Goal: Task Accomplishment & Management: Manage account settings

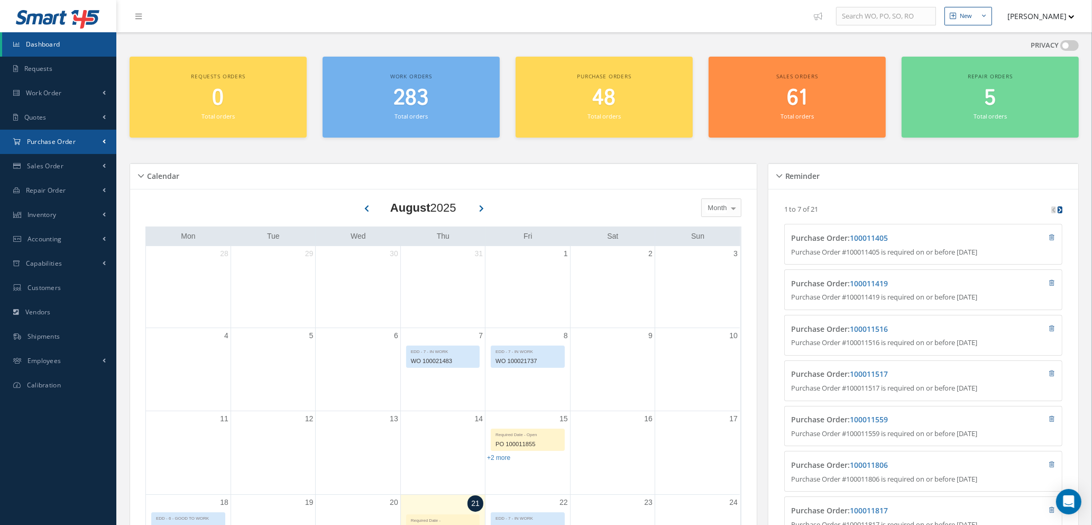
click at [74, 140] on span "Purchase Order" at bounding box center [51, 141] width 49 height 9
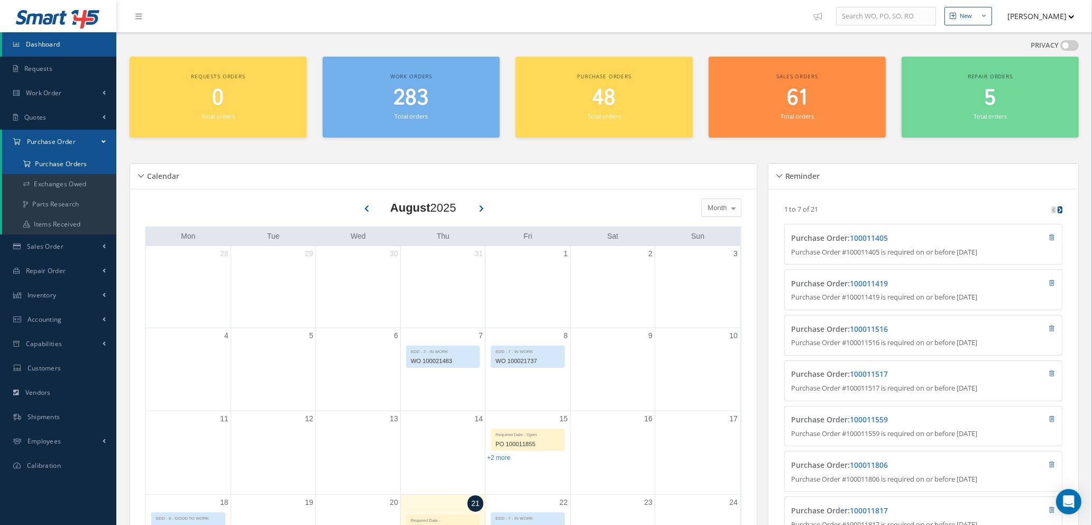
click at [71, 162] on a=1&status_id=2&status_id=3&status_id=5&collapsedFilters"] "Purchase Orders" at bounding box center [59, 164] width 114 height 20
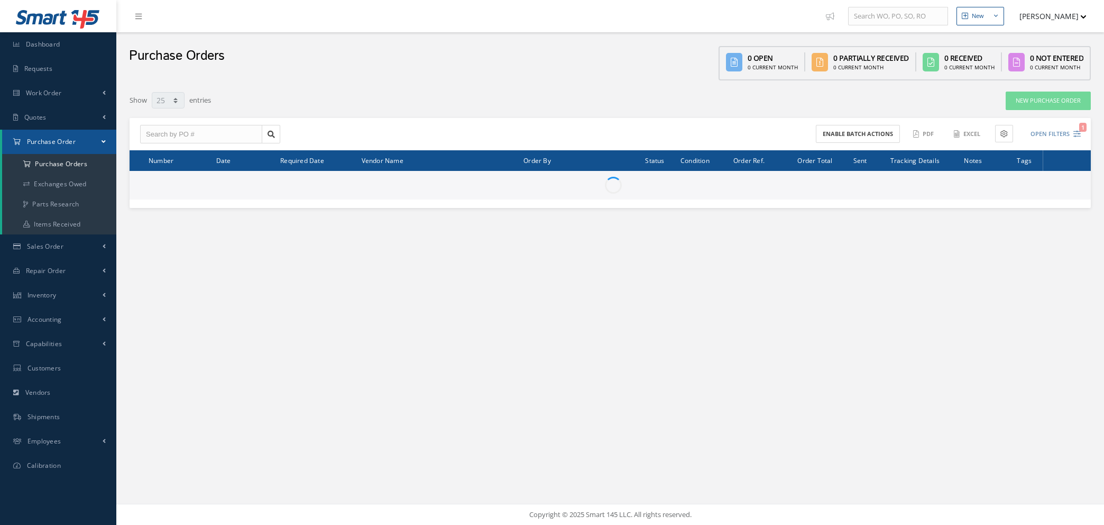
select select "25"
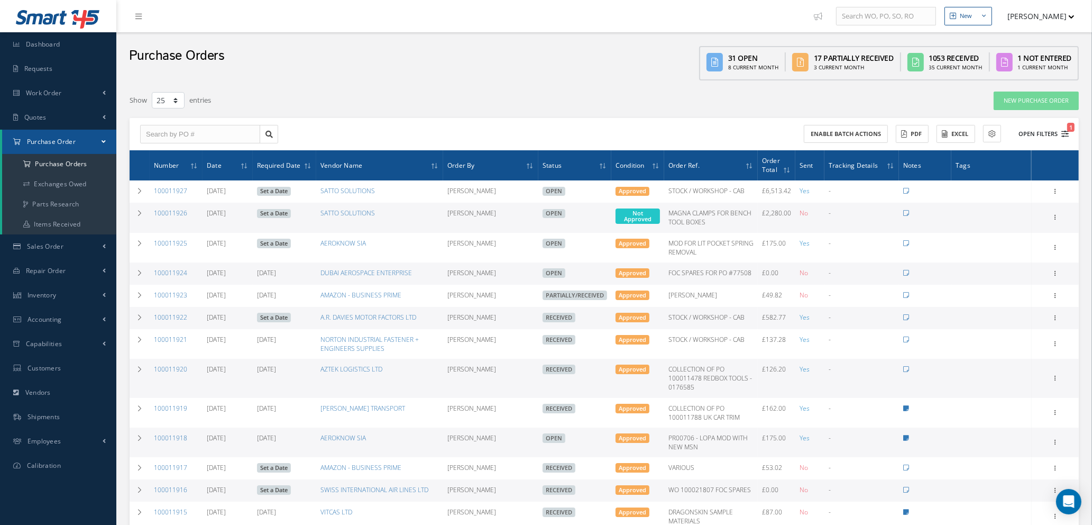
click at [1066, 133] on icon "1" at bounding box center [1065, 133] width 7 height 7
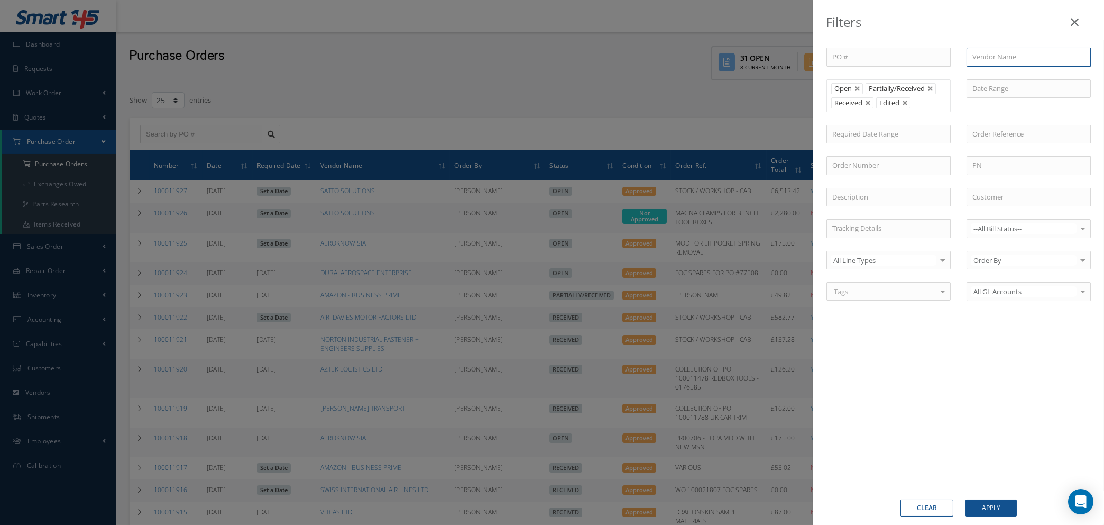
click at [991, 53] on input "text" at bounding box center [1029, 57] width 124 height 19
click at [1001, 74] on span "COULTER ELECTRICAL CONTRACTORS" at bounding box center [1019, 81] width 93 height 20
type input "COULTER ELECTRICAL CONTRACTORS"
click at [1001, 508] on button "Apply" at bounding box center [991, 507] width 51 height 17
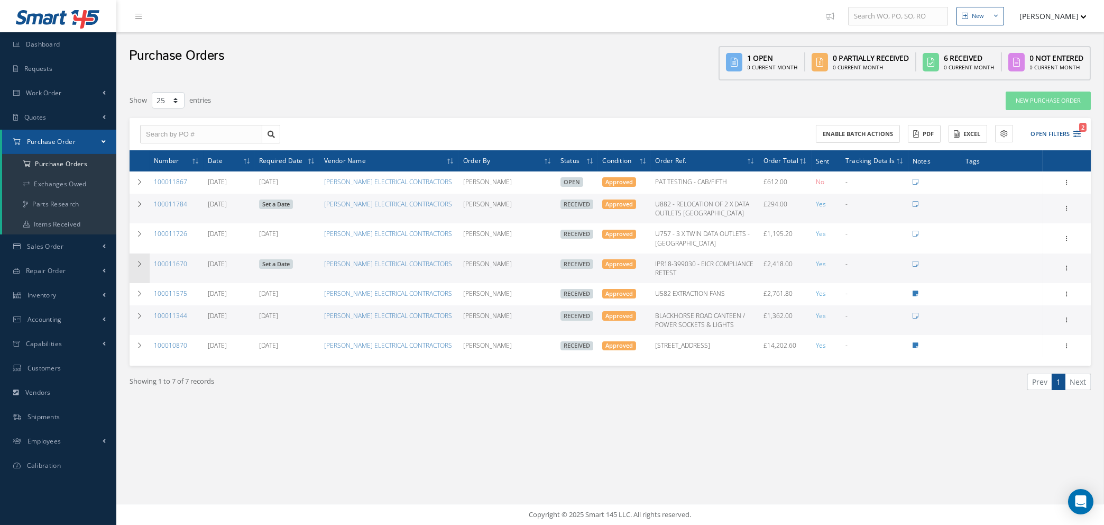
click at [140, 261] on icon at bounding box center [139, 264] width 7 height 6
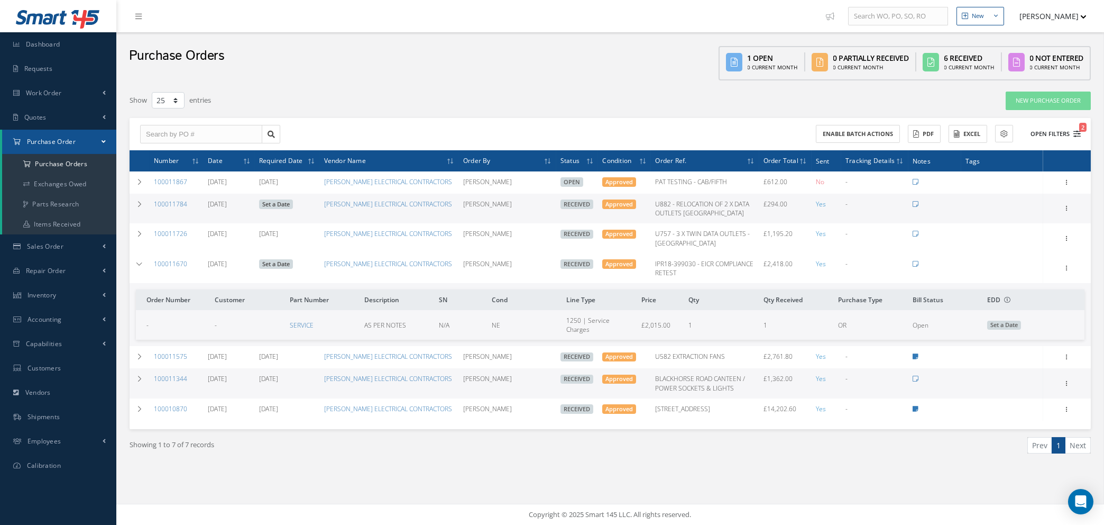
click at [1076, 133] on icon "2" at bounding box center [1077, 133] width 7 height 7
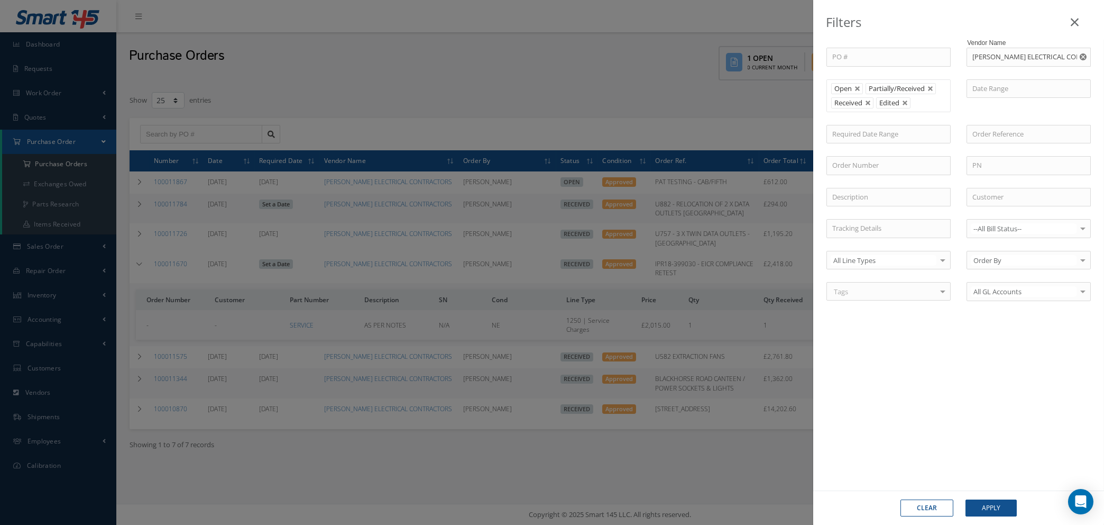
click at [925, 505] on button "Clear" at bounding box center [927, 507] width 53 height 17
type input "All Status"
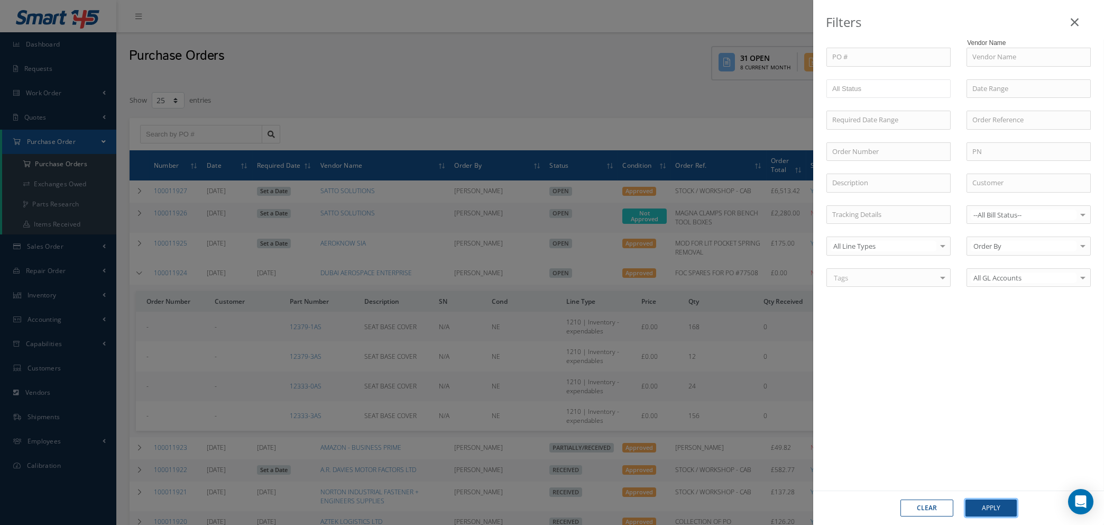
click at [995, 505] on button "Apply" at bounding box center [991, 507] width 51 height 17
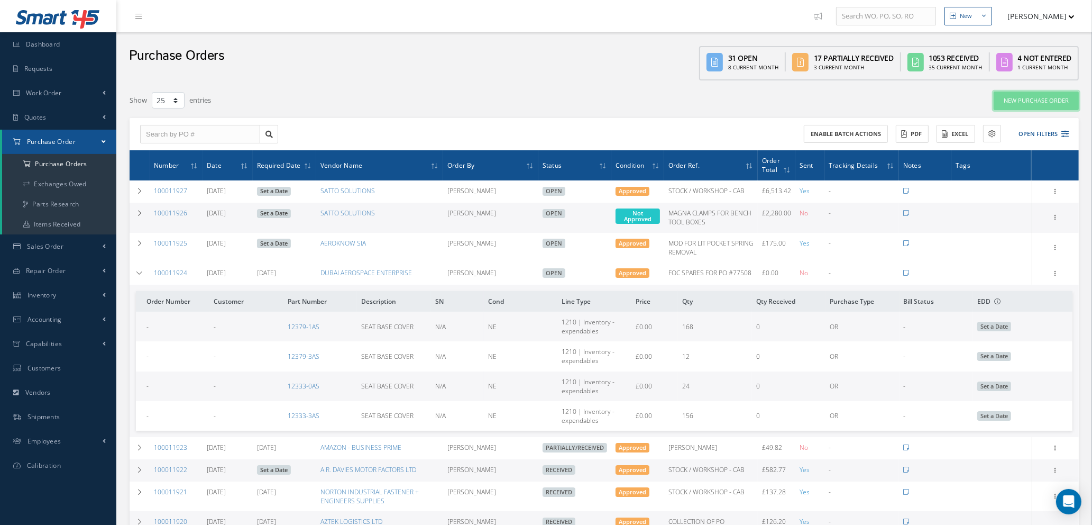
click at [1045, 99] on link "New Purchase Order" at bounding box center [1036, 101] width 85 height 19
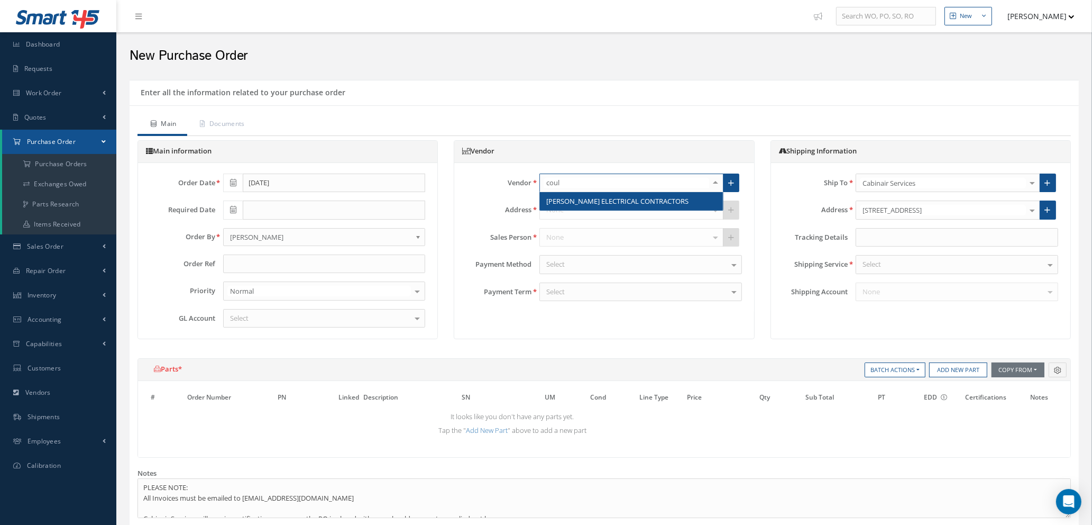
type input "coult"
click at [583, 204] on span "COULTER ELECTRICAL CONTRACTORS" at bounding box center [617, 201] width 142 height 10
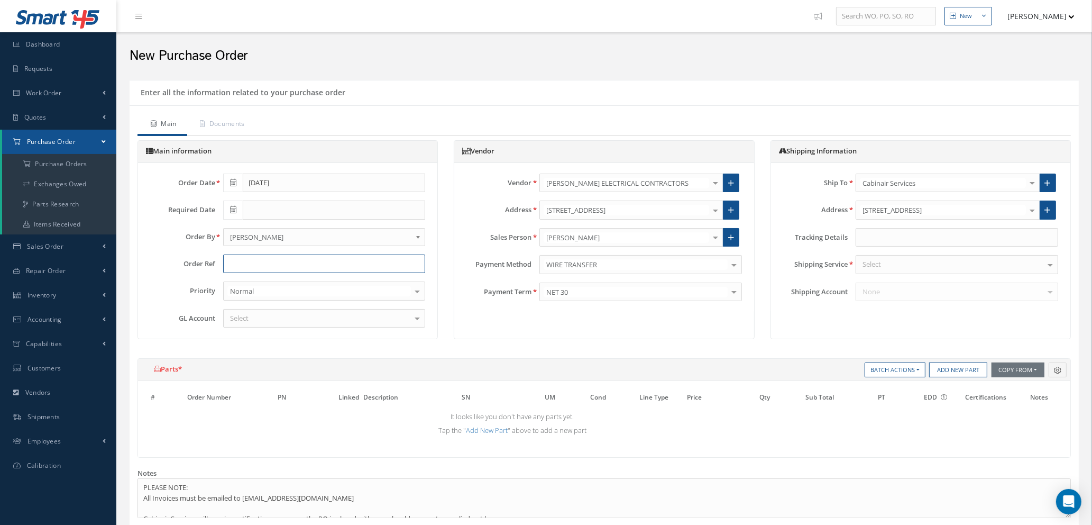
click at [336, 265] on input "text" at bounding box center [324, 263] width 203 height 19
type input "V043 REMEDIAL WORKS - EICR, COMPRESSOR SOCKET , CABIN"
click at [335, 320] on div "Select" at bounding box center [324, 318] width 203 height 19
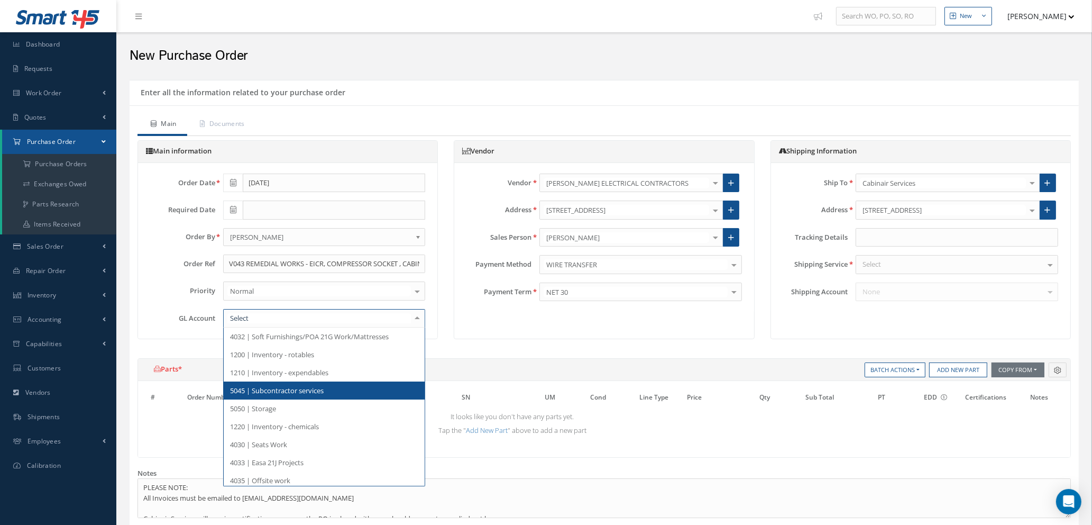
click at [333, 396] on span "5045 | Subcontractor services" at bounding box center [325, 390] width 202 height 18
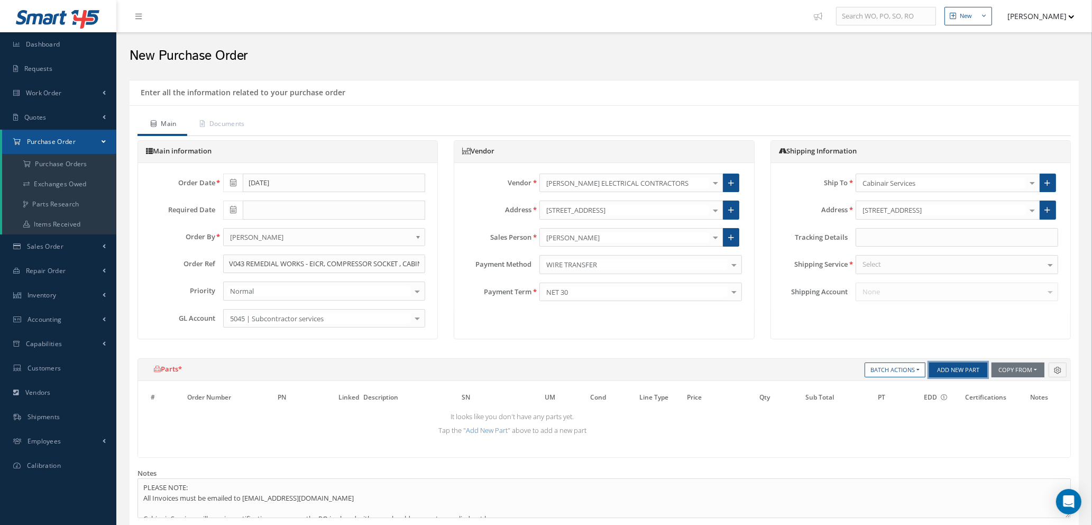
click at [950, 372] on button "Add New Part" at bounding box center [958, 369] width 58 height 15
select select "1"
select select "5"
select select "7"
select select "1"
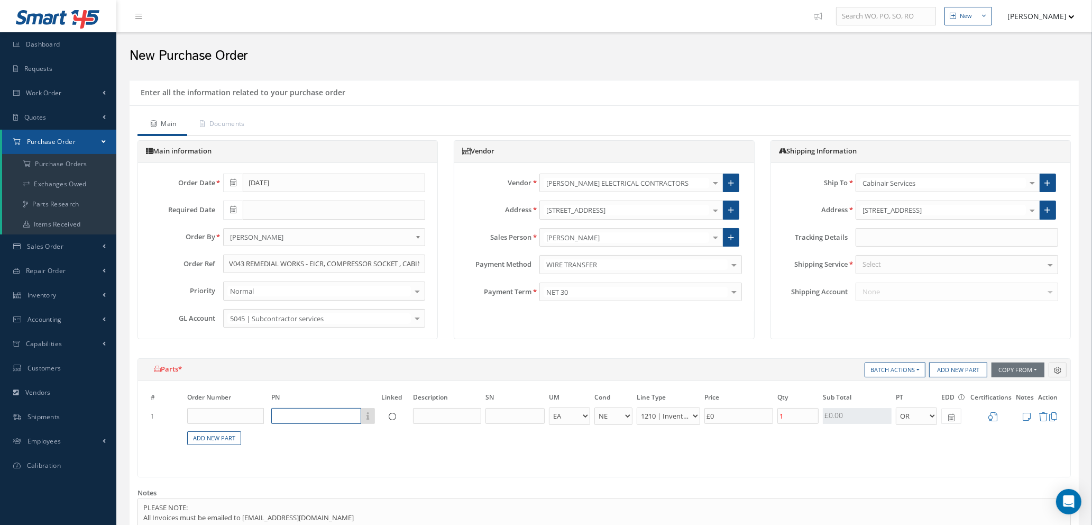
click at [334, 419] on input "text" at bounding box center [316, 416] width 90 height 16
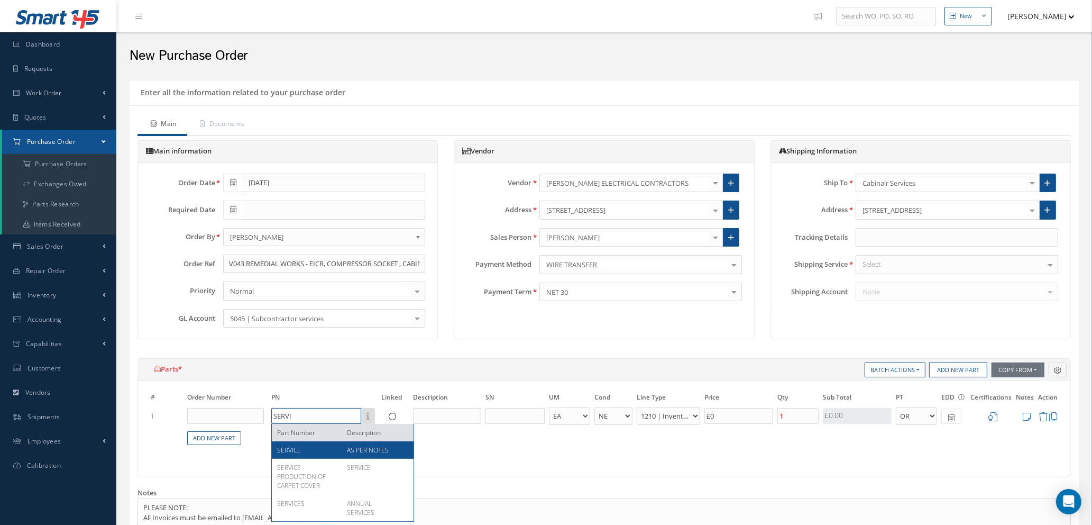
type input "SERVI"
click at [332, 448] on div "SERVICE" at bounding box center [308, 449] width 62 height 9
type input "£2,367.1"
type input "SERVICE"
type input "AS PER NOTES"
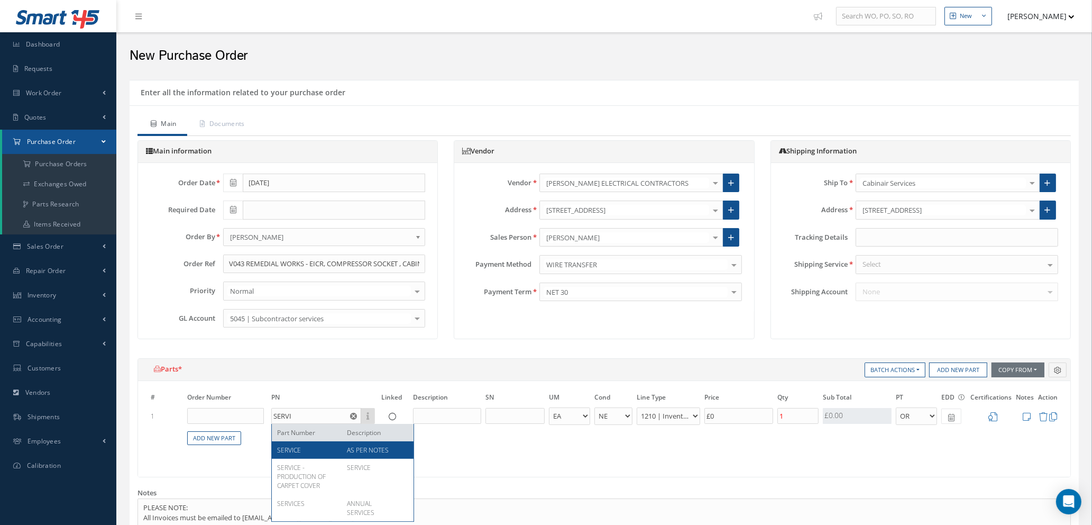
select select "112"
type input "£11,835.5"
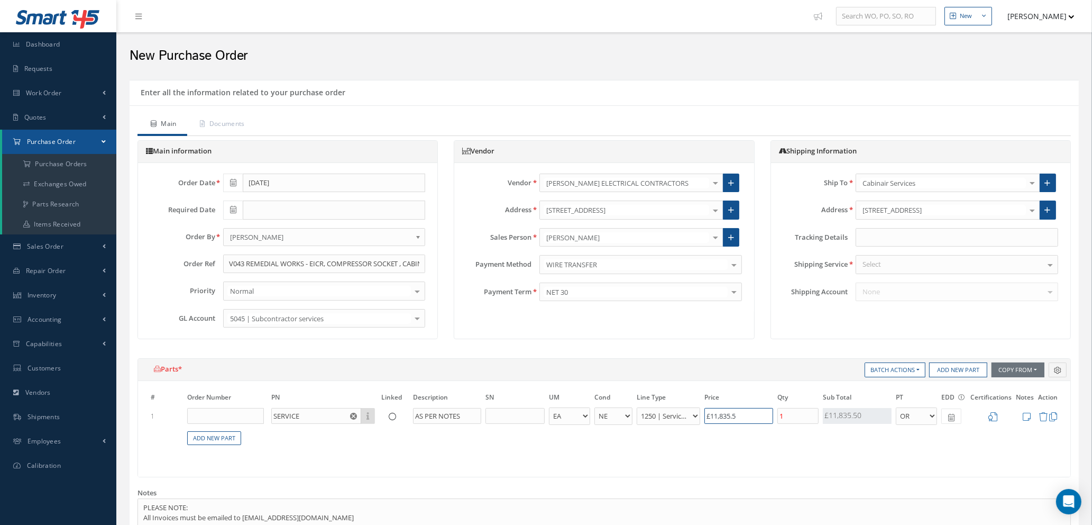
drag, startPoint x: 755, startPoint y: 413, endPoint x: 682, endPoint y: 406, distance: 73.3
click at [683, 406] on tr "1 SERVICE Part Number Description AS PER NOTES - BAG BX CA RL EA FT HR IN KG LM…" at bounding box center [604, 416] width 911 height 20
type input "£0.2"
type input "£1"
type input "£2.8"
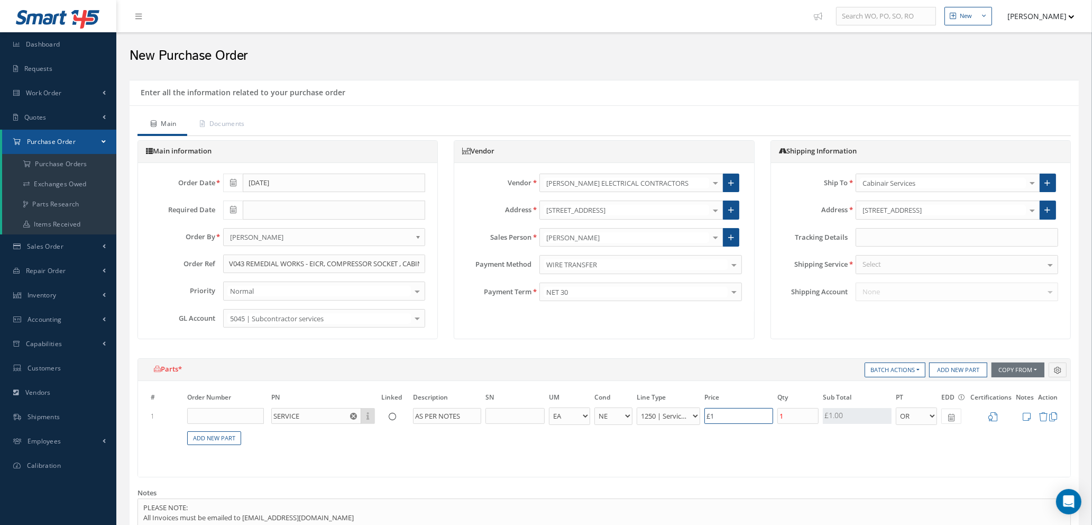
type input "£14"
type input "£28.8"
type input "£144"
type input "£288"
type input "£1,440"
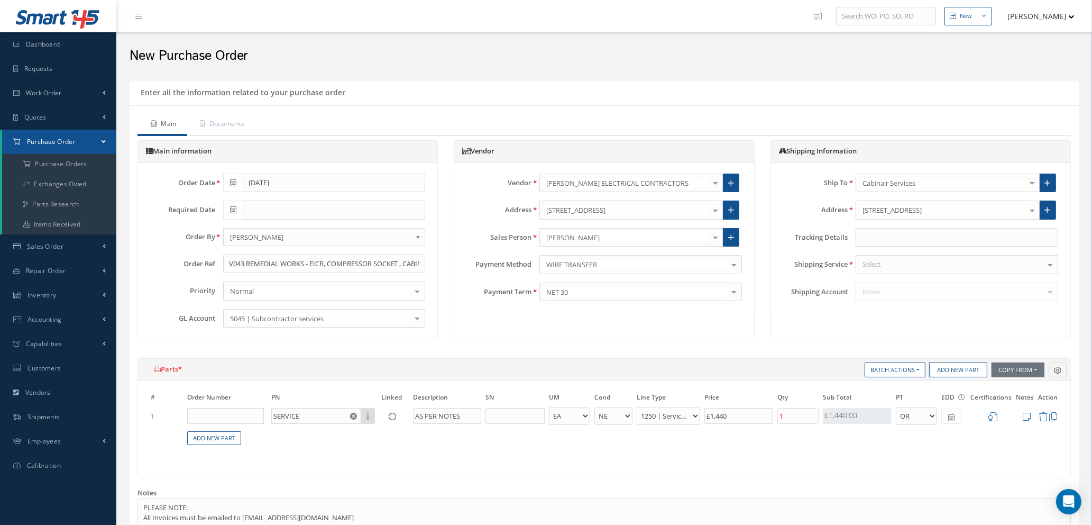
click at [789, 435] on table "# Order Number PN Linked Description SN UM Cond Line Type Price Qty Qty Receive…" at bounding box center [604, 424] width 911 height 66
click at [993, 416] on icon at bounding box center [993, 416] width 9 height 9
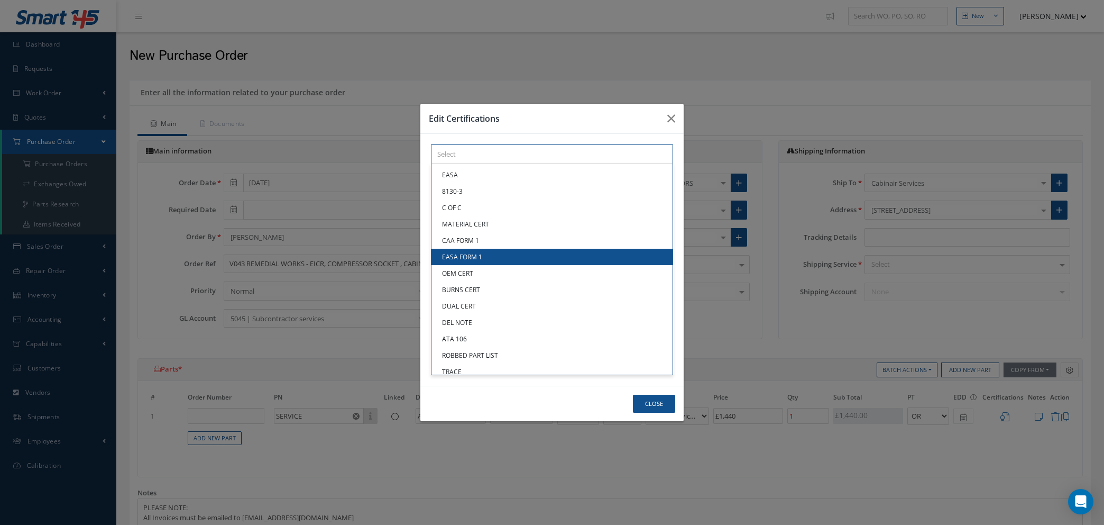
click at [448, 164] on div "× Loading... EASA 8130-3 C OF C MATERIAL CERT CAA FORM 1 EASA FORM 1 OEM CERT B…" at bounding box center [552, 154] width 242 height 20
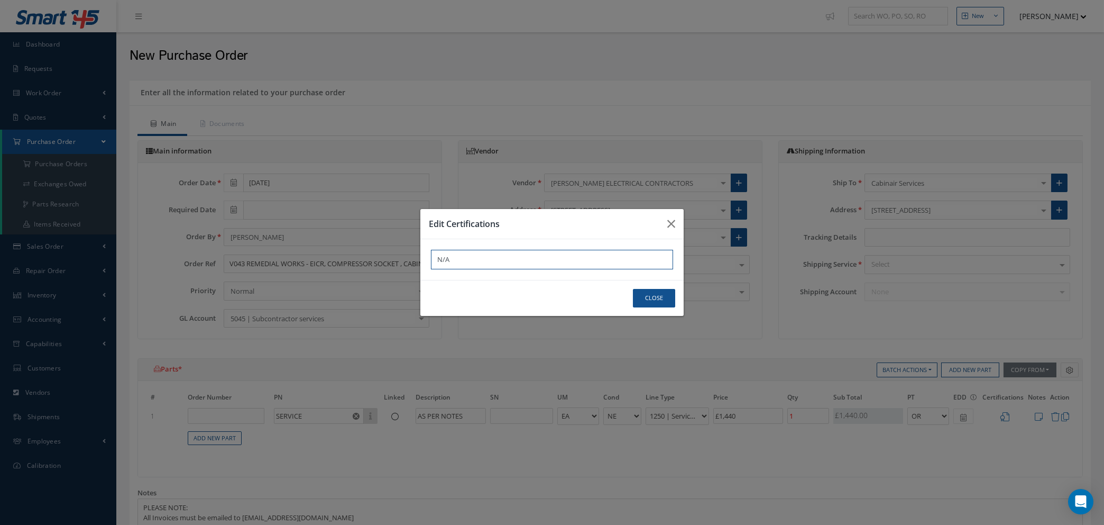
type input "N/A"
click at [662, 297] on button "Close" at bounding box center [654, 298] width 42 height 19
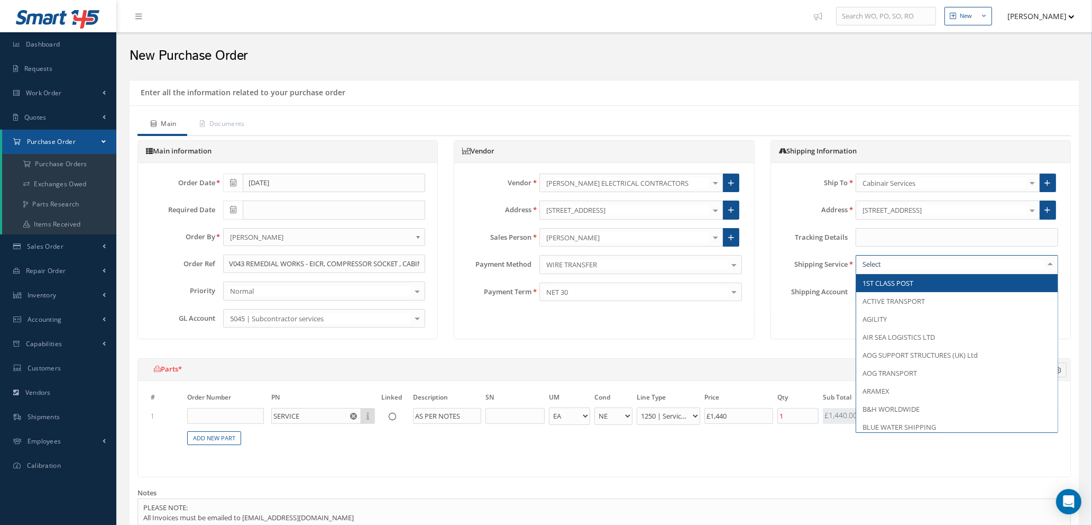
click at [898, 263] on div at bounding box center [957, 264] width 203 height 19
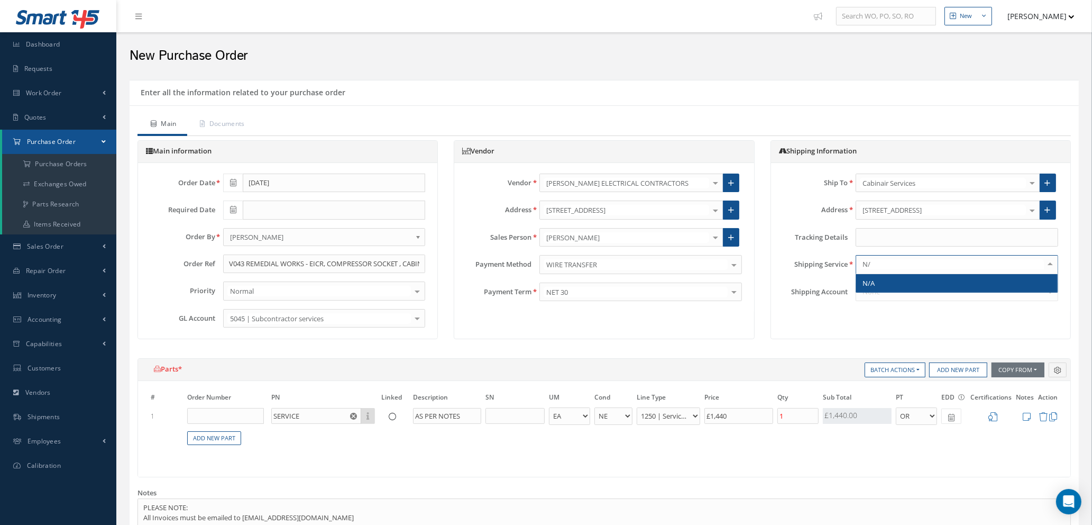
type input "N/A"
click at [871, 284] on span "N/A" at bounding box center [869, 283] width 12 height 10
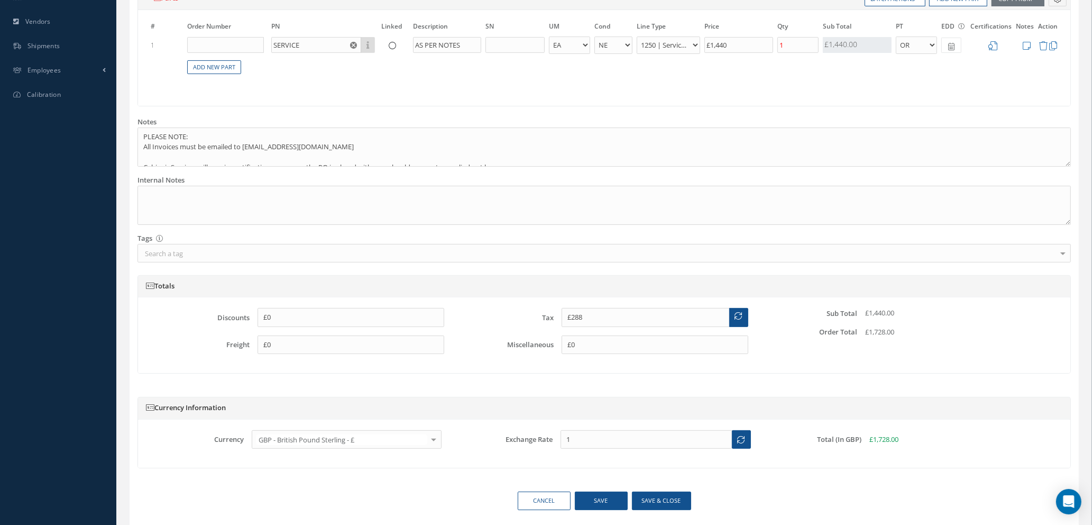
scroll to position [407, 0]
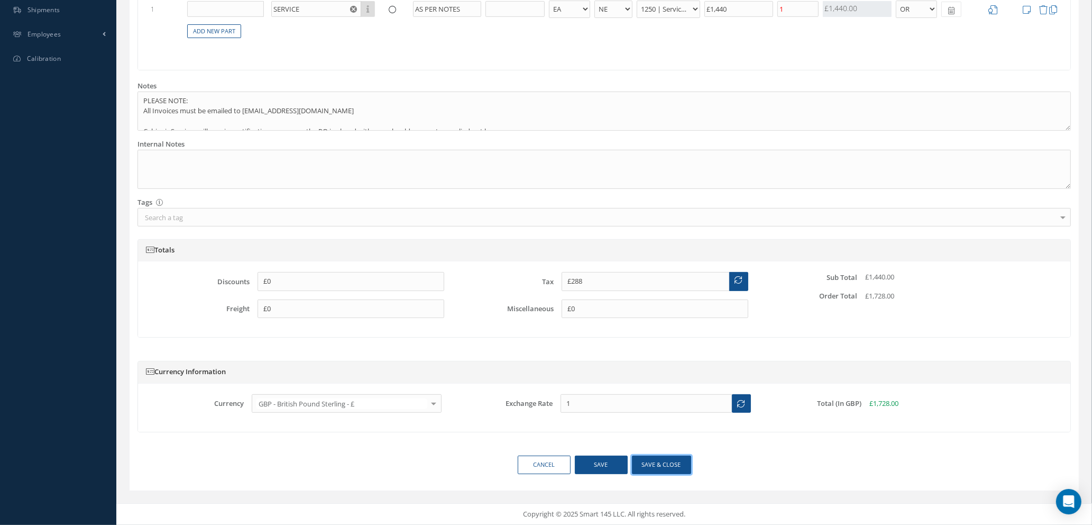
click at [659, 467] on button "Save & close" at bounding box center [661, 464] width 59 height 19
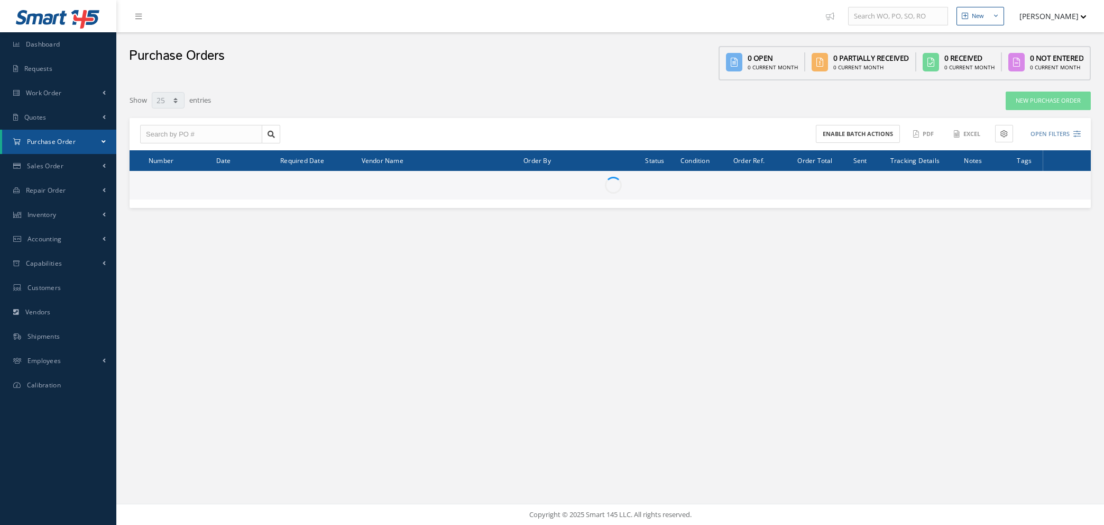
select select "25"
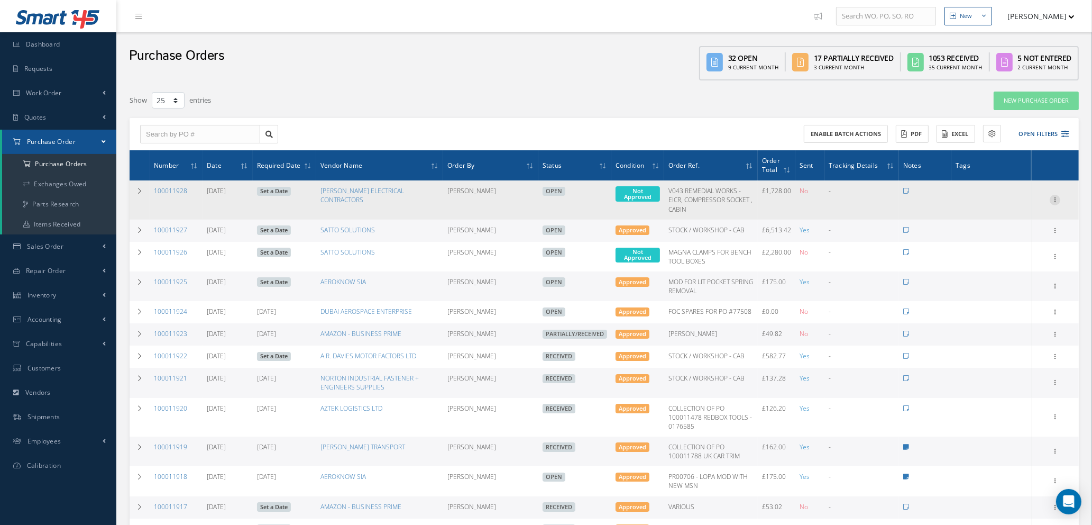
click at [1056, 196] on icon at bounding box center [1055, 199] width 11 height 8
click at [1006, 208] on link "Enter/Update" at bounding box center [1007, 207] width 84 height 14
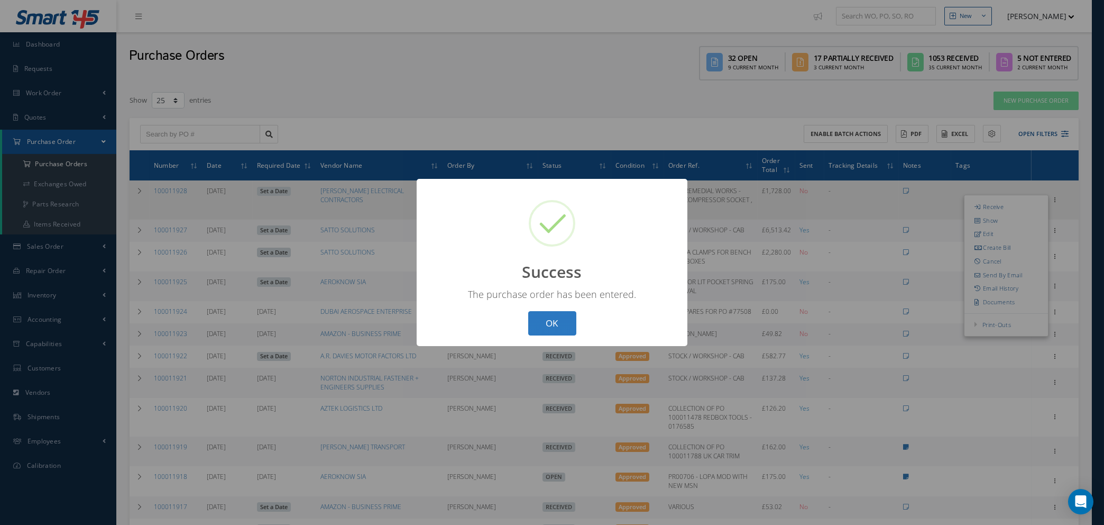
click at [540, 323] on button "OK" at bounding box center [552, 323] width 48 height 25
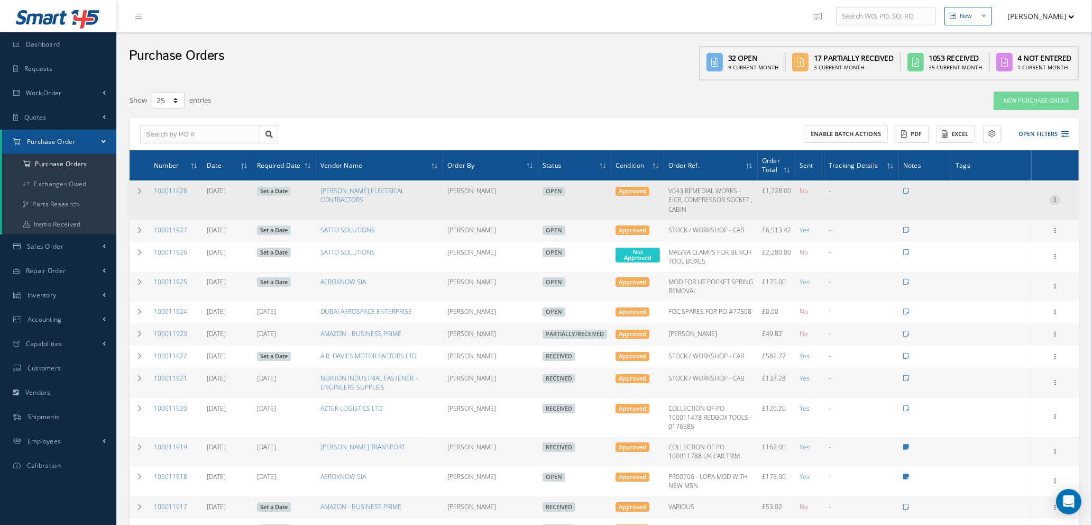
click at [1058, 197] on icon at bounding box center [1055, 199] width 11 height 8
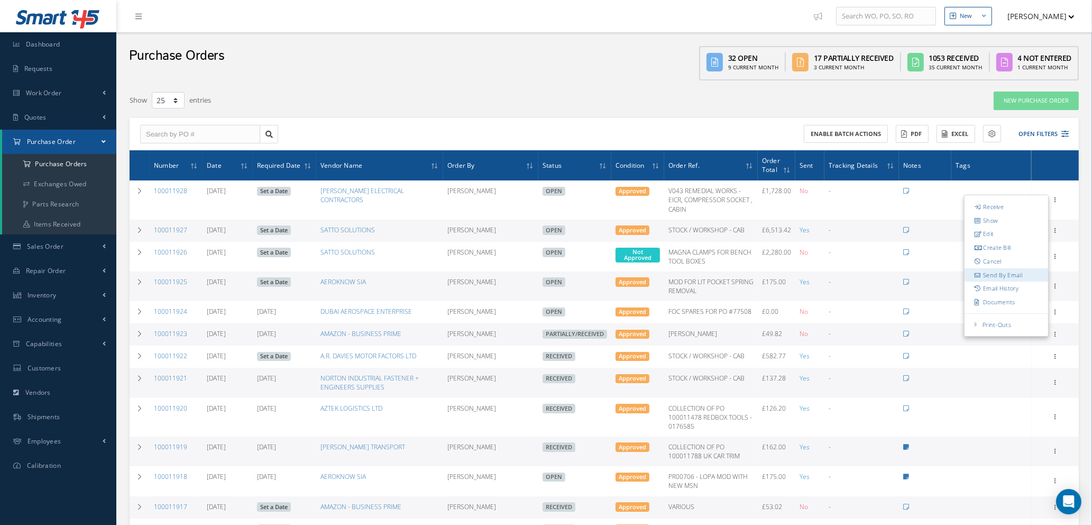
click at [1006, 276] on link "Send By Email" at bounding box center [1007, 275] width 84 height 14
type input "Reports from Purchase Order #100011928"
type textarea "Hiya, Please find Attached, our Purchase Order #100011928. If you have any ques…"
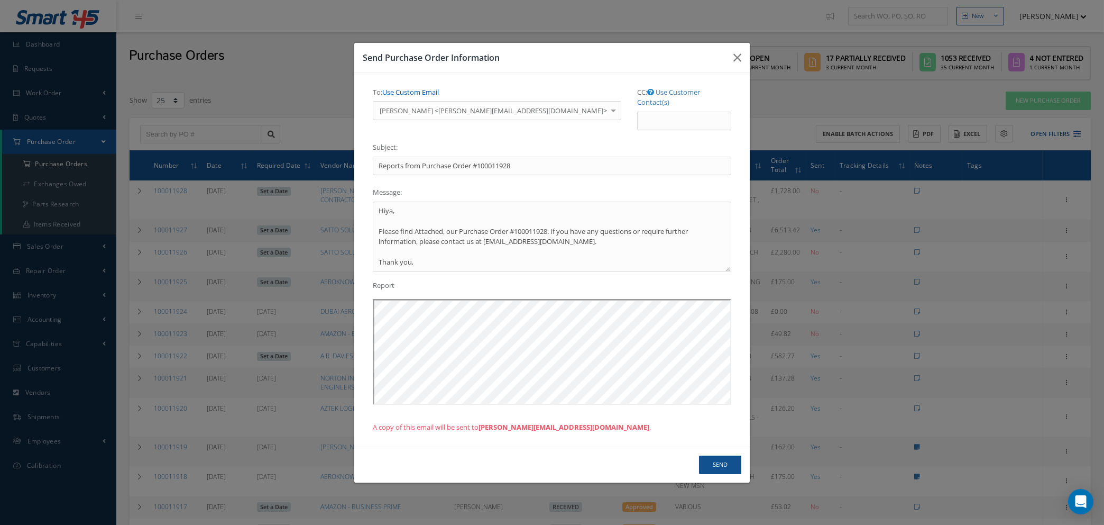
click at [435, 96] on link "Use Custom Email" at bounding box center [410, 92] width 57 height 10
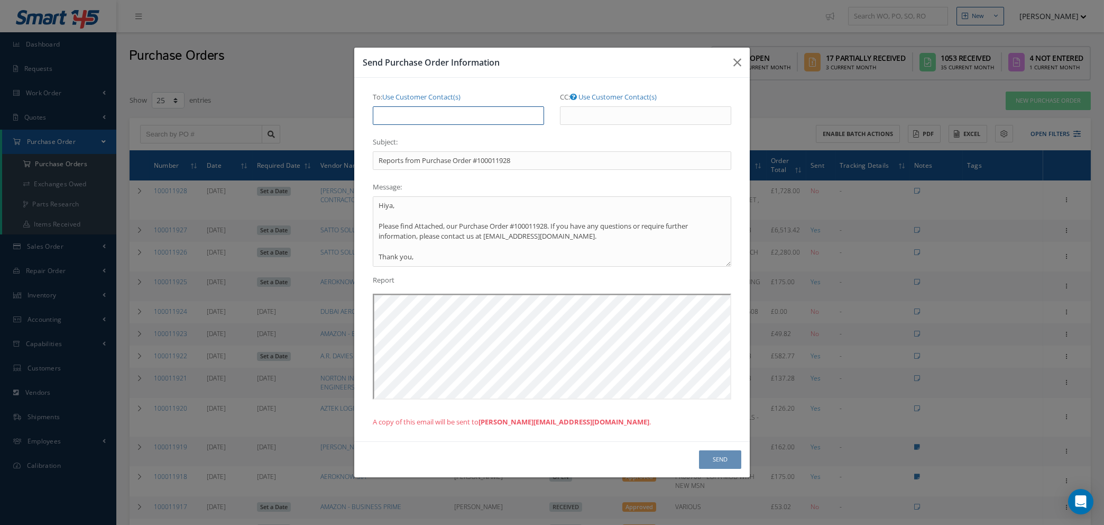
click at [432, 122] on input "To: Use Customer Contact(s)" at bounding box center [458, 115] width 171 height 19
type input "NATASHA@CAB.AERO"
click at [735, 59] on icon "button" at bounding box center [738, 62] width 8 height 13
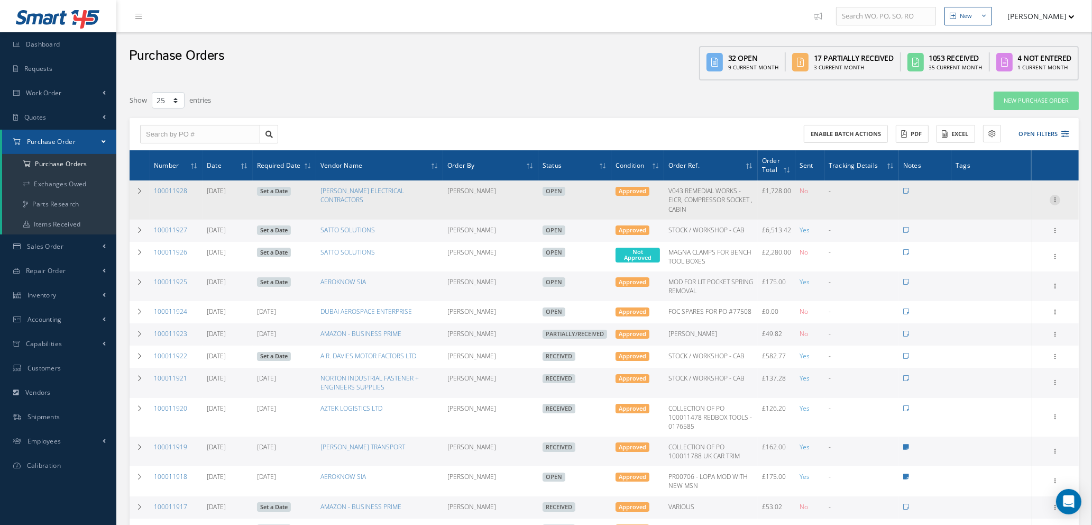
click at [1055, 199] on icon at bounding box center [1055, 199] width 11 height 8
click at [1002, 235] on link "Edit" at bounding box center [1007, 234] width 84 height 14
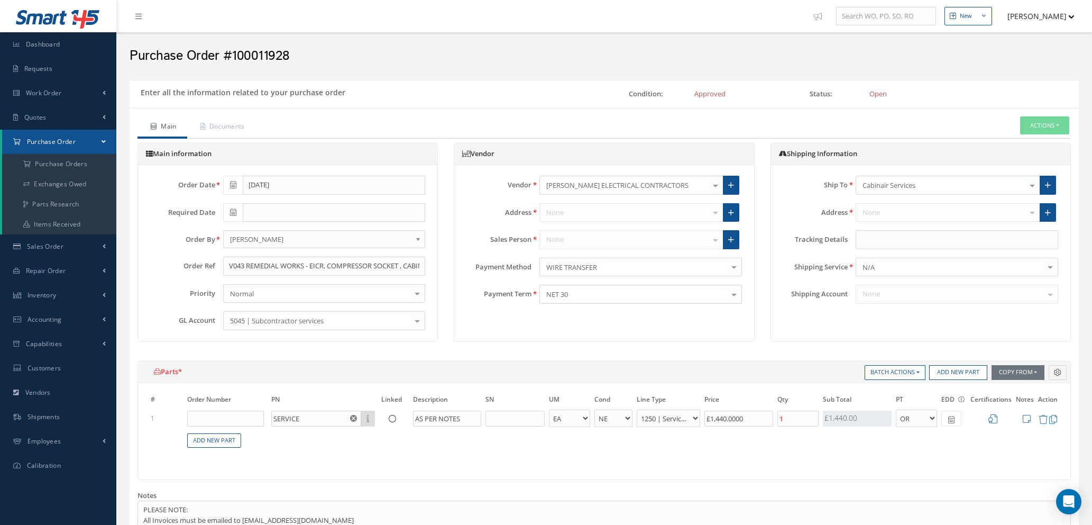
select select "1"
select select "5"
select select "112"
select select "1"
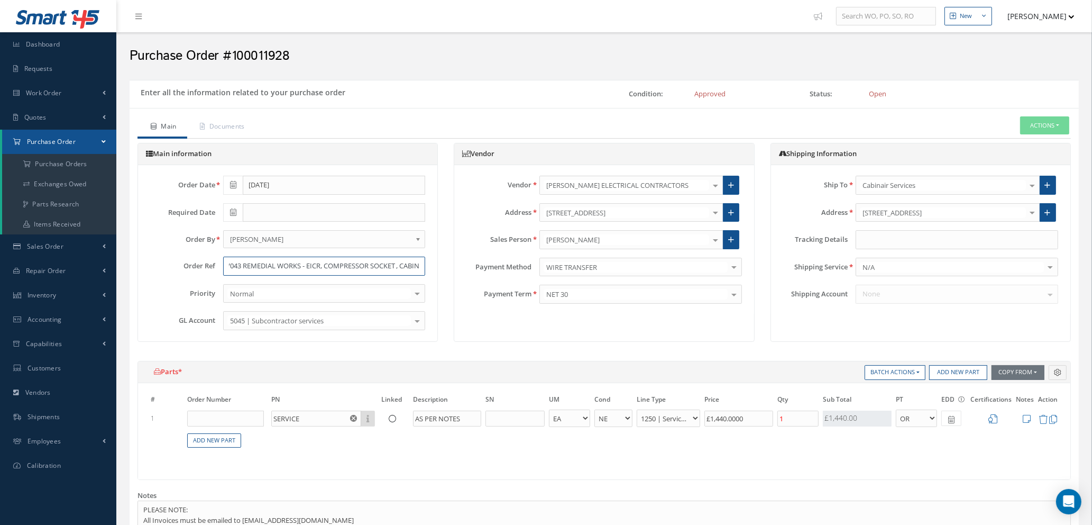
drag, startPoint x: 225, startPoint y: 262, endPoint x: 569, endPoint y: 321, distance: 348.9
click at [569, 321] on div "Main information Order Date [DATE] Required Date Order By - - [PERSON_NAME] [PE…" at bounding box center [604, 252] width 949 height 218
click at [1029, 418] on icon at bounding box center [1027, 418] width 8 height 9
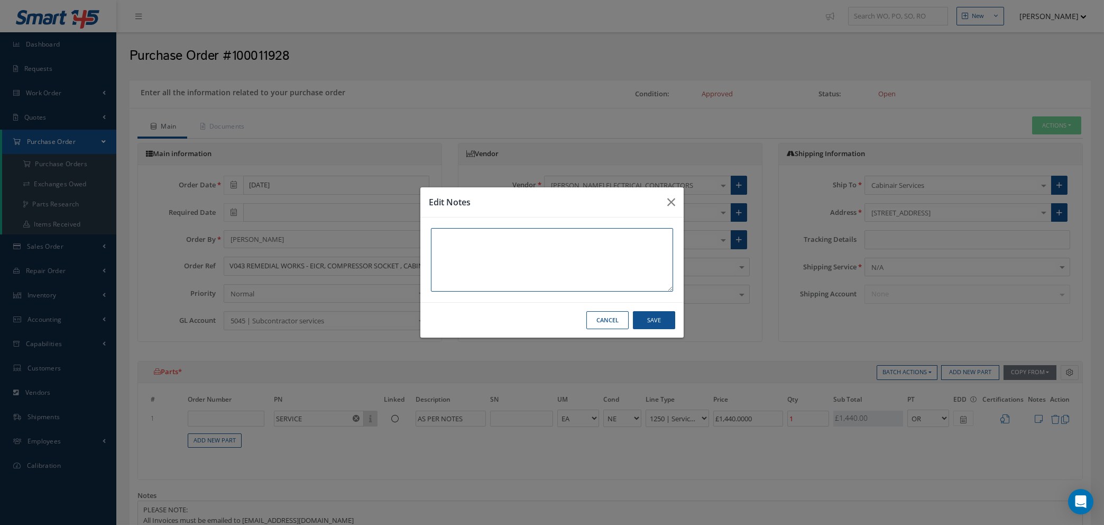
click at [477, 243] on textarea at bounding box center [552, 259] width 242 height 63
paste textarea "V043 REMEDIAL WORKS - EICR, COMPRESSOR SOCKET , CABIN"
type textarea "V043 REMEDIAL WORKS - EICR, COMPRESSOR SOCKET , CABIN"
click at [646, 318] on button "Save" at bounding box center [654, 320] width 42 height 19
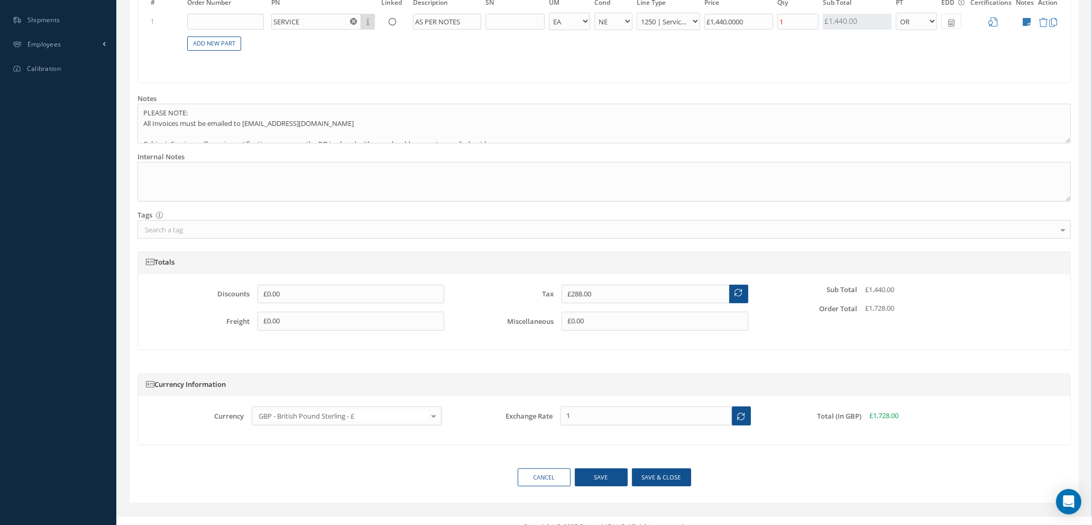
scroll to position [409, 0]
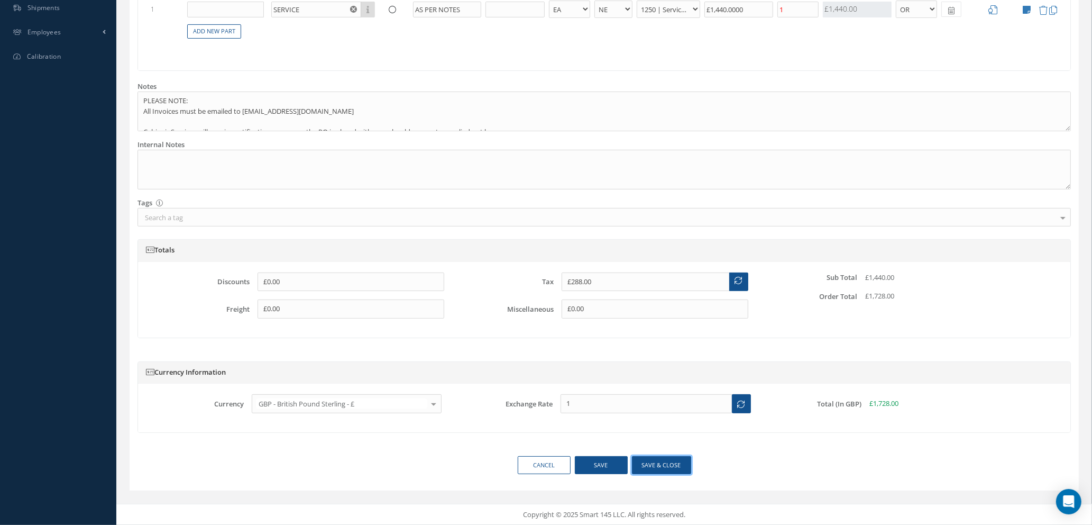
click at [663, 468] on button "Save & close" at bounding box center [661, 465] width 59 height 19
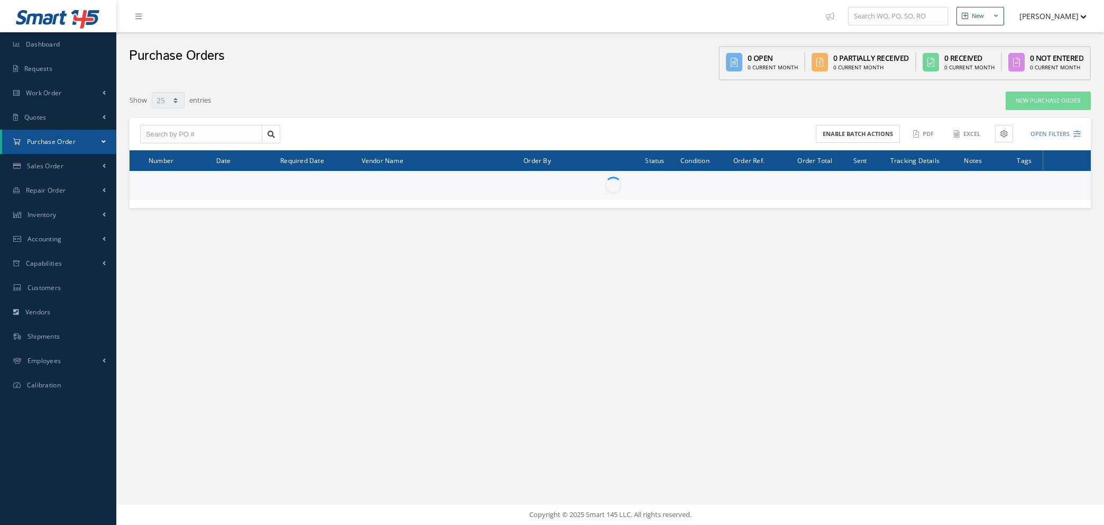
select select "25"
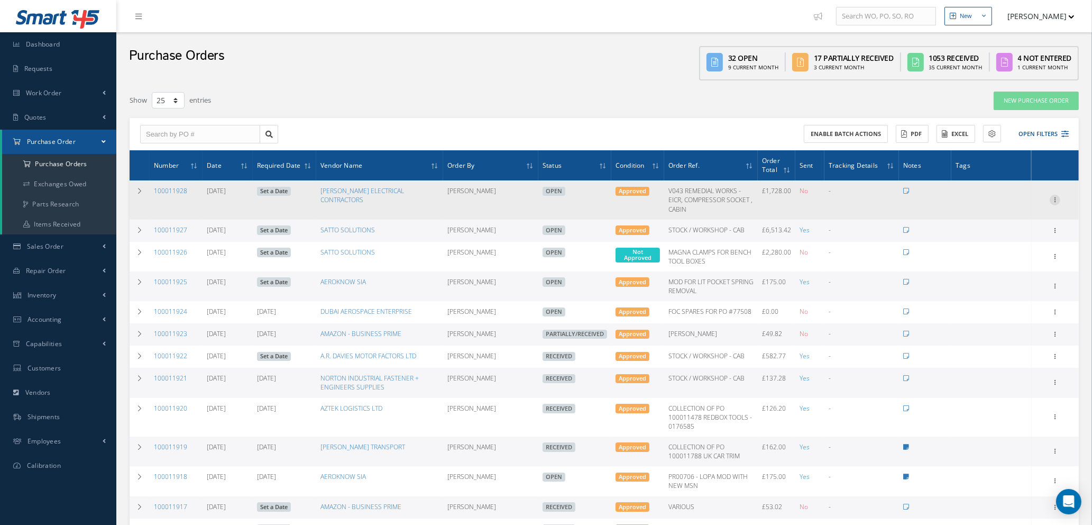
click at [1053, 195] on icon at bounding box center [1055, 199] width 11 height 8
click at [1011, 273] on link "Send By Email" at bounding box center [1007, 275] width 84 height 14
type input "Reports from Purchase Order #100011928"
type textarea "Hiya, Please find Attached, our Purchase Order #100011928. If you have any ques…"
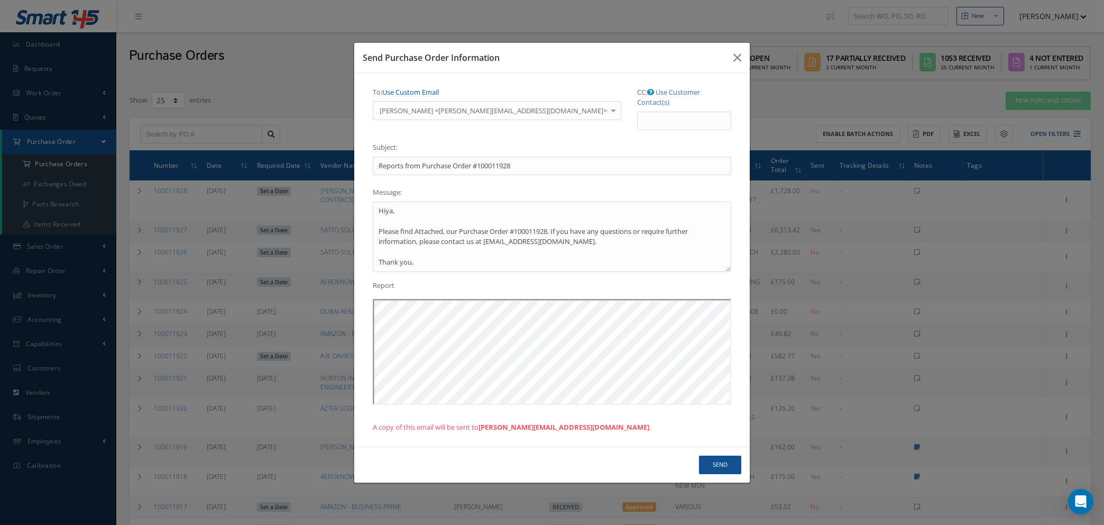
click at [403, 97] on link "Use Custom Email" at bounding box center [410, 92] width 57 height 10
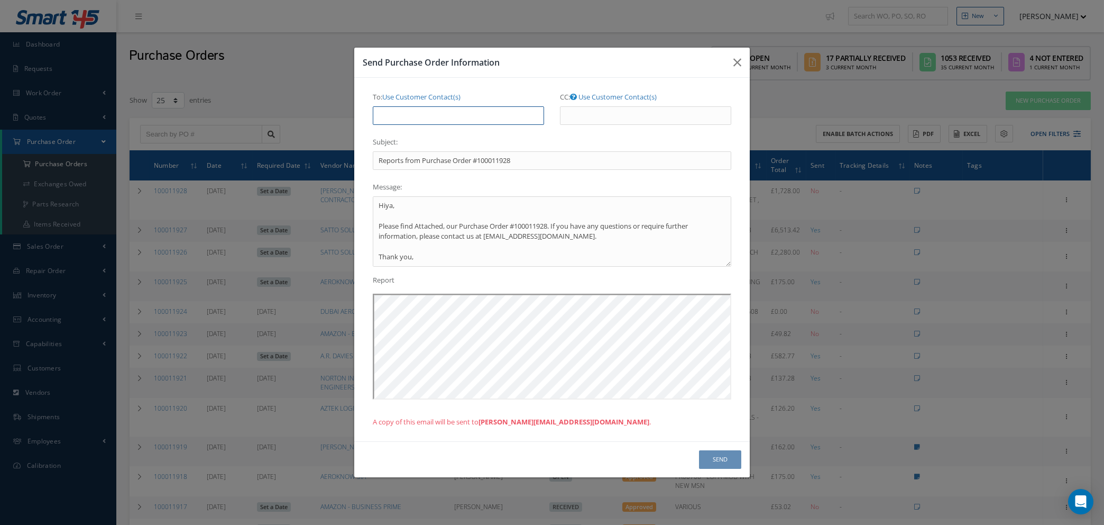
click at [403, 110] on input "To: Use Customer Contact(s)" at bounding box center [458, 115] width 171 height 19
type input "NATASHA@CAB.AERO"
click at [713, 459] on button "Send" at bounding box center [720, 459] width 42 height 19
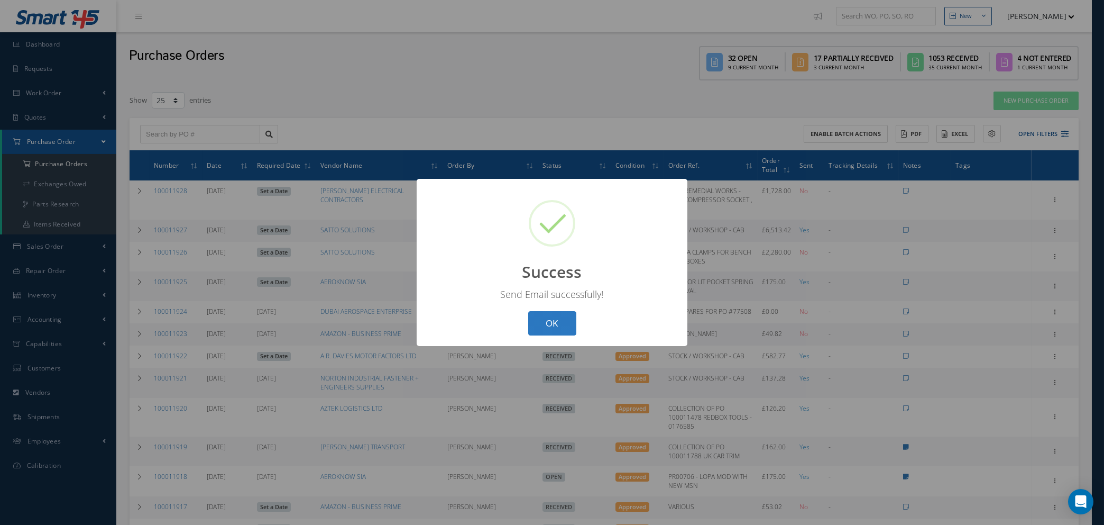
click at [550, 322] on button "OK" at bounding box center [552, 323] width 48 height 25
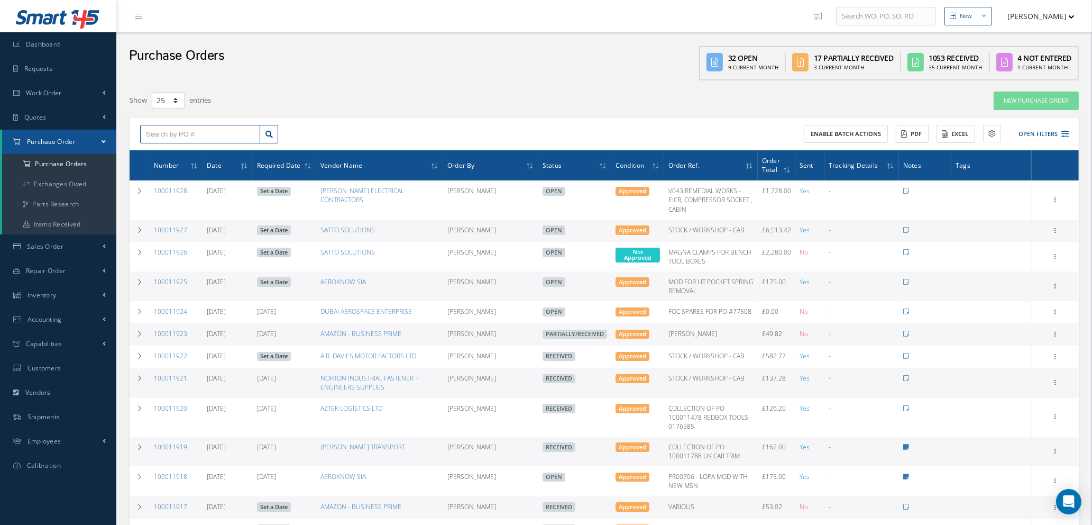
click at [173, 128] on input "text" at bounding box center [200, 134] width 120 height 19
click at [180, 136] on input "10001189" at bounding box center [200, 134] width 120 height 19
type input "100011895"
click at [193, 153] on div "100011895" at bounding box center [200, 153] width 108 height 11
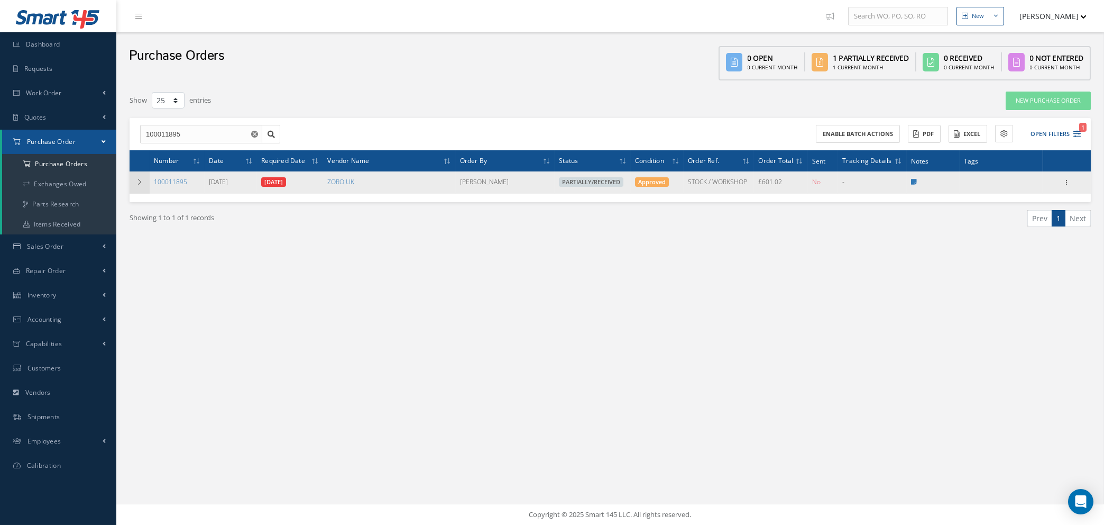
click at [141, 181] on icon at bounding box center [139, 182] width 7 height 6
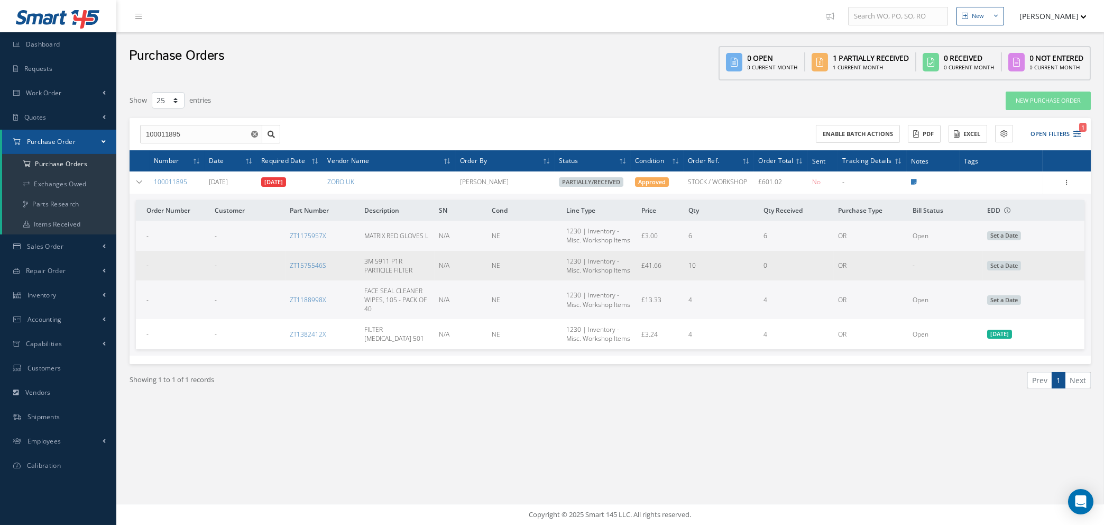
click at [1009, 261] on span "Set a Date" at bounding box center [1005, 266] width 34 height 10
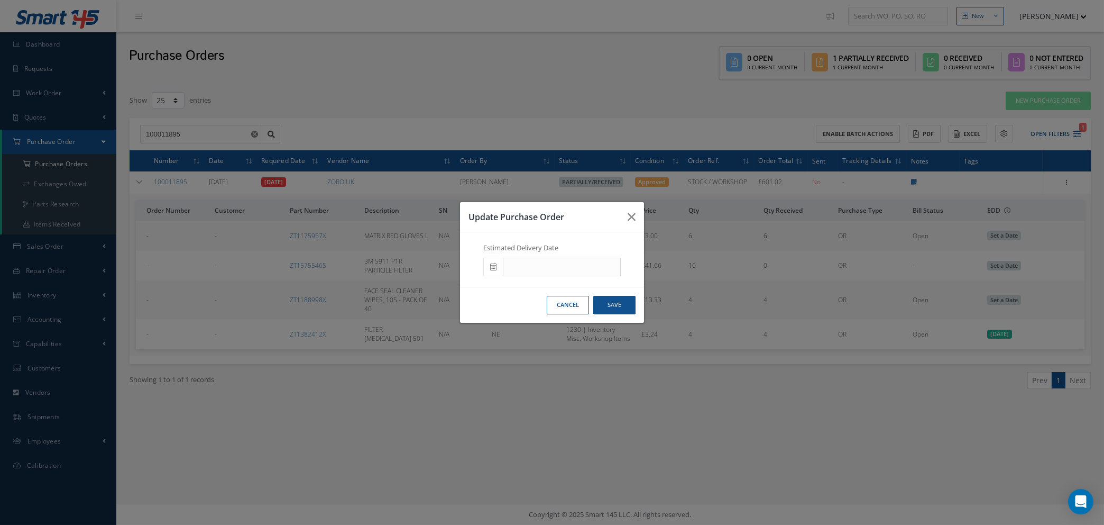
click at [0, 0] on span at bounding box center [0, 0] width 0 height 0
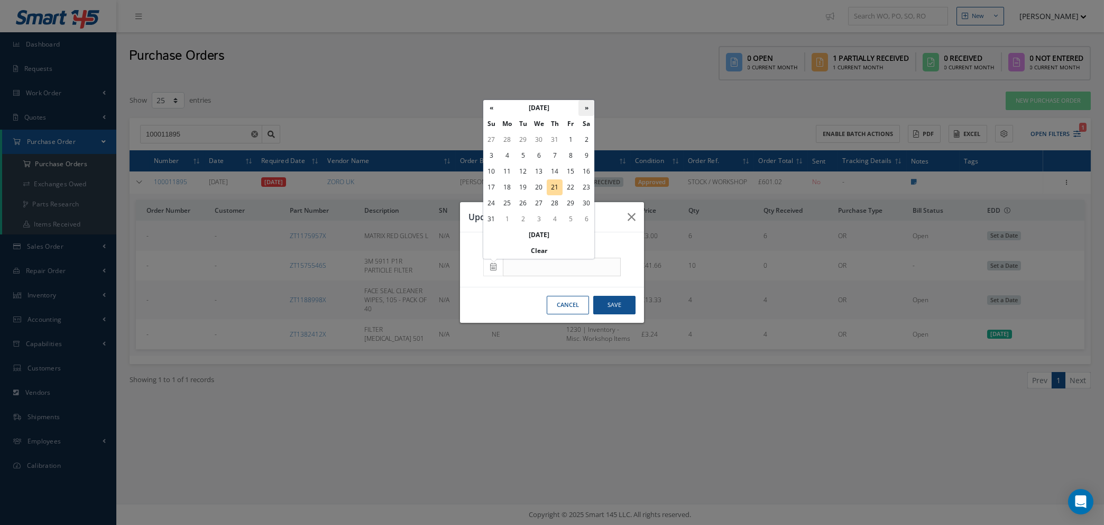
click at [580, 103] on th "»" at bounding box center [587, 108] width 16 height 16
click at [508, 170] on td "15" at bounding box center [507, 171] width 16 height 16
type input "09/15/2025"
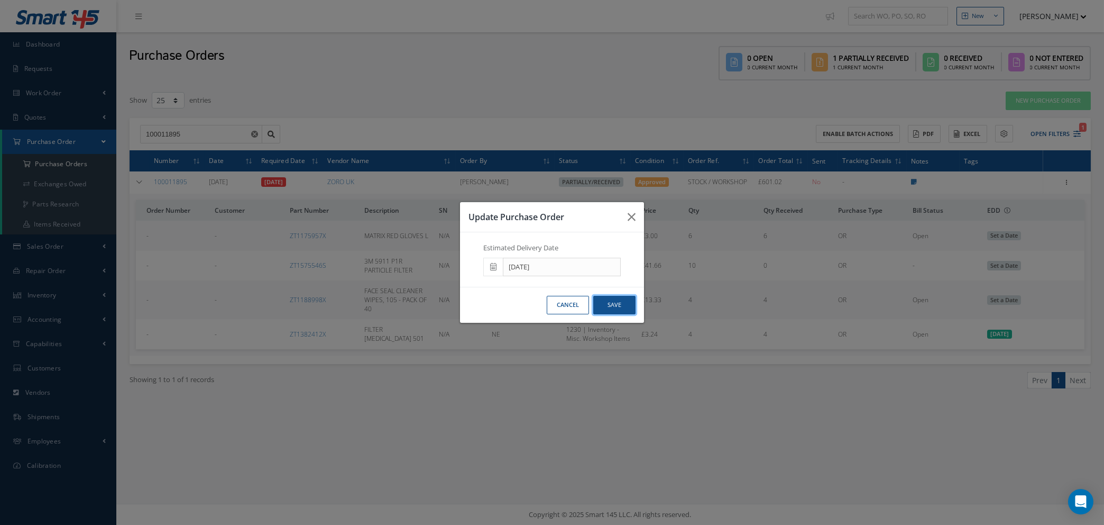
click at [0, 0] on button "Save" at bounding box center [0, 0] width 0 height 0
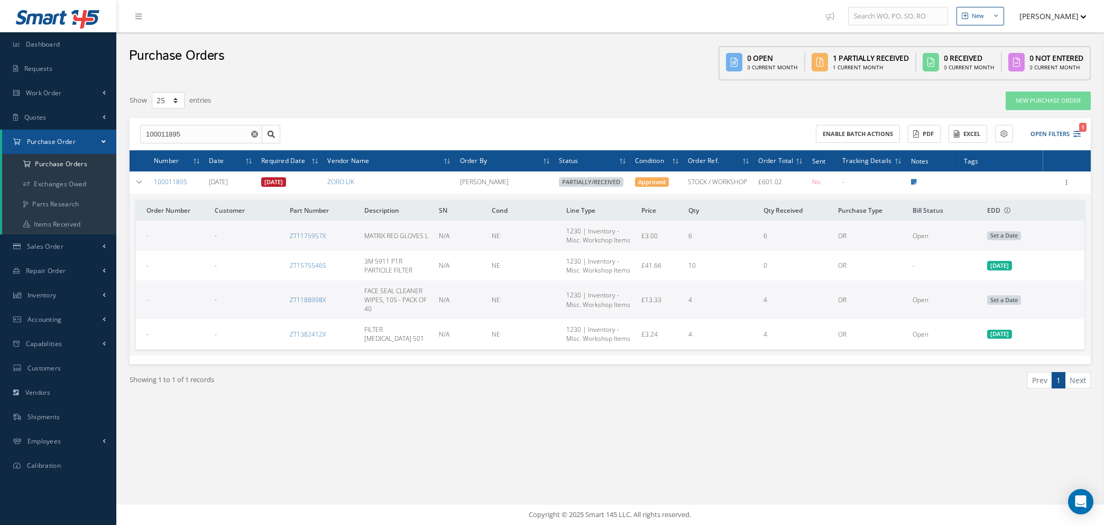
click at [275, 182] on link "08/15/2025" at bounding box center [273, 182] width 25 height 10
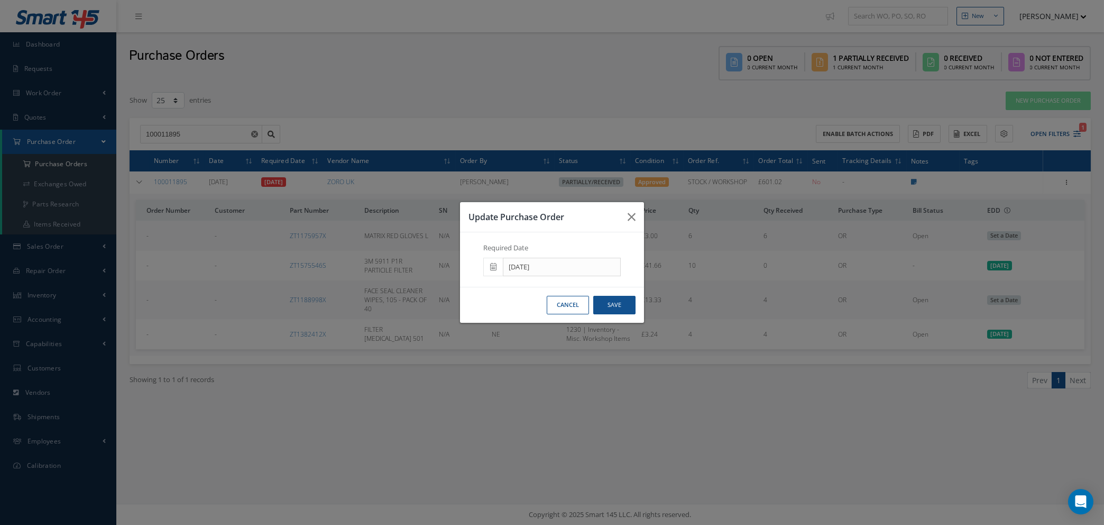
click at [492, 269] on icon at bounding box center [493, 266] width 6 height 7
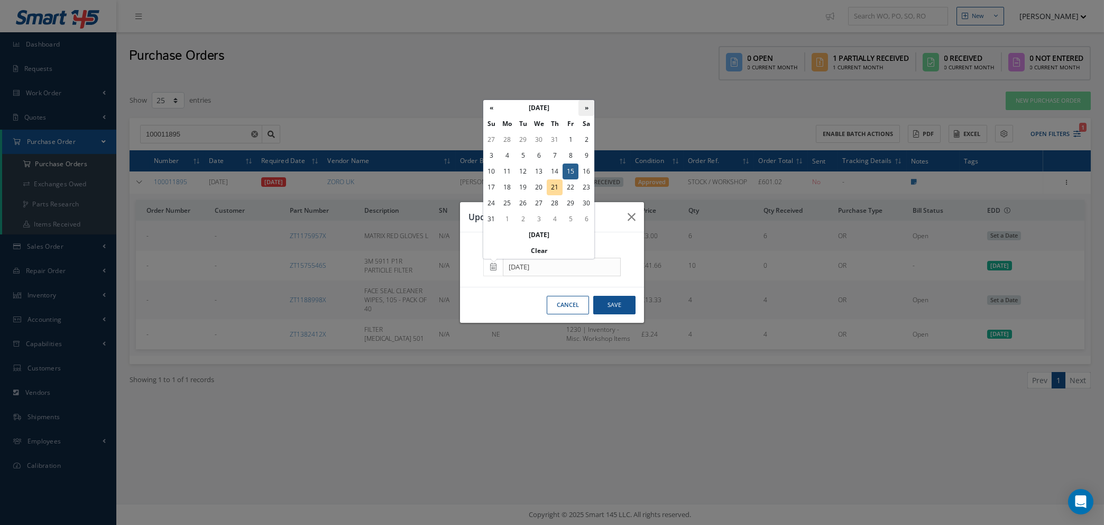
click at [587, 106] on th "»" at bounding box center [587, 108] width 16 height 16
click at [508, 170] on td "15" at bounding box center [507, 171] width 16 height 16
type input "09/15/2025"
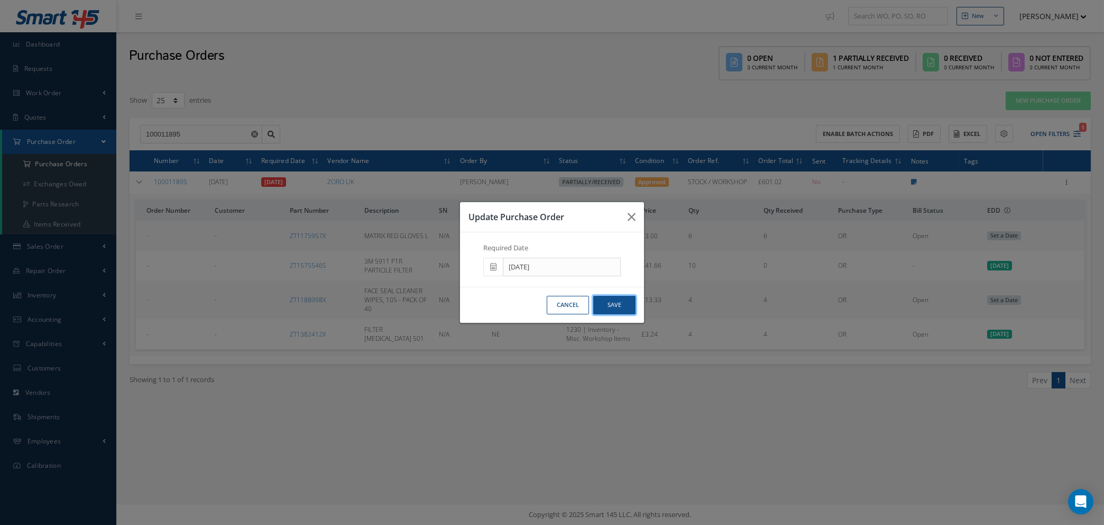
click at [613, 304] on button "Save" at bounding box center [614, 305] width 42 height 19
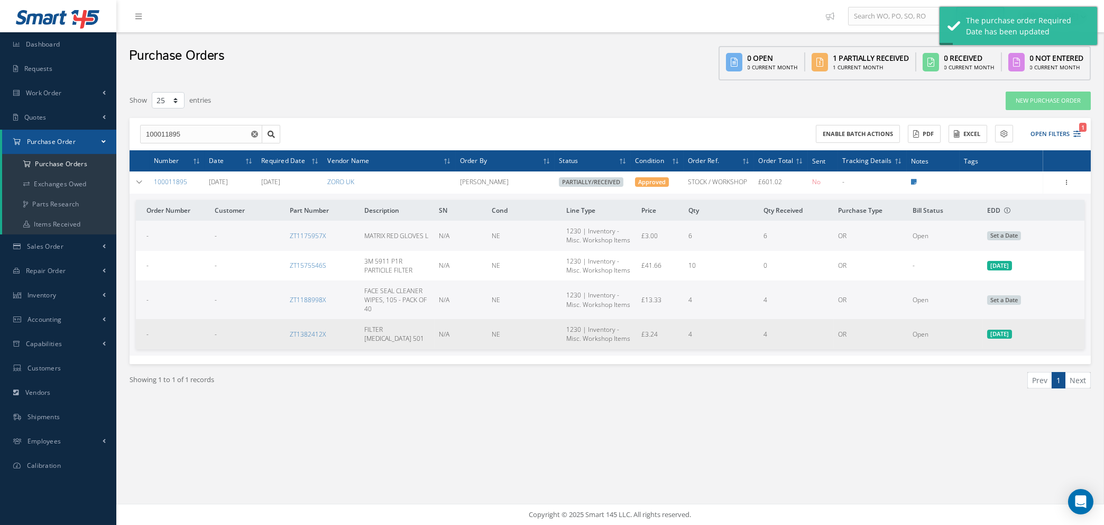
click at [1003, 334] on span "09/19/2025" at bounding box center [1000, 335] width 25 height 10
type input "09/19/2025"
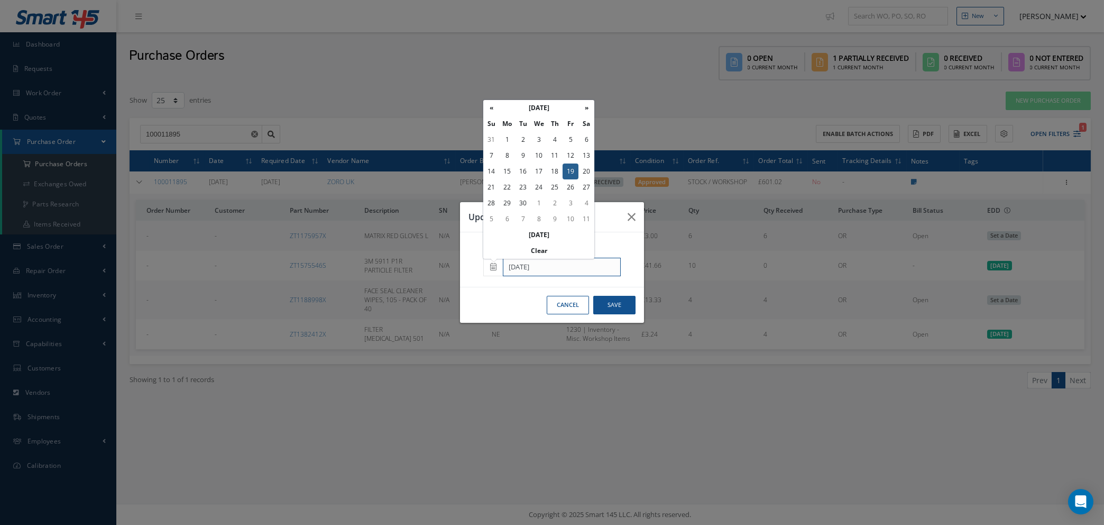
drag, startPoint x: 552, startPoint y: 266, endPoint x: 460, endPoint y: 265, distance: 92.0
click at [0, 0] on div "Estimated Delivery Date 09/19/2025" at bounding box center [0, 0] width 0 height 0
click at [544, 249] on th "Clear" at bounding box center [538, 251] width 111 height 16
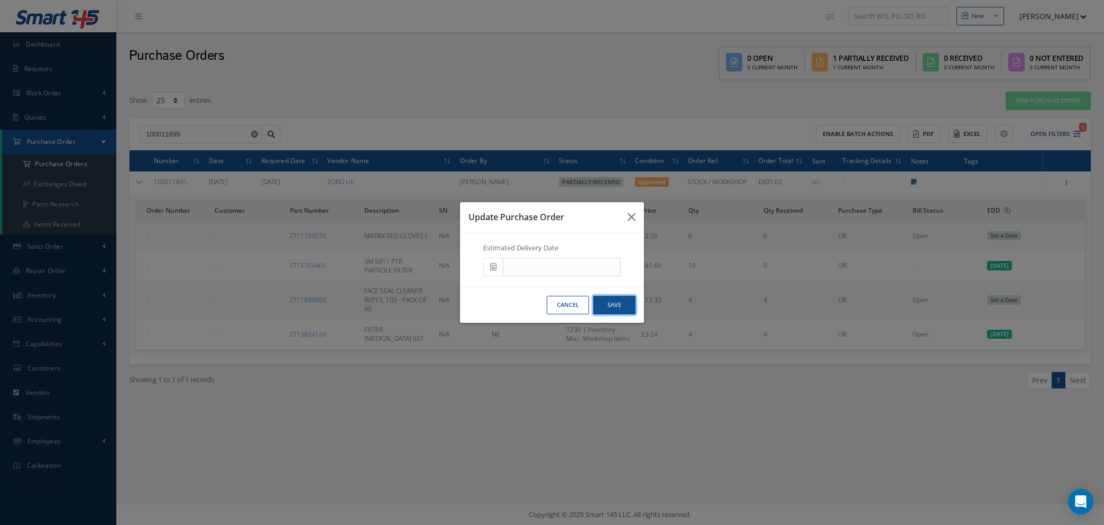
click at [0, 0] on button "Save" at bounding box center [0, 0] width 0 height 0
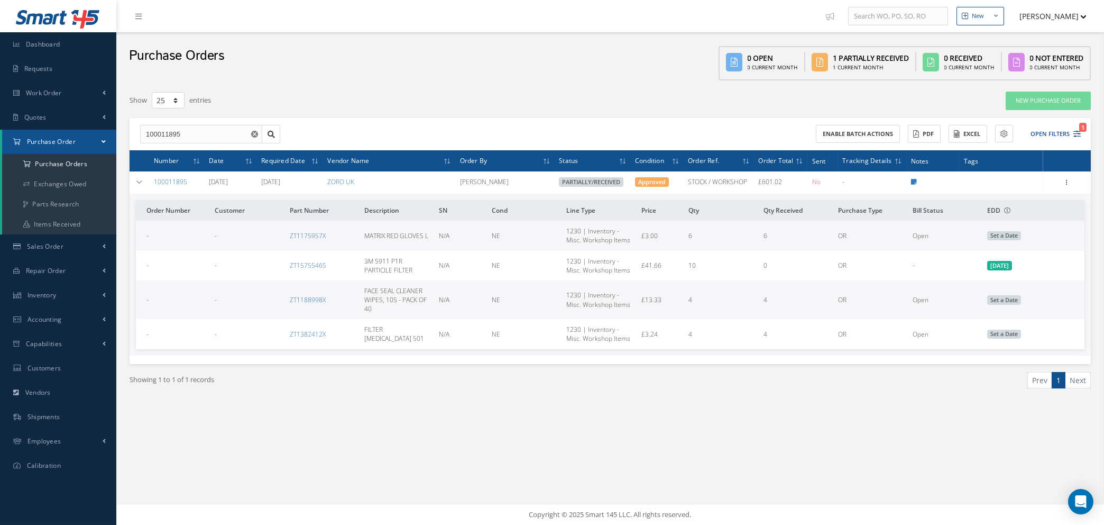
click at [253, 133] on use "Reset" at bounding box center [254, 134] width 7 height 7
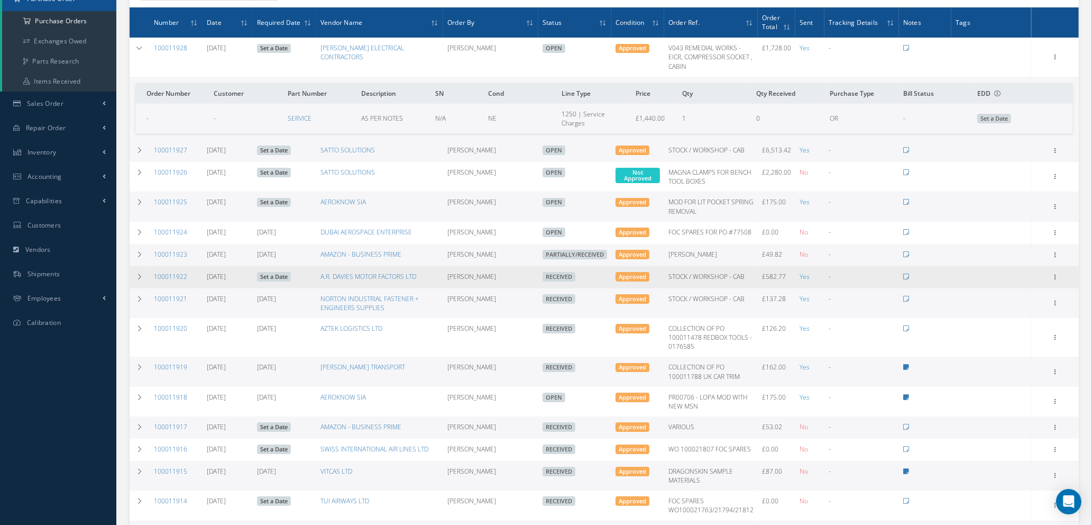
scroll to position [159, 0]
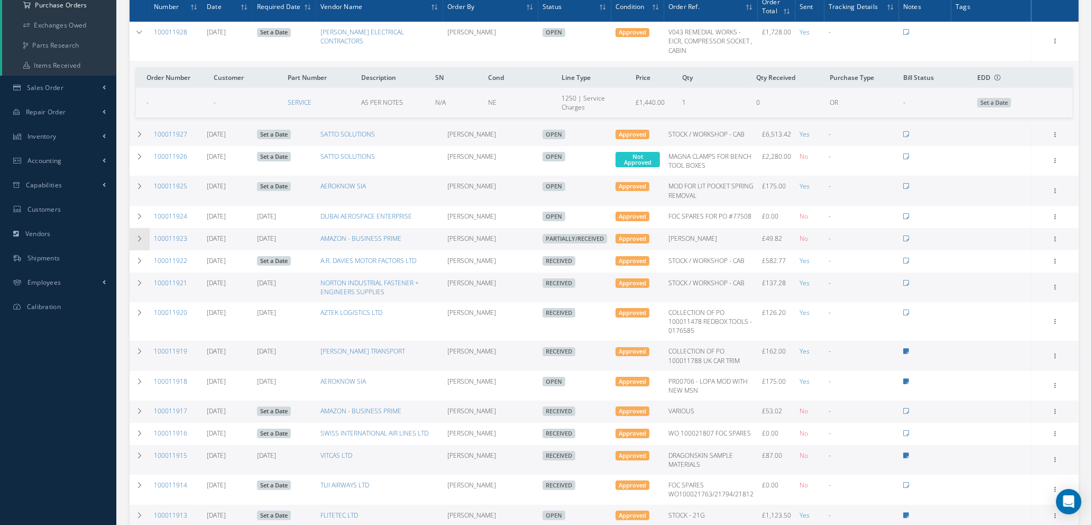
click at [135, 234] on td at bounding box center [140, 239] width 20 height 22
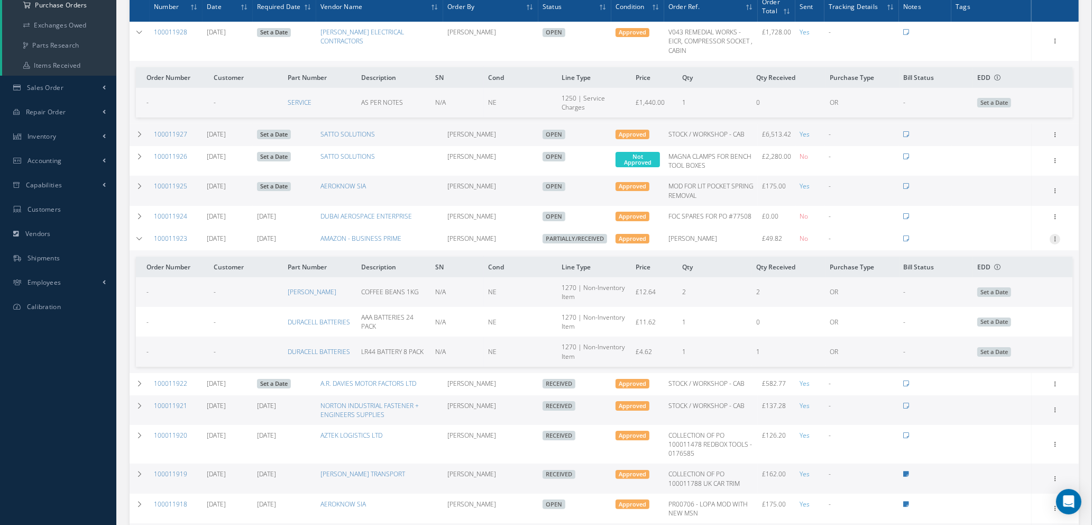
click at [1055, 239] on icon at bounding box center [1055, 238] width 11 height 8
click at [1030, 245] on link "Receive" at bounding box center [1007, 246] width 84 height 14
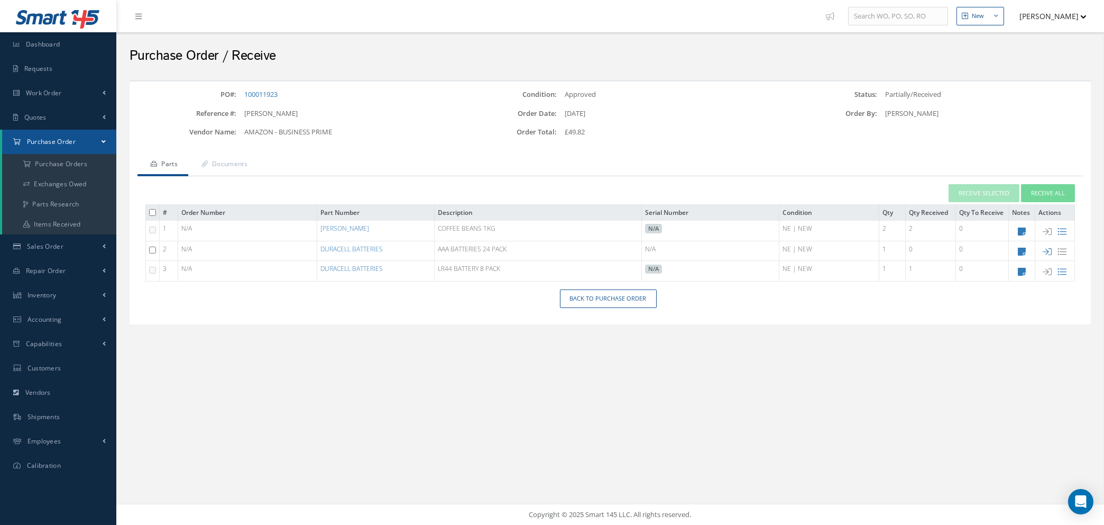
click at [151, 249] on input "checkbox" at bounding box center [152, 249] width 7 height 7
checkbox input "true"
click at [989, 194] on button "Receive Selected" at bounding box center [984, 193] width 71 height 19
type input "[DATE]"
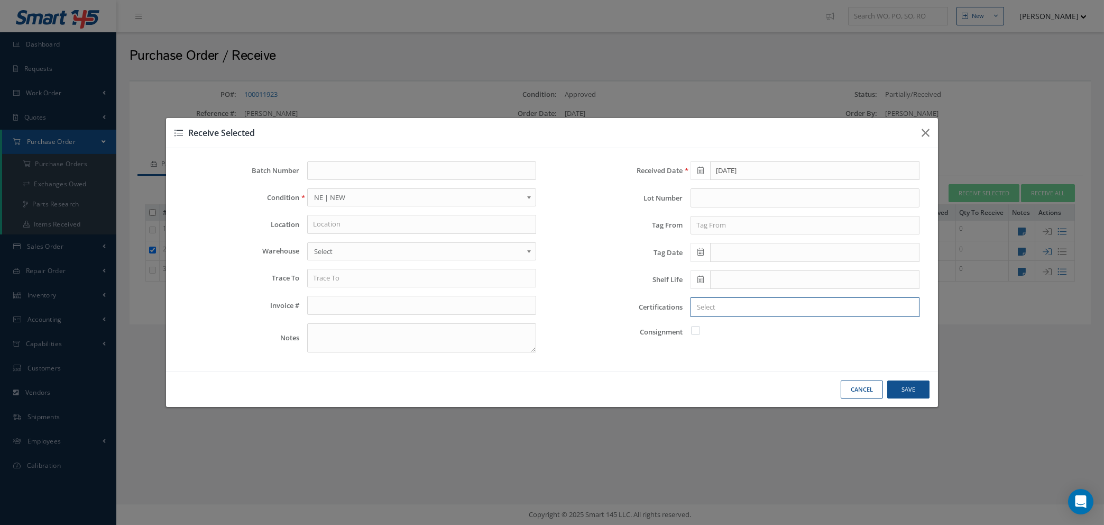
click at [717, 309] on input "Search for option" at bounding box center [802, 307] width 221 height 11
type input "del"
click at [723, 328] on link "DEL NOTE" at bounding box center [805, 327] width 244 height 16
click at [0, 0] on button "Save" at bounding box center [0, 0] width 0 height 0
checkbox input "false"
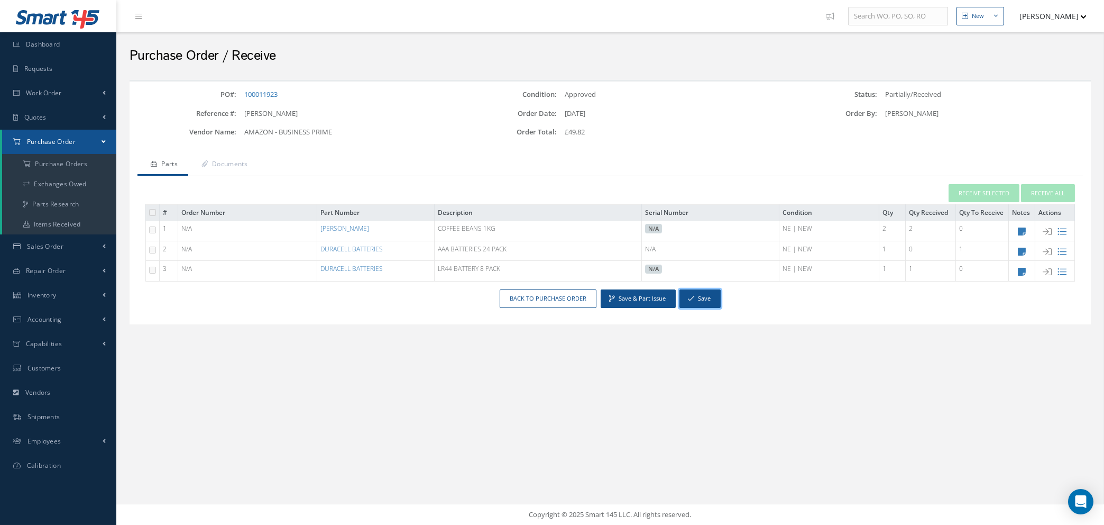
click at [699, 299] on button "Save" at bounding box center [700, 298] width 41 height 19
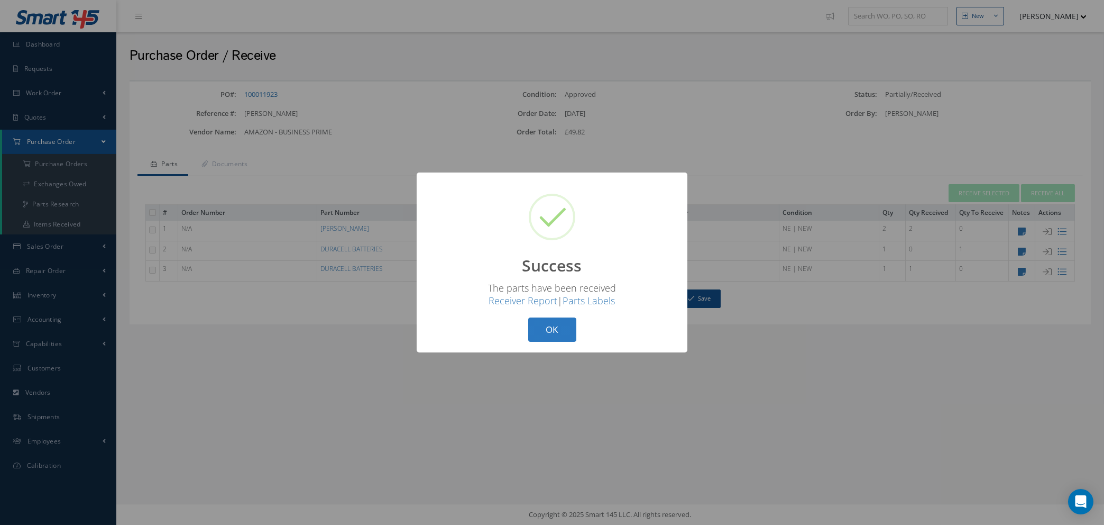
click at [541, 327] on button "OK" at bounding box center [552, 329] width 48 height 25
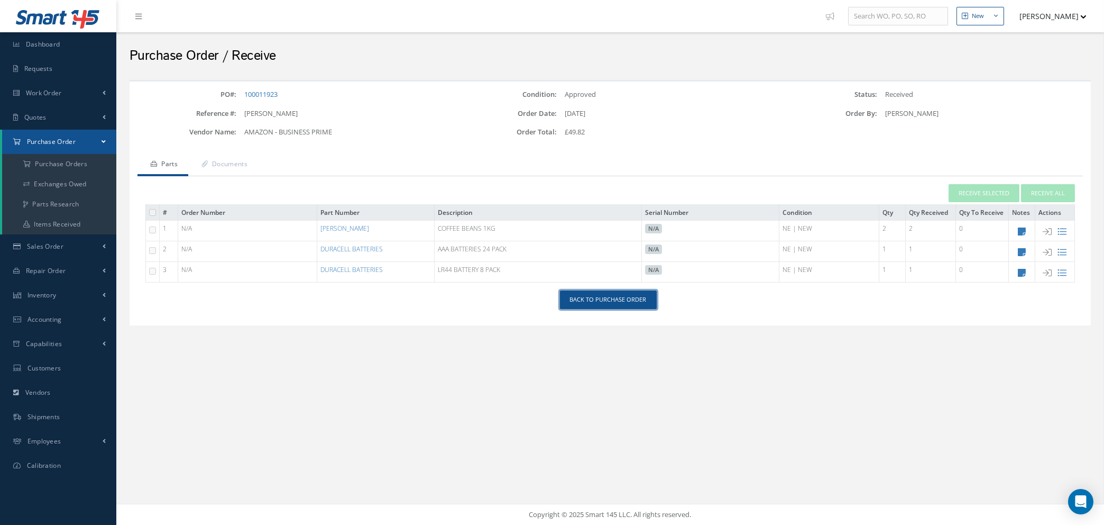
click at [609, 306] on link "Back to Purchase Order" at bounding box center [608, 299] width 97 height 19
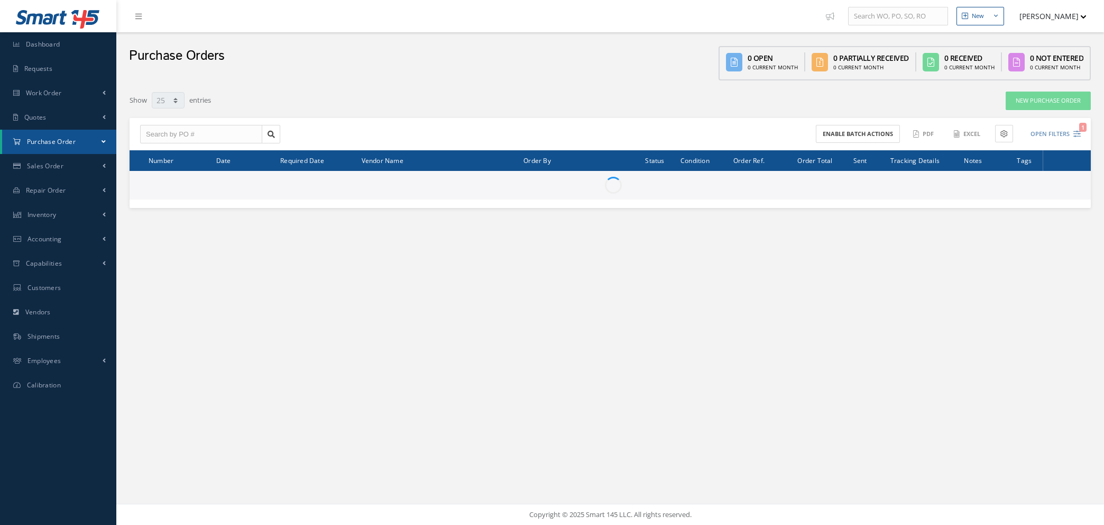
select select "25"
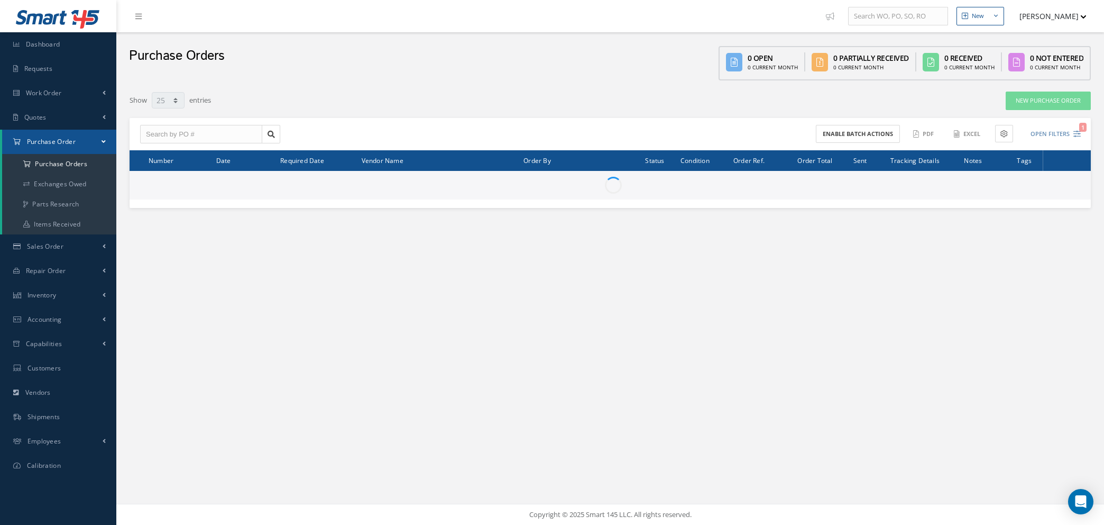
select select "25"
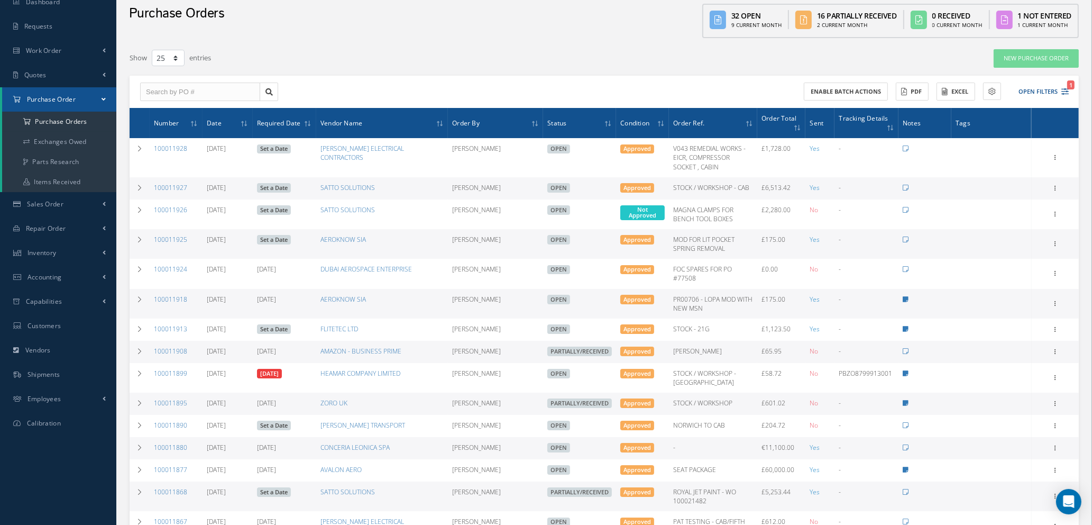
scroll to position [79, 0]
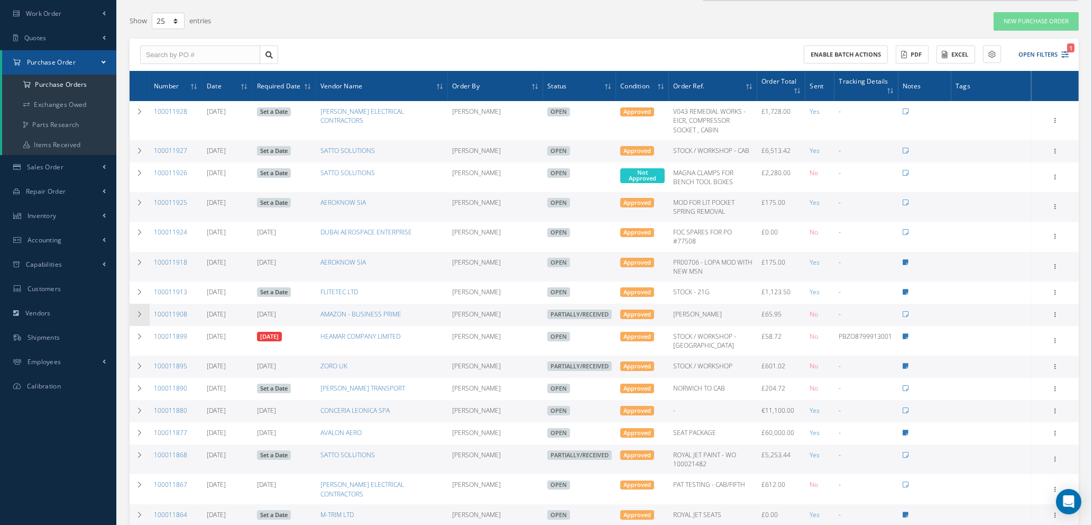
click at [140, 311] on icon at bounding box center [139, 314] width 7 height 6
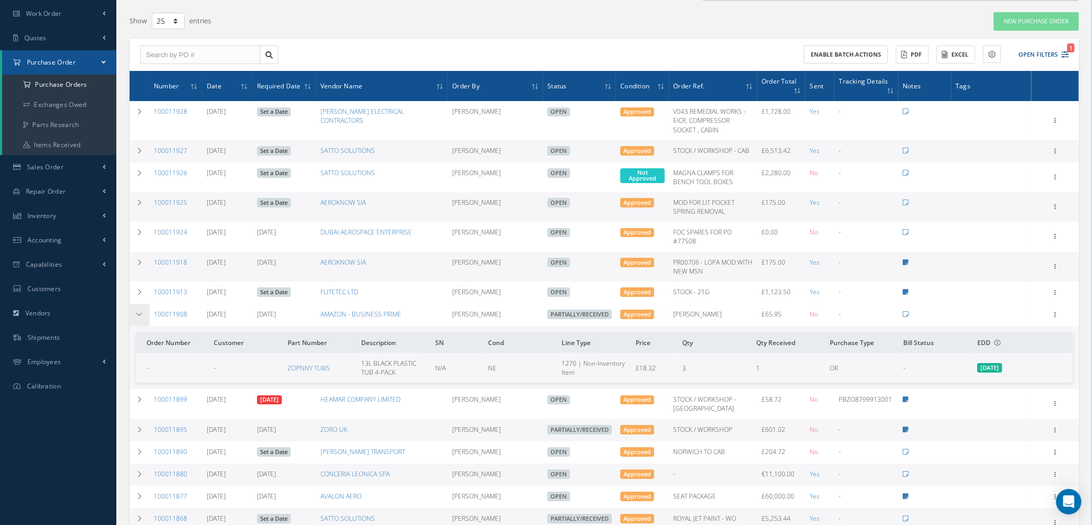
click at [140, 311] on icon at bounding box center [139, 314] width 7 height 6
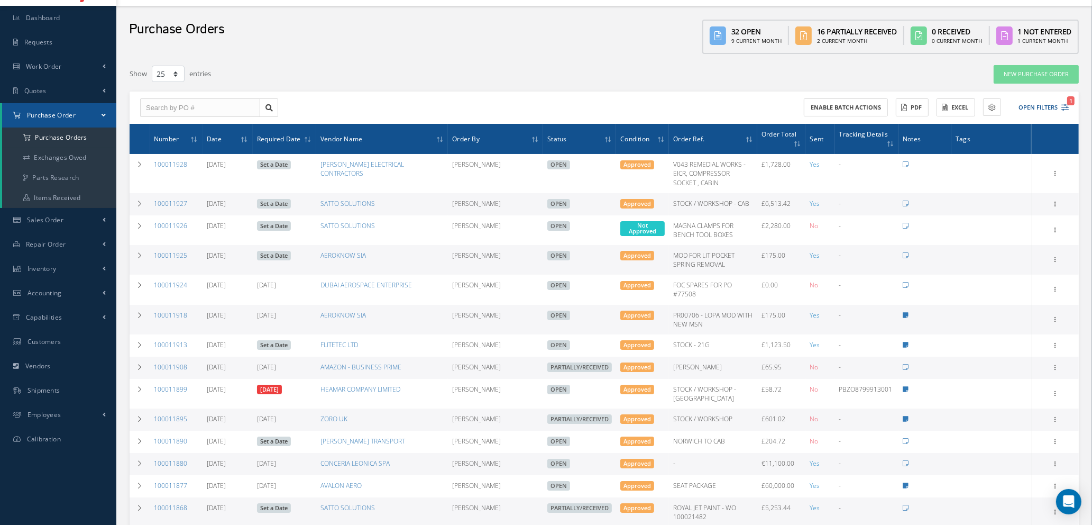
scroll to position [0, 0]
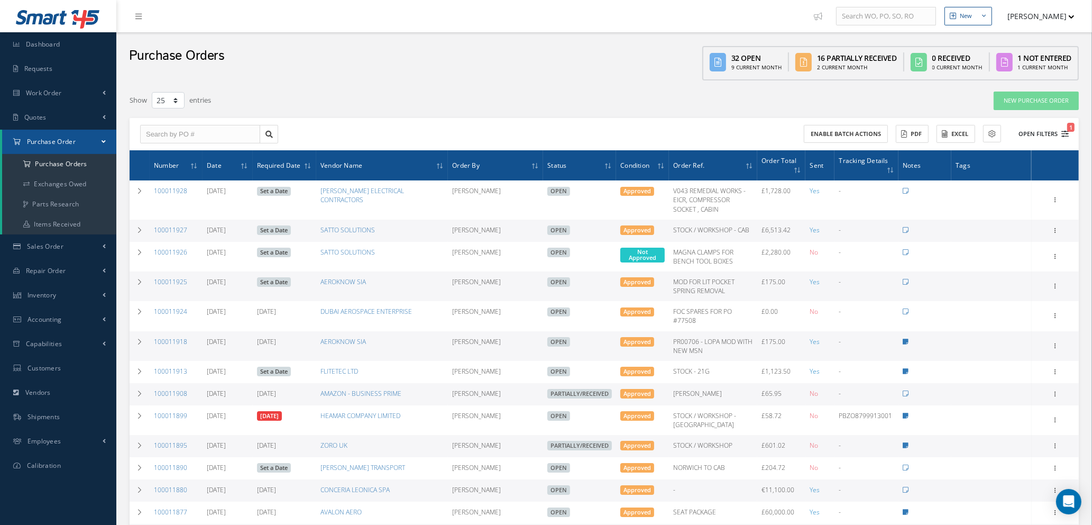
click at [1068, 133] on icon "1" at bounding box center [1065, 133] width 7 height 7
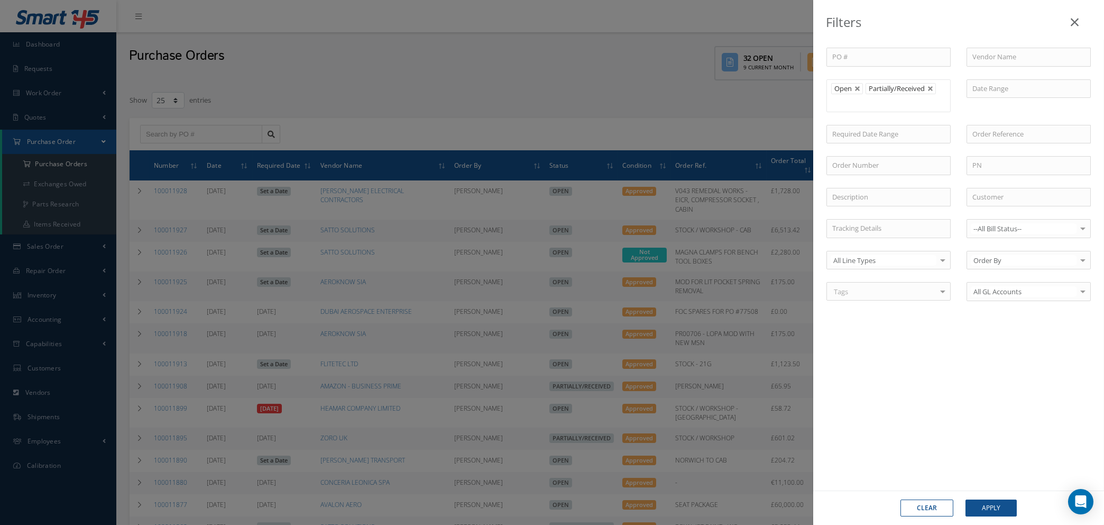
click at [1078, 21] on icon at bounding box center [1075, 22] width 8 height 13
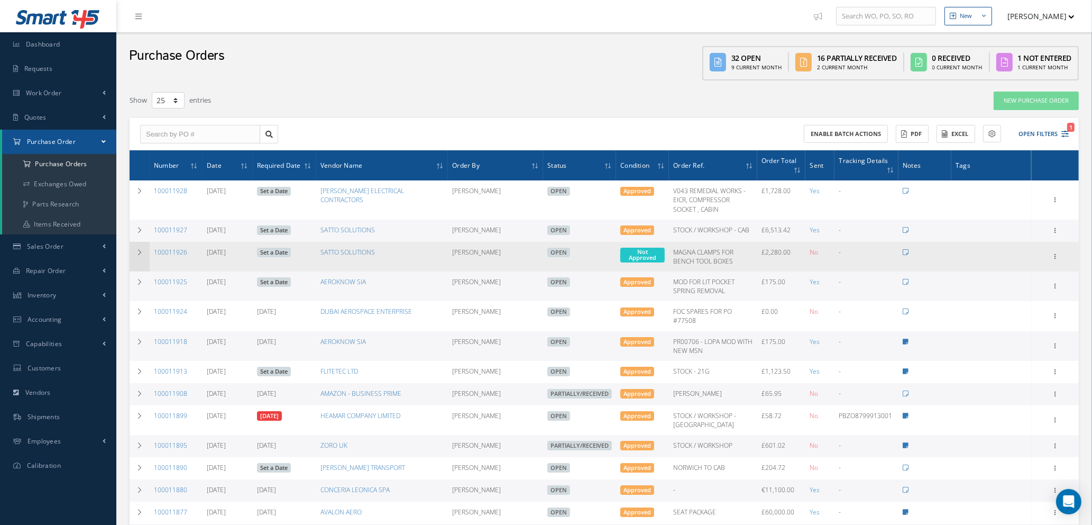
click at [136, 249] on icon at bounding box center [139, 252] width 7 height 6
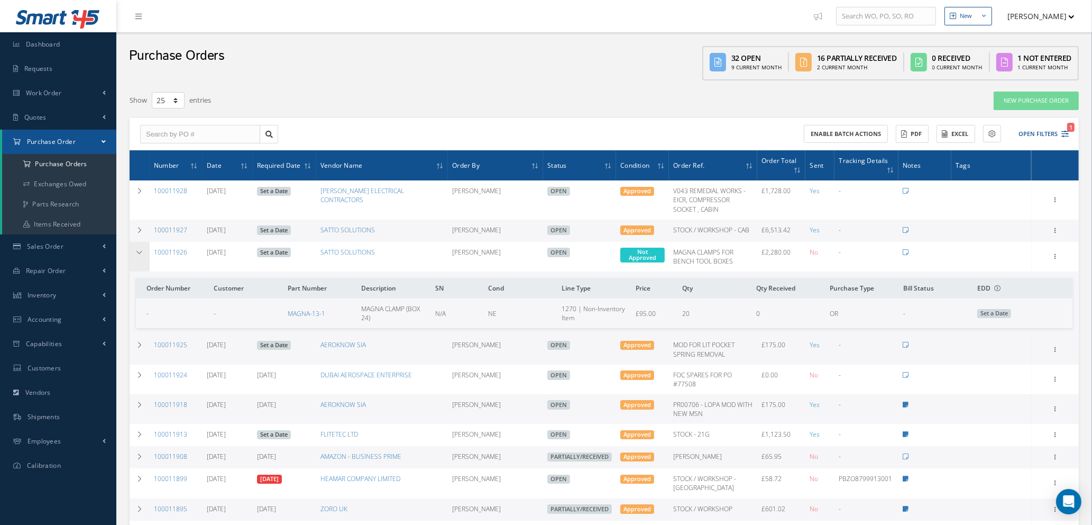
click at [136, 249] on icon at bounding box center [139, 252] width 7 height 6
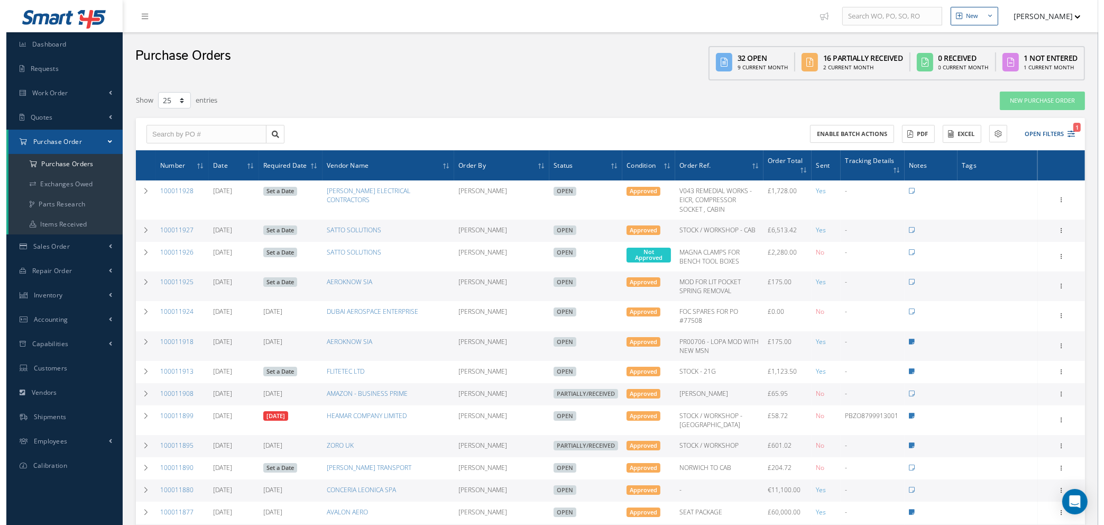
scroll to position [238, 0]
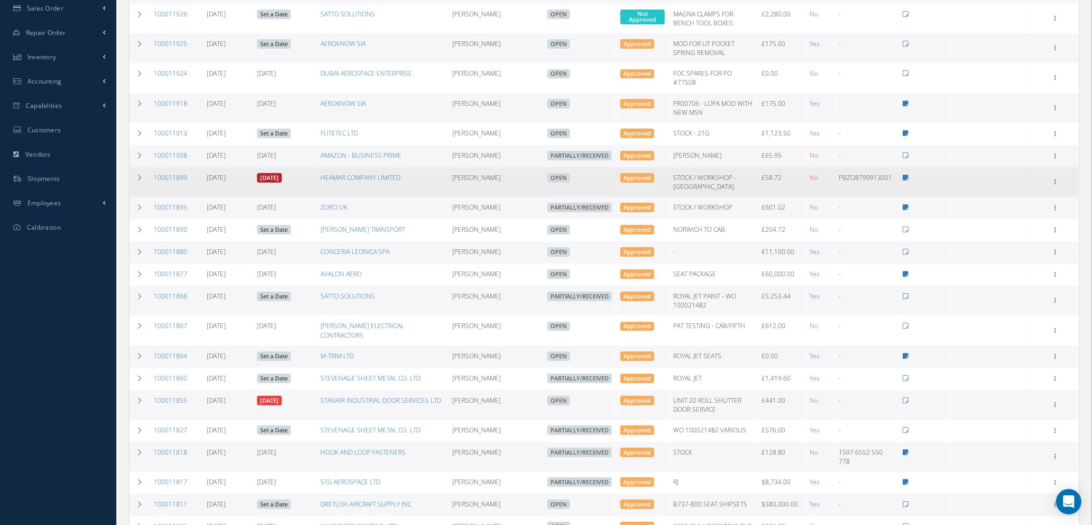
click at [281, 177] on link "[DATE]" at bounding box center [269, 178] width 25 height 10
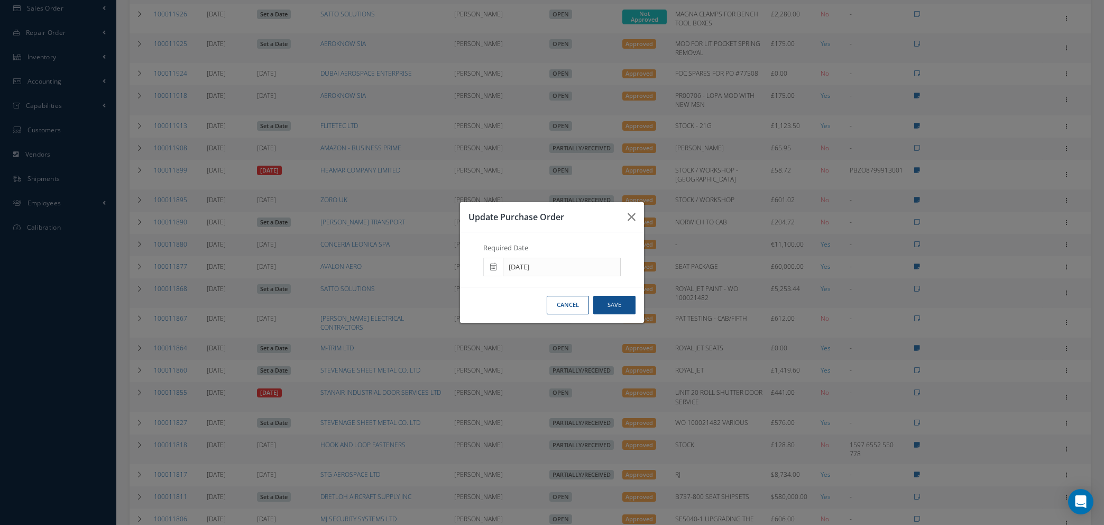
click at [494, 265] on icon at bounding box center [493, 266] width 6 height 7
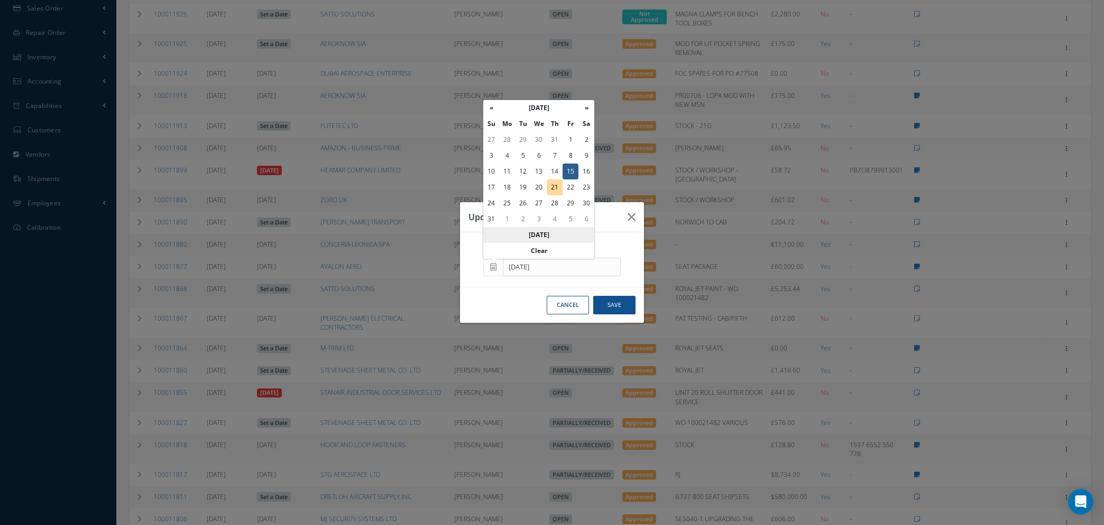
click at [531, 236] on th "[DATE]" at bounding box center [538, 235] width 111 height 16
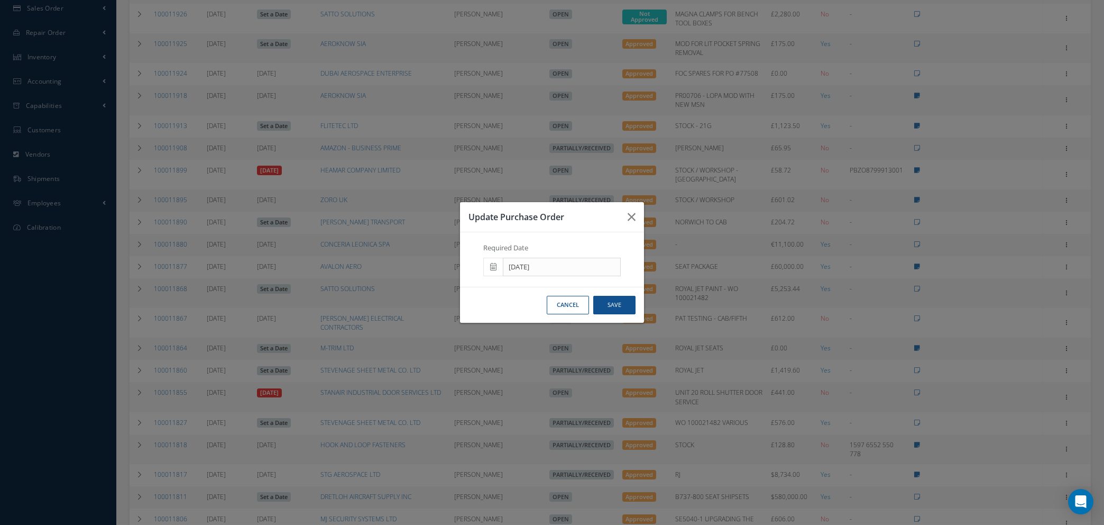
click at [488, 269] on span at bounding box center [493, 267] width 20 height 19
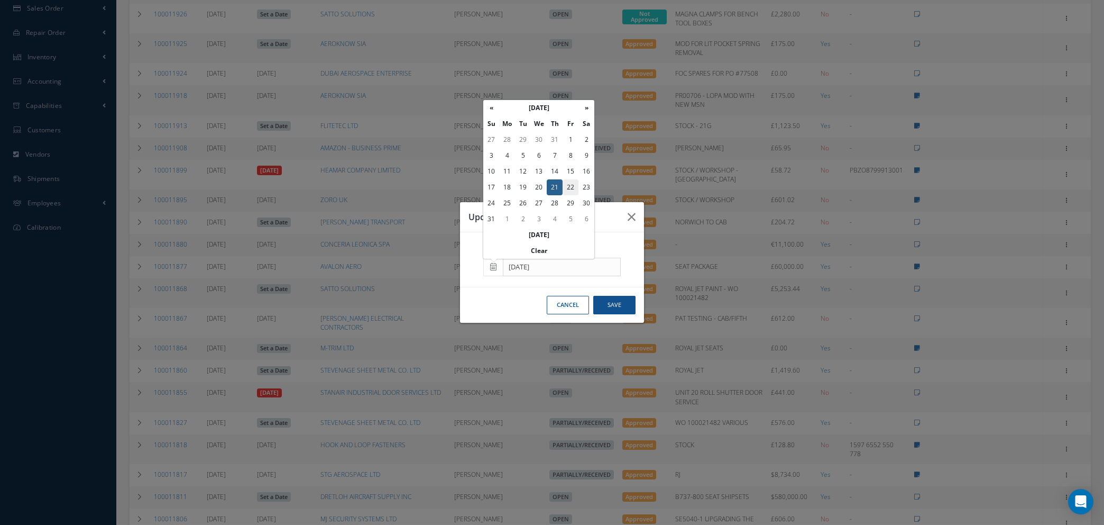
click at [572, 188] on td "22" at bounding box center [571, 187] width 16 height 16
type input "[DATE]"
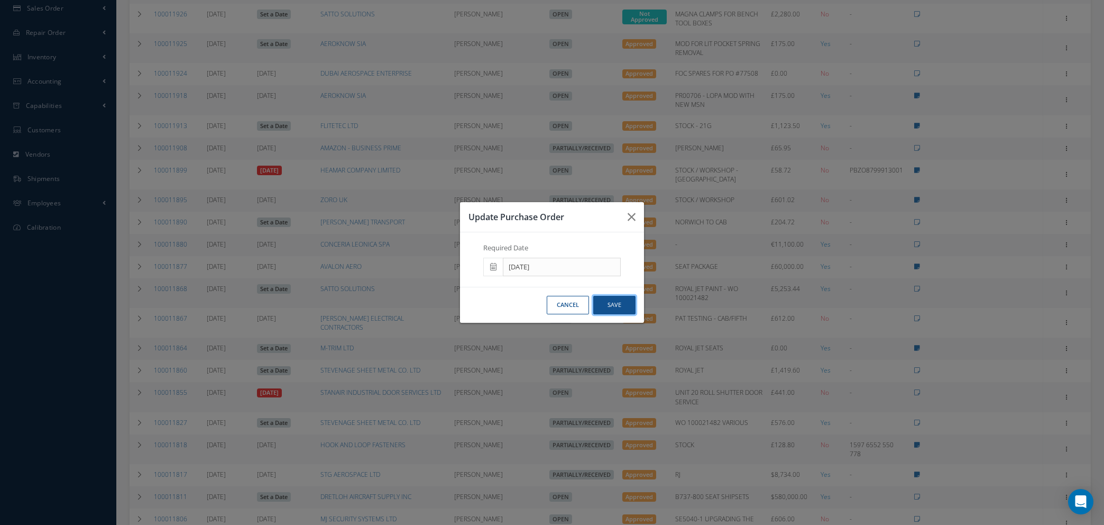
click at [609, 304] on button "Save" at bounding box center [614, 305] width 42 height 19
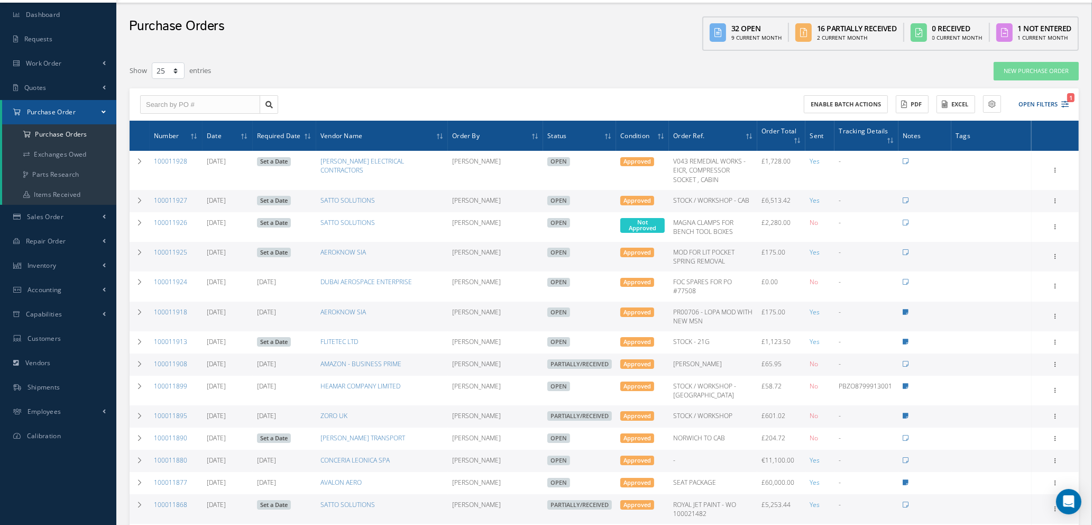
scroll to position [0, 0]
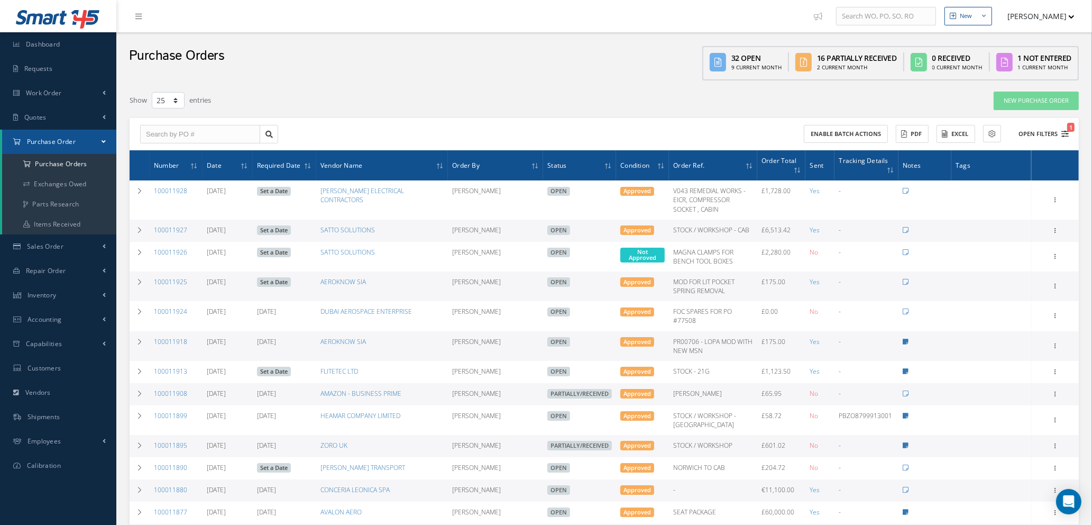
click at [1066, 131] on icon "1" at bounding box center [1065, 133] width 7 height 7
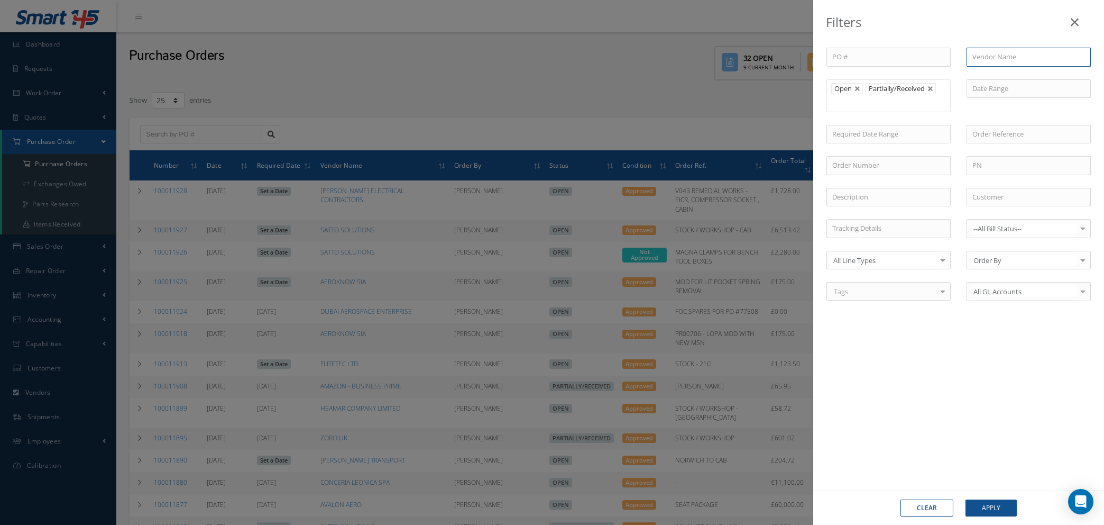
click at [980, 53] on input "text" at bounding box center [1029, 57] width 124 height 19
click at [976, 86] on span "STEVENAGE SHEET METAL CO. LTD" at bounding box center [1020, 81] width 95 height 20
type input "STEVENAGE SHEET METAL CO. LTD"
click at [993, 510] on button "Apply" at bounding box center [991, 507] width 51 height 17
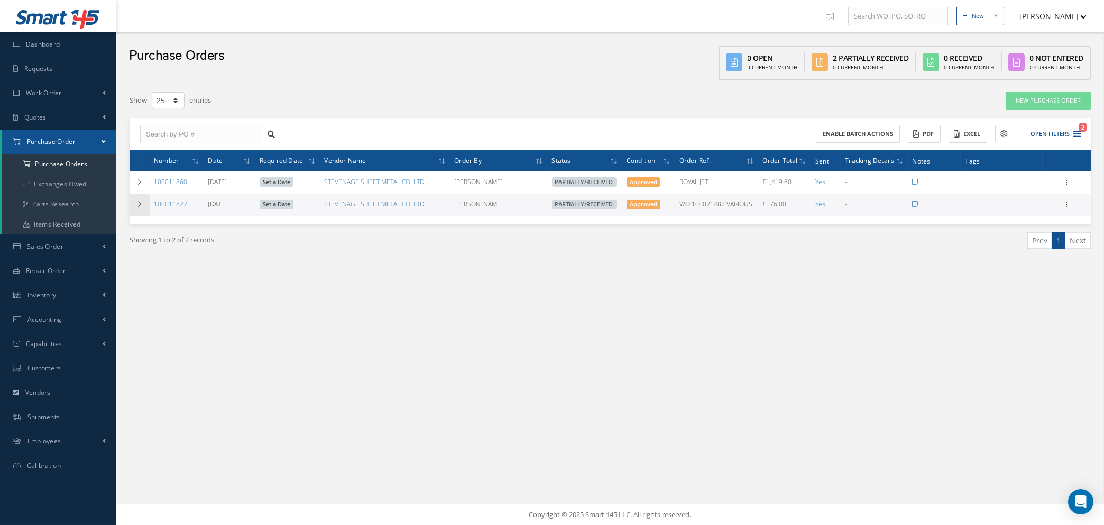
click at [136, 201] on icon at bounding box center [139, 204] width 7 height 6
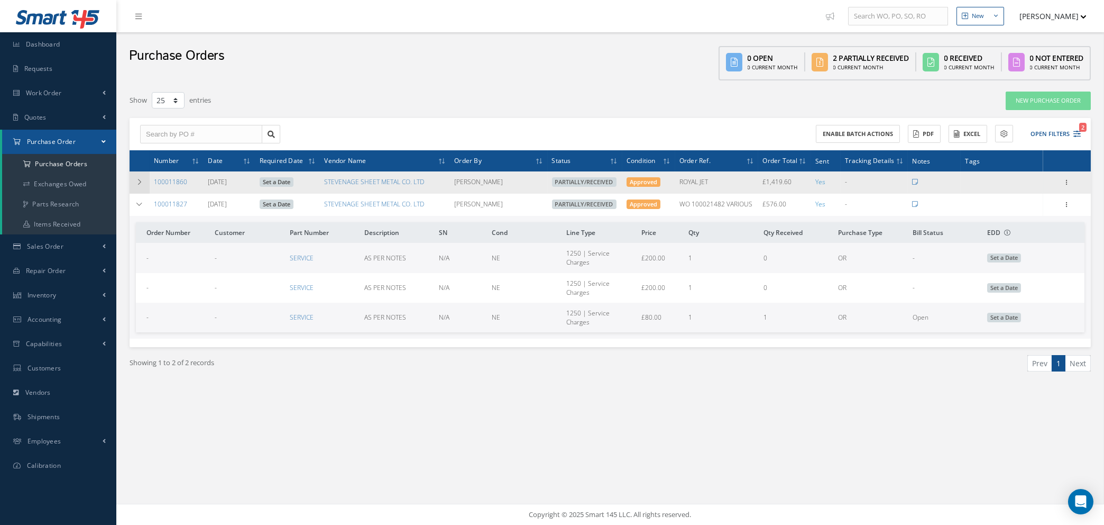
click at [136, 180] on icon at bounding box center [139, 182] width 7 height 6
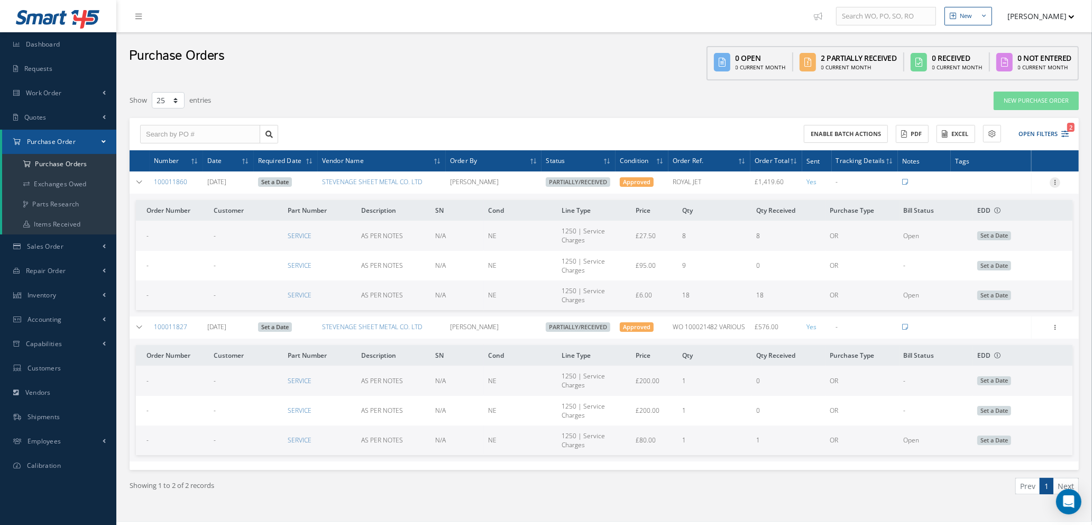
click at [1056, 179] on icon at bounding box center [1055, 181] width 11 height 8
click at [1008, 203] on link "Show" at bounding box center [1007, 203] width 84 height 14
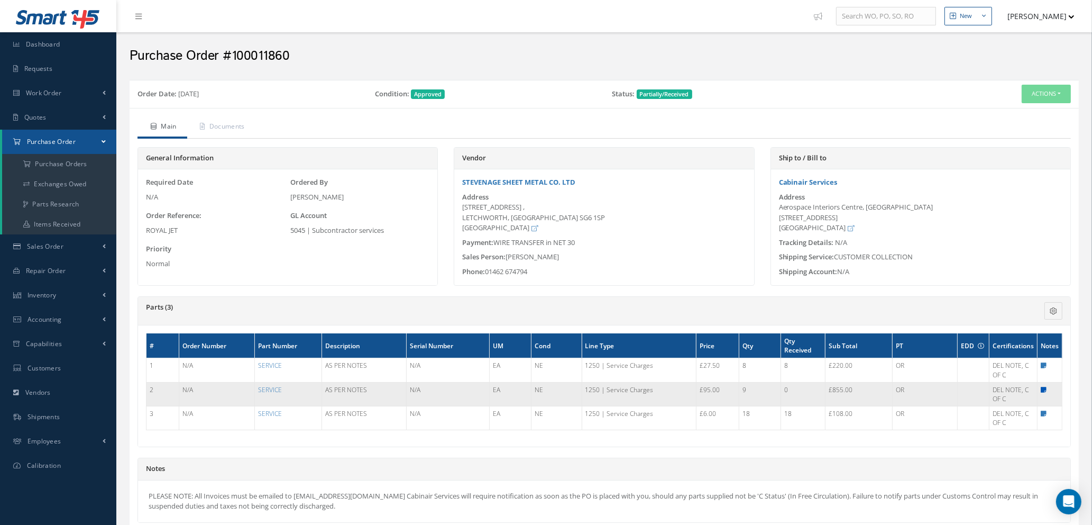
click at [1042, 387] on icon at bounding box center [1044, 390] width 6 height 6
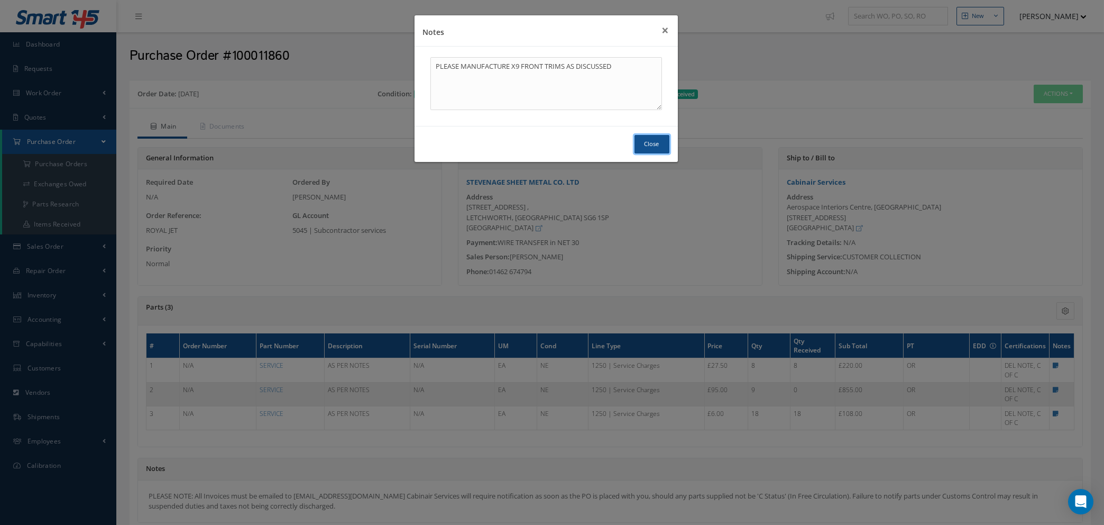
click at [659, 145] on button "Close" at bounding box center [652, 144] width 35 height 19
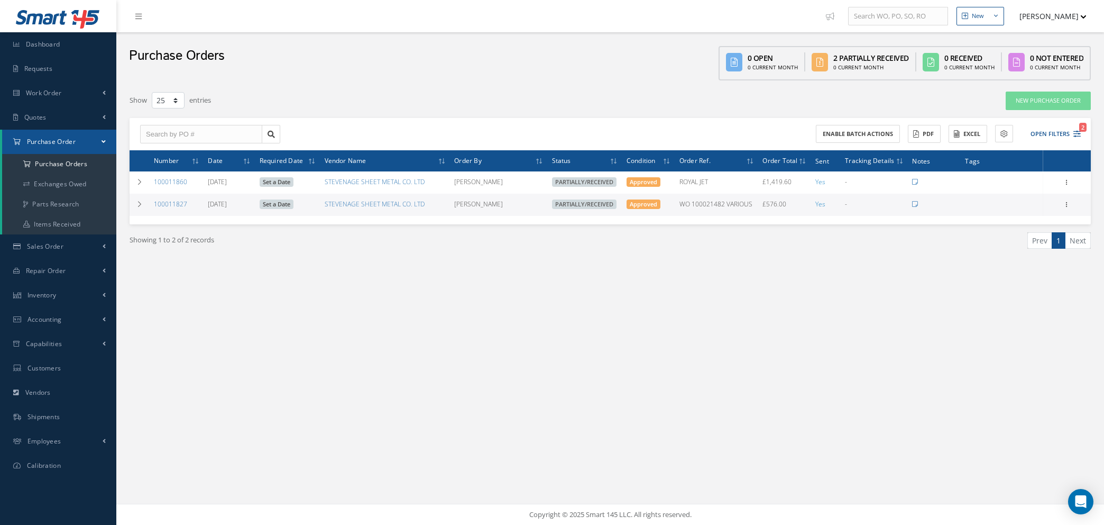
select select "25"
click at [1067, 202] on icon at bounding box center [1067, 203] width 11 height 8
click at [1002, 222] on link "Show" at bounding box center [1019, 225] width 84 height 14
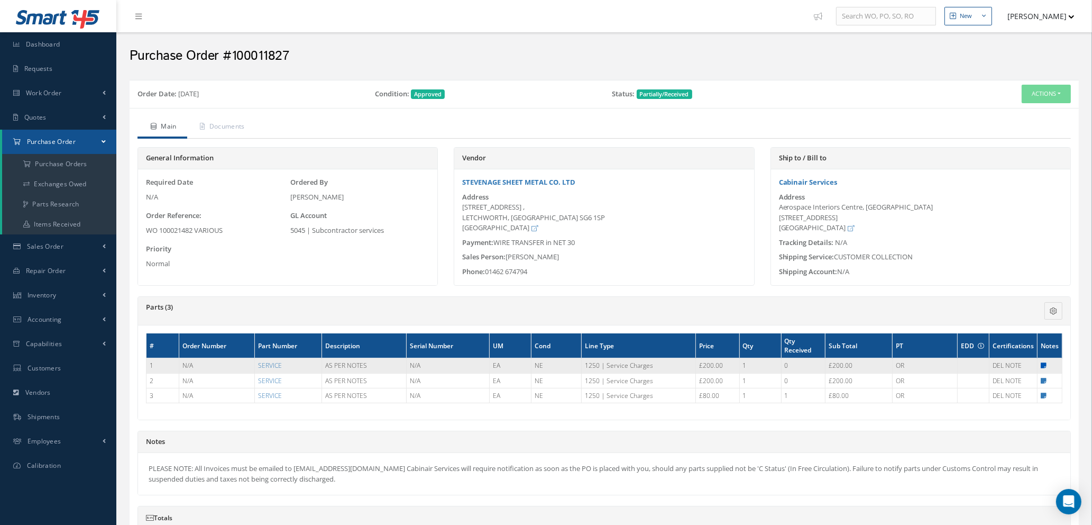
click at [1044, 365] on icon at bounding box center [1044, 365] width 6 height 6
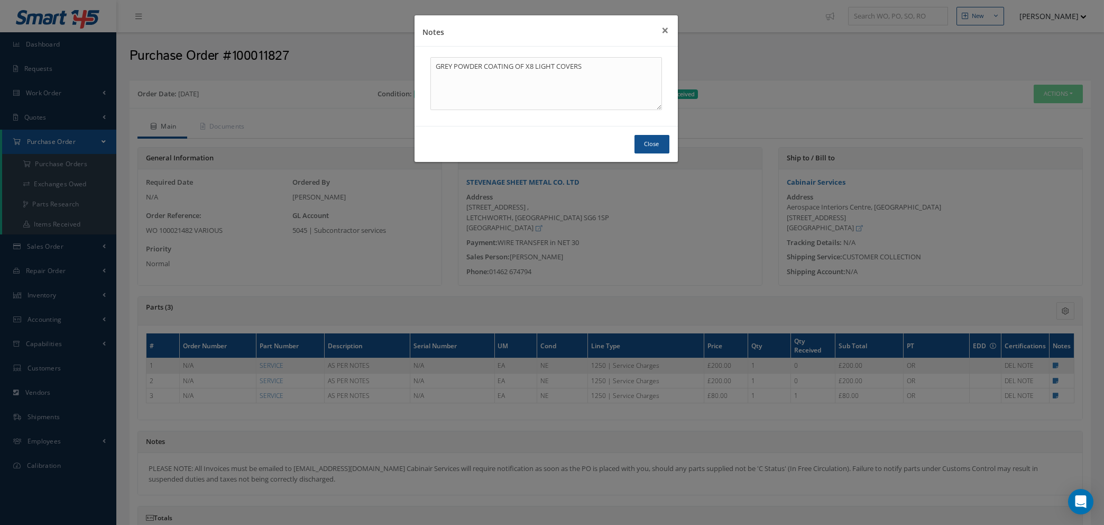
click at [491, 428] on div "Notes × GREY POWDER COATING OF X8 LIGHT COVERS Close" at bounding box center [552, 262] width 1104 height 525
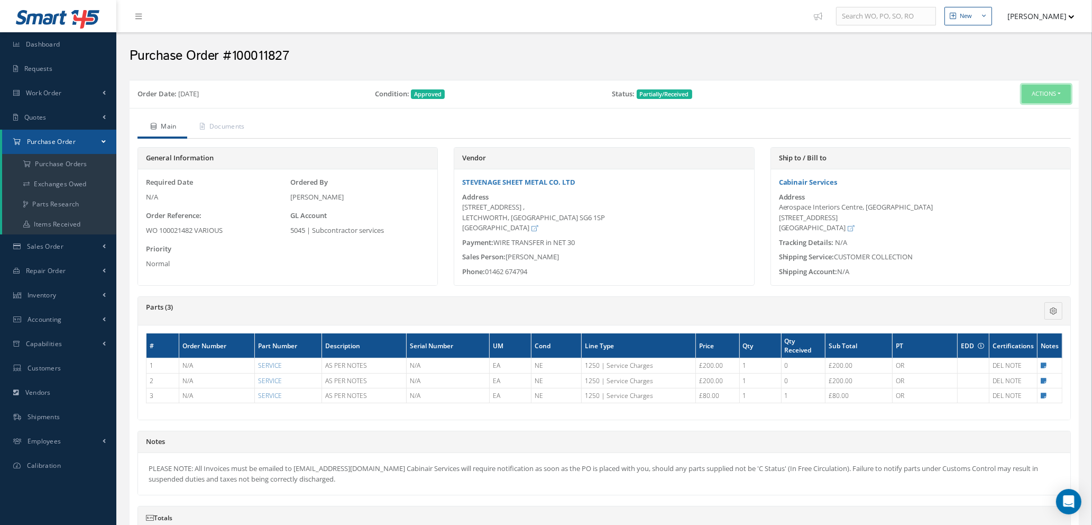
click at [1030, 92] on button "Actions" at bounding box center [1046, 94] width 49 height 19
click at [1017, 143] on link "Send By Email" at bounding box center [1029, 142] width 85 height 14
type input "Reports from Purchase Order #100011827"
type textarea "Hiya, Please find Attached, our Purchase Order #100011827. If you have any ques…"
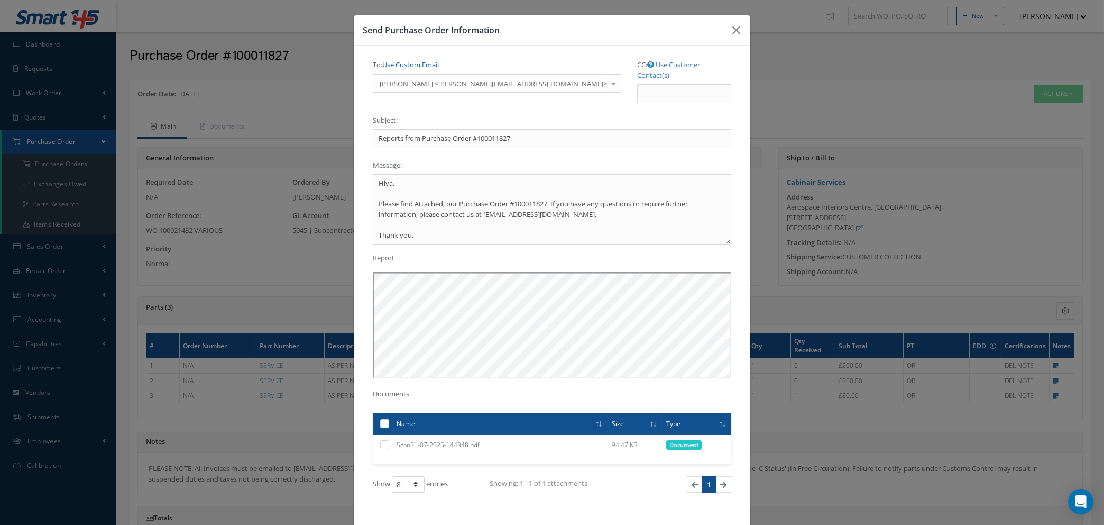
click at [397, 63] on link "Use Custom Email" at bounding box center [410, 65] width 57 height 10
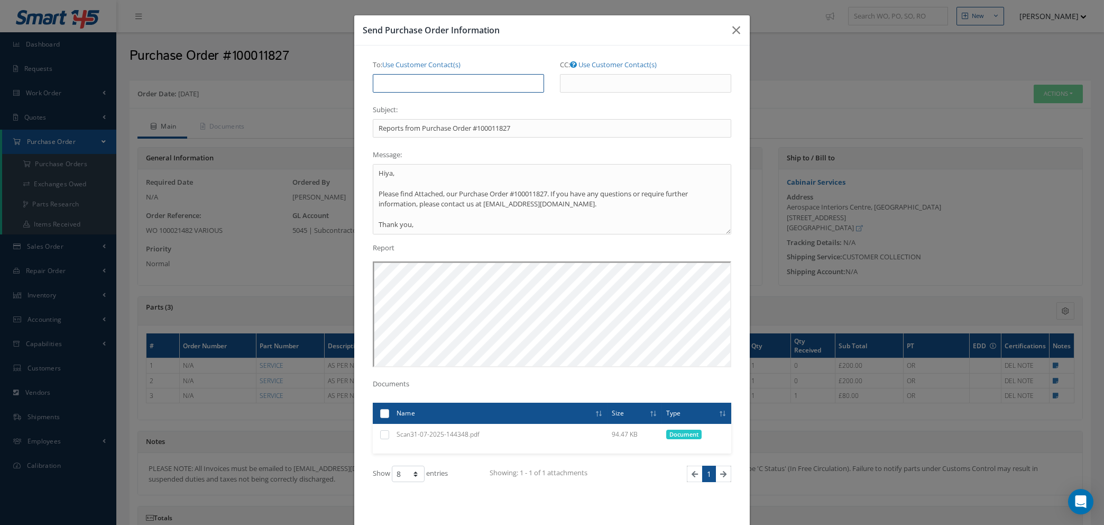
click at [398, 81] on input "To: Use Customer Contact(s)" at bounding box center [458, 83] width 171 height 19
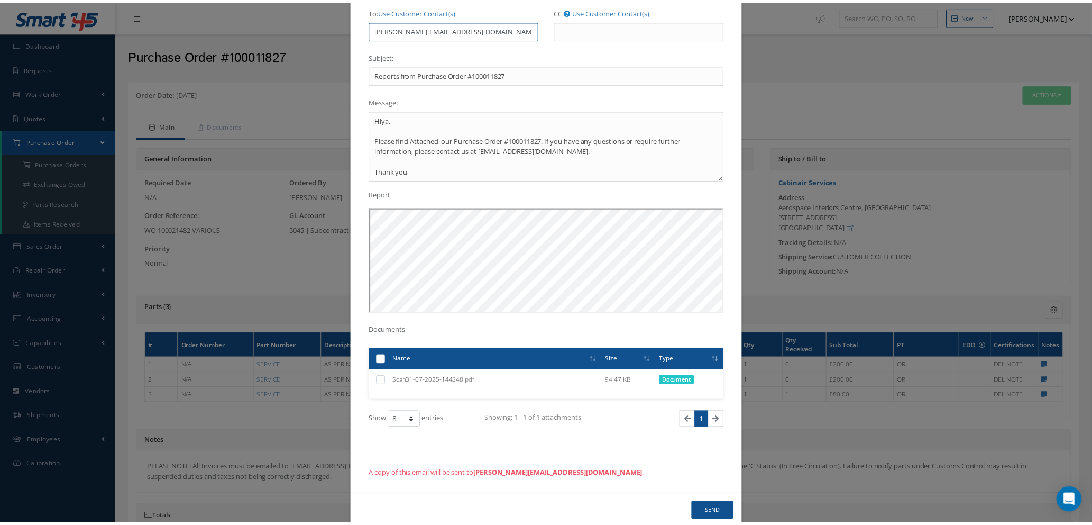
scroll to position [75, 0]
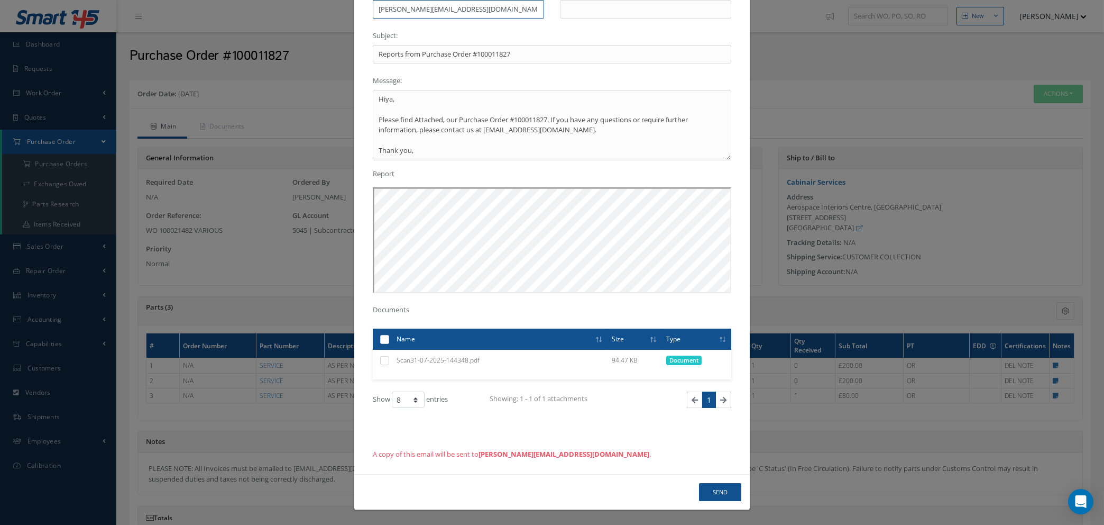
type input "natasha@cab.aero"
click at [716, 491] on button "Send" at bounding box center [720, 492] width 42 height 19
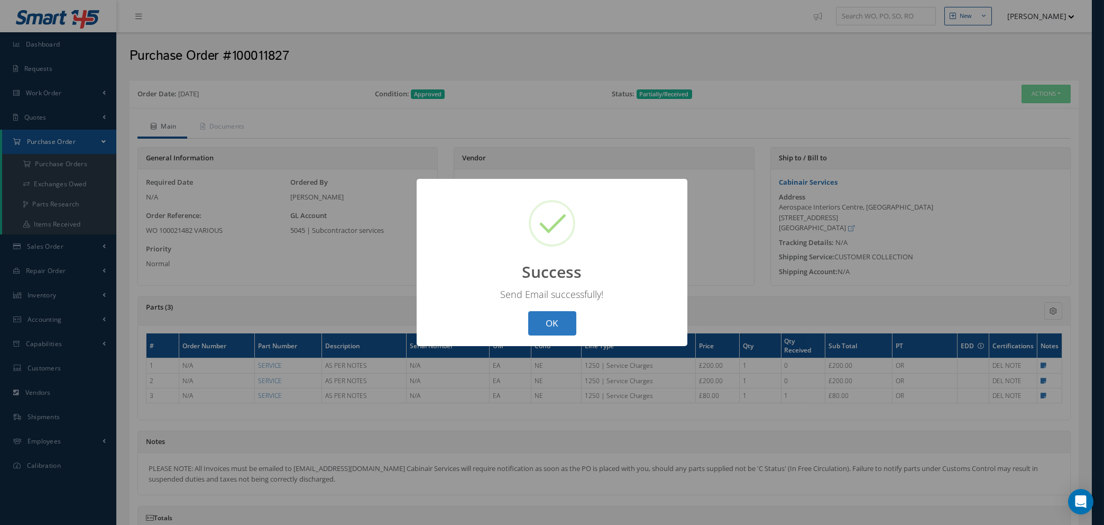
click at [544, 320] on button "OK" at bounding box center [552, 323] width 48 height 25
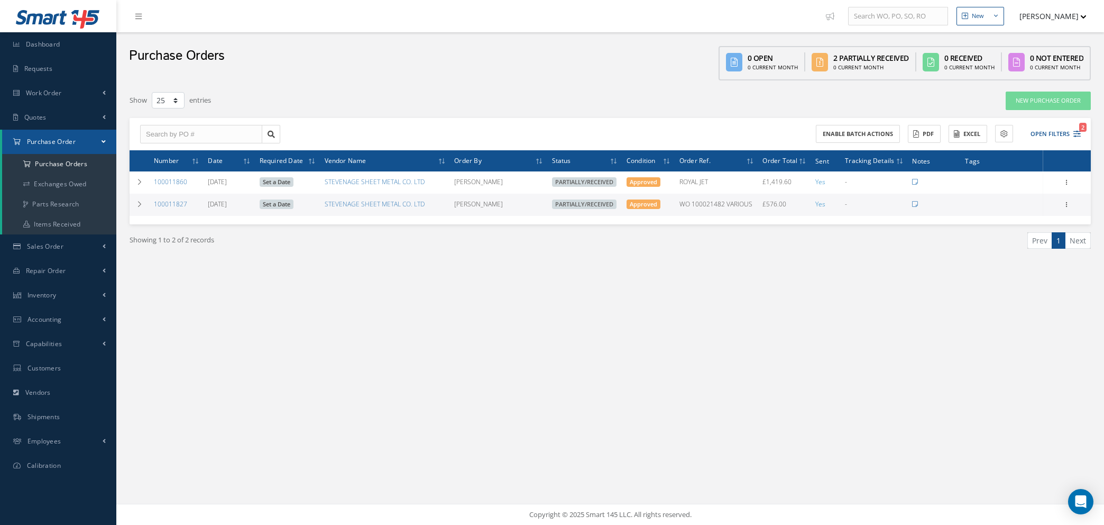
select select "25"
click at [1080, 130] on icon "2" at bounding box center [1077, 133] width 7 height 7
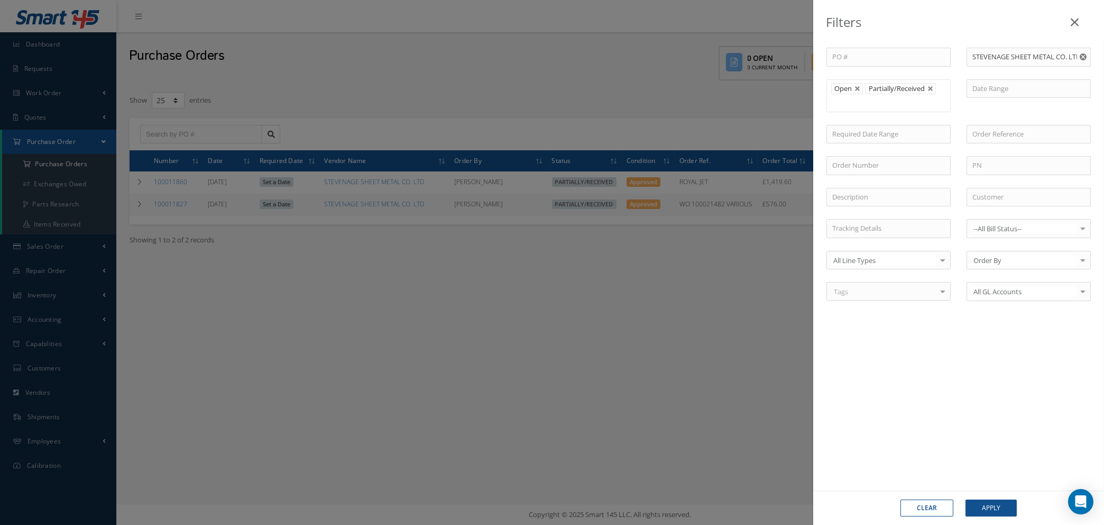
click at [920, 512] on button "Clear" at bounding box center [927, 507] width 53 height 17
type input "All Status"
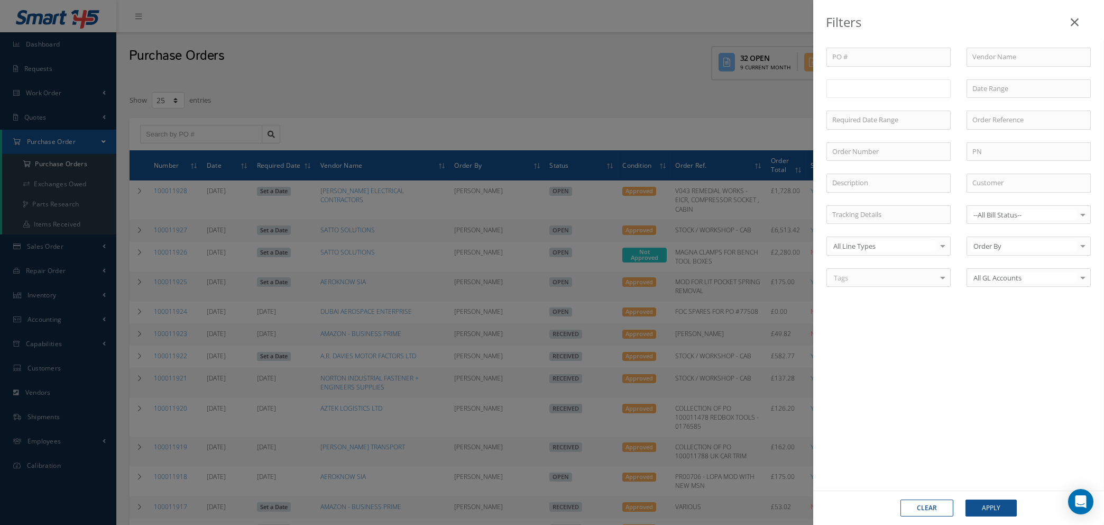
click at [865, 88] on input "text" at bounding box center [854, 88] width 42 height 13
click at [1001, 504] on button "Apply" at bounding box center [991, 507] width 51 height 17
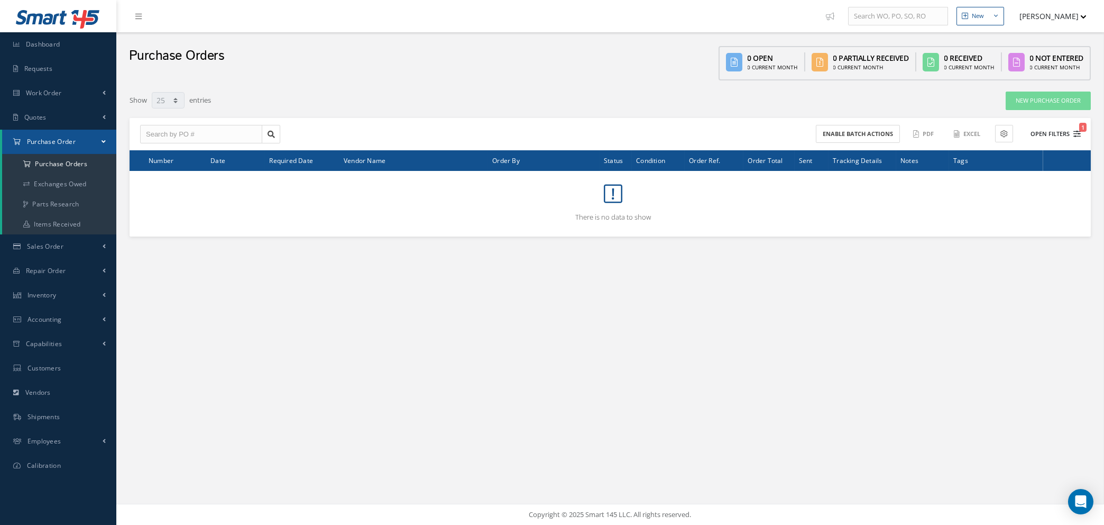
click at [1079, 125] on button "Open Filters 1" at bounding box center [1051, 133] width 60 height 17
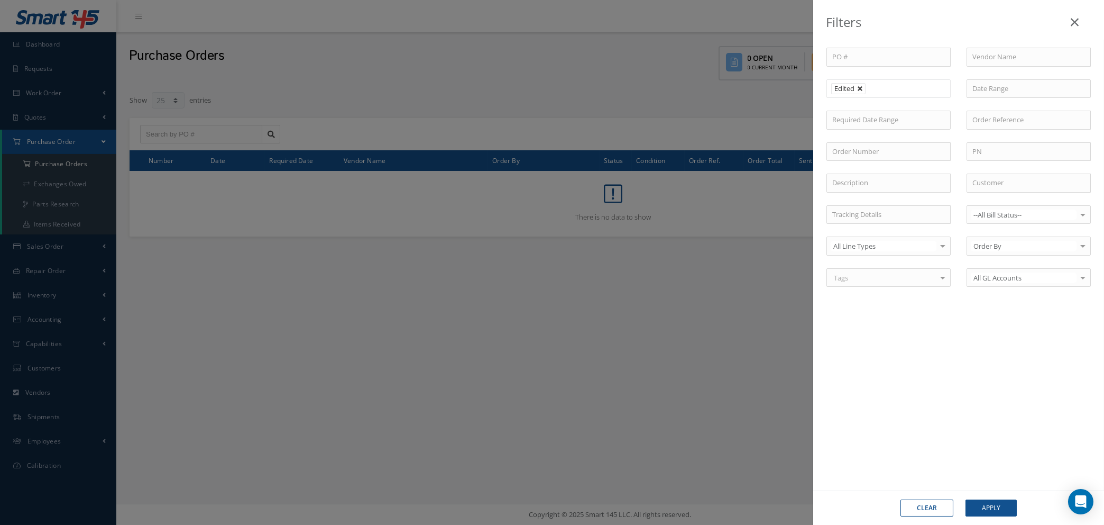
click at [859, 90] on link at bounding box center [860, 89] width 6 height 6
type input "All Status"
click at [846, 89] on input "text" at bounding box center [854, 88] width 42 height 13
click at [871, 89] on input "text" at bounding box center [873, 88] width 13 height 13
click at [981, 506] on button "Apply" at bounding box center [991, 507] width 51 height 17
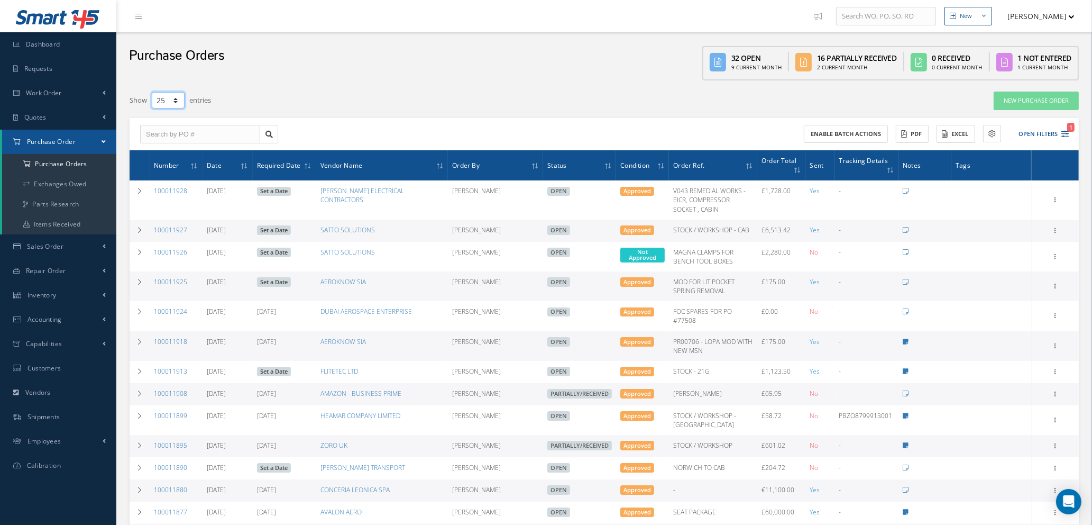
click at [174, 97] on select "10 25 50 100" at bounding box center [168, 100] width 33 height 16
select select "100"
click at [152, 92] on select "10 25 50 100" at bounding box center [168, 100] width 33 height 16
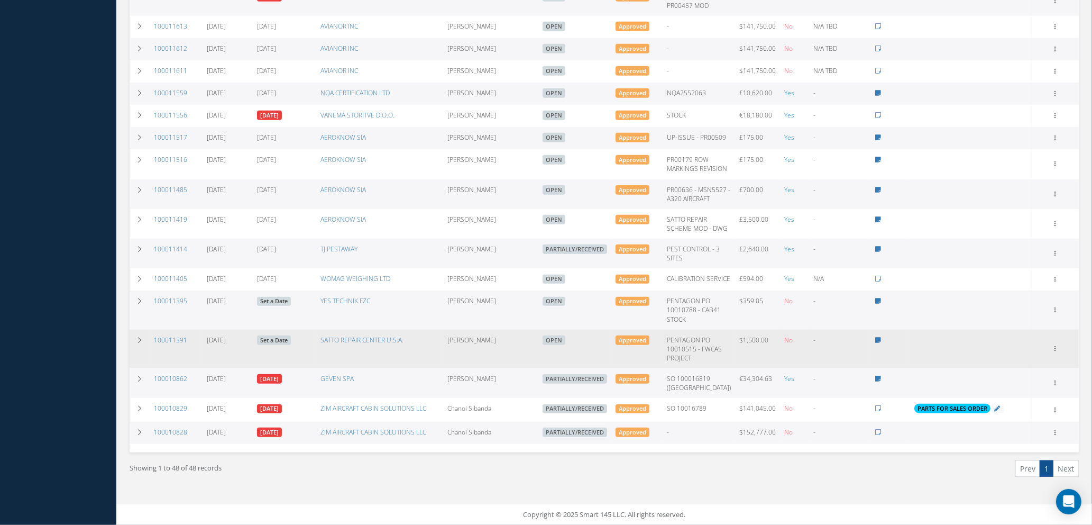
scroll to position [1129, 0]
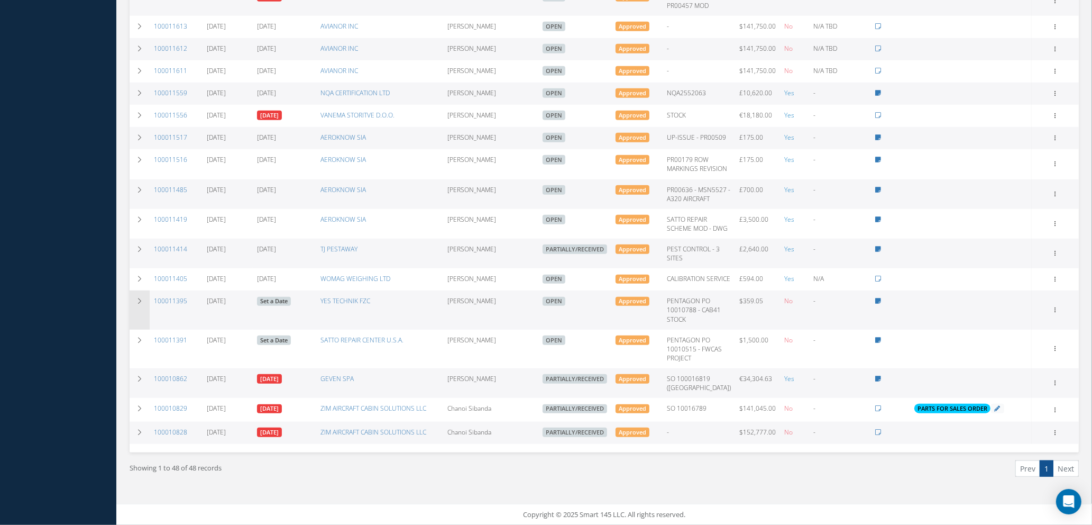
click at [139, 304] on icon at bounding box center [139, 301] width 7 height 6
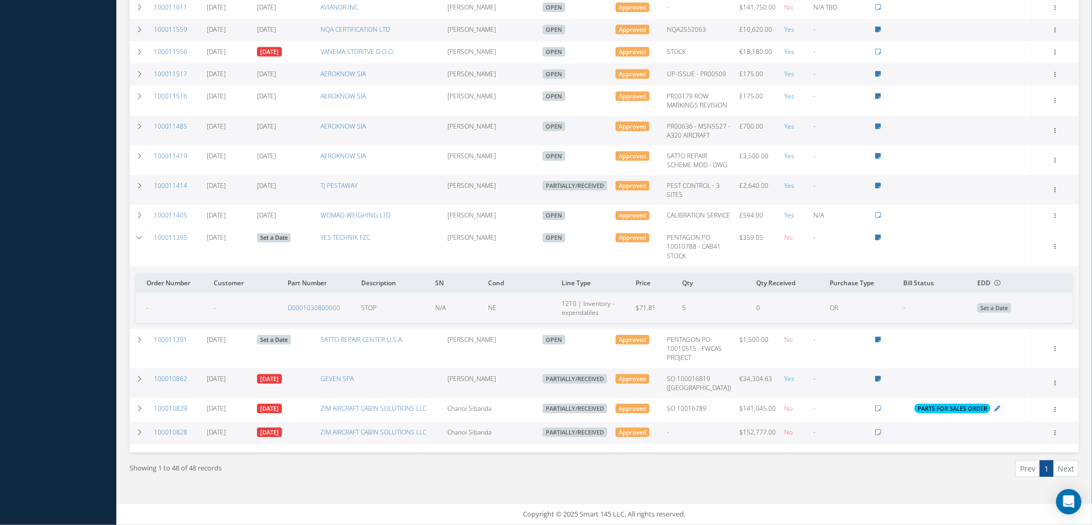
click at [996, 313] on span "Set a Date" at bounding box center [995, 308] width 34 height 10
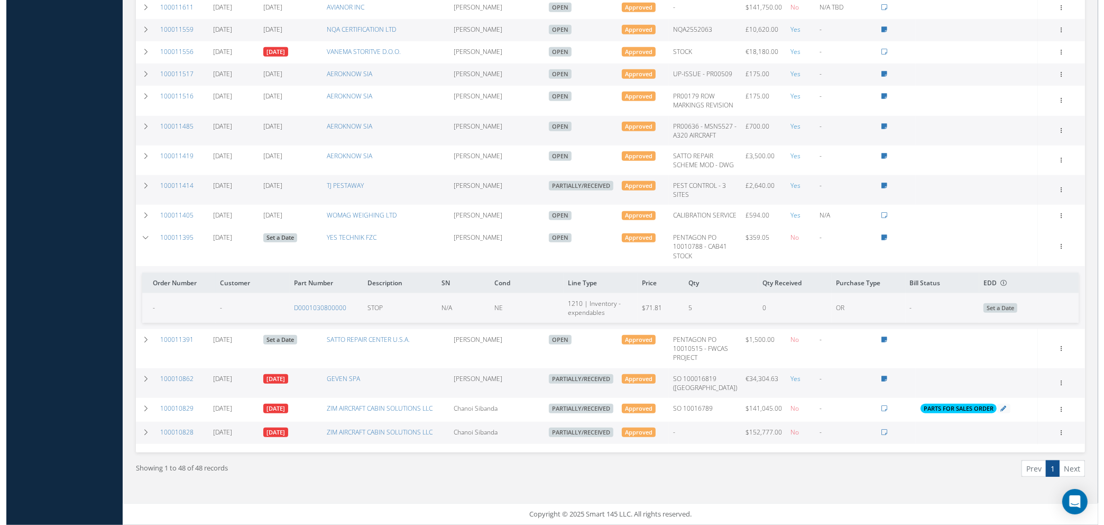
scroll to position [1087, 0]
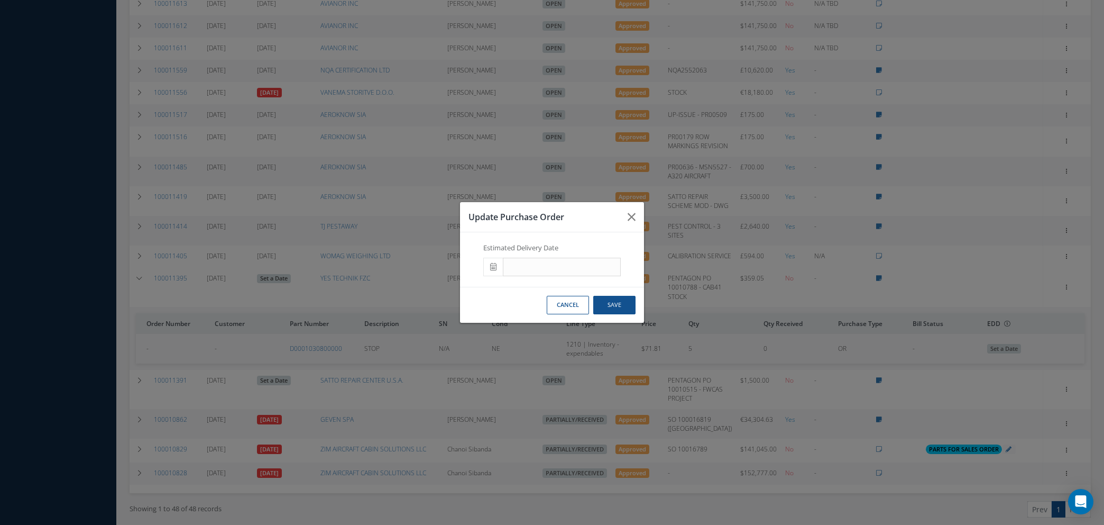
click at [0, 0] on icon at bounding box center [0, 0] width 0 height 0
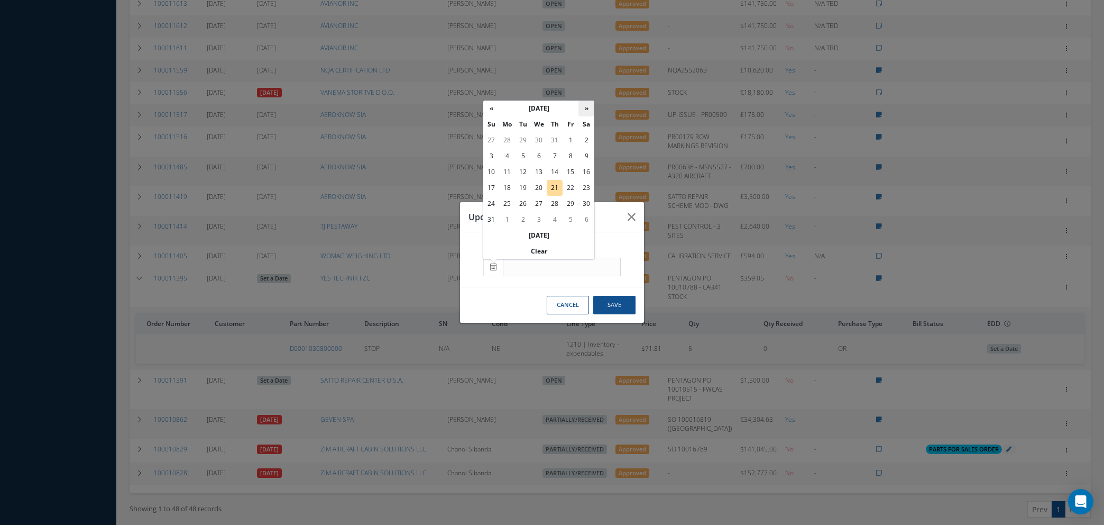
click at [586, 108] on th "»" at bounding box center [587, 109] width 16 height 16
click at [569, 137] on td "5" at bounding box center [571, 140] width 16 height 16
type input "09/05/2025"
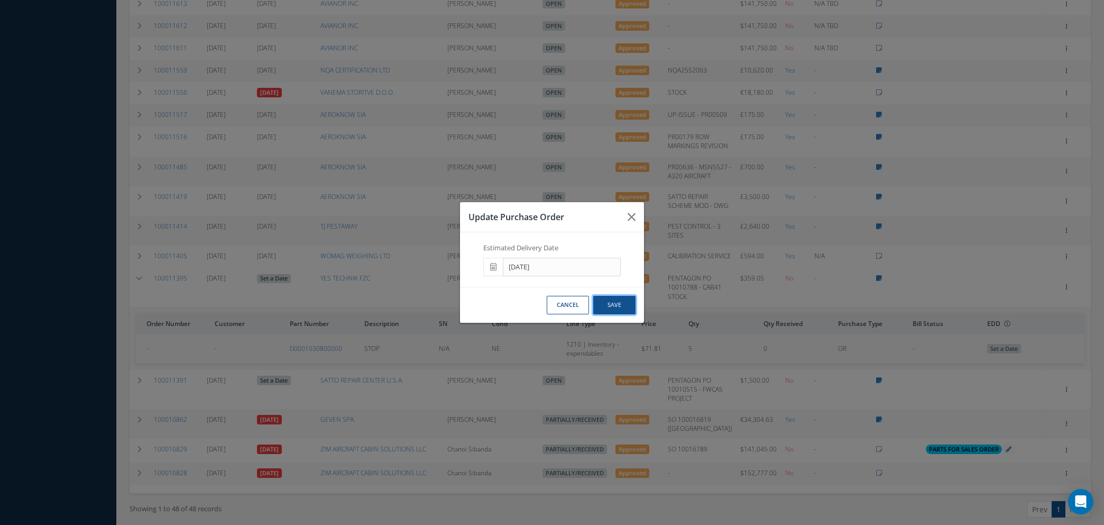
click at [0, 0] on button "Save" at bounding box center [0, 0] width 0 height 0
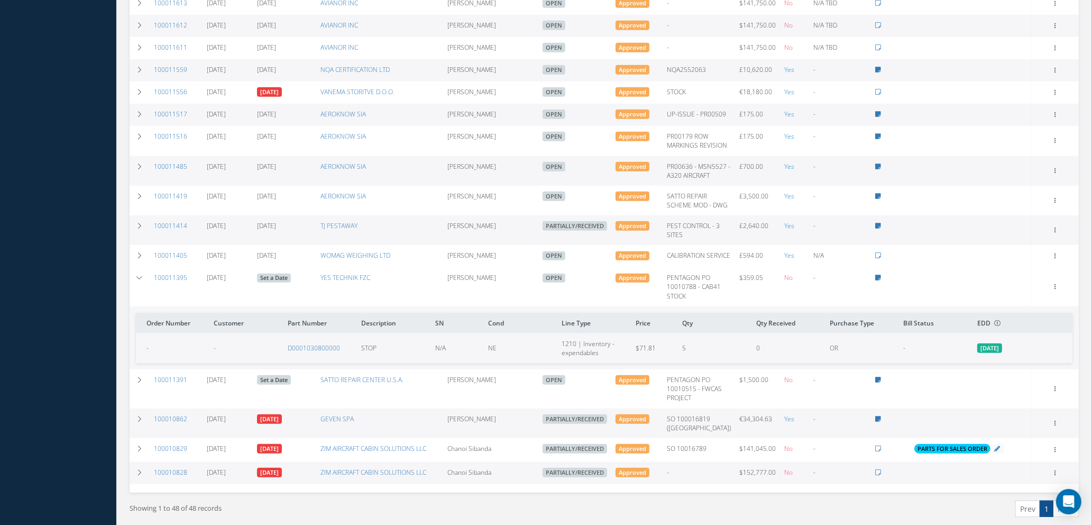
scroll to position [1111, 0]
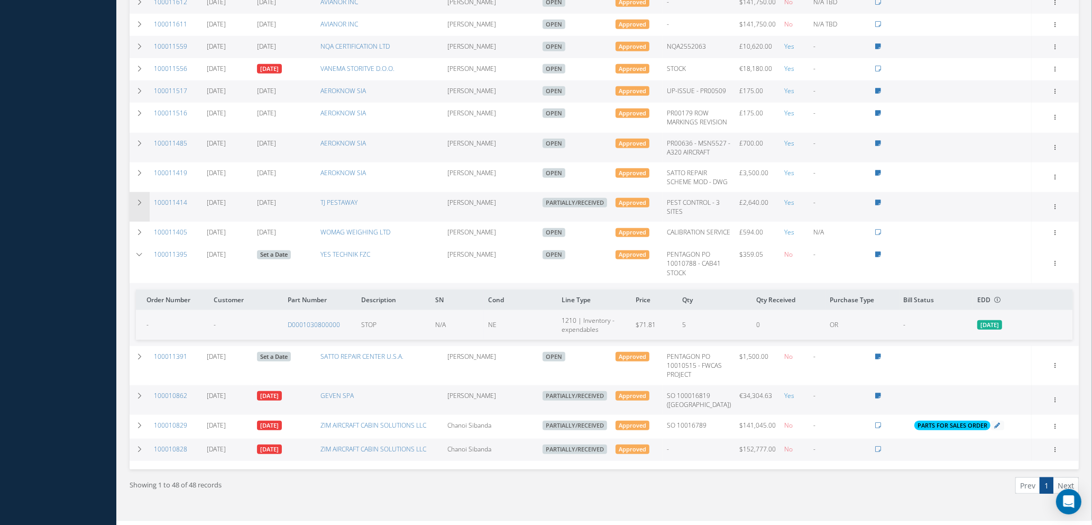
click at [142, 206] on icon at bounding box center [139, 202] width 7 height 6
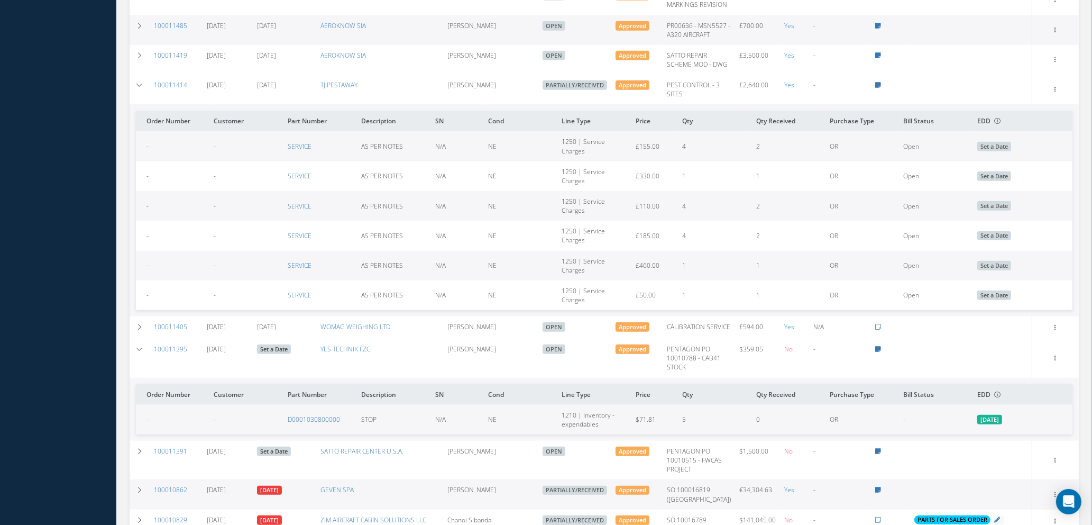
scroll to position [1349, 0]
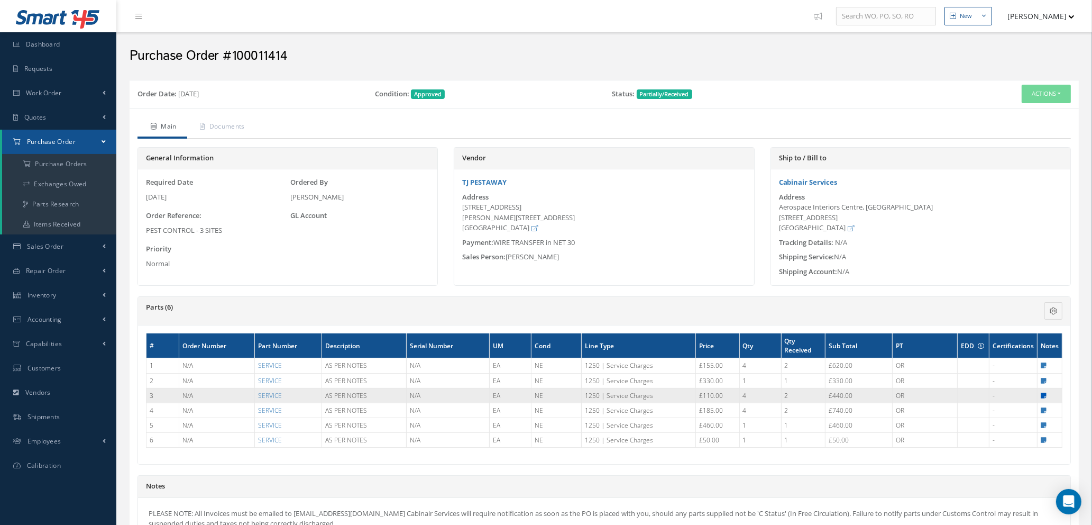
click at [1044, 394] on icon at bounding box center [1044, 395] width 6 height 6
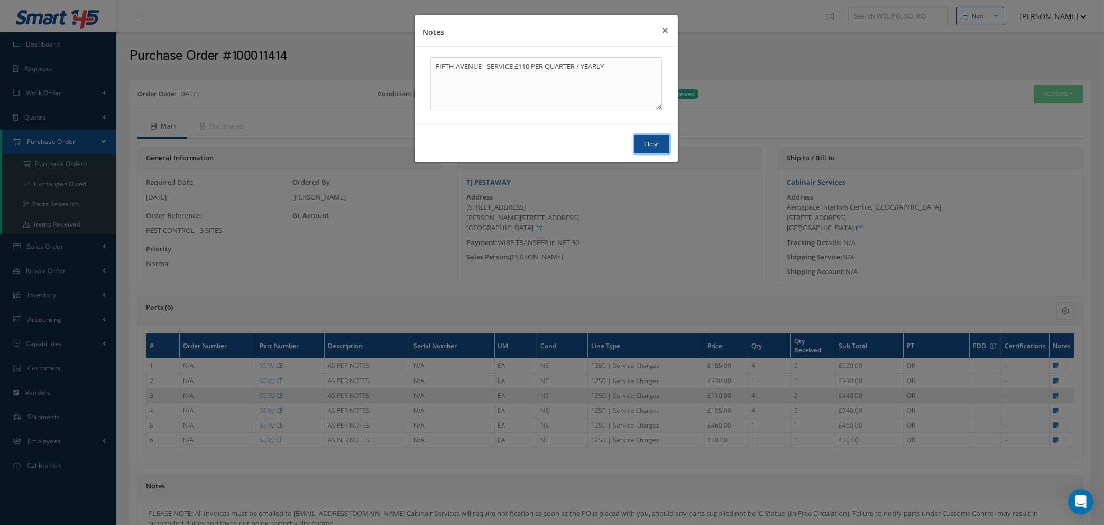
click at [657, 147] on button "Close" at bounding box center [652, 144] width 35 height 19
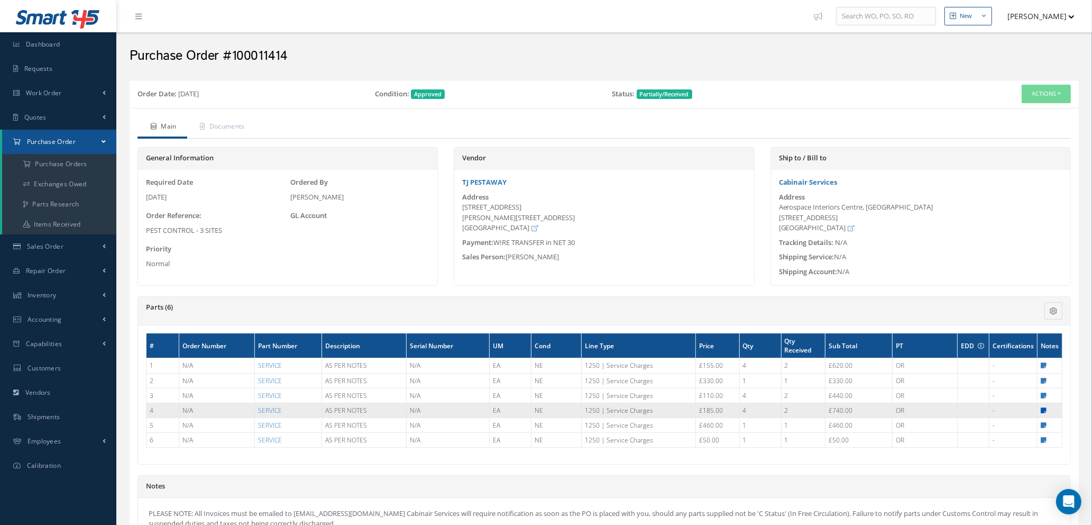
click at [1044, 408] on icon at bounding box center [1044, 410] width 6 height 6
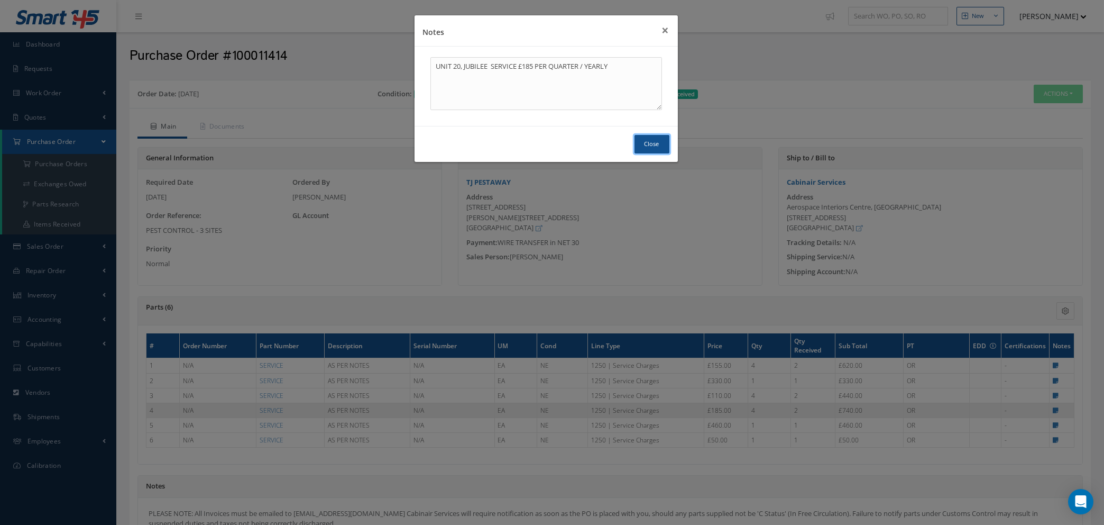
click at [654, 142] on button "Close" at bounding box center [652, 144] width 35 height 19
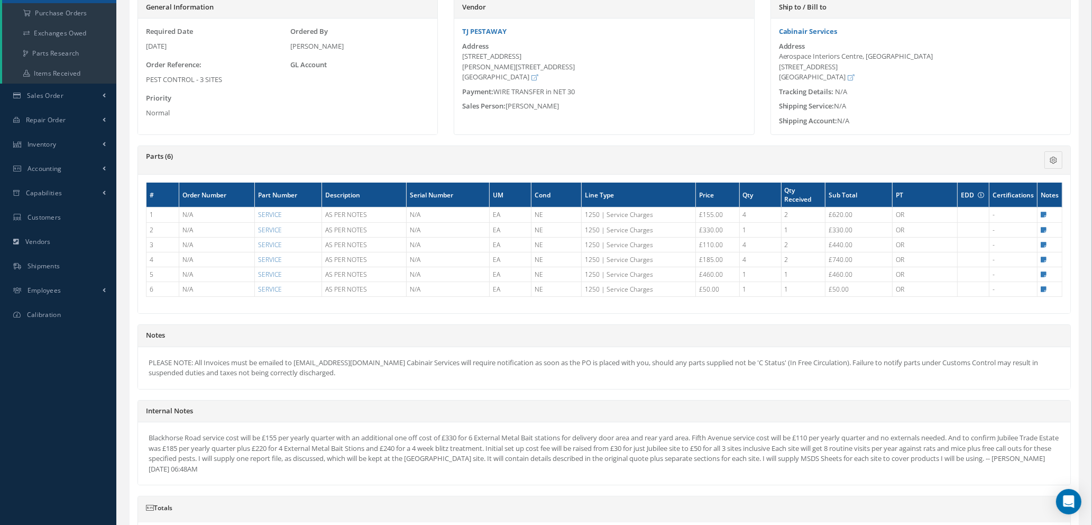
scroll to position [159, 0]
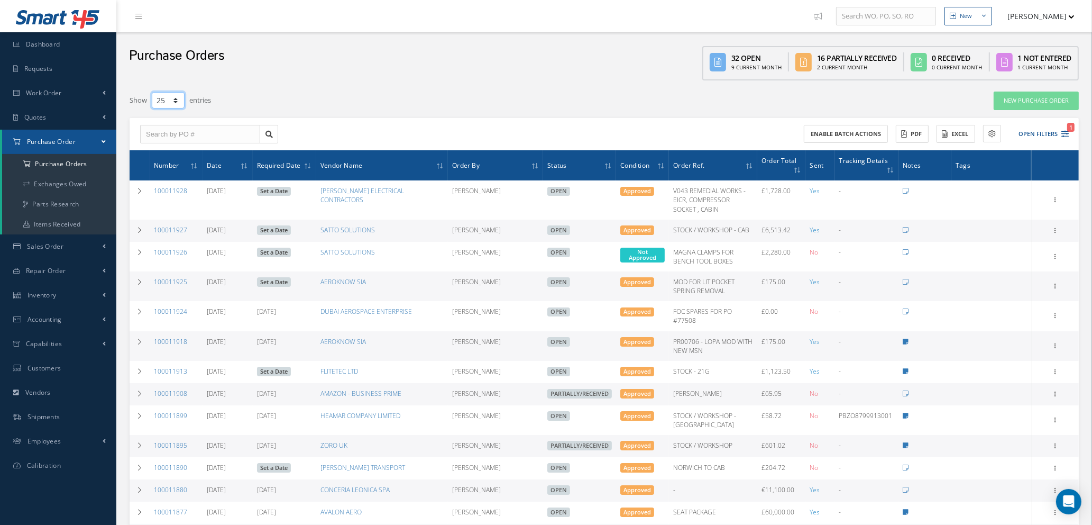
click at [173, 101] on select "10 25 50 100" at bounding box center [168, 100] width 33 height 16
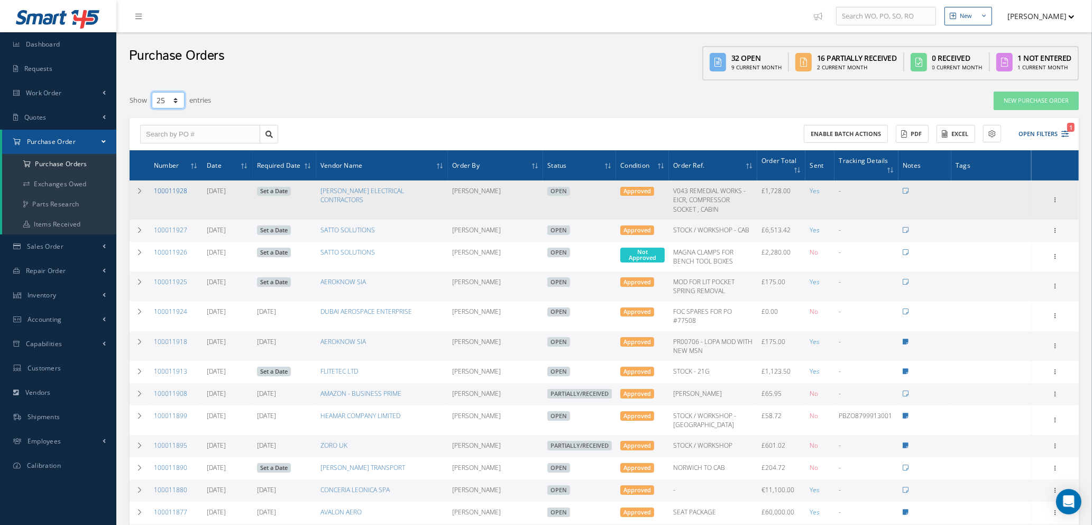
select select "100"
click at [152, 92] on select "10 25 50 100" at bounding box center [168, 100] width 33 height 16
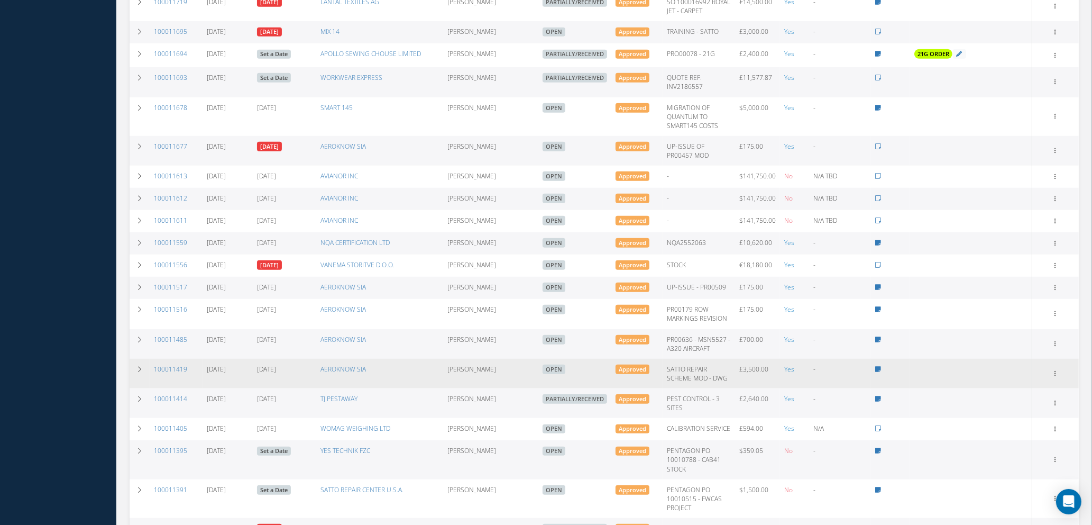
scroll to position [891, 0]
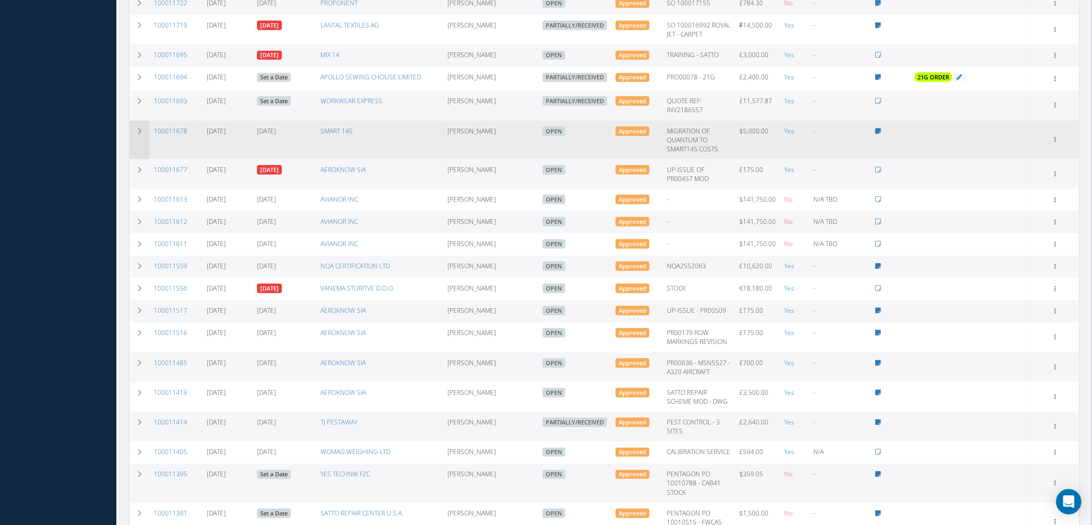
click at [136, 134] on icon at bounding box center [139, 131] width 7 height 6
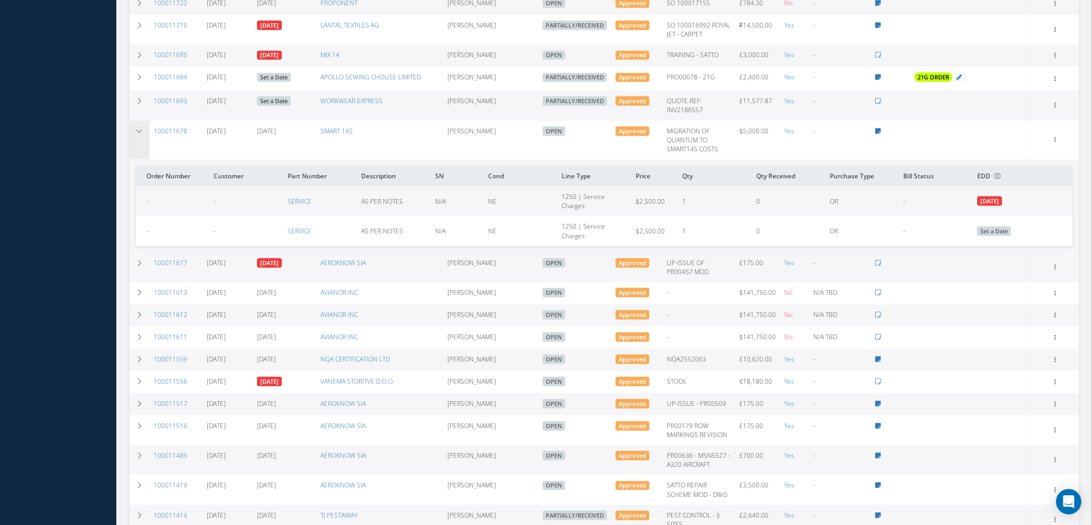
click at [136, 134] on icon at bounding box center [139, 131] width 7 height 6
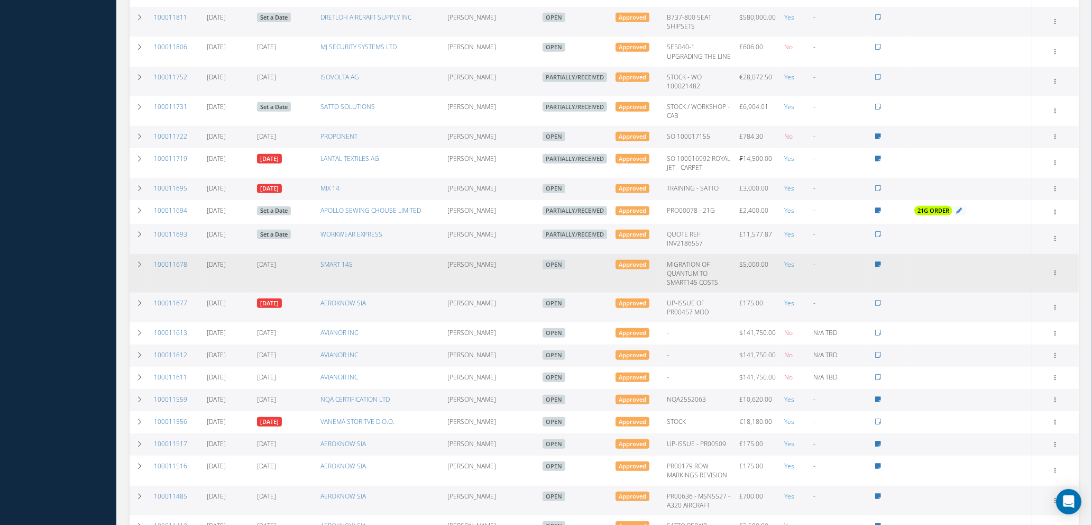
scroll to position [733, 0]
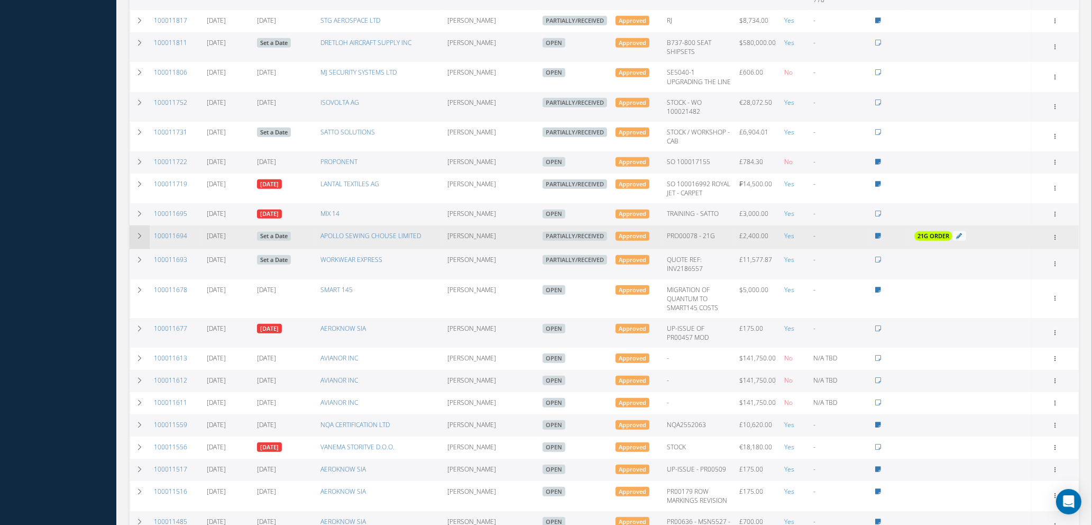
click at [138, 239] on icon at bounding box center [139, 236] width 7 height 6
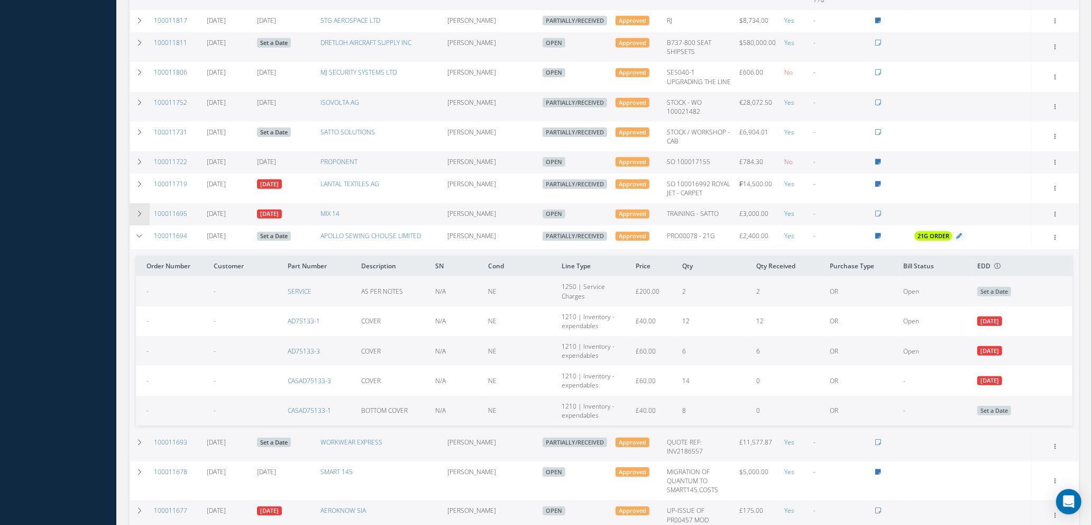
click at [139, 217] on icon at bounding box center [139, 214] width 7 height 6
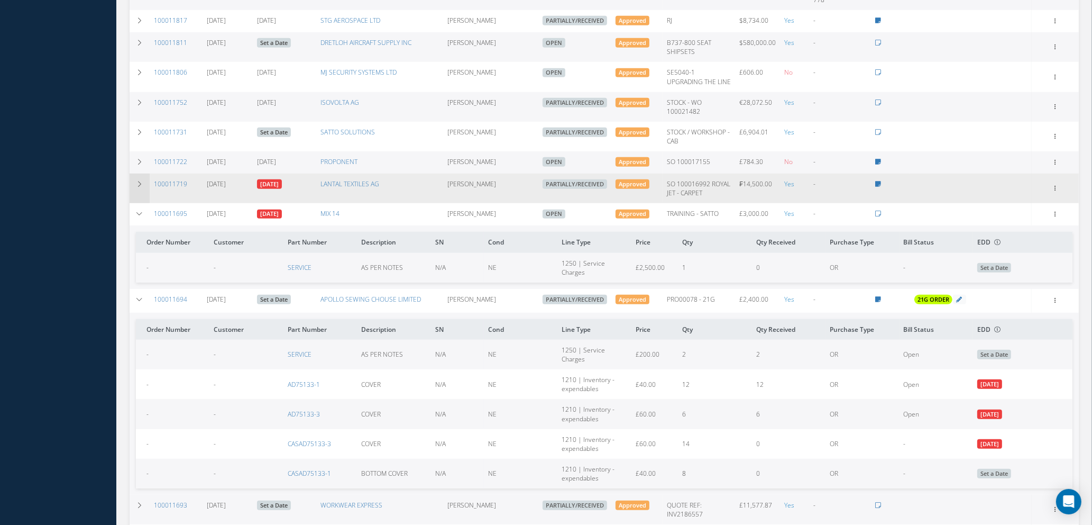
click at [136, 187] on icon at bounding box center [139, 184] width 7 height 6
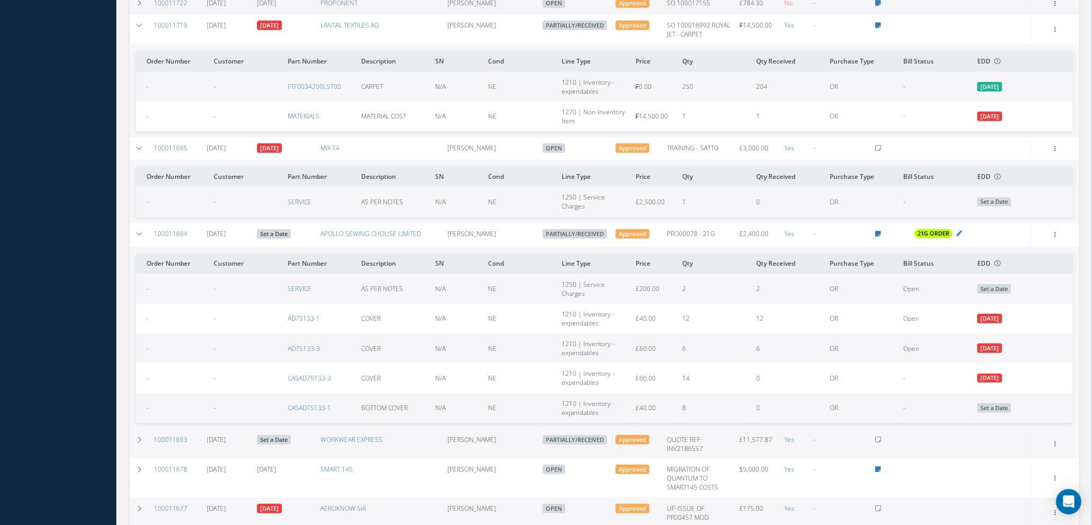
scroll to position [812, 0]
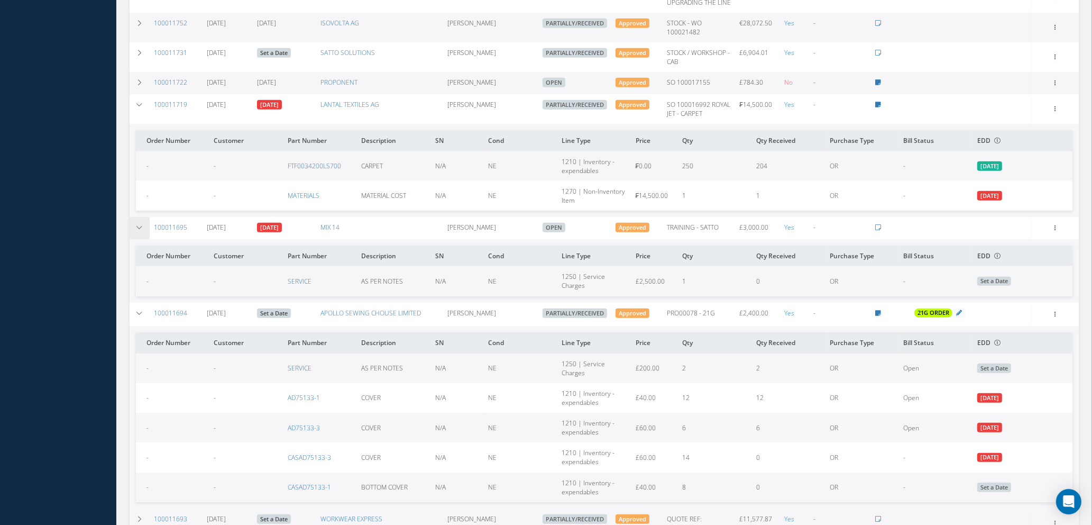
click at [142, 231] on icon at bounding box center [139, 227] width 7 height 6
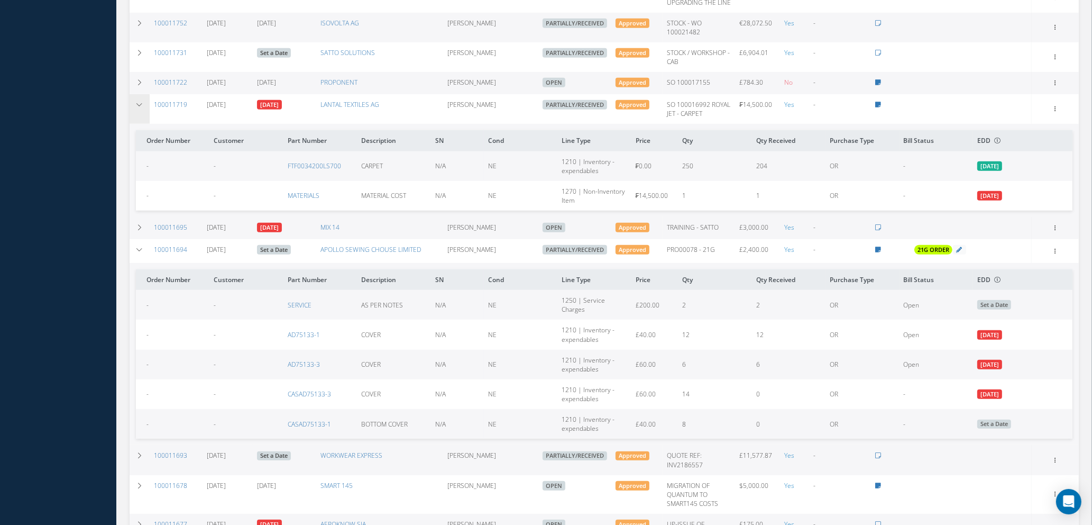
click at [136, 108] on icon at bounding box center [139, 105] width 7 height 6
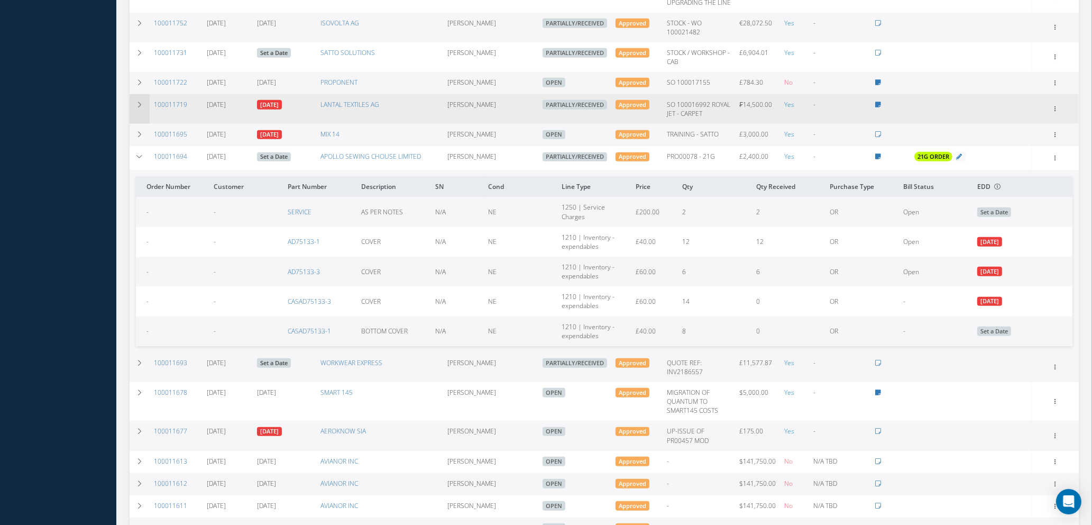
click at [138, 108] on icon at bounding box center [139, 105] width 7 height 6
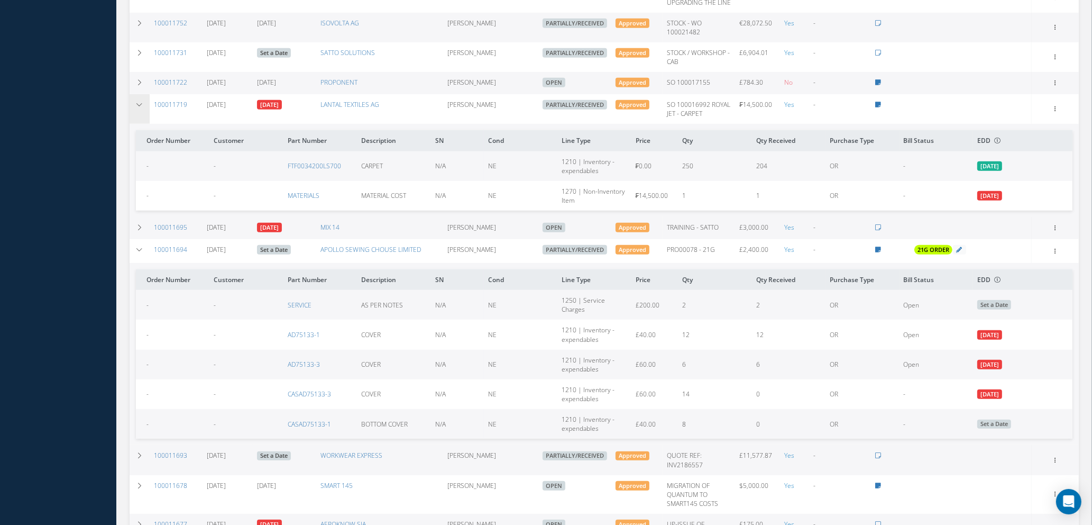
click at [138, 108] on icon at bounding box center [139, 105] width 7 height 6
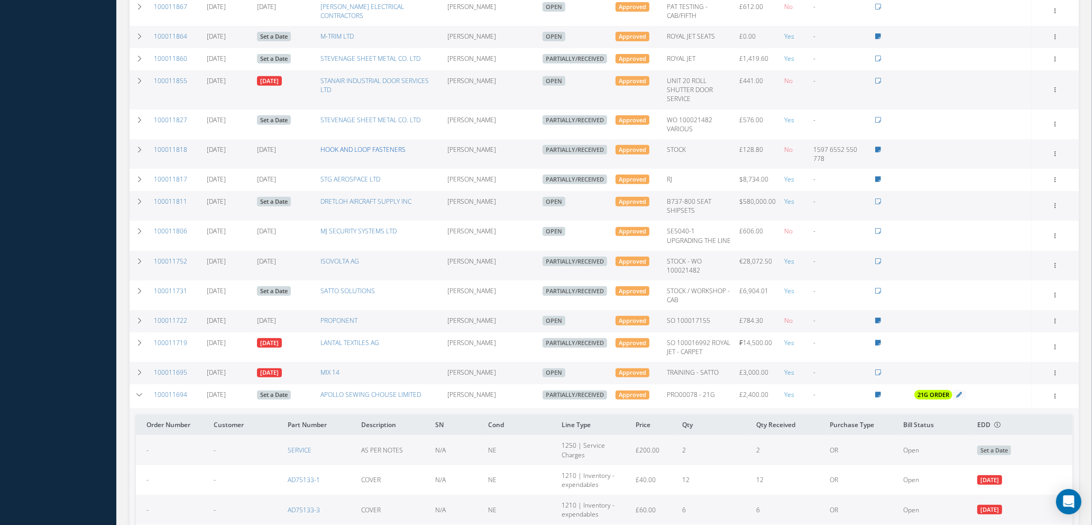
scroll to position [495, 0]
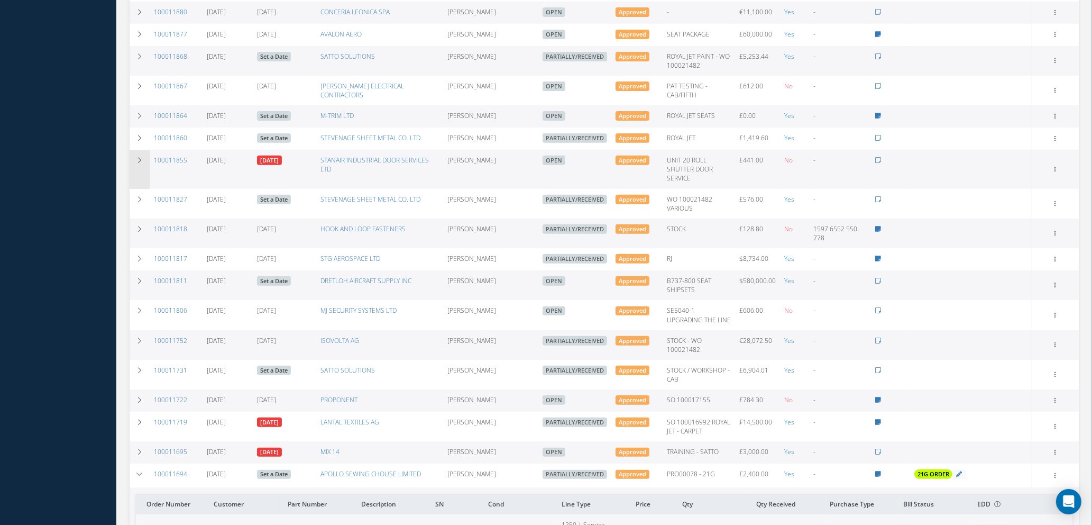
click at [141, 163] on icon at bounding box center [139, 160] width 7 height 6
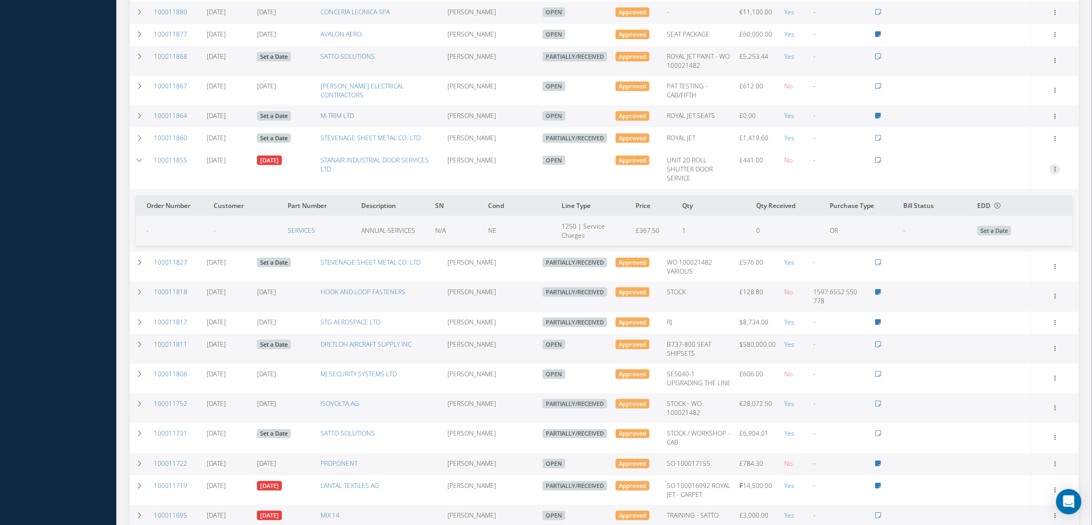
click at [1055, 172] on icon at bounding box center [1055, 168] width 11 height 8
click at [1011, 183] on link "Receive" at bounding box center [1007, 176] width 84 height 14
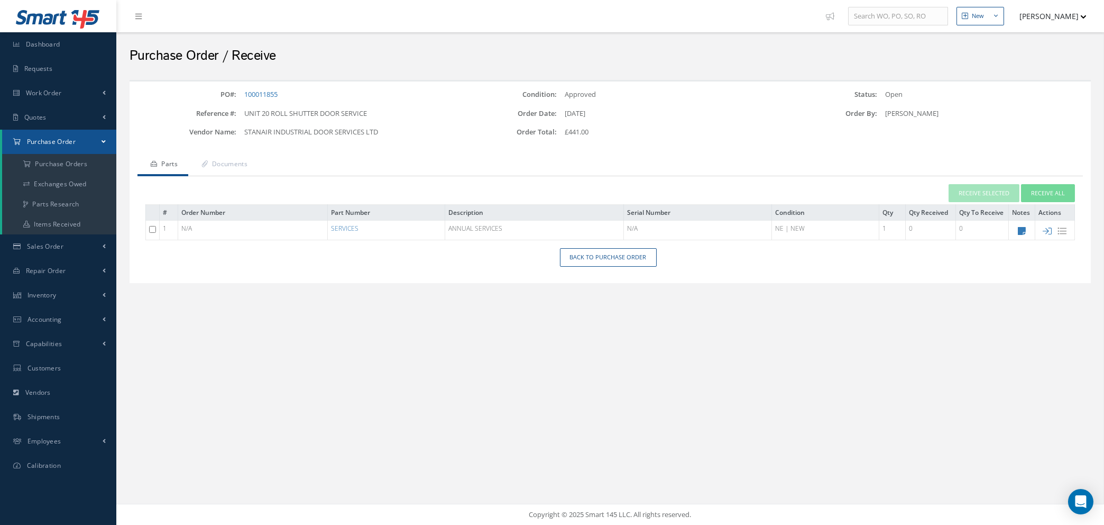
click at [151, 227] on input "checkbox" at bounding box center [152, 229] width 7 height 7
checkbox input "true"
click at [1059, 193] on button "Receive All" at bounding box center [1048, 193] width 54 height 19
type input "[DATE]"
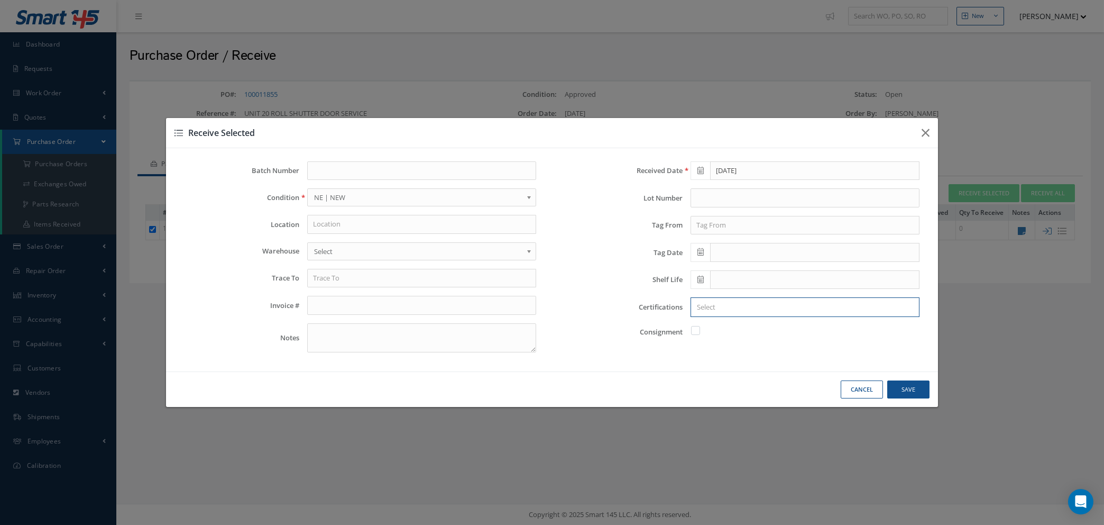
click at [759, 307] on input "Search for option" at bounding box center [802, 307] width 221 height 11
type input "n/a"
click at [0, 0] on button "Save" at bounding box center [0, 0] width 0 height 0
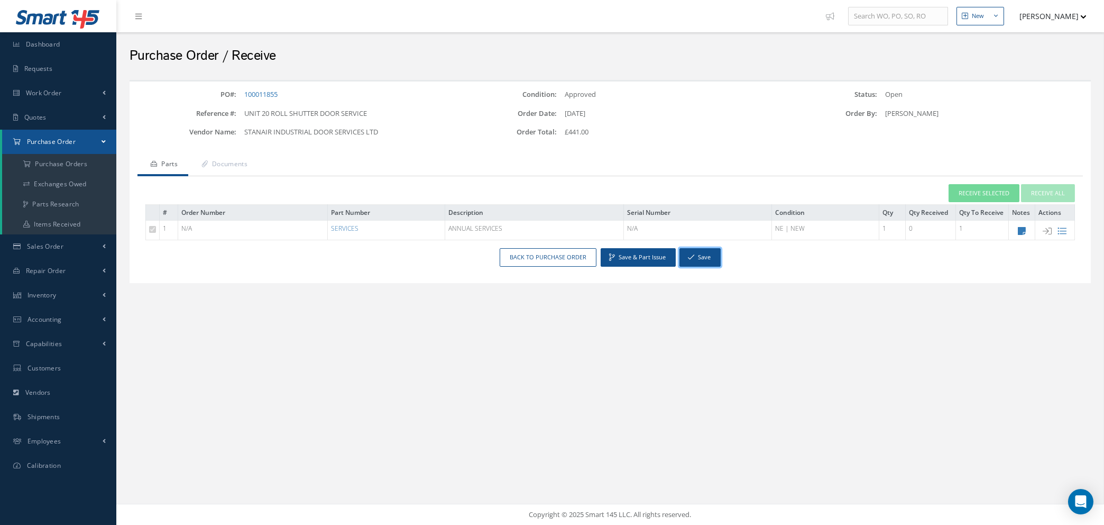
click at [701, 261] on button "Save" at bounding box center [700, 257] width 41 height 19
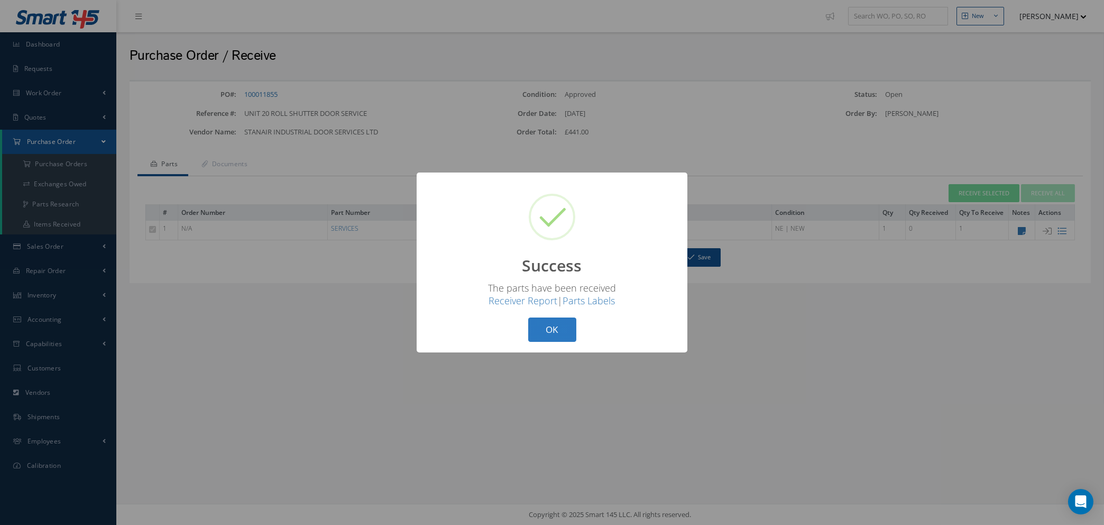
click at [564, 325] on button "OK" at bounding box center [552, 329] width 48 height 25
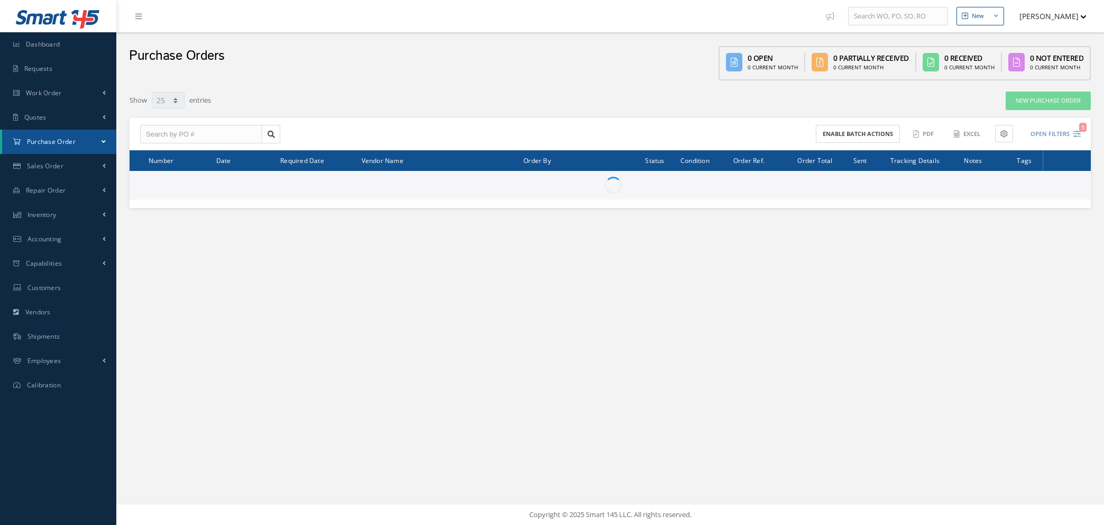
select select "25"
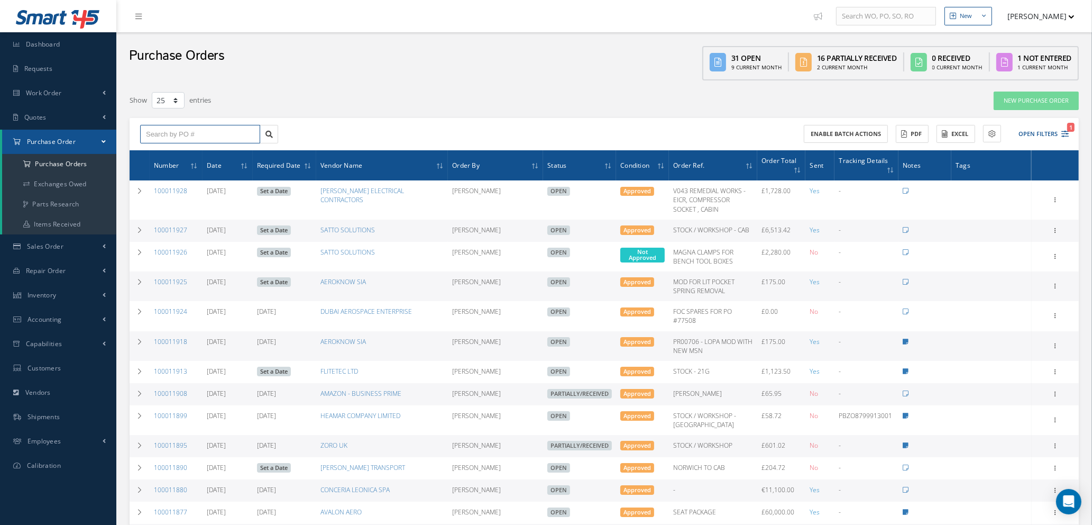
click at [177, 131] on input "text" at bounding box center [200, 134] width 120 height 19
type input "100011890"
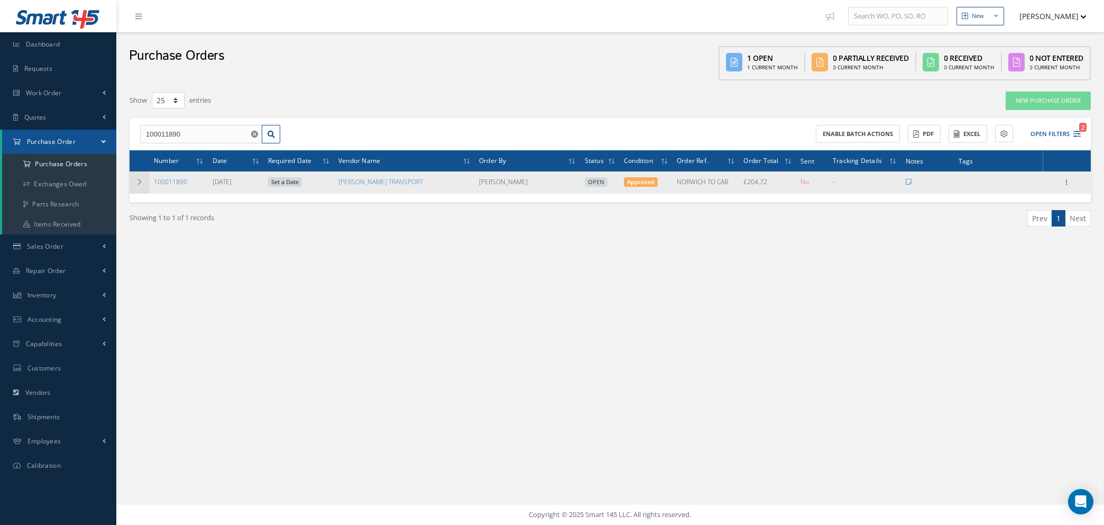
click at [136, 179] on icon at bounding box center [139, 182] width 7 height 6
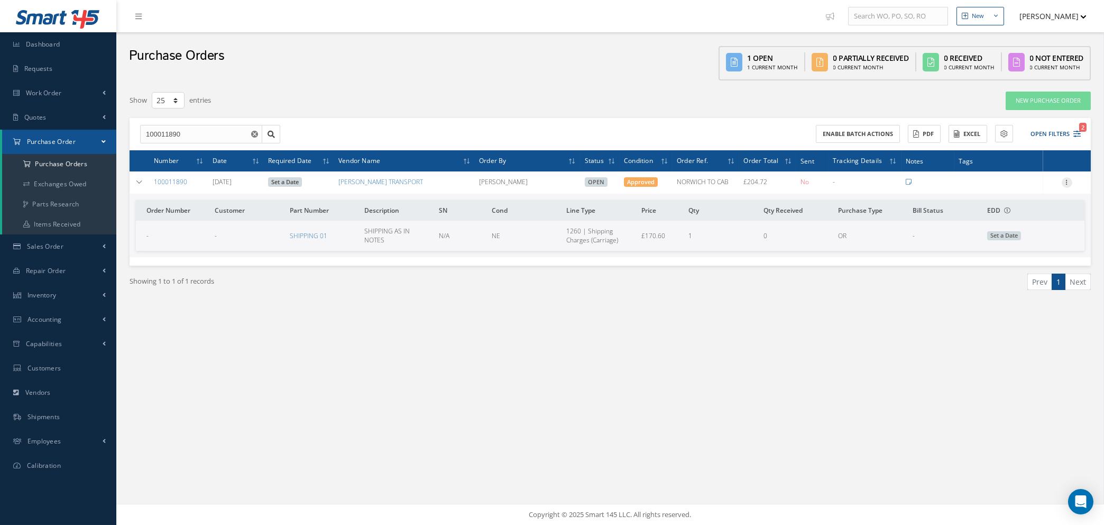
click at [1067, 181] on icon at bounding box center [1067, 181] width 11 height 8
click at [1001, 200] on link "Show" at bounding box center [1019, 203] width 84 height 14
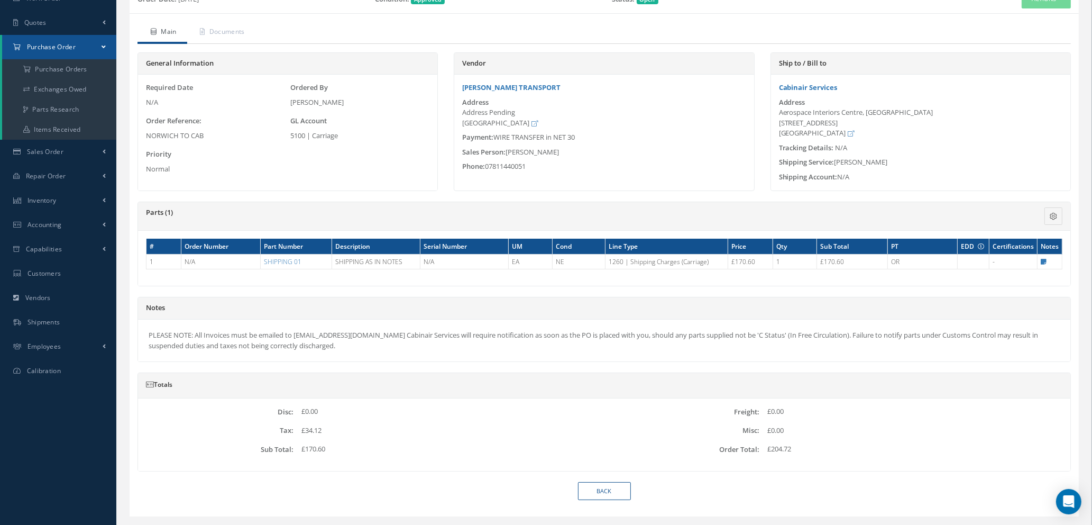
scroll to position [121, 0]
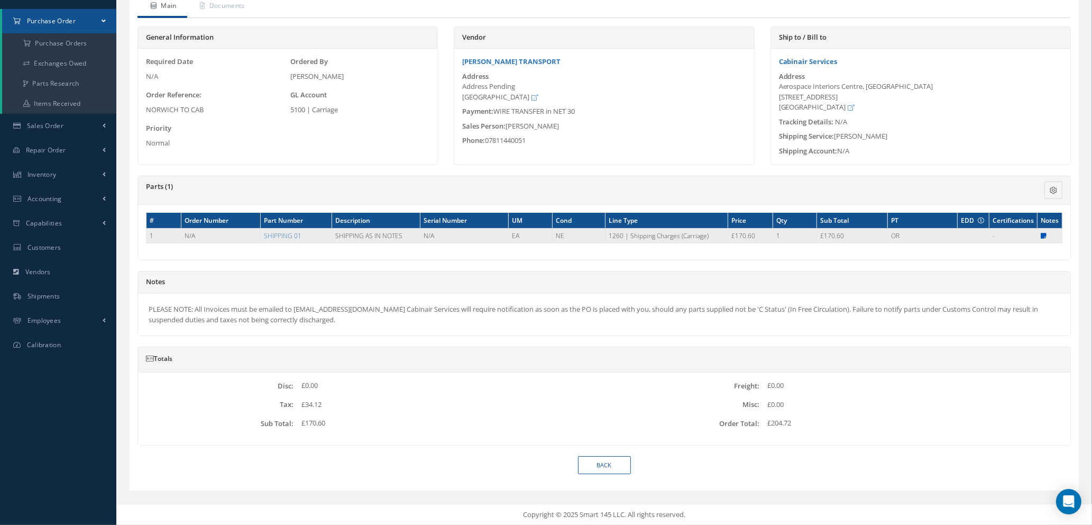
click at [1042, 235] on icon at bounding box center [1044, 236] width 6 height 6
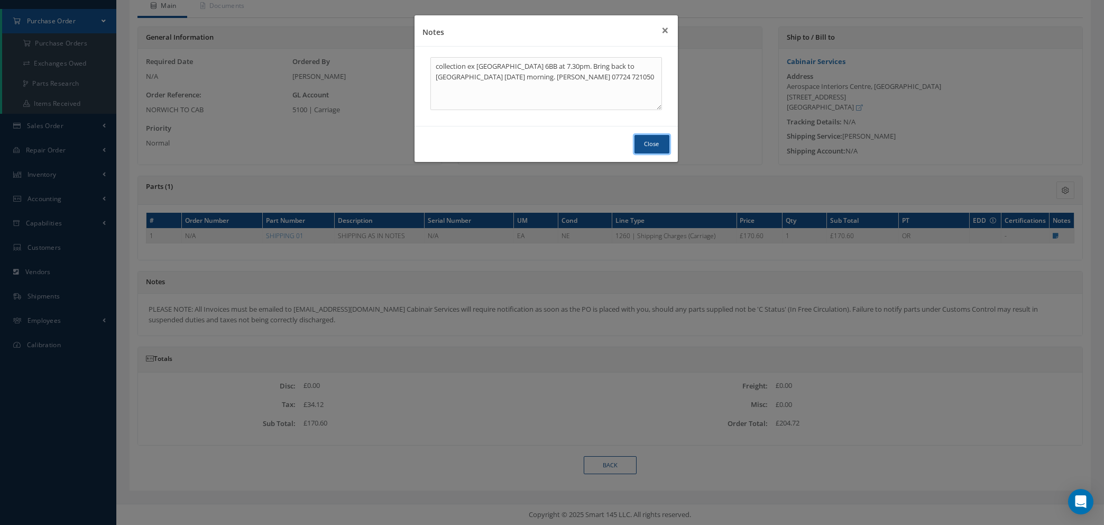
click at [659, 146] on button "Close" at bounding box center [652, 144] width 35 height 19
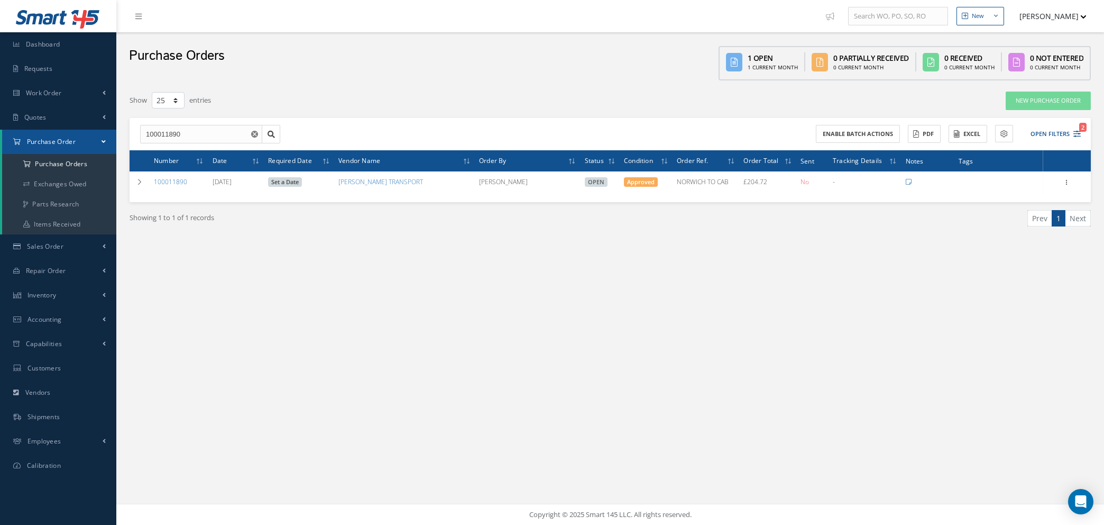
select select "25"
click at [254, 134] on use "Reset" at bounding box center [254, 134] width 7 height 7
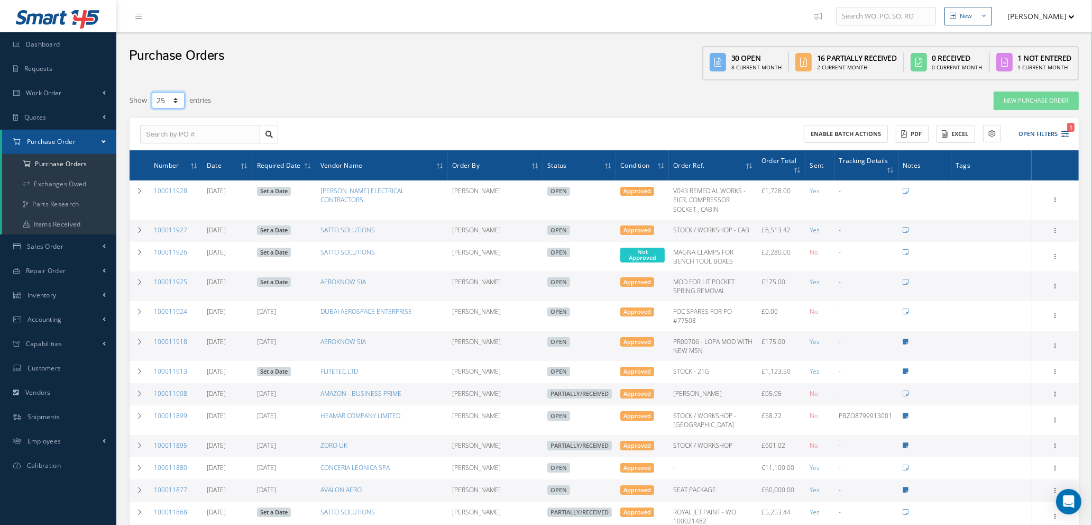
click at [175, 101] on select "10 25 50 100" at bounding box center [168, 100] width 33 height 16
select select "100"
click at [152, 92] on select "10 25 50 100" at bounding box center [168, 100] width 33 height 16
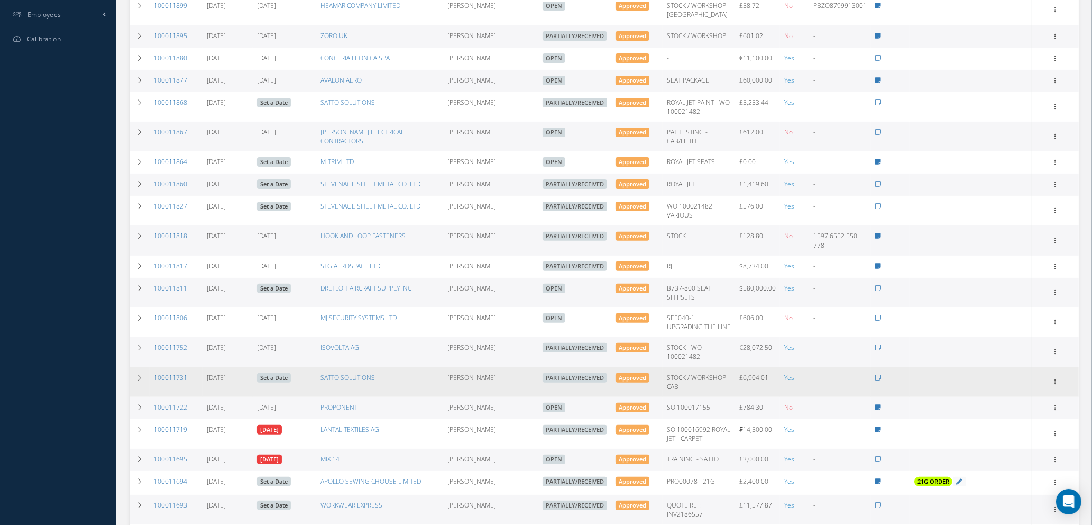
scroll to position [347, 0]
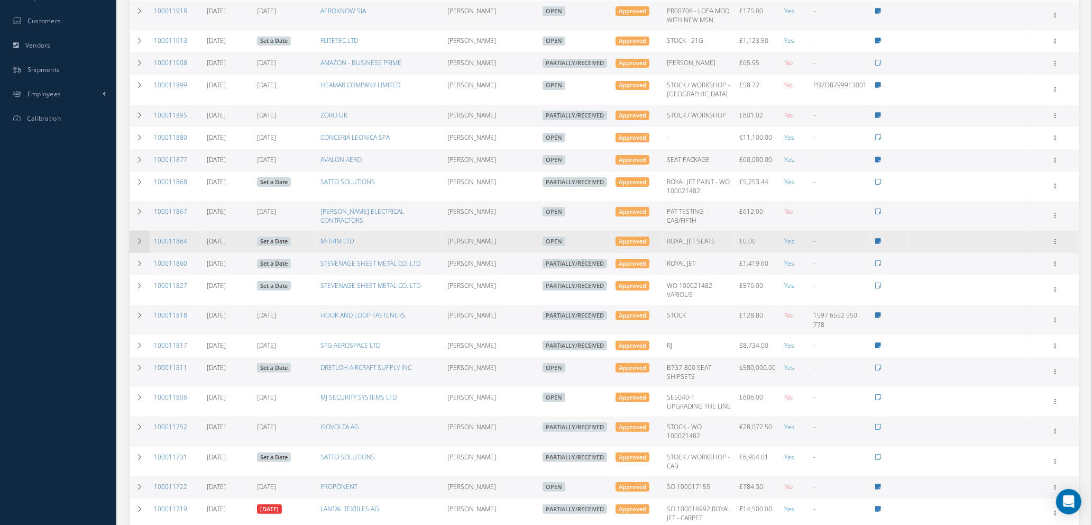
click at [140, 244] on icon at bounding box center [139, 241] width 7 height 6
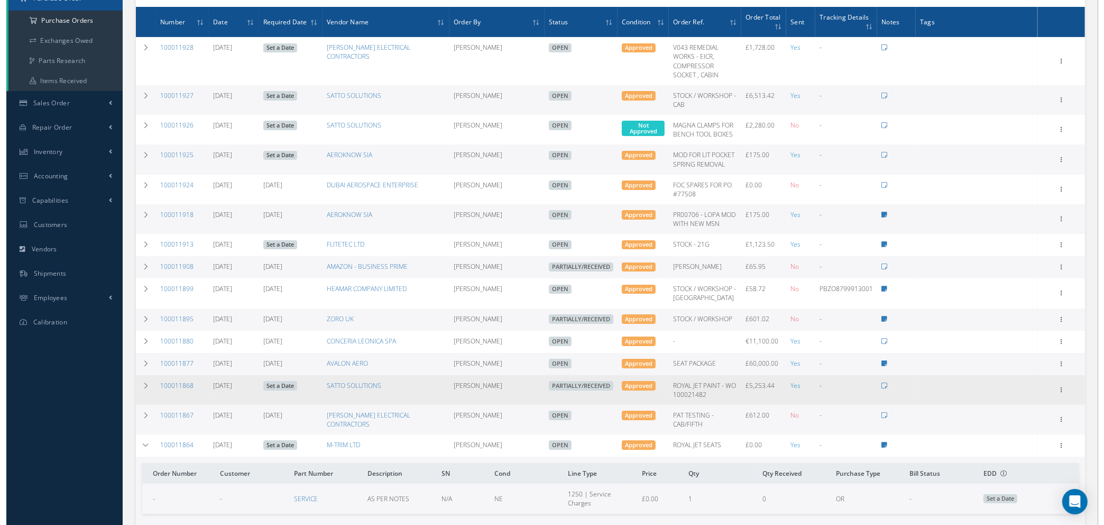
scroll to position [109, 0]
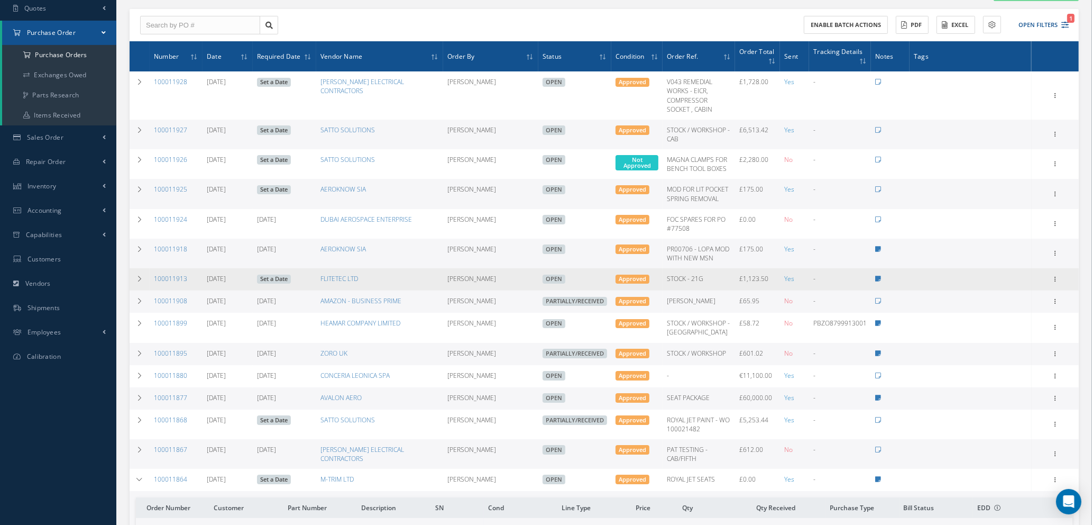
click at [269, 284] on link "Set a Date" at bounding box center [274, 280] width 34 height 10
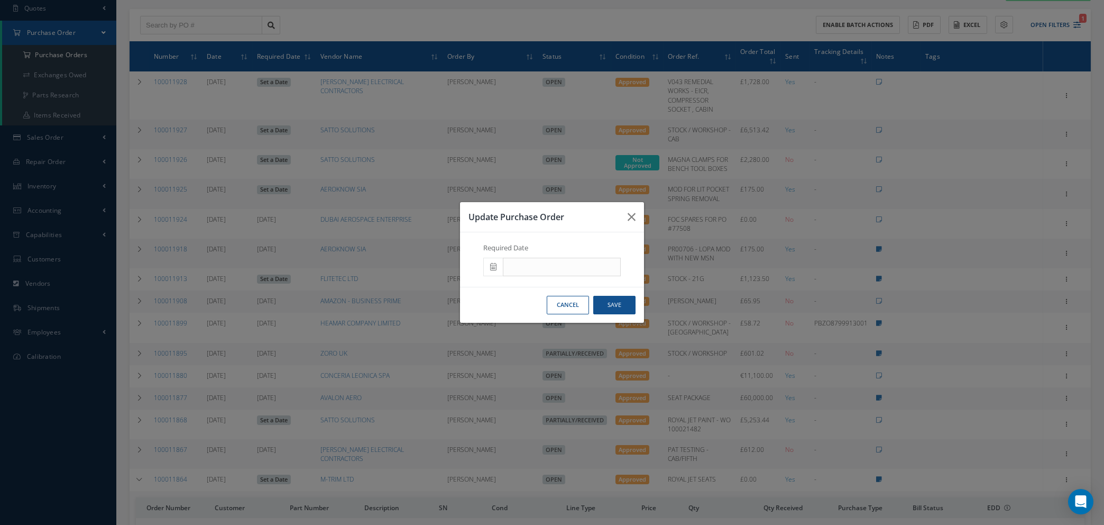
click at [497, 260] on span at bounding box center [493, 267] width 20 height 19
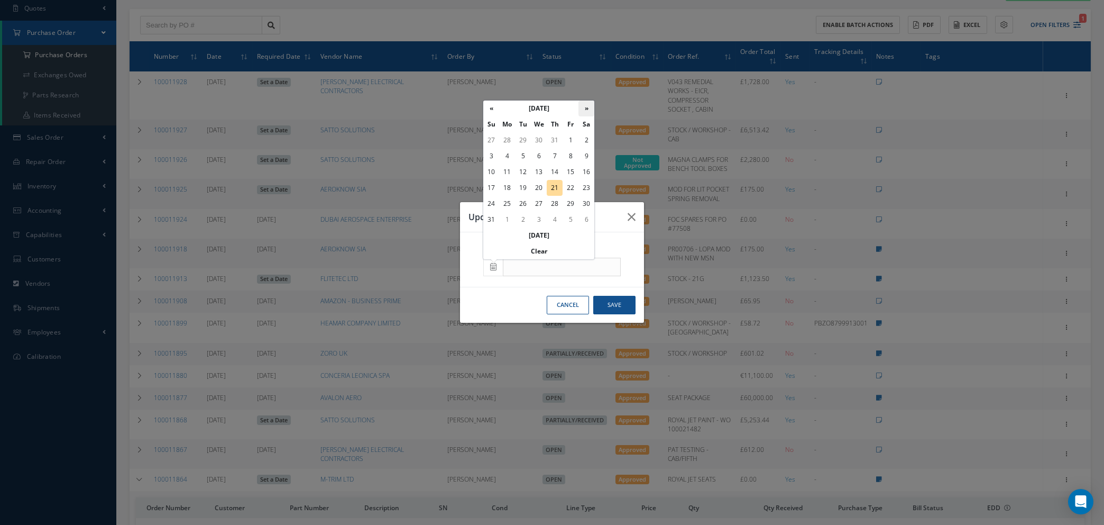
click at [585, 107] on th "»" at bounding box center [587, 109] width 16 height 16
click at [571, 170] on td "19" at bounding box center [571, 172] width 16 height 16
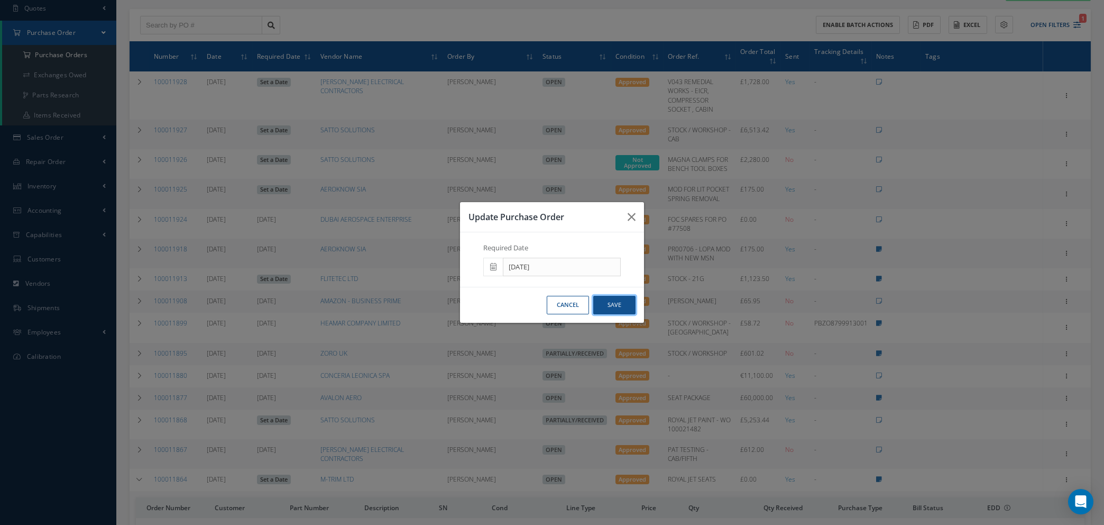
click at [610, 303] on button "Save" at bounding box center [614, 305] width 42 height 19
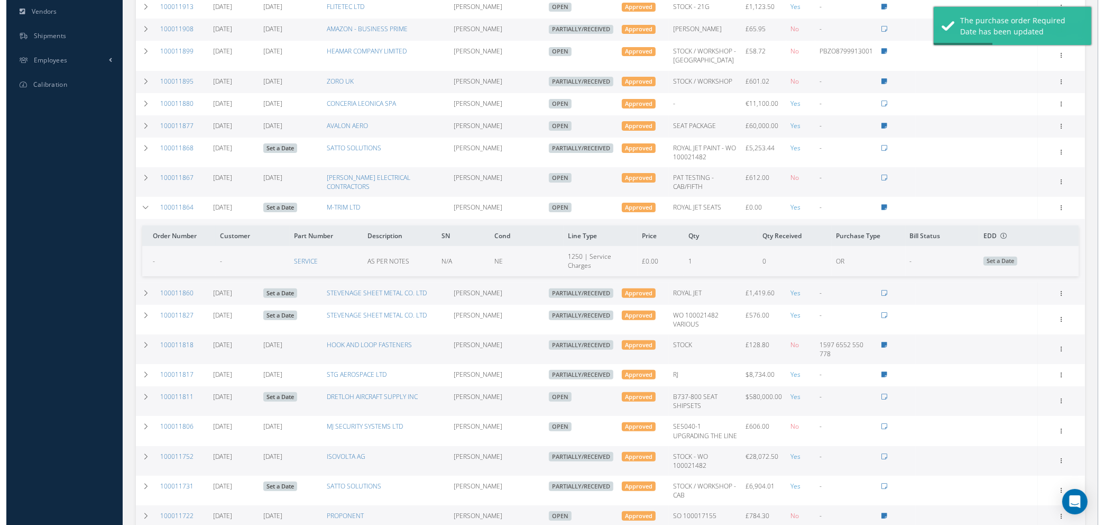
scroll to position [476, 0]
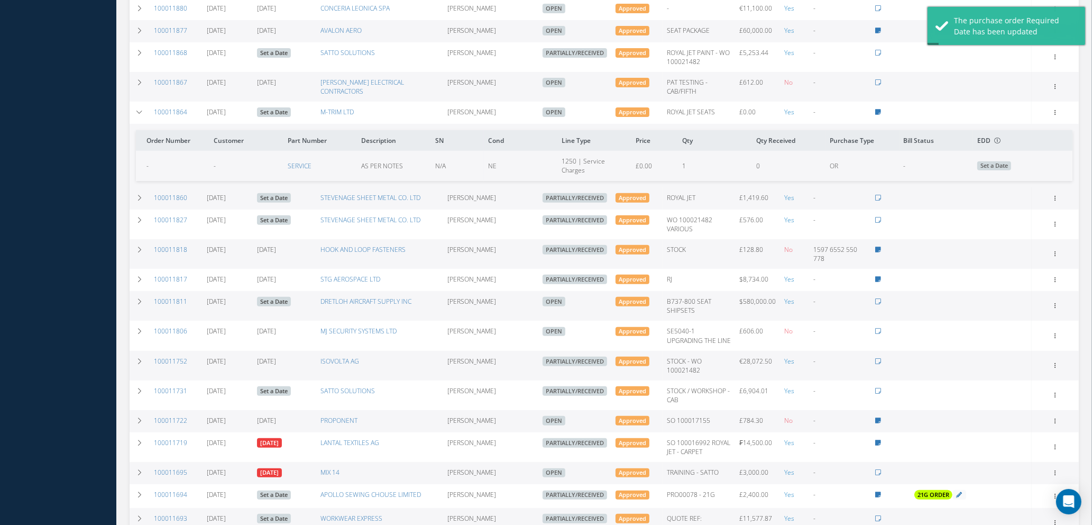
click at [268, 117] on link "Set a Date" at bounding box center [274, 112] width 34 height 10
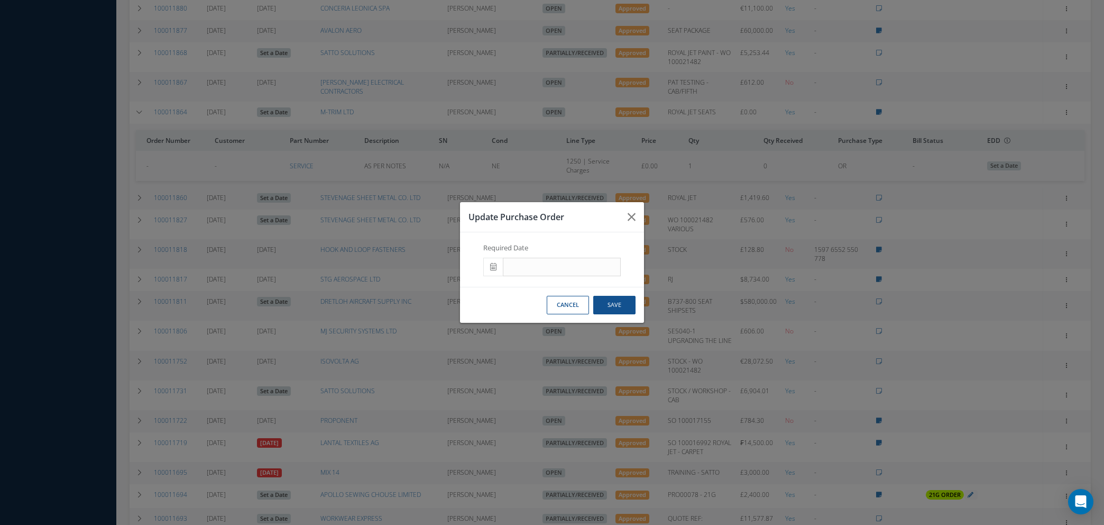
click at [497, 268] on span at bounding box center [493, 267] width 20 height 19
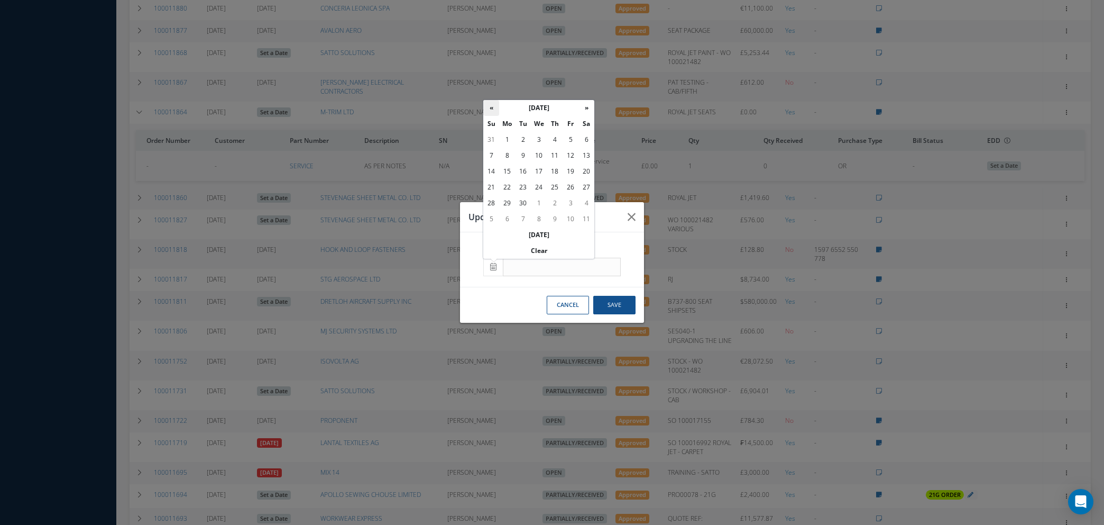
click at [489, 108] on th "«" at bounding box center [491, 108] width 16 height 16
click at [507, 218] on td "1" at bounding box center [507, 219] width 16 height 16
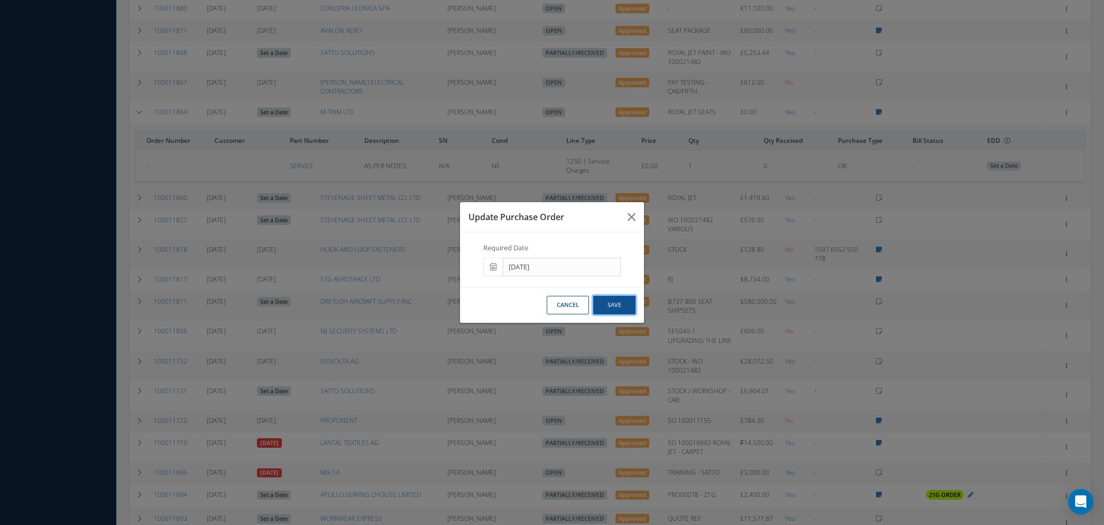
click at [605, 302] on button "Save" at bounding box center [614, 305] width 42 height 19
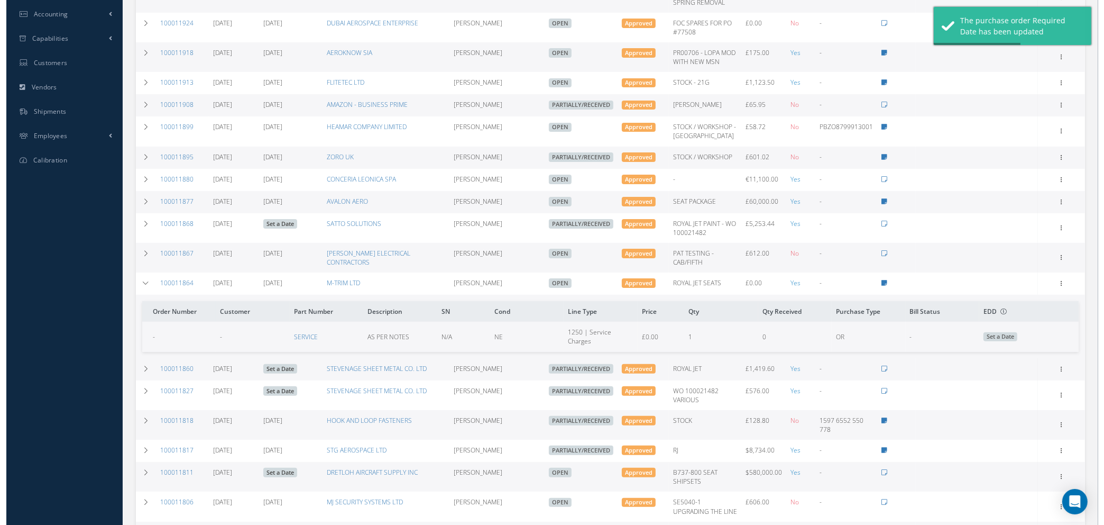
scroll to position [317, 0]
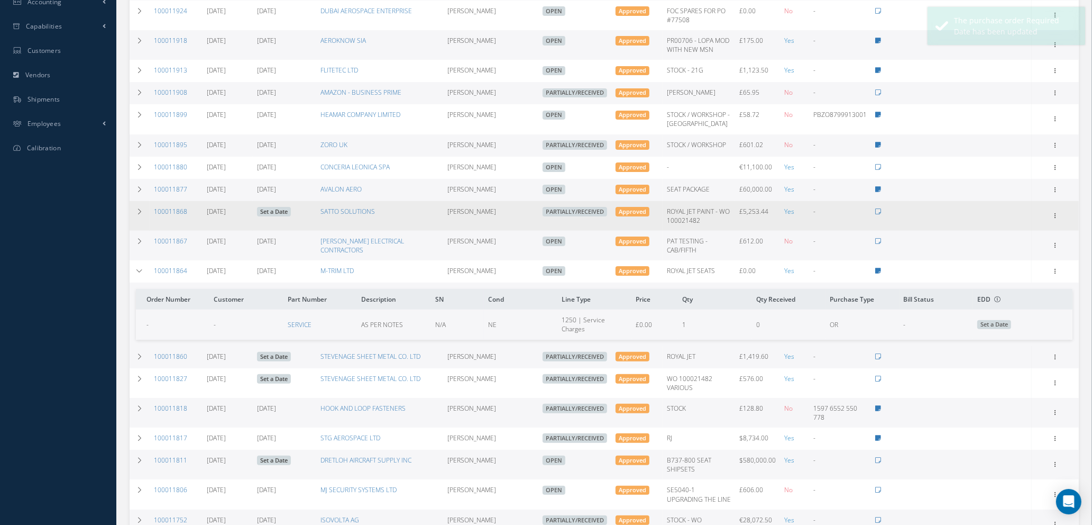
click at [286, 216] on link "Set a Date" at bounding box center [274, 212] width 34 height 10
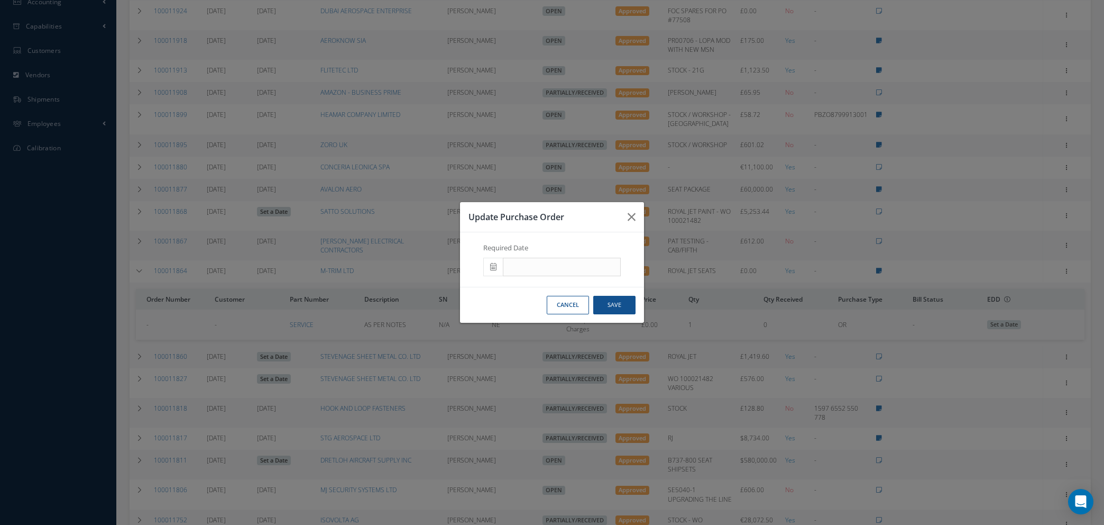
click at [489, 265] on span at bounding box center [493, 267] width 20 height 19
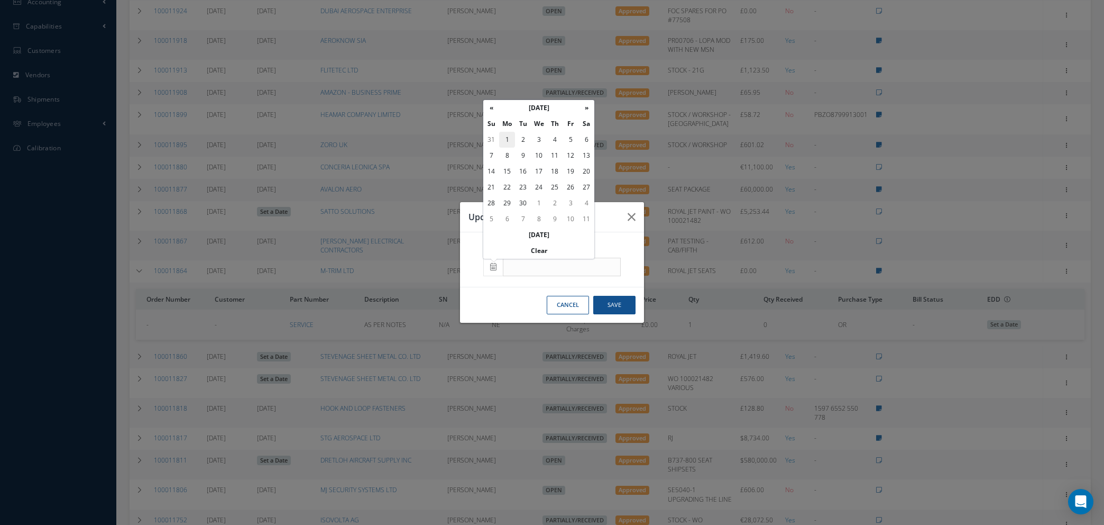
click at [510, 139] on td "1" at bounding box center [507, 140] width 16 height 16
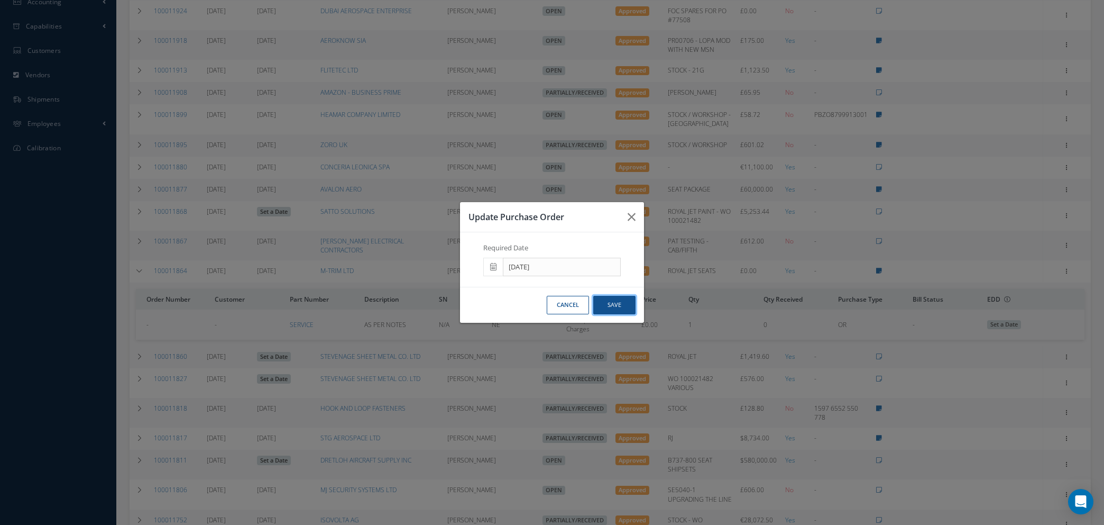
click at [610, 306] on button "Save" at bounding box center [614, 305] width 42 height 19
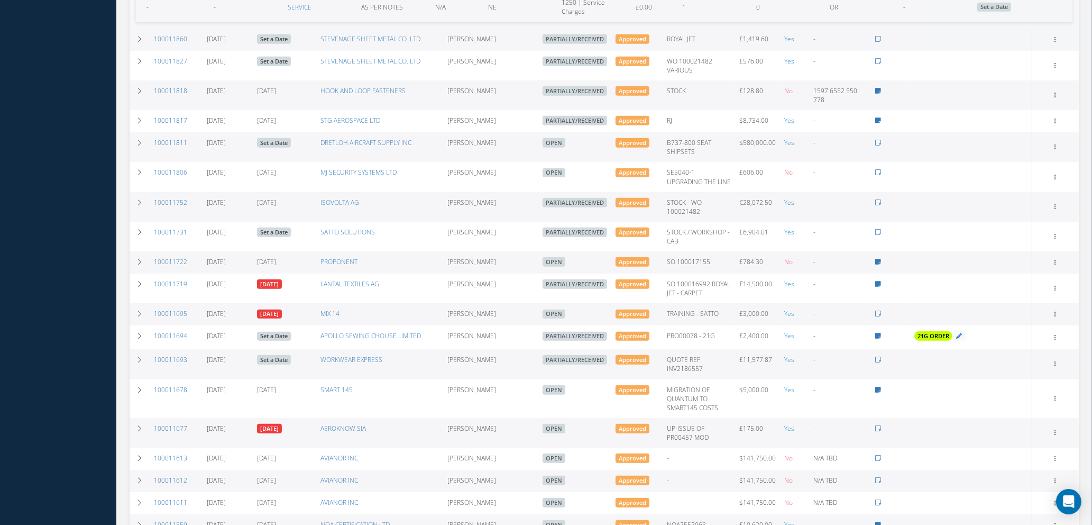
scroll to position [714, 0]
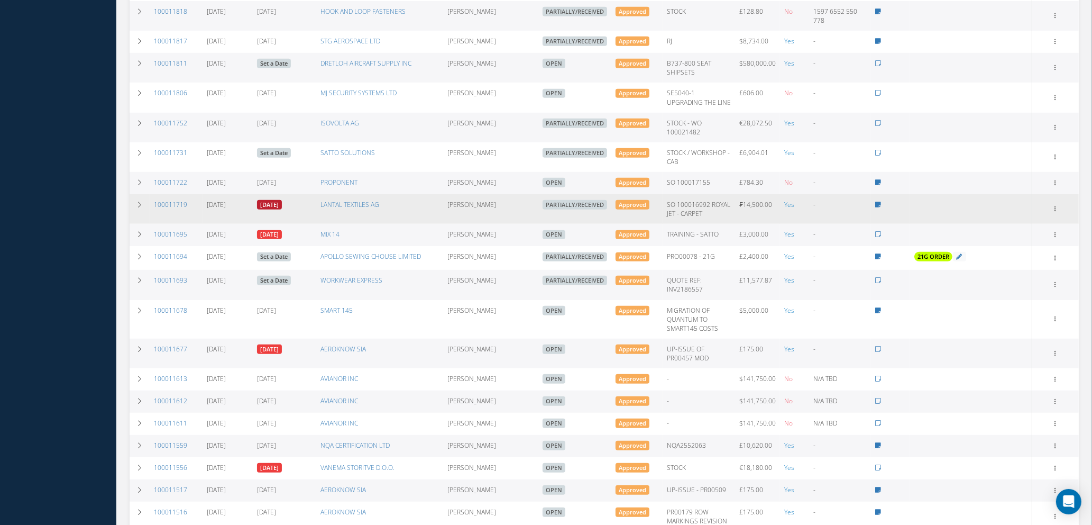
click at [282, 209] on link "07/14/2025" at bounding box center [269, 205] width 25 height 10
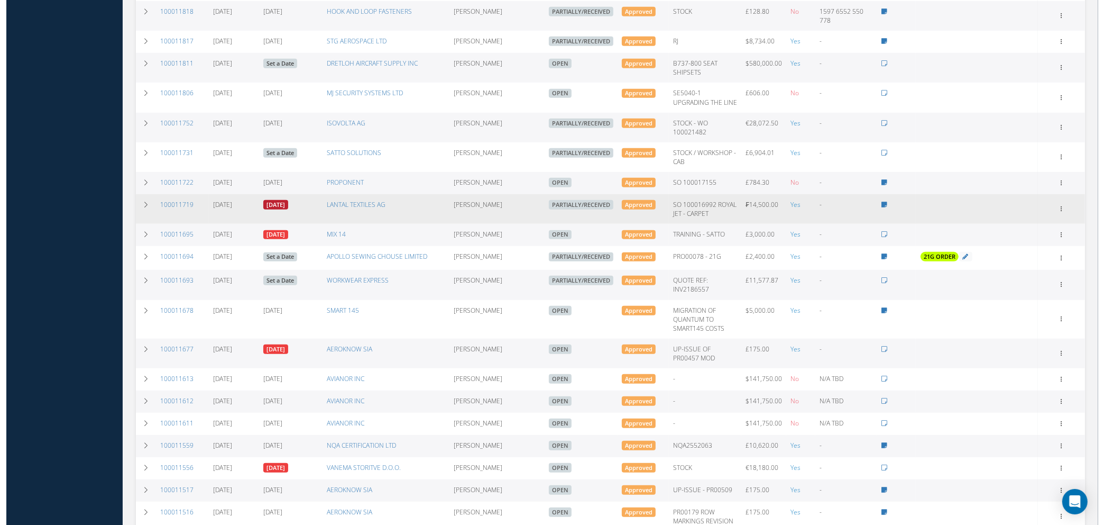
scroll to position [705, 0]
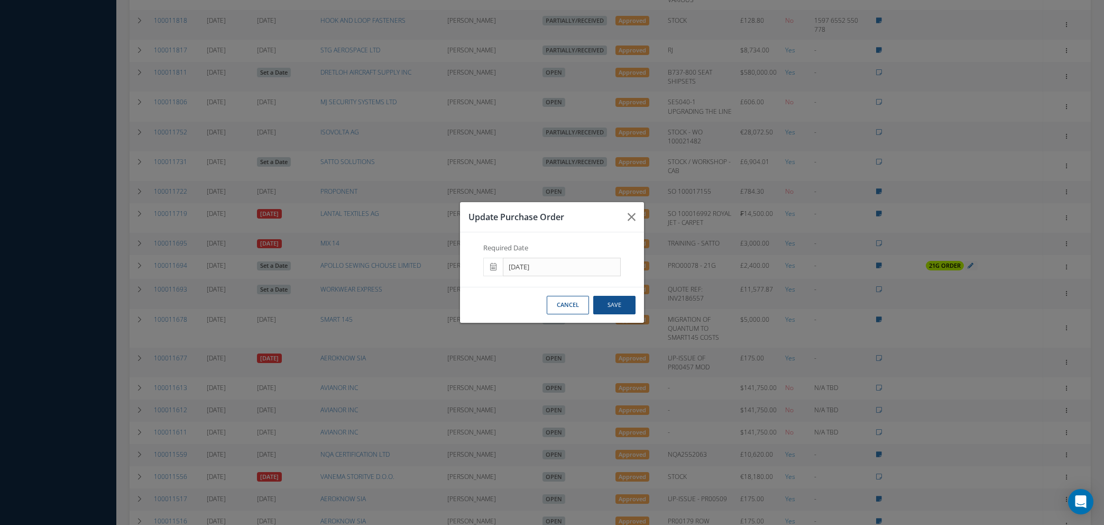
click at [494, 263] on icon at bounding box center [493, 266] width 6 height 7
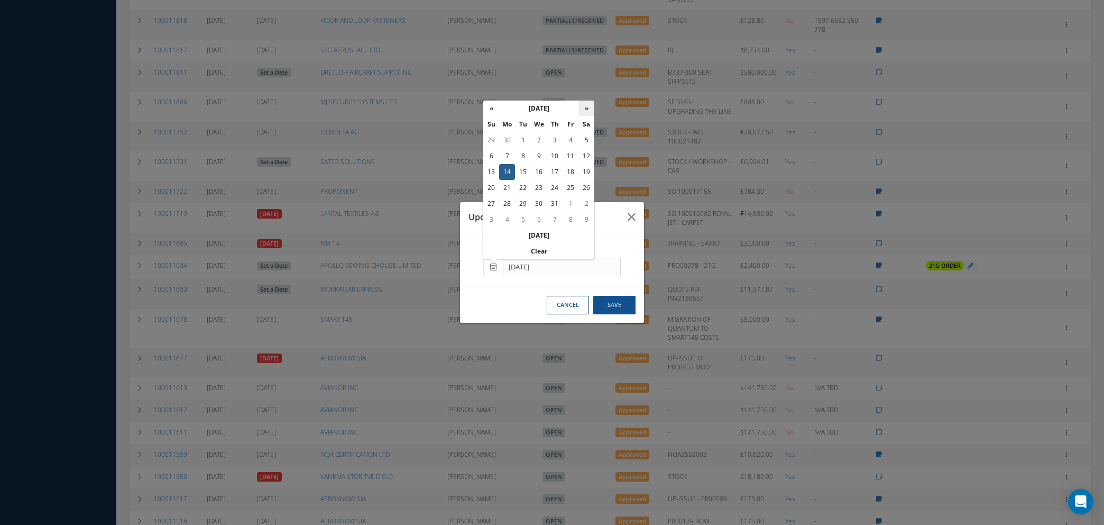
click at [582, 105] on th "»" at bounding box center [587, 109] width 16 height 16
click at [522, 199] on td "30" at bounding box center [523, 204] width 16 height 16
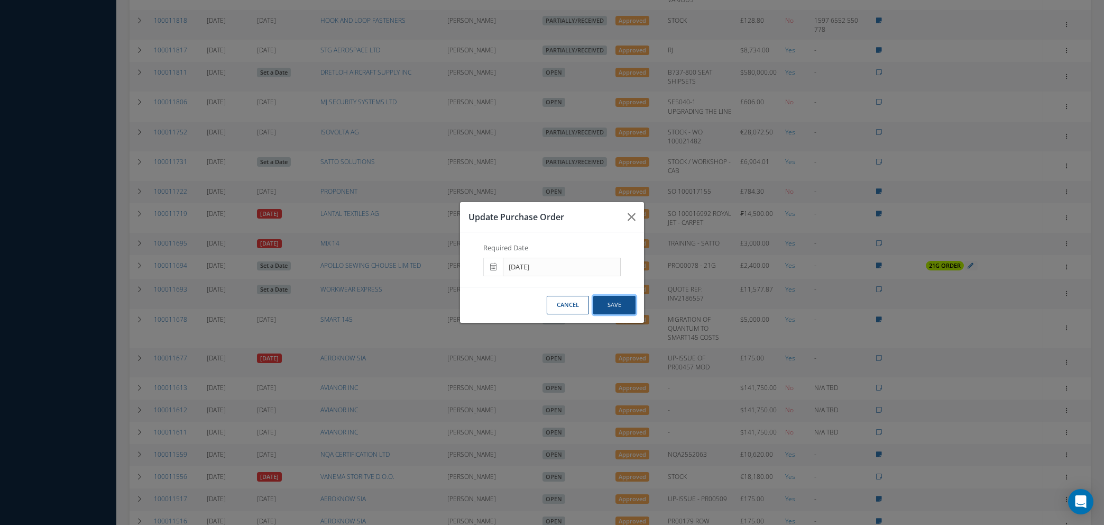
click at [610, 306] on button "Save" at bounding box center [614, 305] width 42 height 19
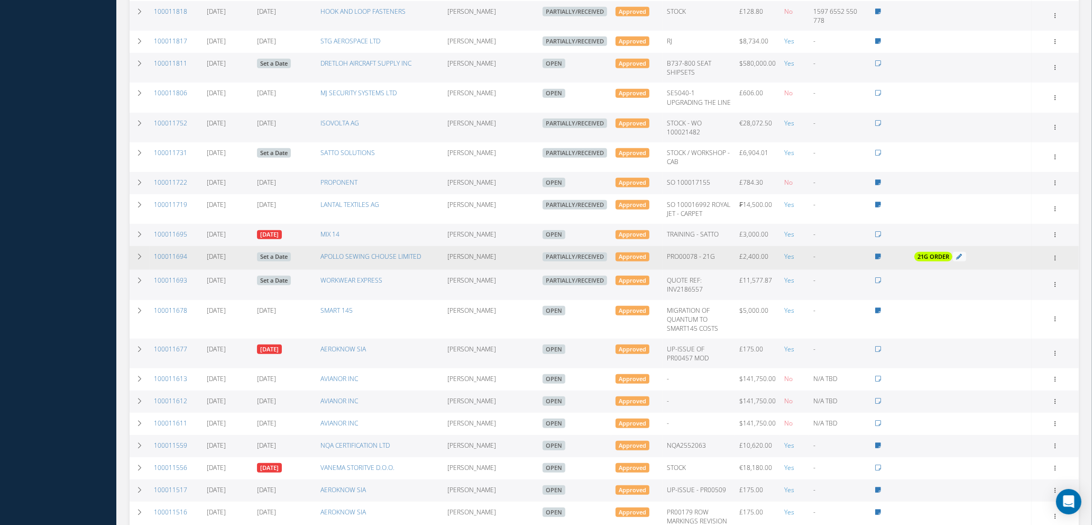
scroll to position [728, 0]
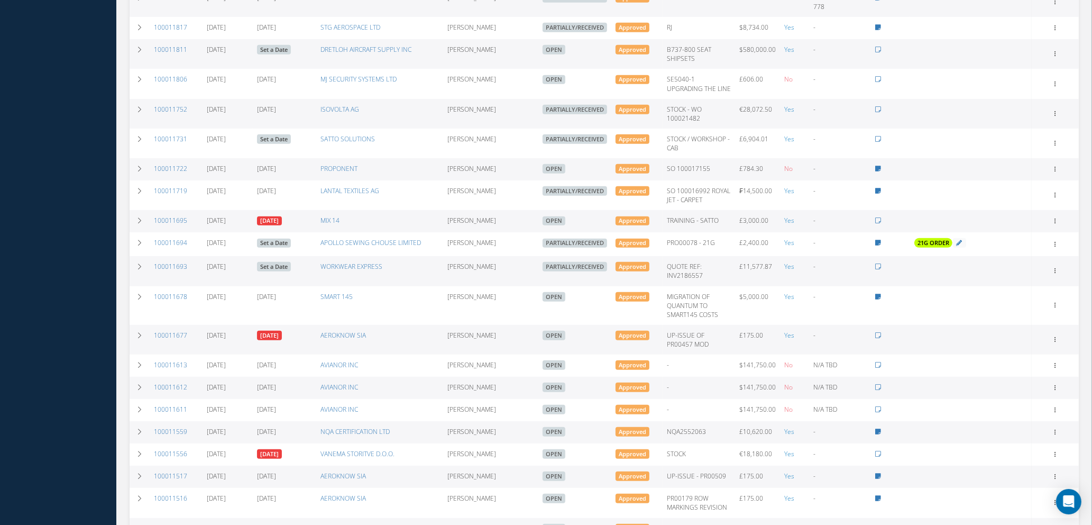
click at [286, 54] on link "Set a Date" at bounding box center [274, 50] width 34 height 10
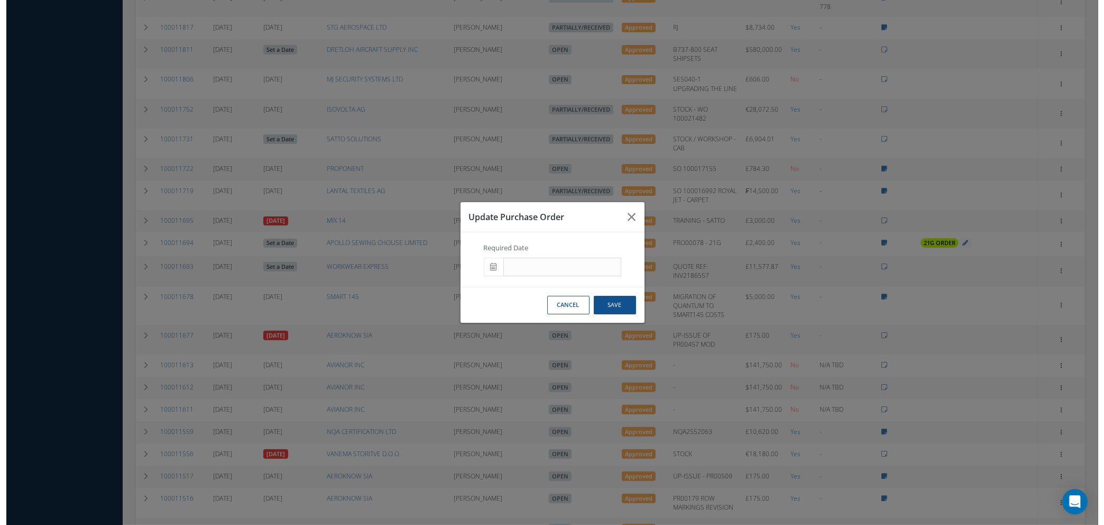
scroll to position [719, 0]
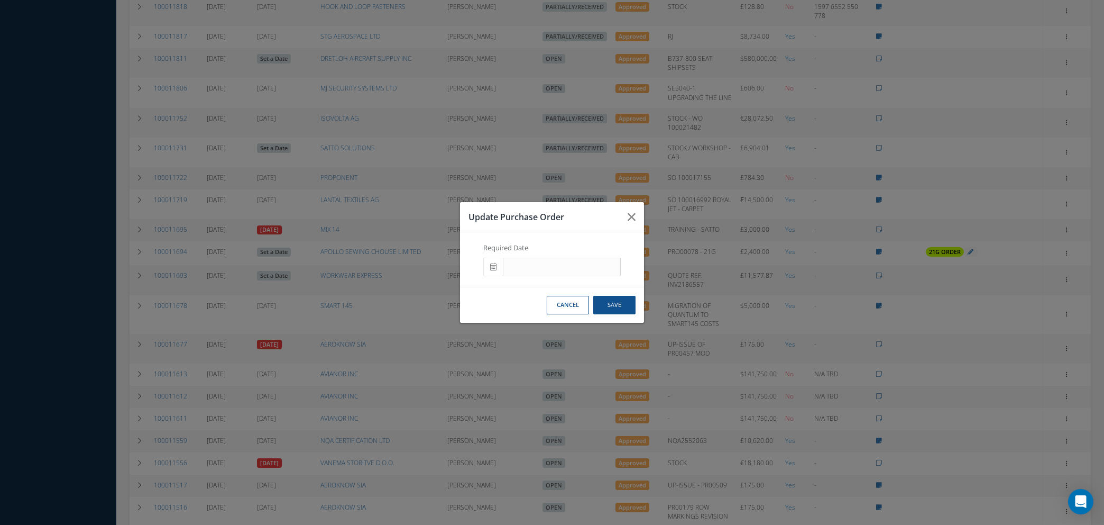
click at [489, 272] on span at bounding box center [493, 267] width 20 height 19
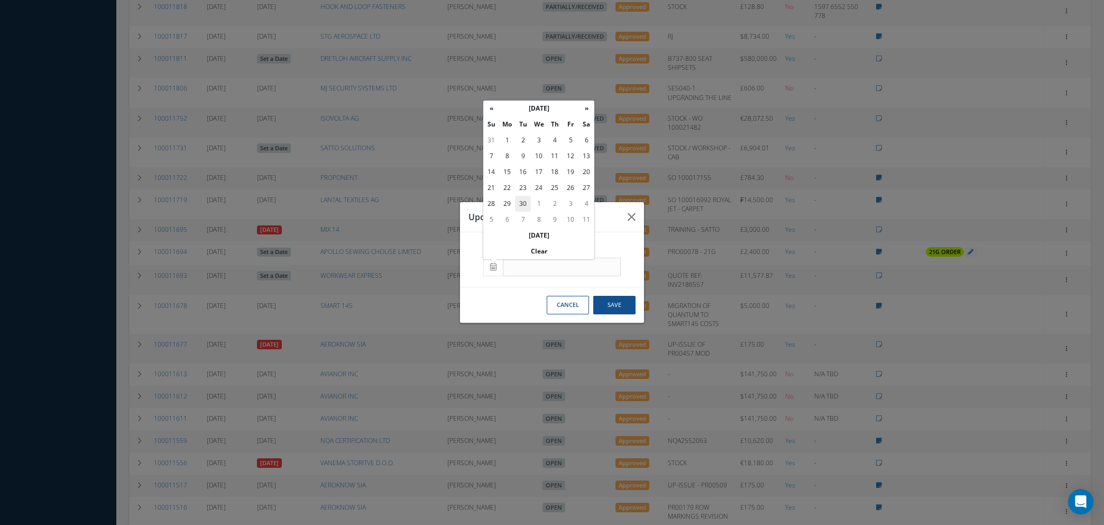
click at [524, 201] on td "30" at bounding box center [523, 204] width 16 height 16
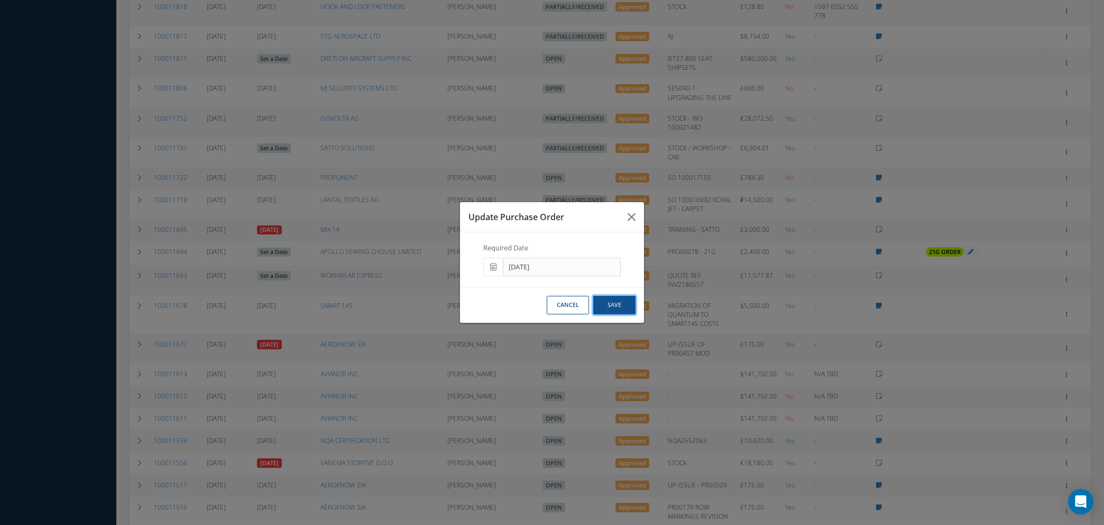
click at [611, 305] on button "Save" at bounding box center [614, 305] width 42 height 19
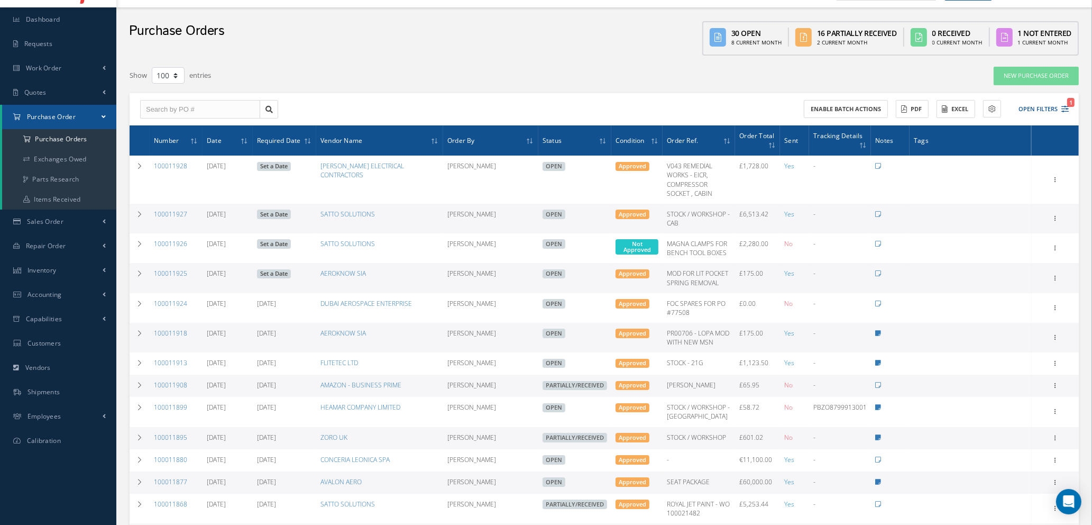
scroll to position [0, 0]
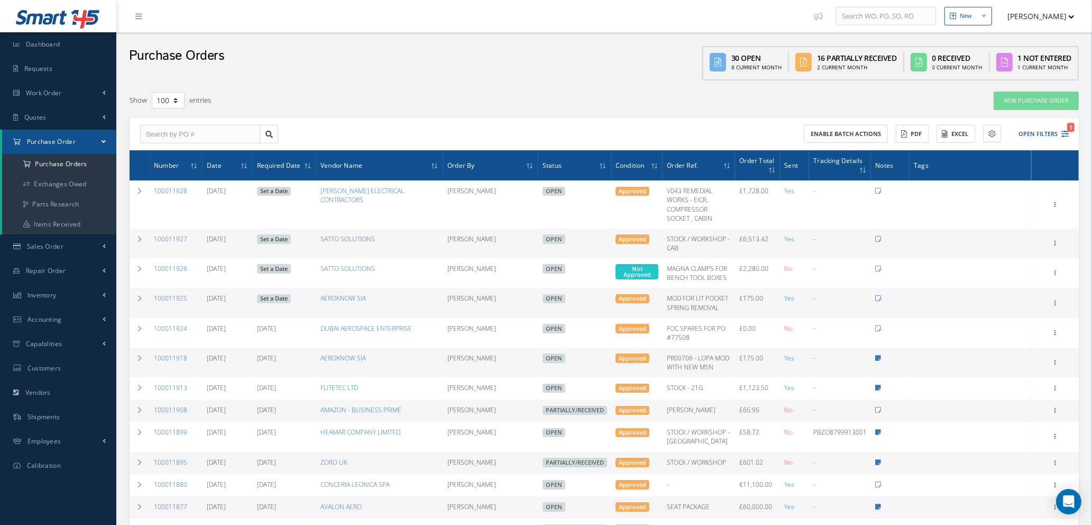
click at [282, 304] on link "Set a Date" at bounding box center [274, 299] width 34 height 10
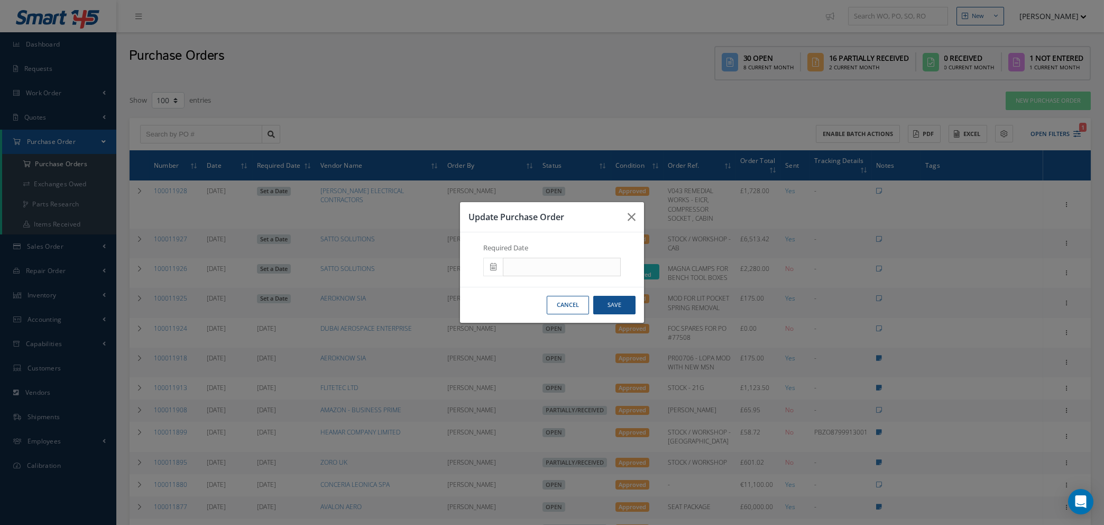
click at [492, 261] on span at bounding box center [493, 267] width 20 height 19
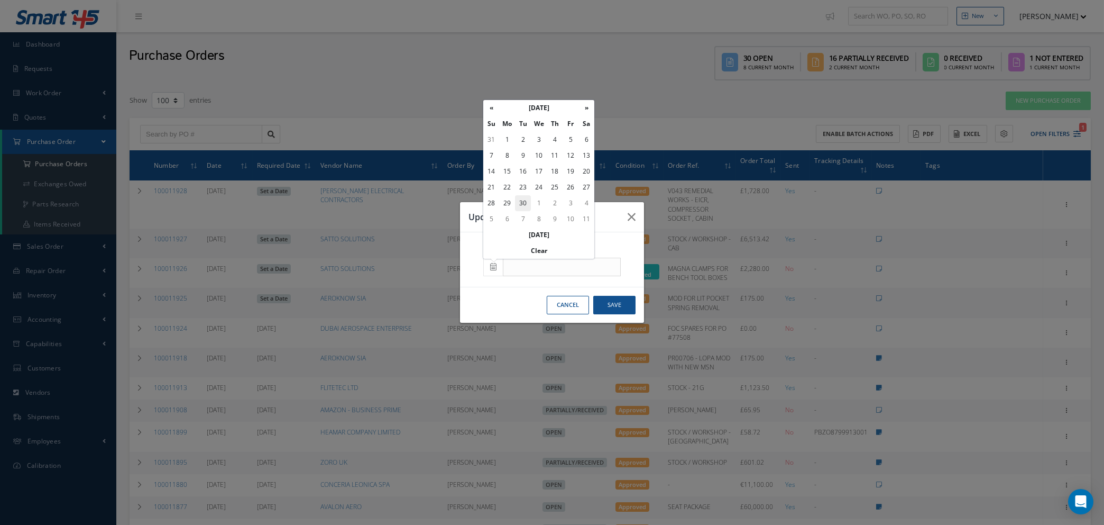
click at [524, 200] on td "30" at bounding box center [523, 203] width 16 height 16
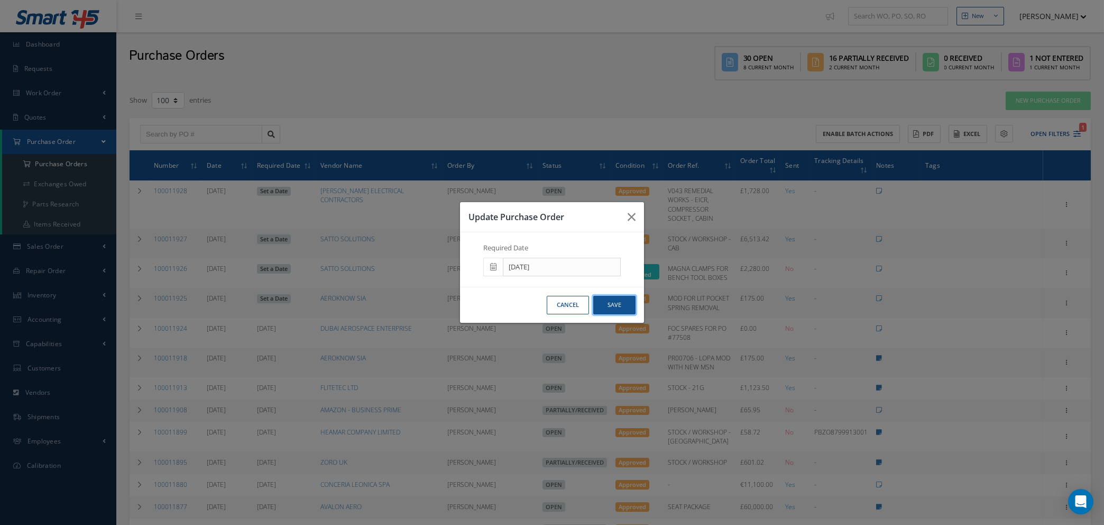
click at [618, 305] on button "Save" at bounding box center [614, 305] width 42 height 19
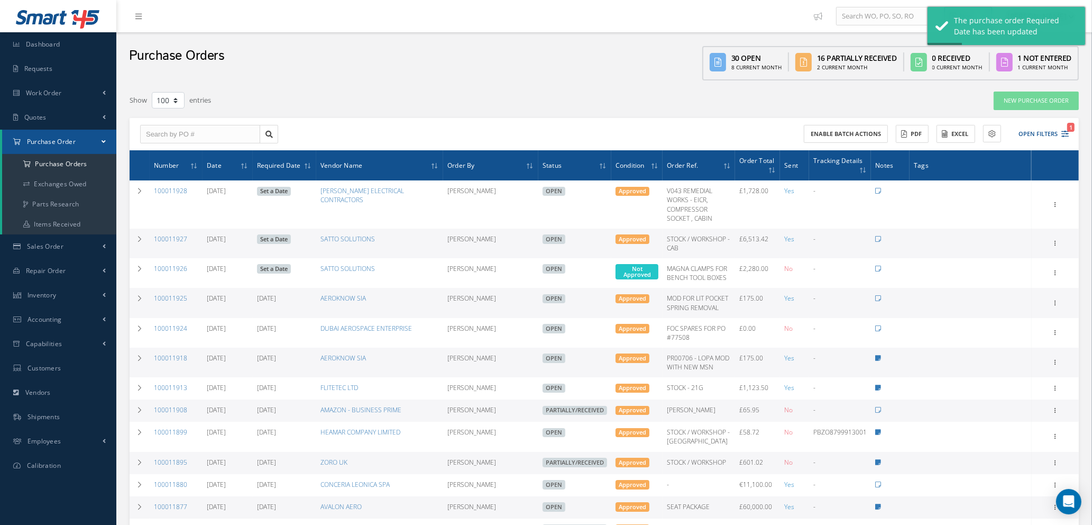
click at [277, 235] on link "Set a Date" at bounding box center [274, 239] width 34 height 10
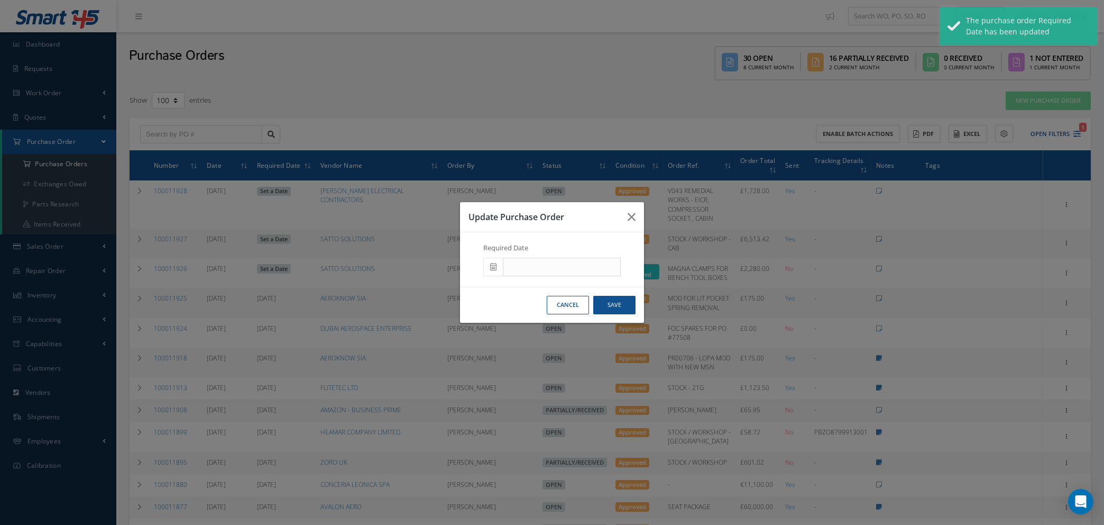
click at [497, 266] on span at bounding box center [493, 267] width 20 height 19
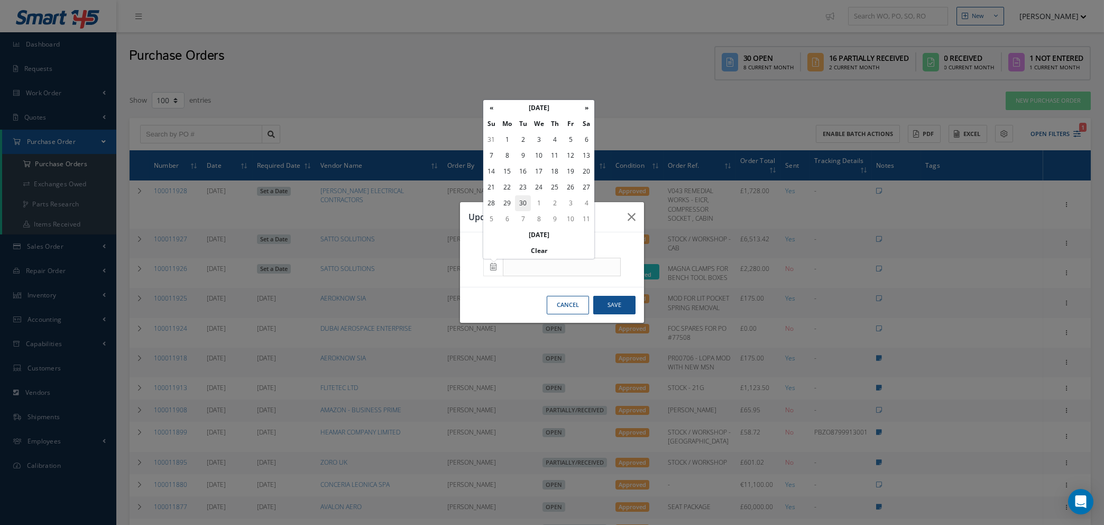
click at [524, 197] on td "30" at bounding box center [523, 203] width 16 height 16
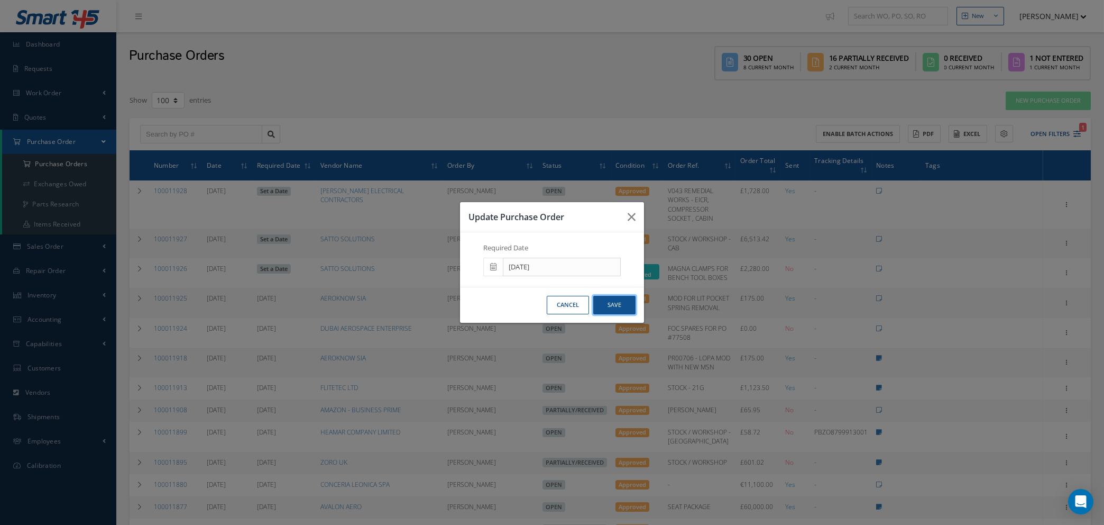
click at [610, 308] on button "Save" at bounding box center [614, 305] width 42 height 19
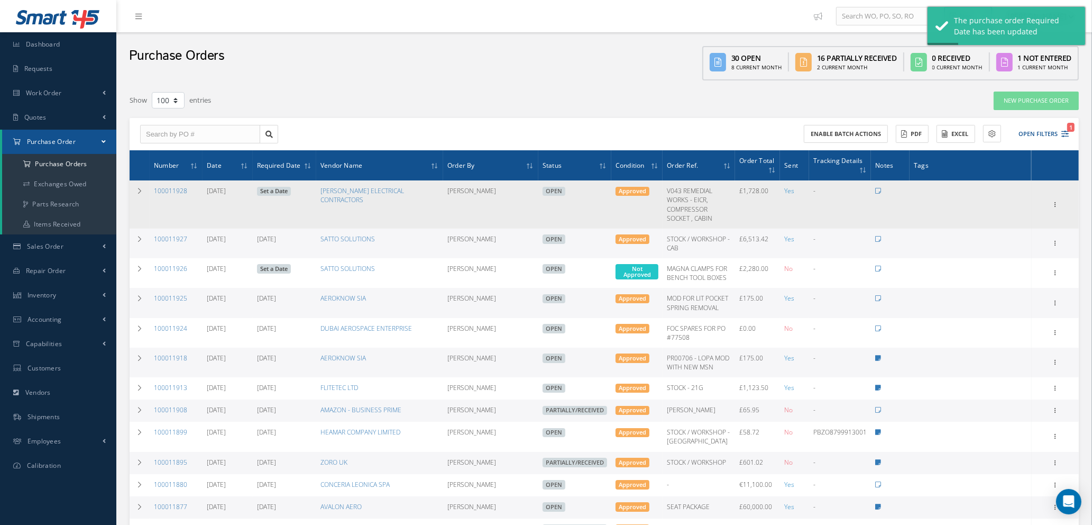
click at [276, 188] on link "Set a Date" at bounding box center [274, 192] width 34 height 10
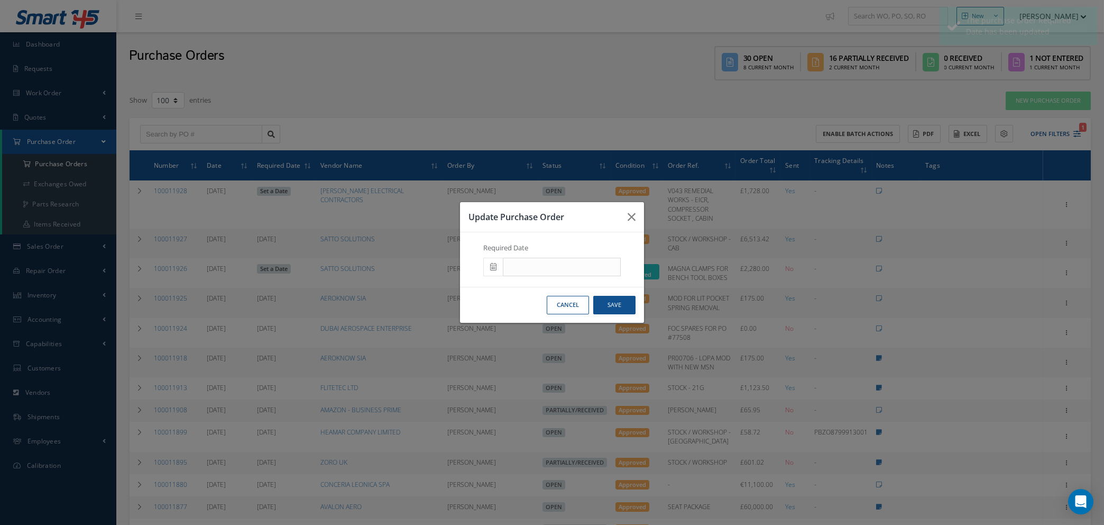
click at [498, 263] on span at bounding box center [493, 267] width 20 height 19
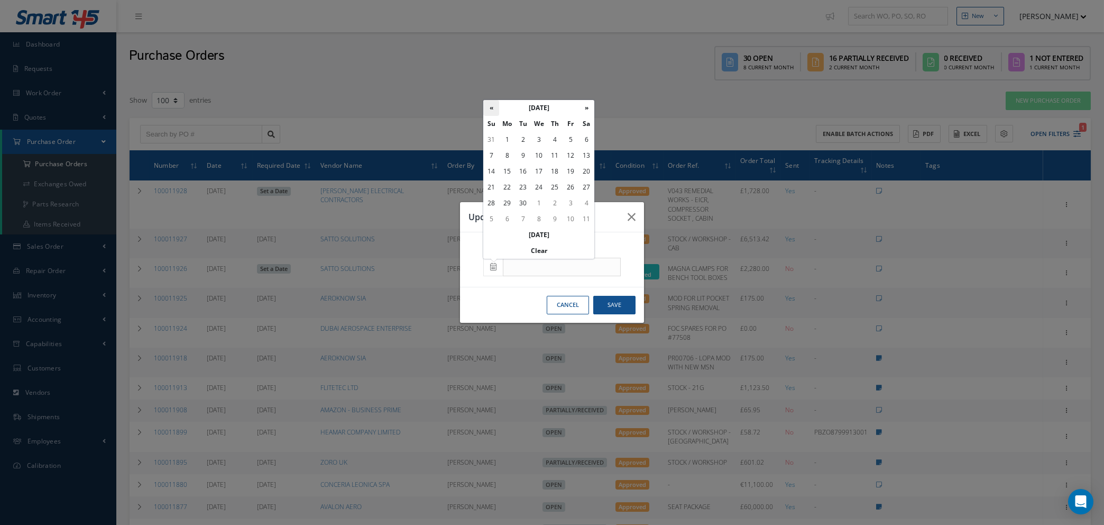
click at [491, 109] on th "«" at bounding box center [491, 108] width 16 height 16
click at [491, 218] on td "31" at bounding box center [491, 219] width 16 height 16
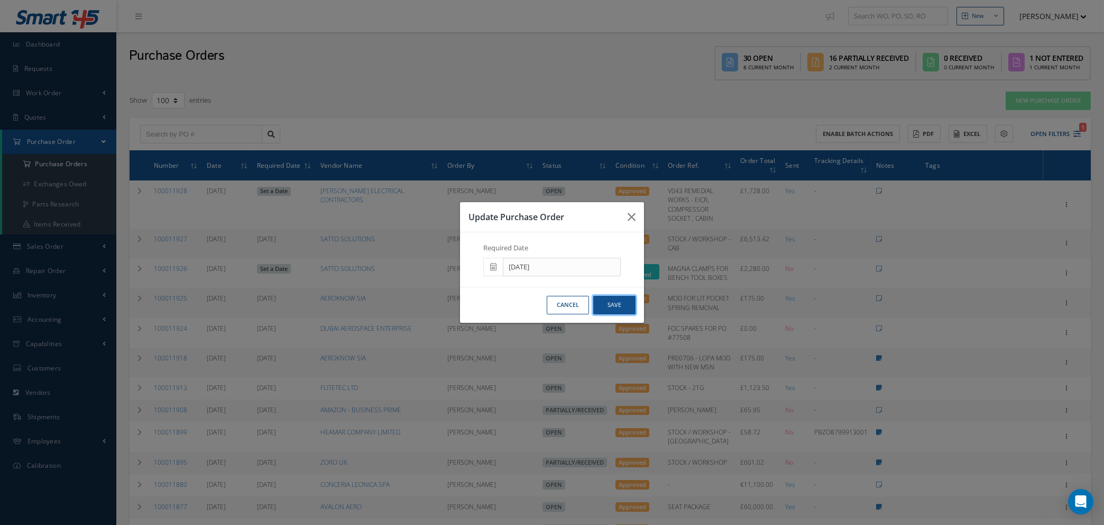
click at [615, 305] on button "Save" at bounding box center [614, 305] width 42 height 19
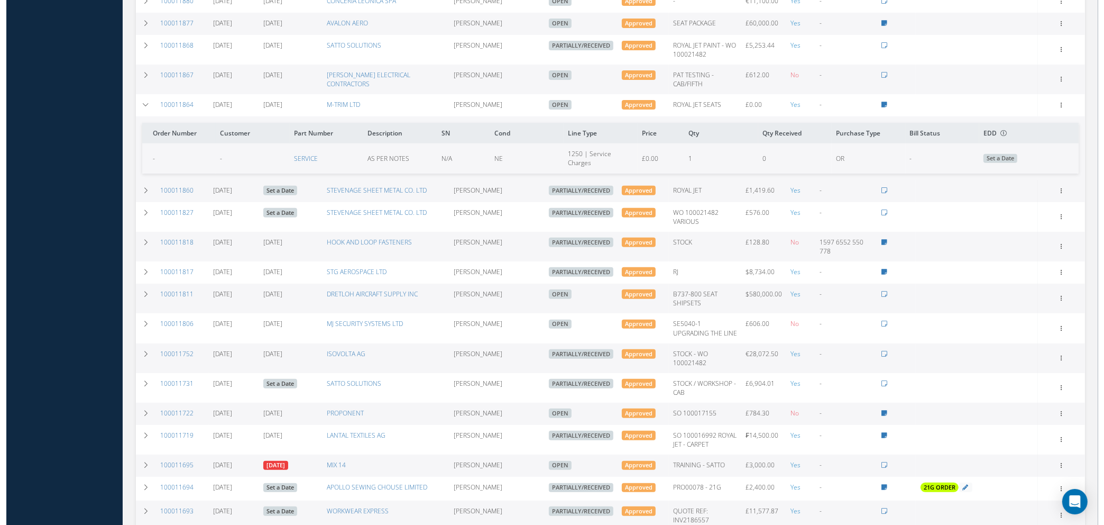
scroll to position [476, 0]
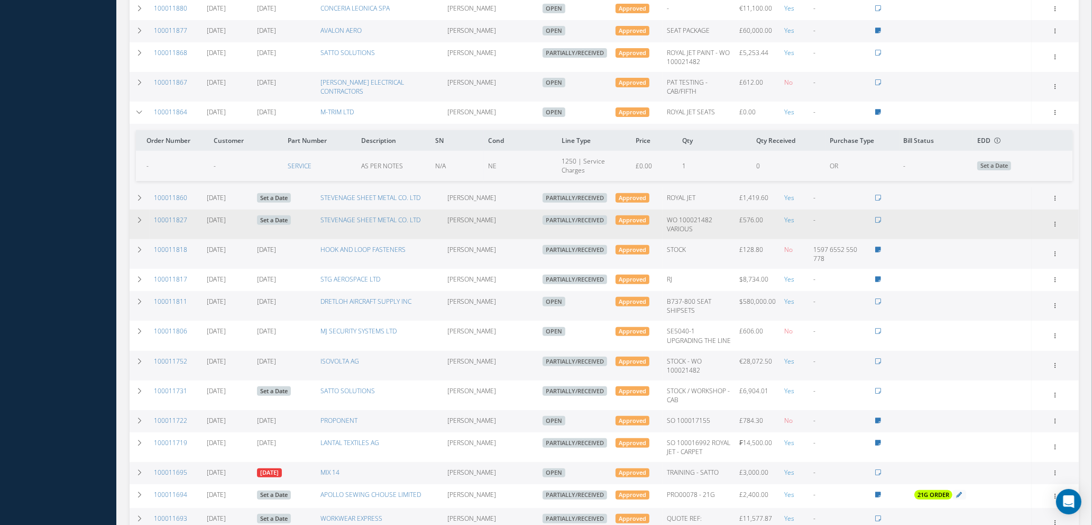
click at [278, 225] on link "Set a Date" at bounding box center [274, 220] width 34 height 10
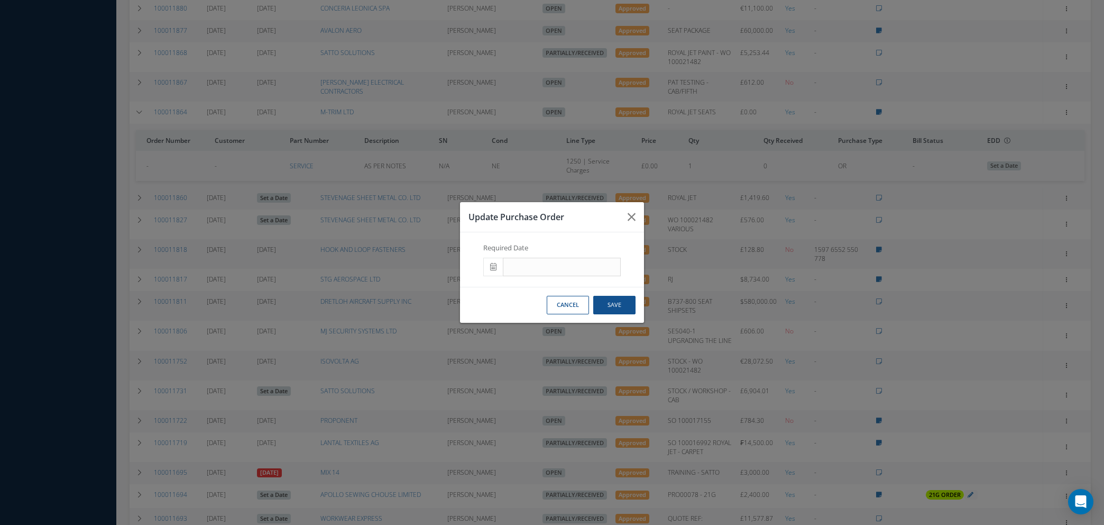
click at [494, 266] on icon at bounding box center [493, 266] width 6 height 7
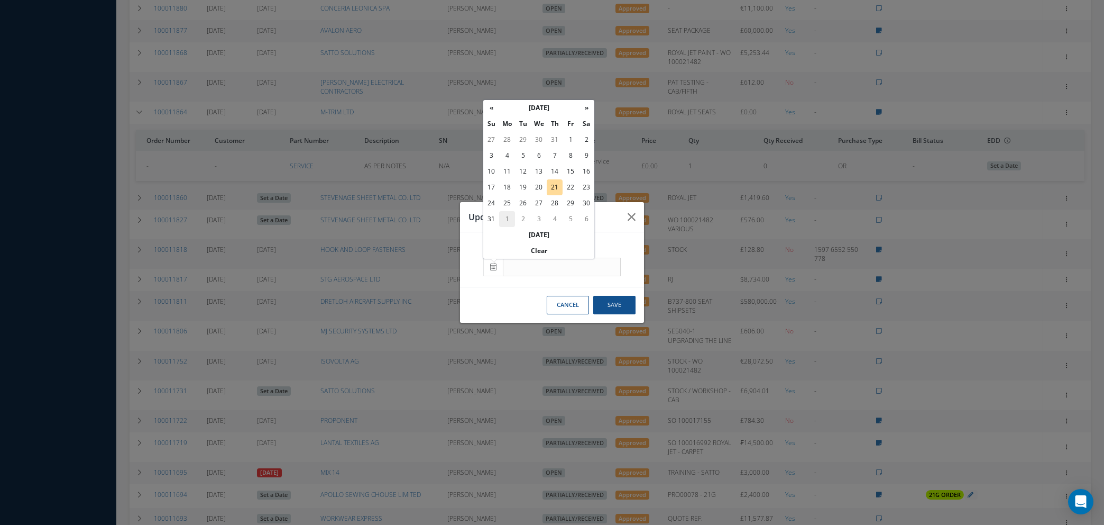
click at [503, 219] on td "1" at bounding box center [507, 219] width 16 height 16
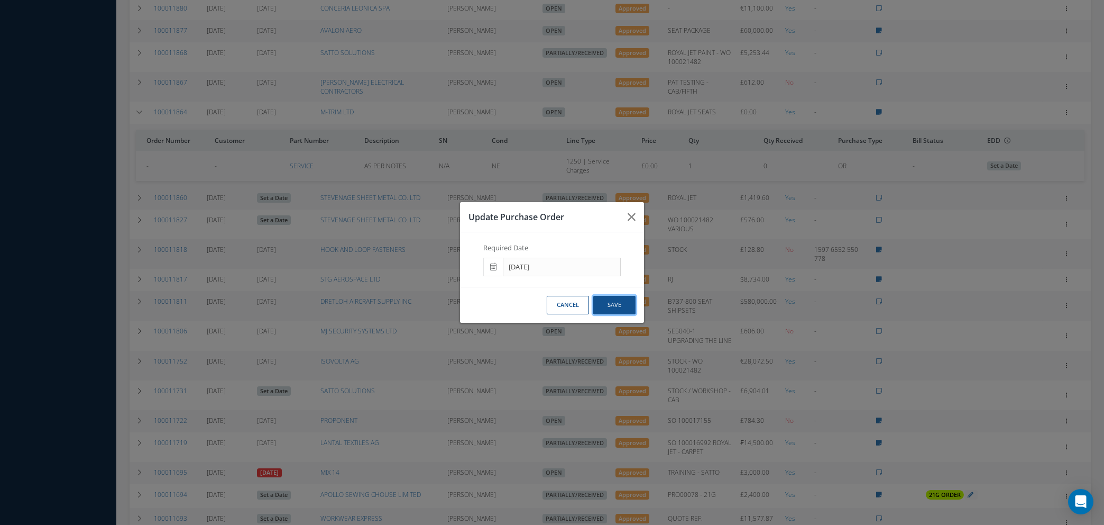
click at [620, 305] on button "Save" at bounding box center [614, 305] width 42 height 19
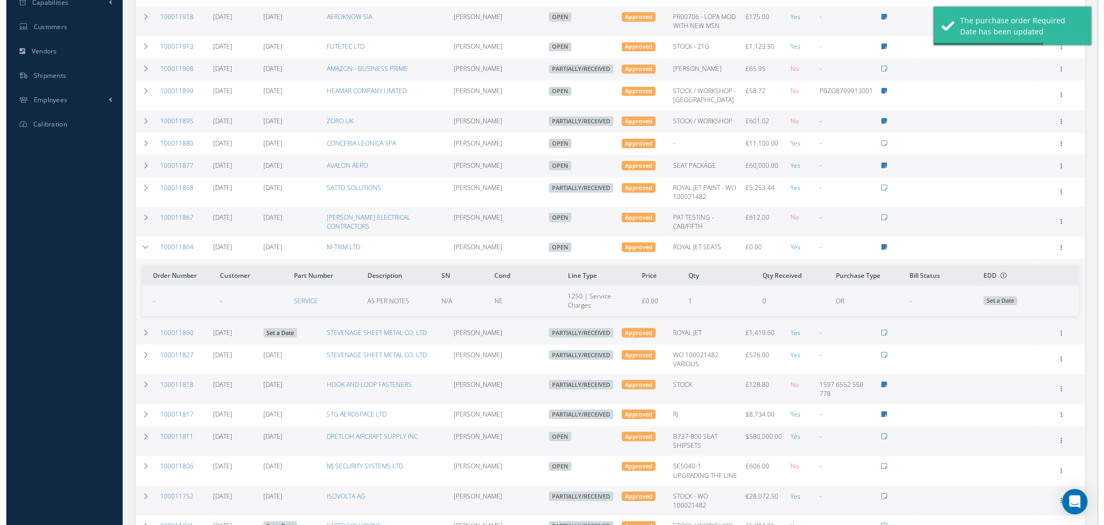
scroll to position [397, 0]
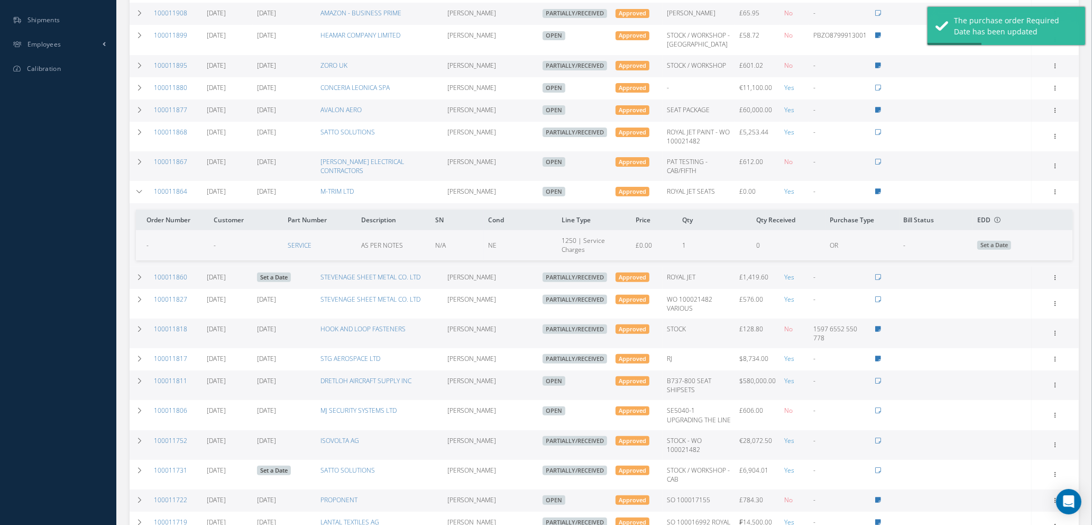
click at [279, 282] on link "Set a Date" at bounding box center [274, 277] width 34 height 10
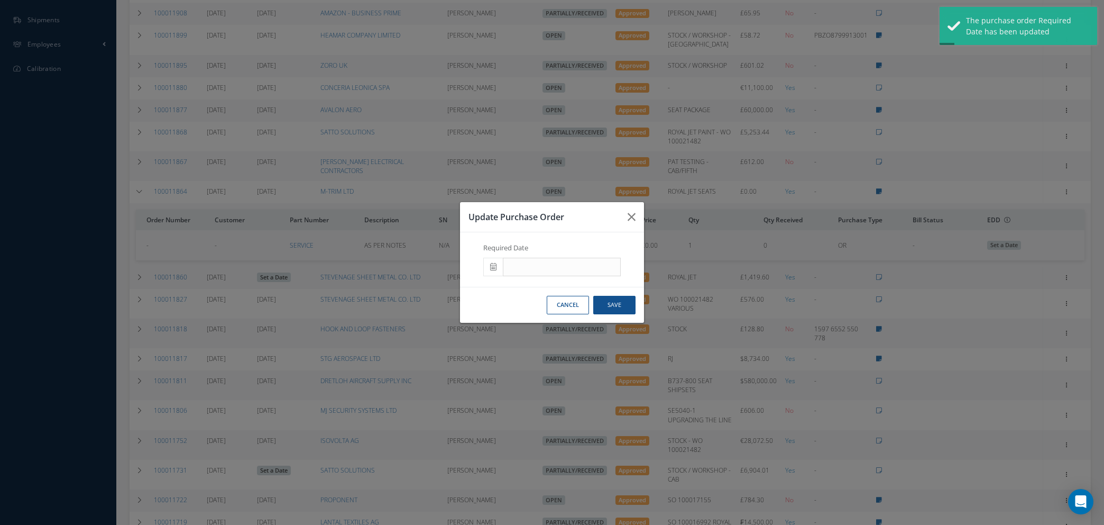
click at [493, 263] on icon at bounding box center [493, 266] width 6 height 7
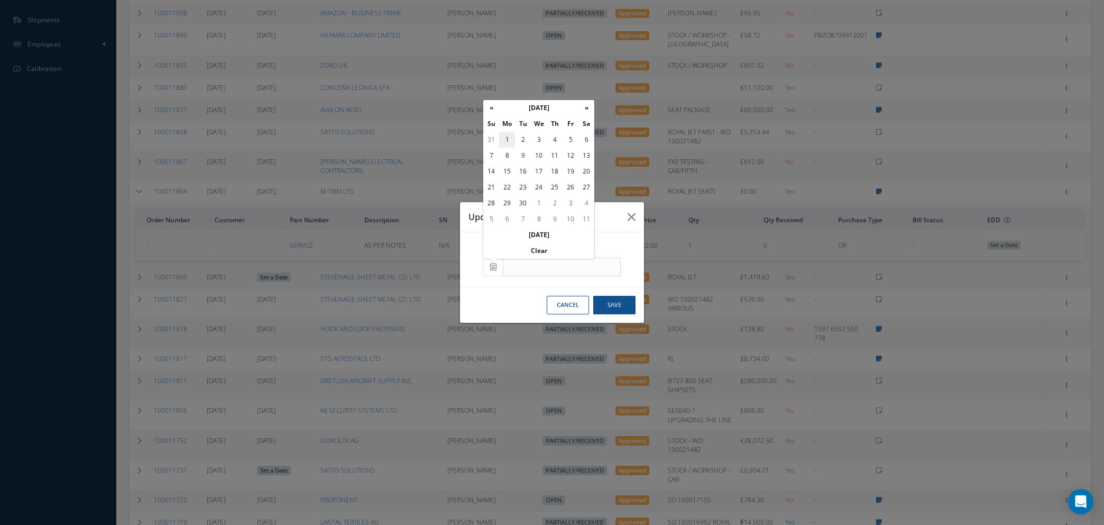
click at [508, 138] on td "1" at bounding box center [507, 140] width 16 height 16
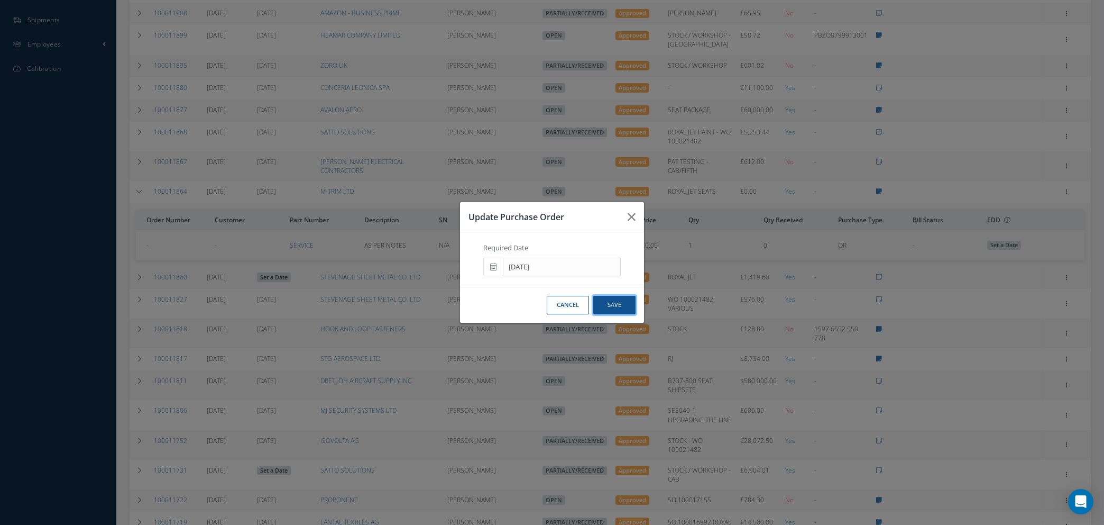
click at [614, 308] on button "Save" at bounding box center [614, 305] width 42 height 19
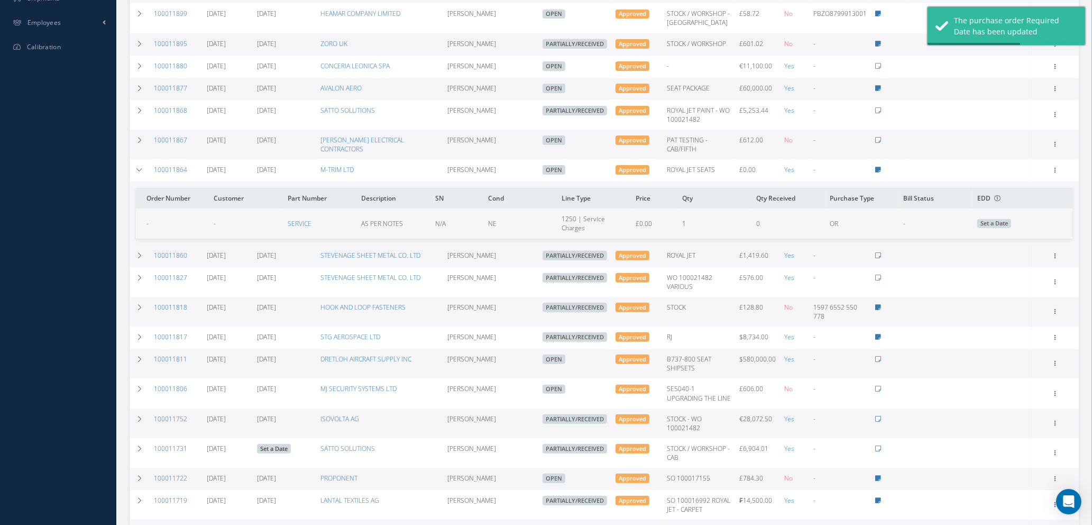
scroll to position [476, 0]
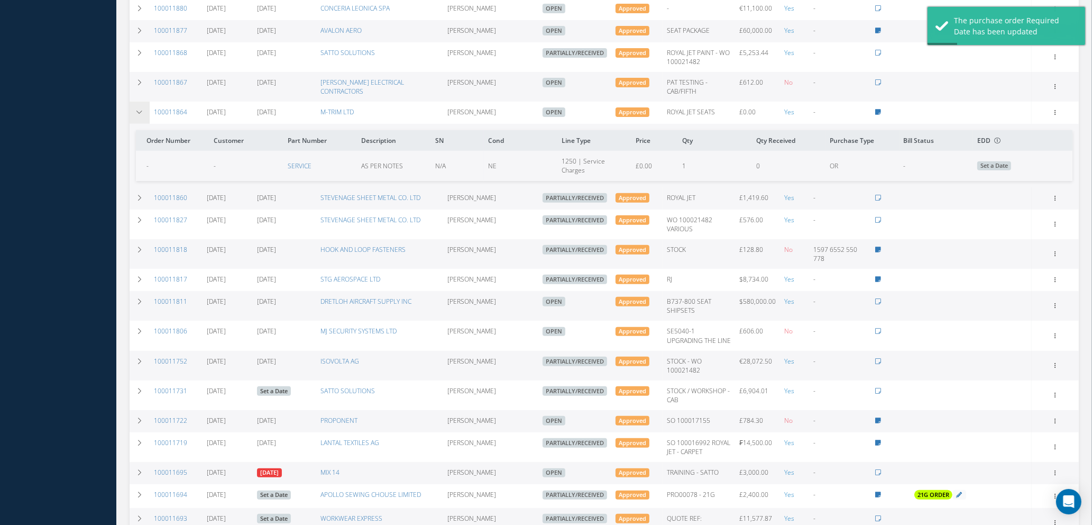
click at [138, 115] on icon at bounding box center [139, 112] width 7 height 6
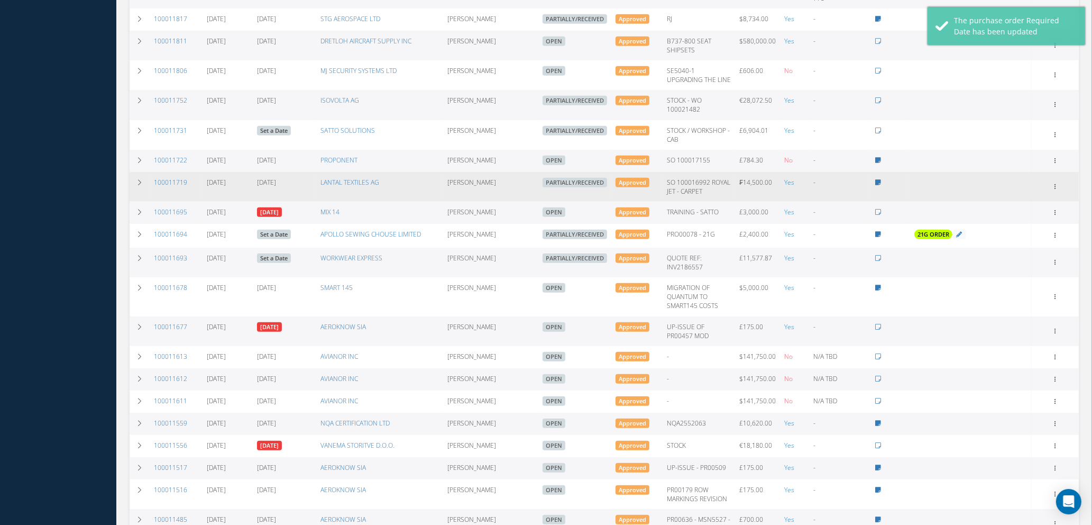
scroll to position [714, 0]
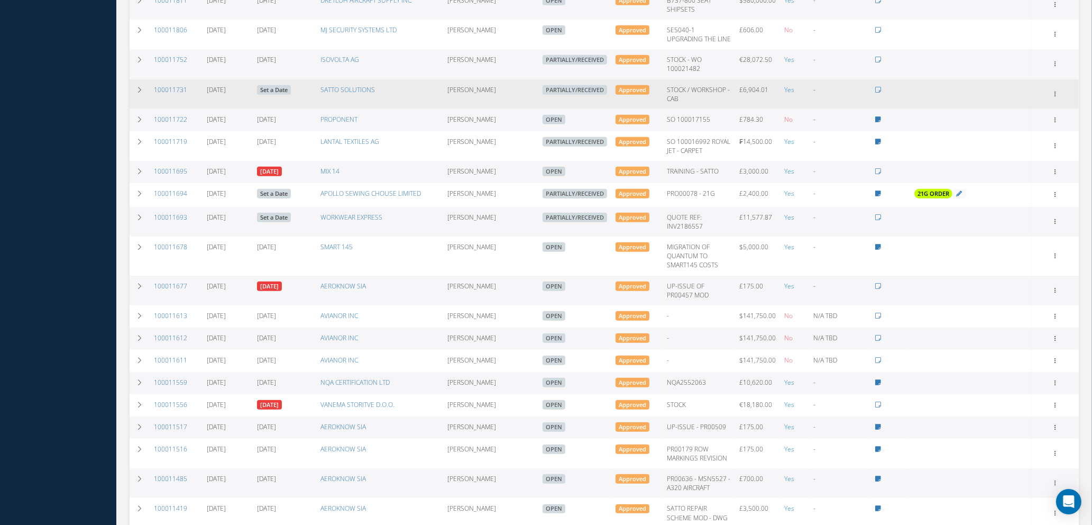
click at [285, 95] on link "Set a Date" at bounding box center [274, 90] width 34 height 10
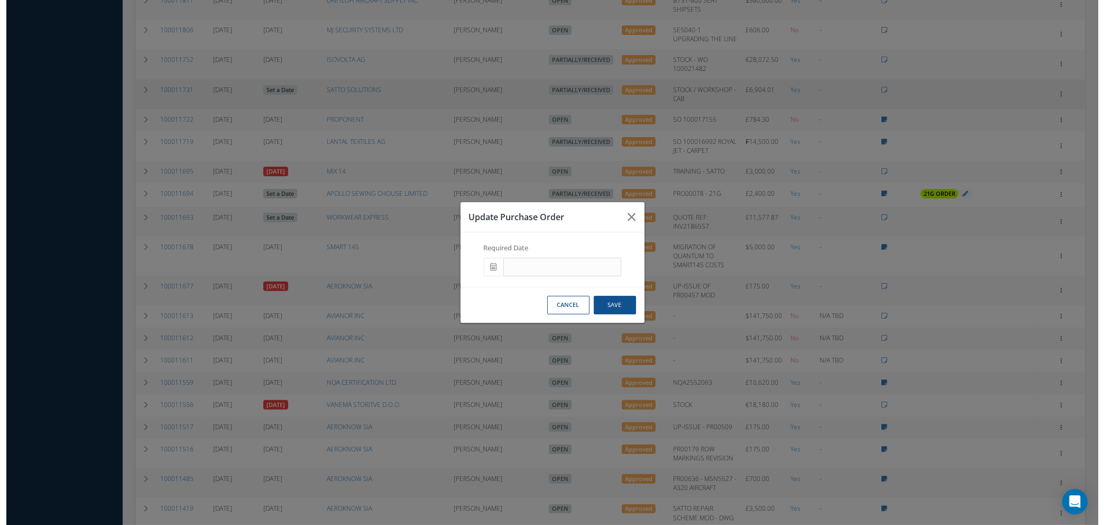
scroll to position [705, 0]
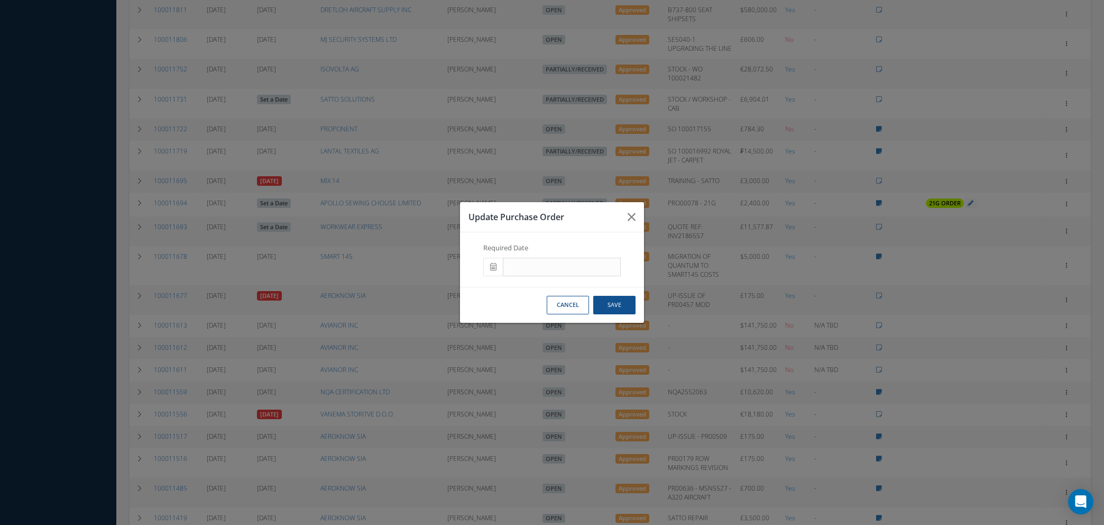
click at [493, 262] on span at bounding box center [493, 267] width 20 height 19
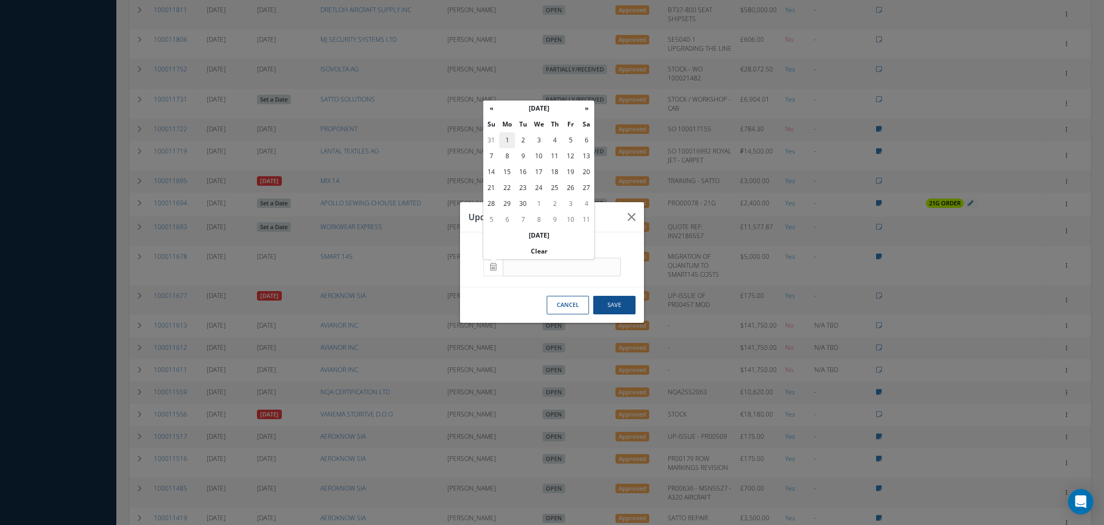
click at [507, 138] on td "1" at bounding box center [507, 140] width 16 height 16
type input "09/01/2025"
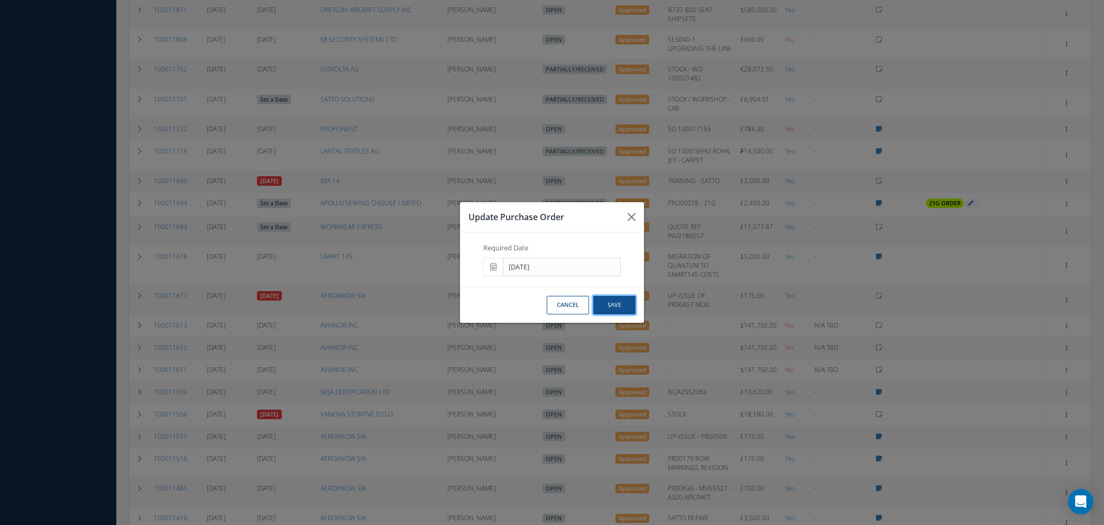
click at [617, 297] on button "Save" at bounding box center [614, 305] width 42 height 19
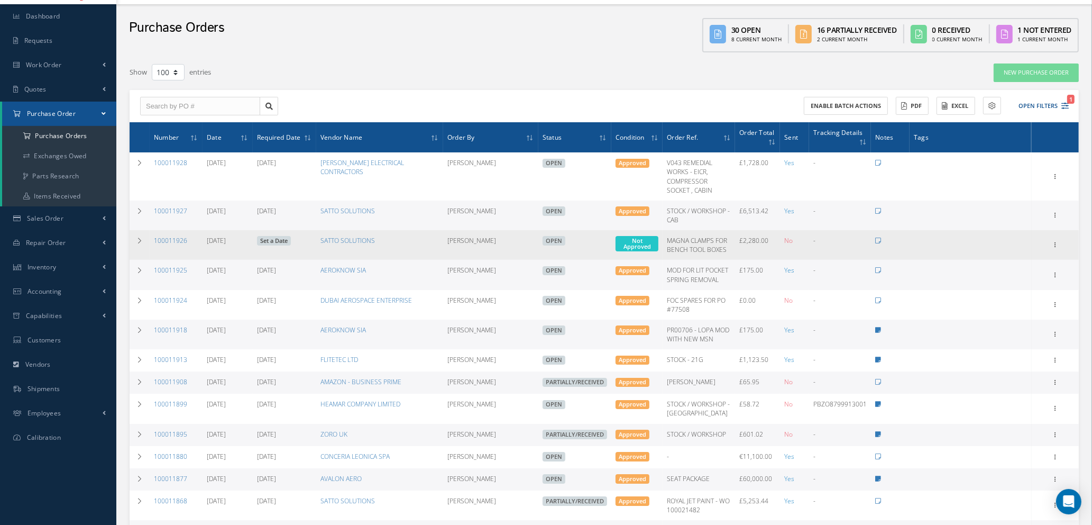
scroll to position [0, 0]
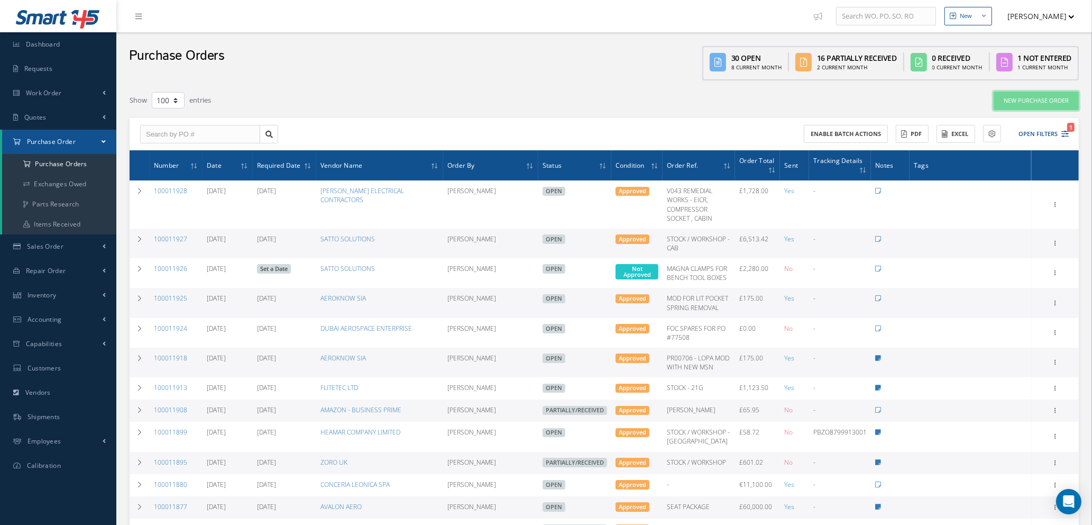
click at [1034, 95] on link "New Purchase Order" at bounding box center [1036, 101] width 85 height 19
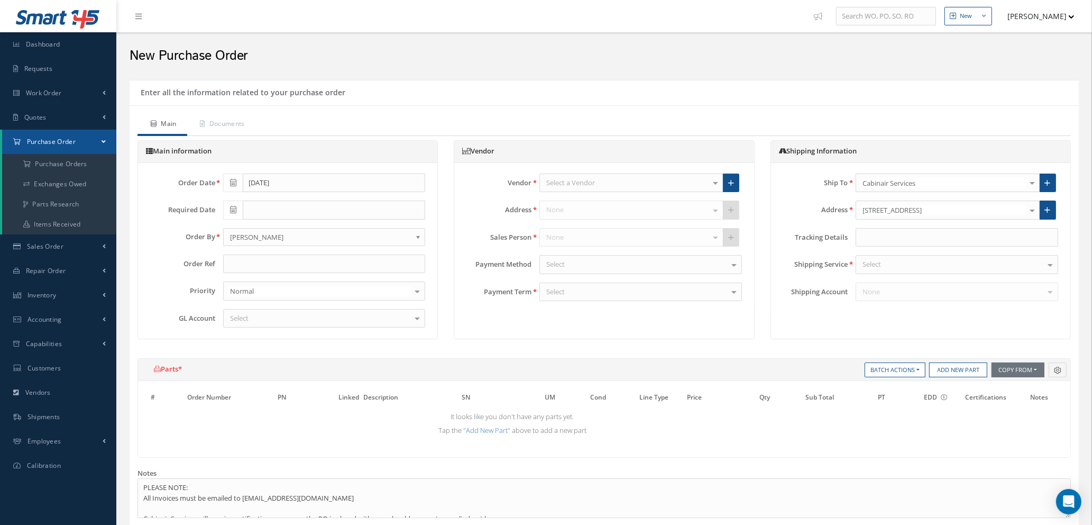
click at [572, 178] on div "Select a Vendor" at bounding box center [632, 182] width 184 height 19
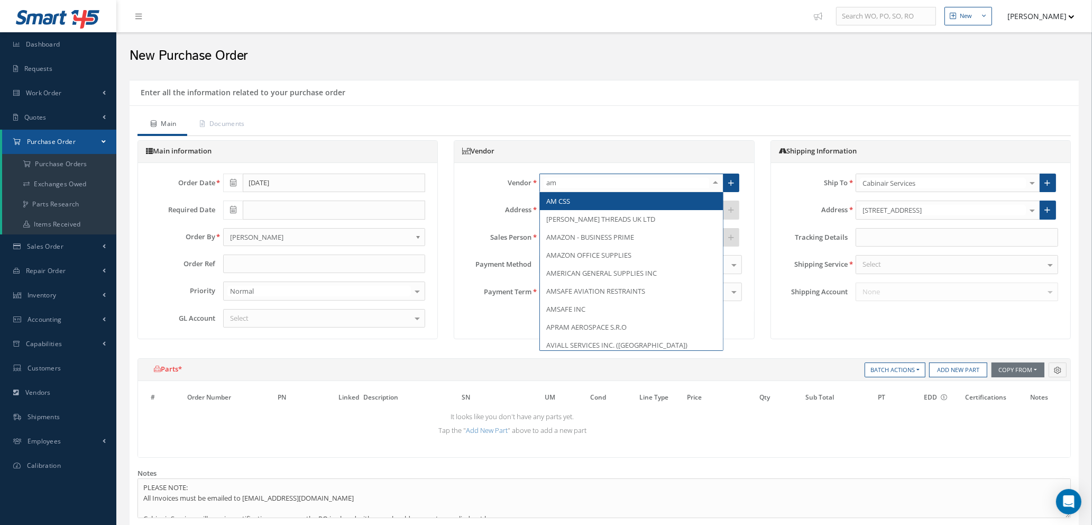
type input "ama"
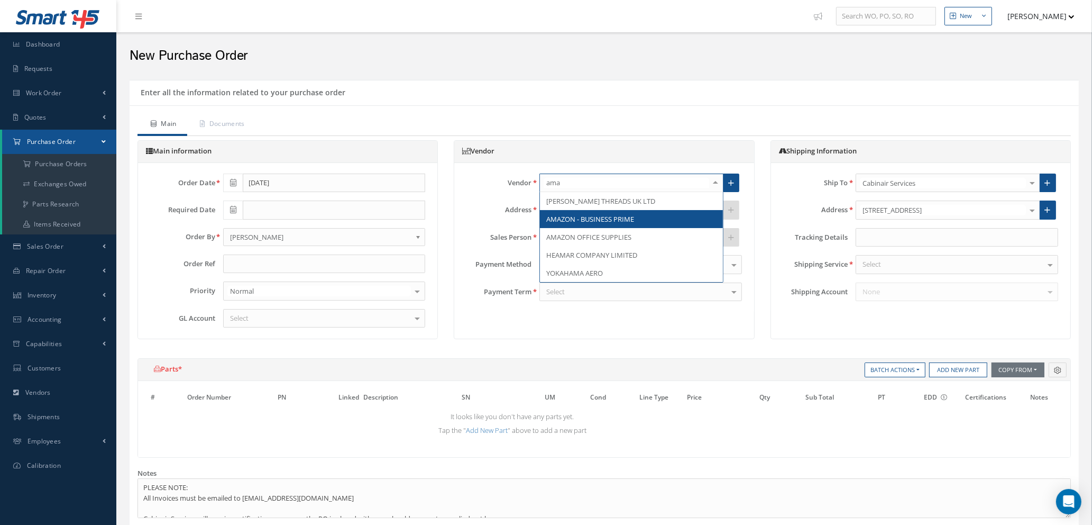
click at [572, 222] on span "AMAZON - BUSINESS PRIME" at bounding box center [590, 219] width 88 height 10
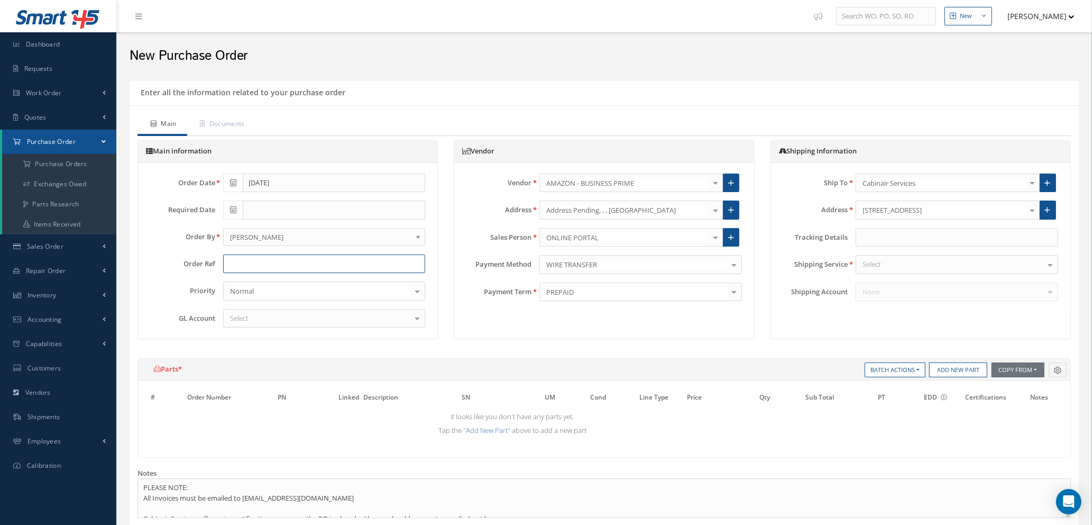
click at [262, 263] on input "text" at bounding box center [324, 263] width 203 height 19
type input "S"
type input "M"
type input "RJ / AVALON MATERIALS"
click at [287, 319] on div "Select" at bounding box center [324, 318] width 203 height 19
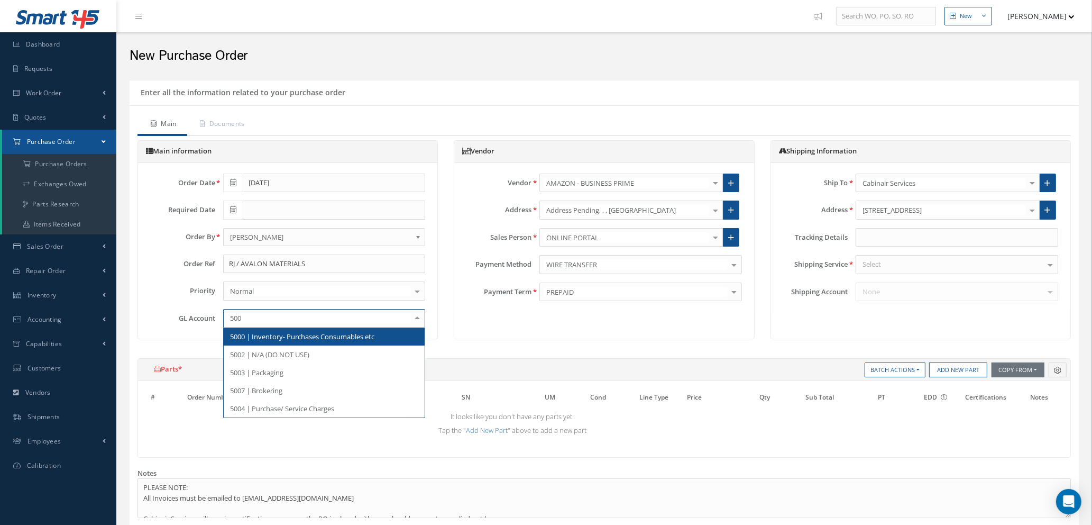
type input "5000"
click at [333, 336] on span "5000 | Inventory- Purchases Consumables etc" at bounding box center [302, 337] width 144 height 10
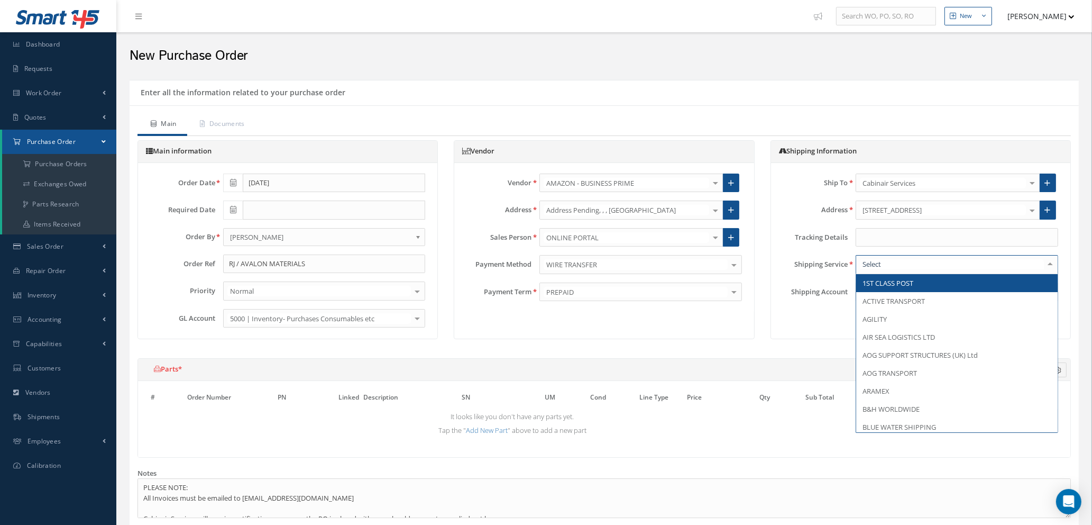
click at [893, 267] on div at bounding box center [957, 264] width 203 height 19
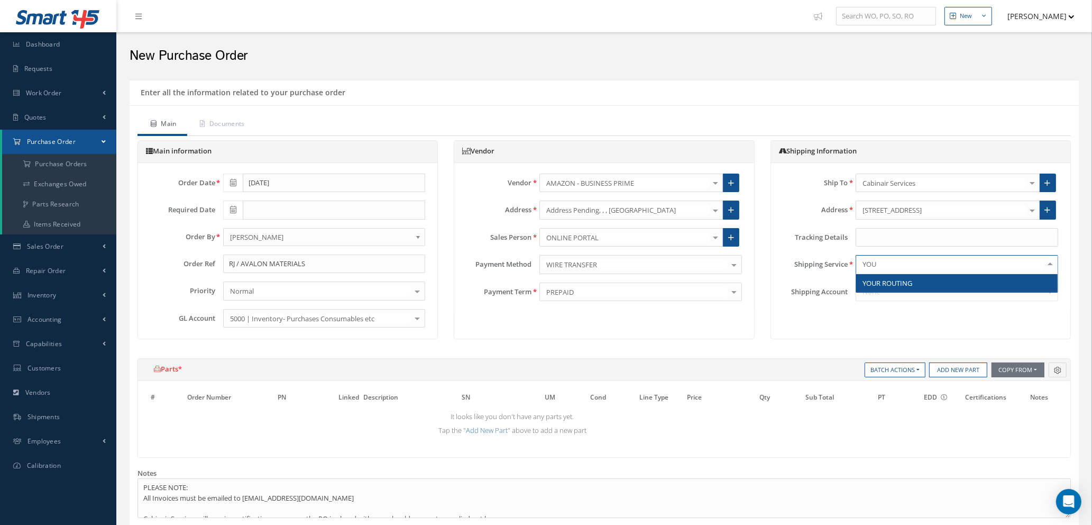
type input "YOUR"
click at [911, 278] on span "YOUR ROUTING" at bounding box center [888, 283] width 50 height 10
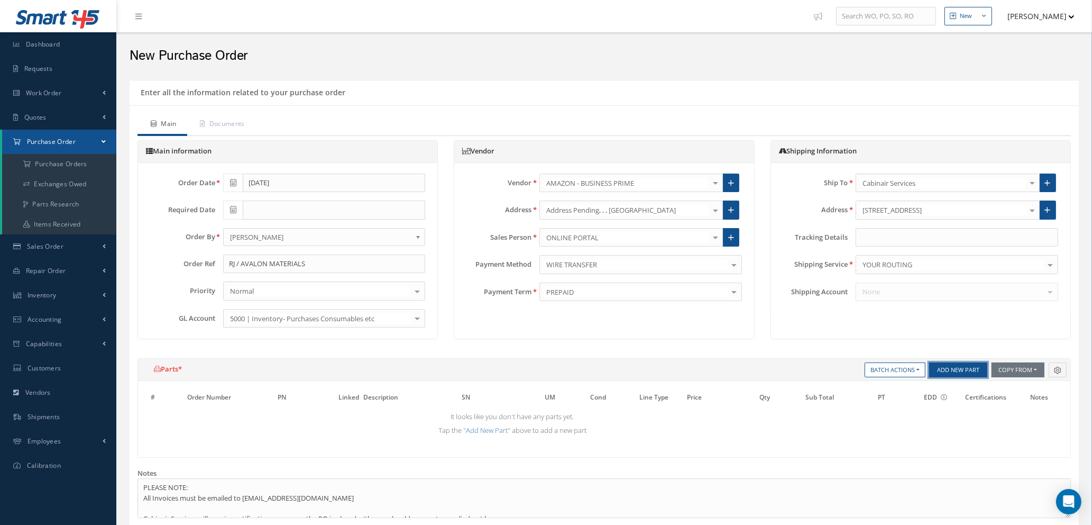
click at [948, 373] on button "Add New Part" at bounding box center [958, 369] width 58 height 15
select select "1"
select select "5"
select select "114"
select select "1"
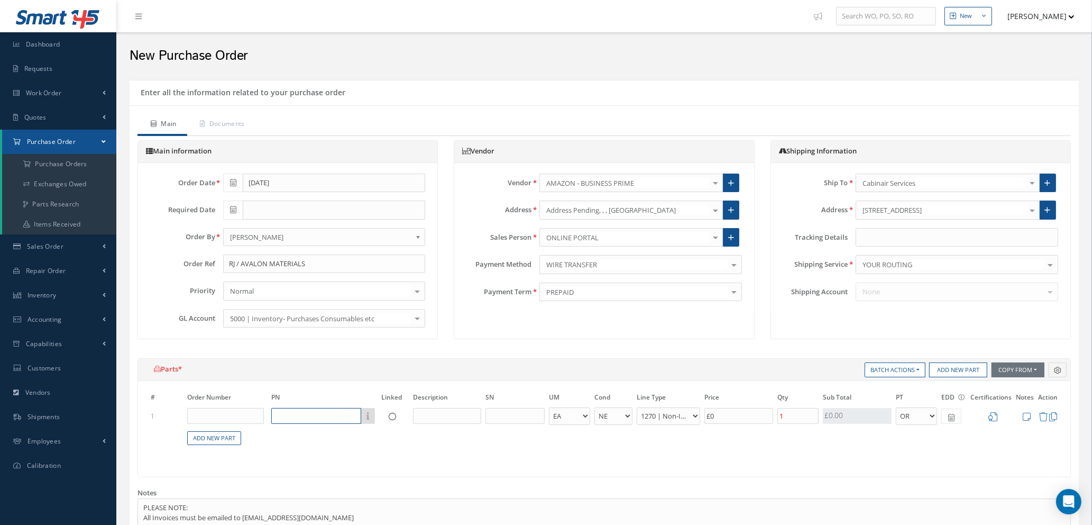
click at [323, 414] on input "text" at bounding box center [316, 416] width 90 height 16
type input "U-POL EASY 3"
click at [431, 409] on input "text" at bounding box center [447, 416] width 68 height 16
type input "FINISHING FILLER 1.1 ULTRA SMOOTH"
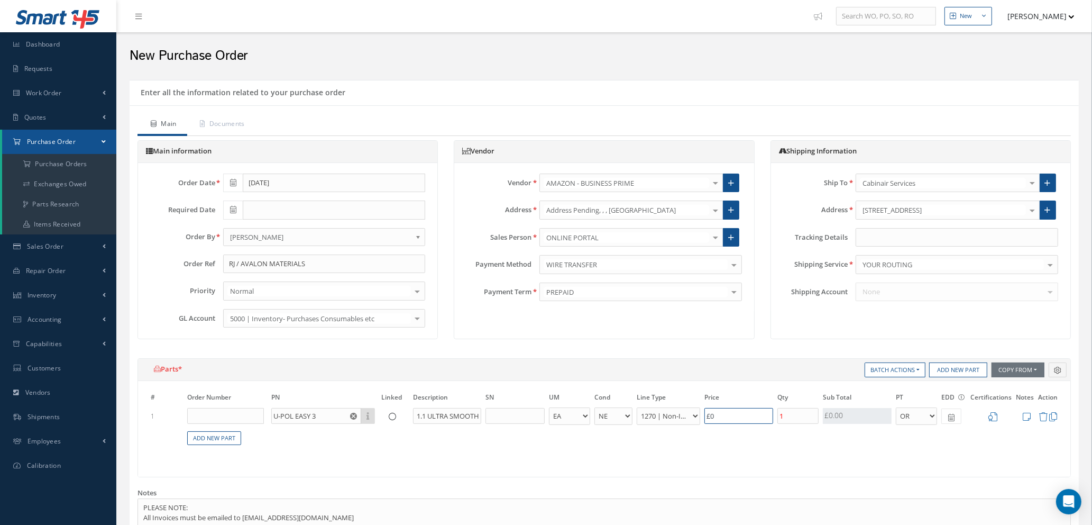
scroll to position [0, 0]
drag, startPoint x: 721, startPoint y: 416, endPoint x: 653, endPoint y: 416, distance: 67.7
click at [653, 416] on tr "1 U-POL EASY 3 Part Number Description FINISHING FILLER 1.1 ULTRA SMOOTH - BAG …" at bounding box center [604, 416] width 911 height 20
type input "£0.2"
type input "£1"
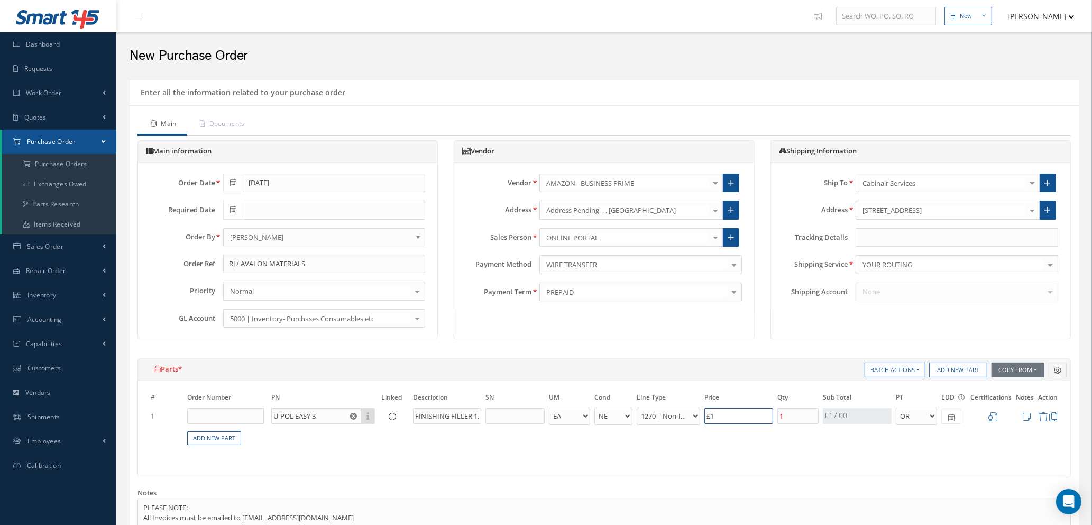
type input "£3.4"
type input "£17."
type input "£3.48"
type input "£17.4"
type input "£3.5"
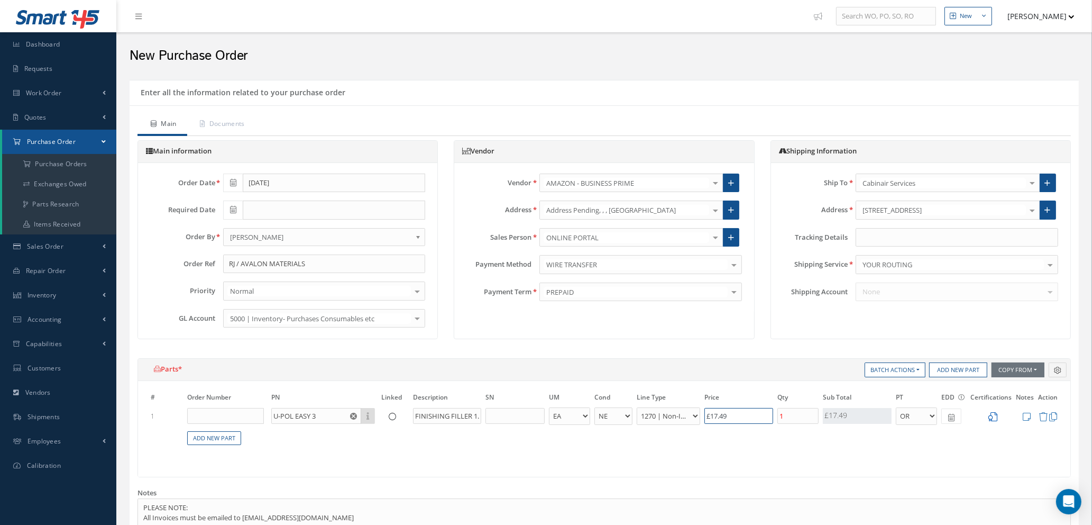
type input "£17.49"
click at [996, 414] on icon at bounding box center [993, 416] width 9 height 9
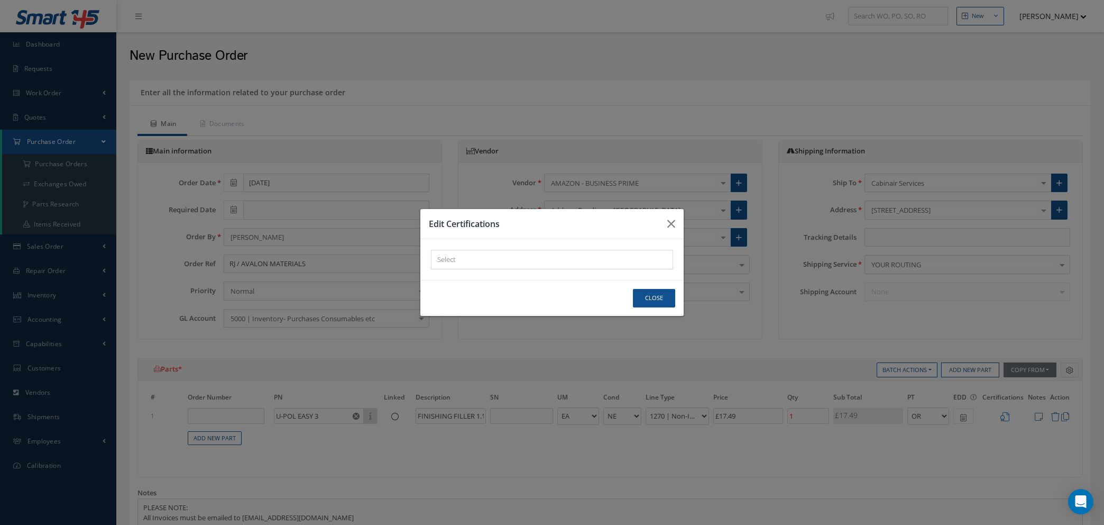
click at [526, 260] on div "× Loading..." at bounding box center [552, 260] width 242 height 20
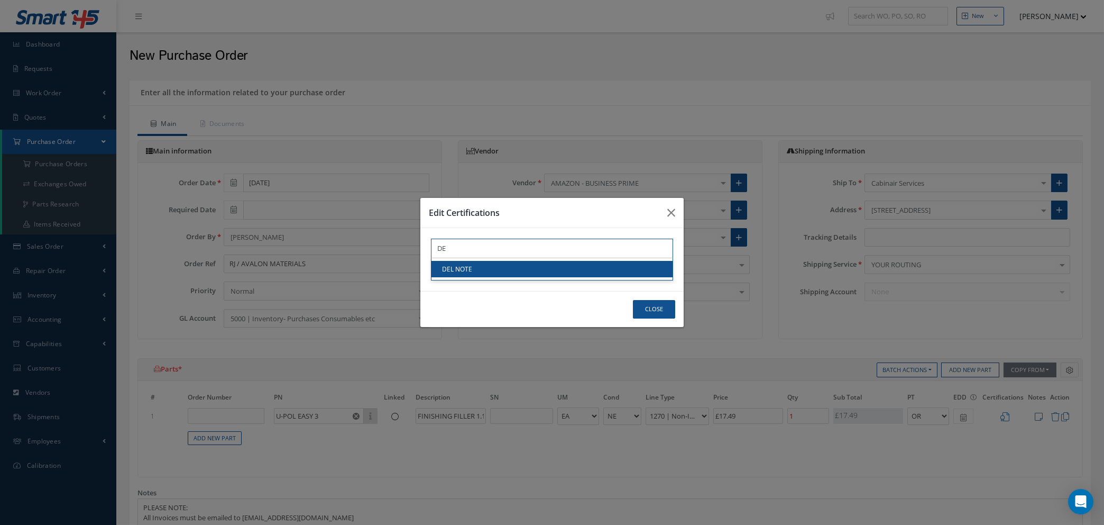
type input "DE"
click at [524, 269] on link "DEL NOTE" at bounding box center [552, 269] width 241 height 16
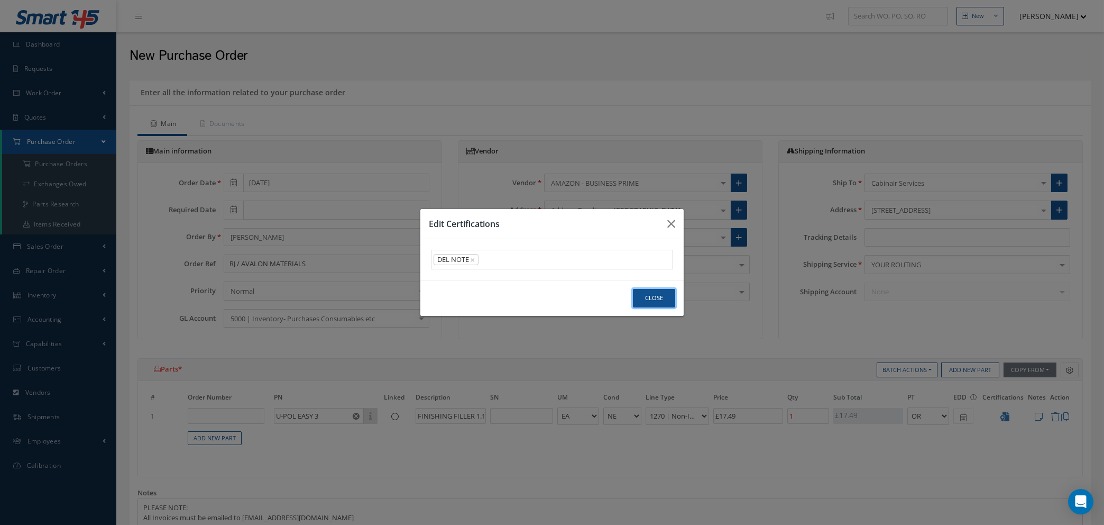
click at [641, 300] on button "Close" at bounding box center [654, 298] width 42 height 19
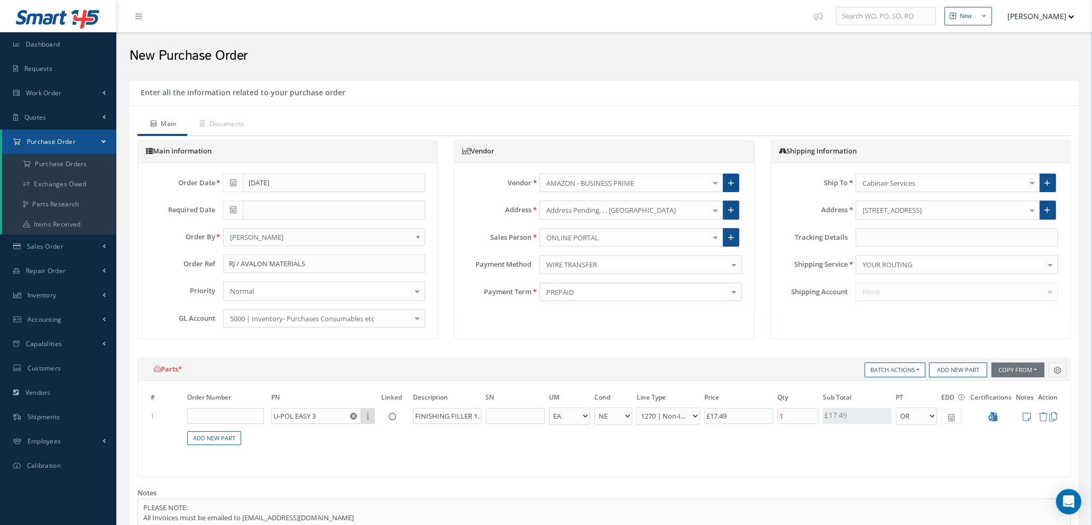
scroll to position [397, 0]
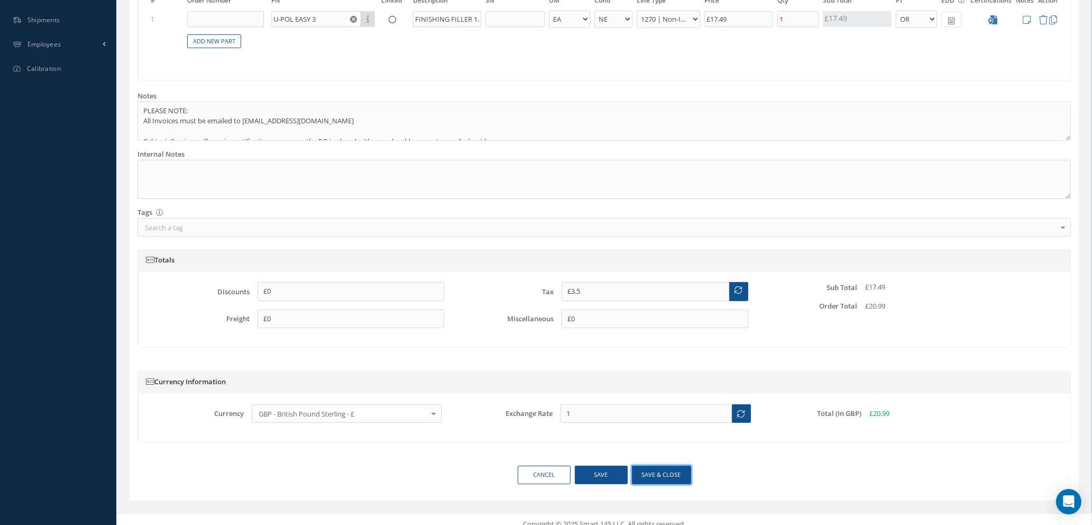
click at [658, 474] on button "Save & close" at bounding box center [661, 474] width 59 height 19
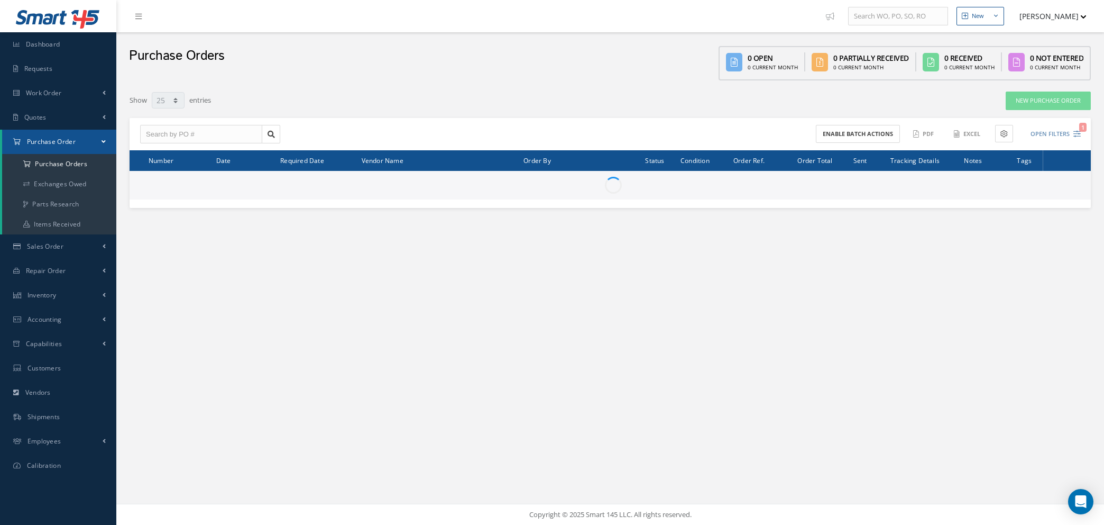
select select "25"
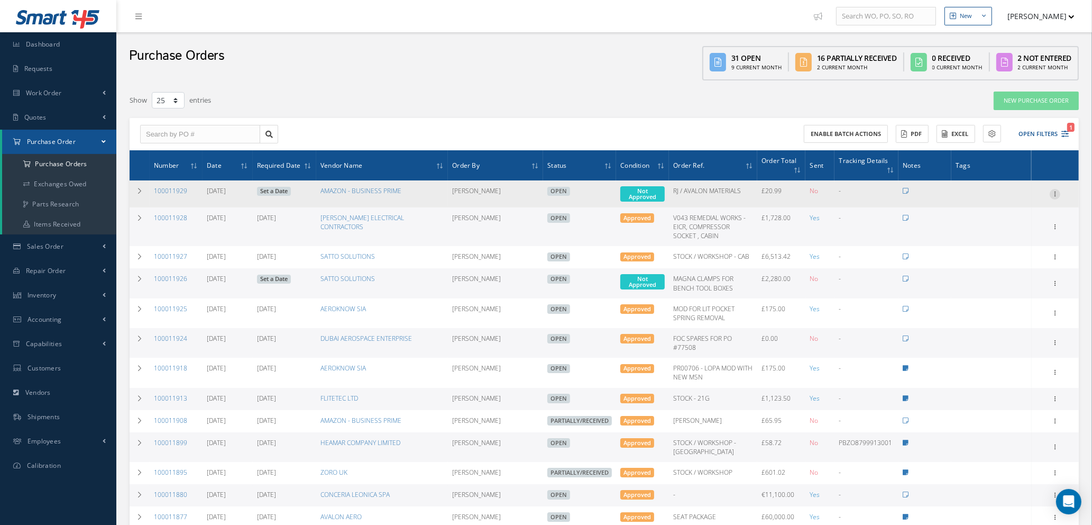
click at [1056, 193] on icon at bounding box center [1055, 193] width 11 height 8
click at [1008, 200] on link "Enter/Update" at bounding box center [1007, 201] width 84 height 14
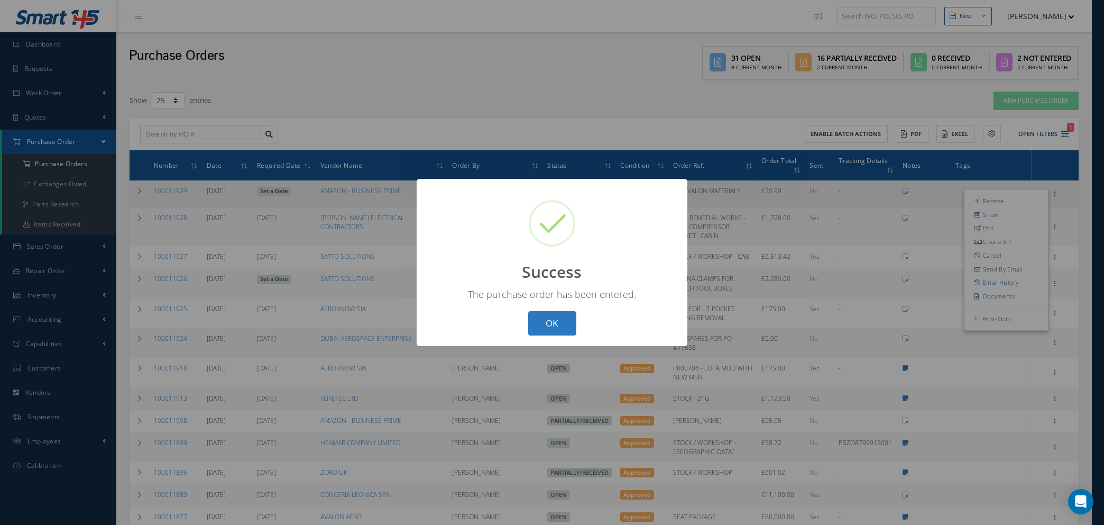
click at [554, 329] on button "OK" at bounding box center [552, 323] width 48 height 25
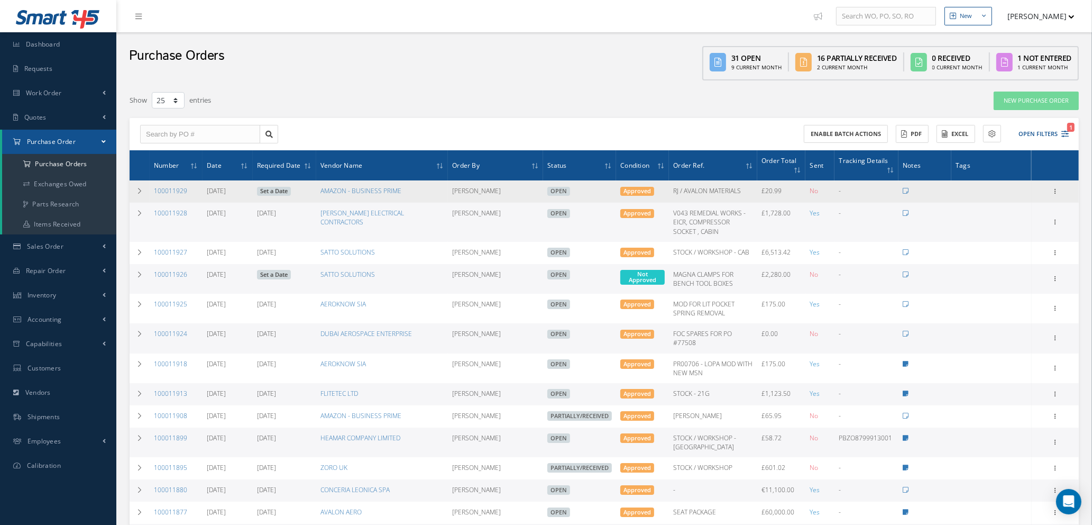
click at [276, 191] on link "Set a Date" at bounding box center [274, 192] width 34 height 10
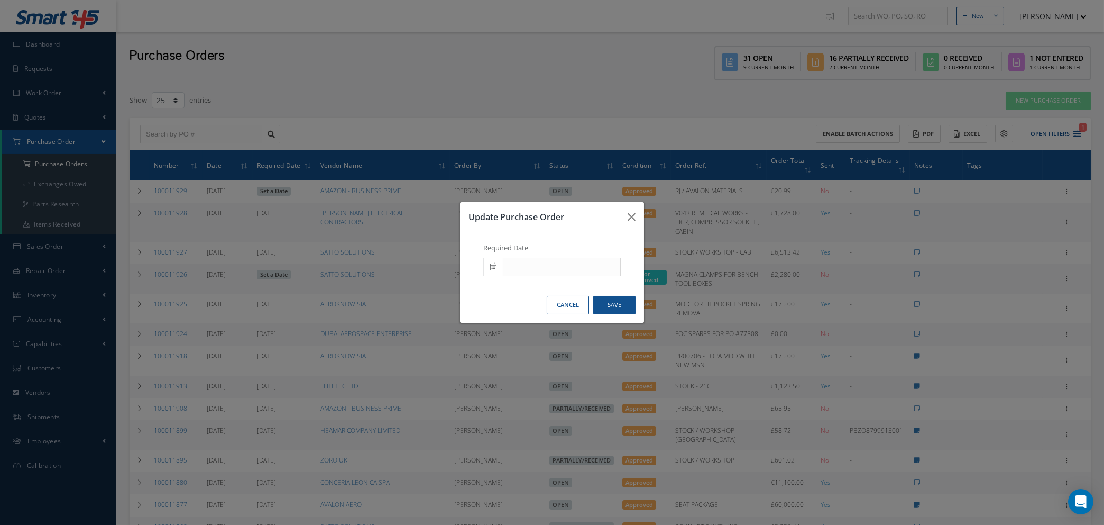
click at [493, 268] on icon at bounding box center [493, 266] width 6 height 7
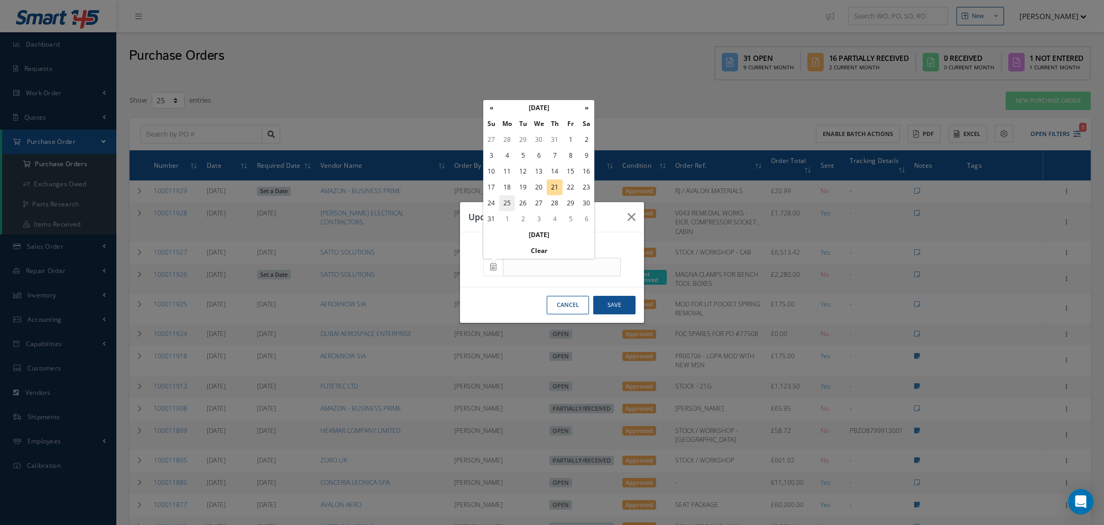
click at [510, 203] on td "25" at bounding box center [507, 203] width 16 height 16
type input "[DATE]"
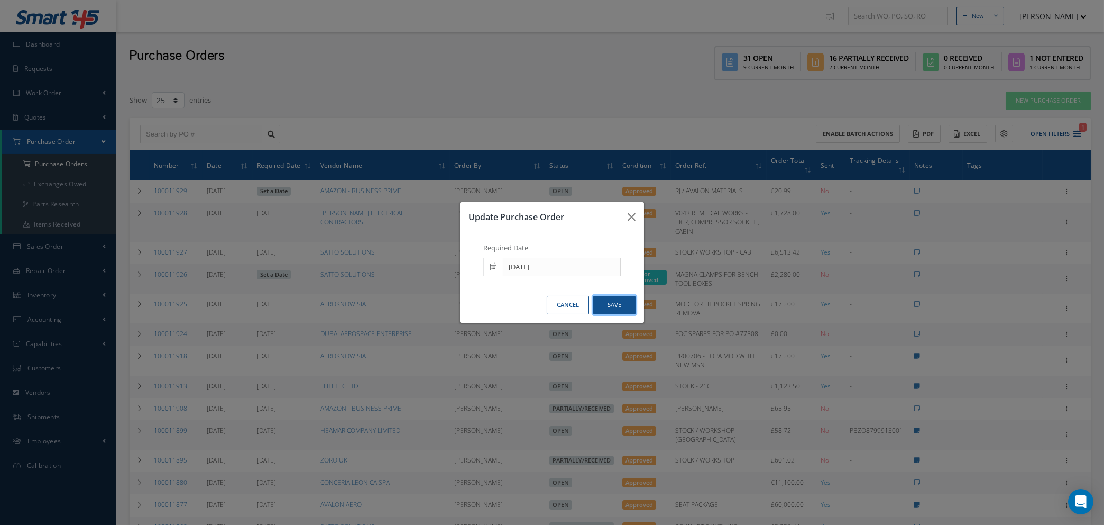
click at [619, 306] on button "Save" at bounding box center [614, 305] width 42 height 19
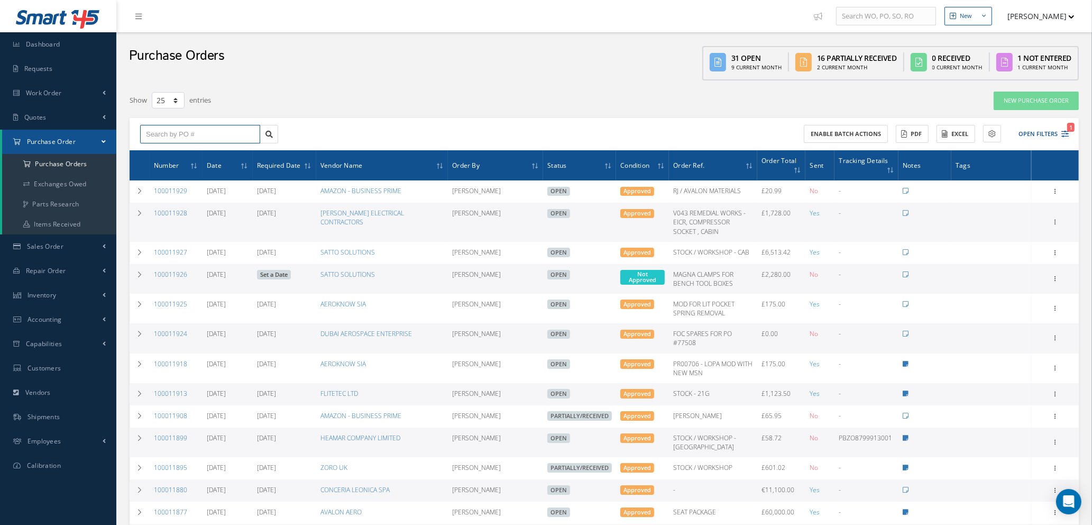
click at [155, 132] on input "text" at bounding box center [200, 134] width 120 height 19
type input "100011867"
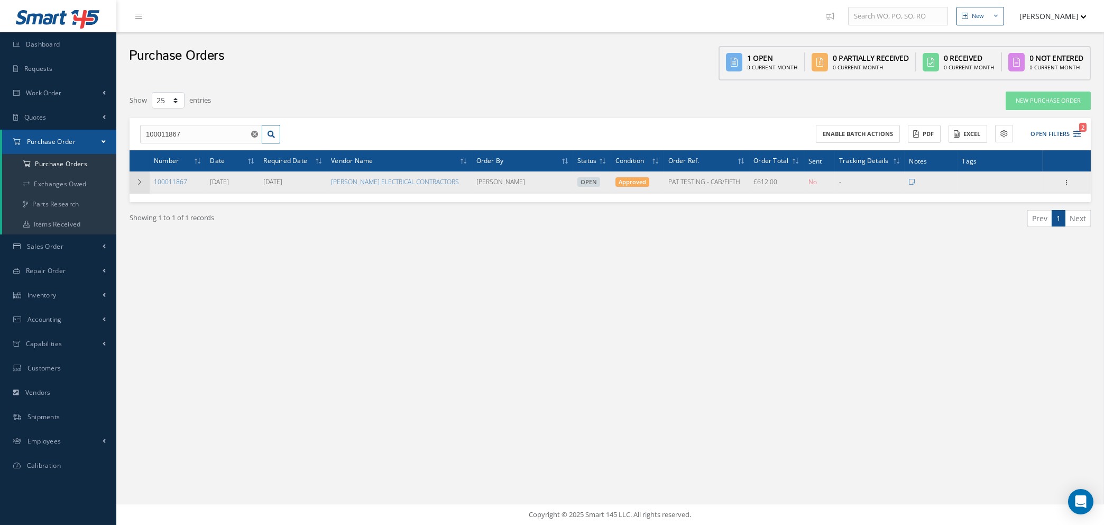
click at [138, 184] on td at bounding box center [140, 182] width 20 height 22
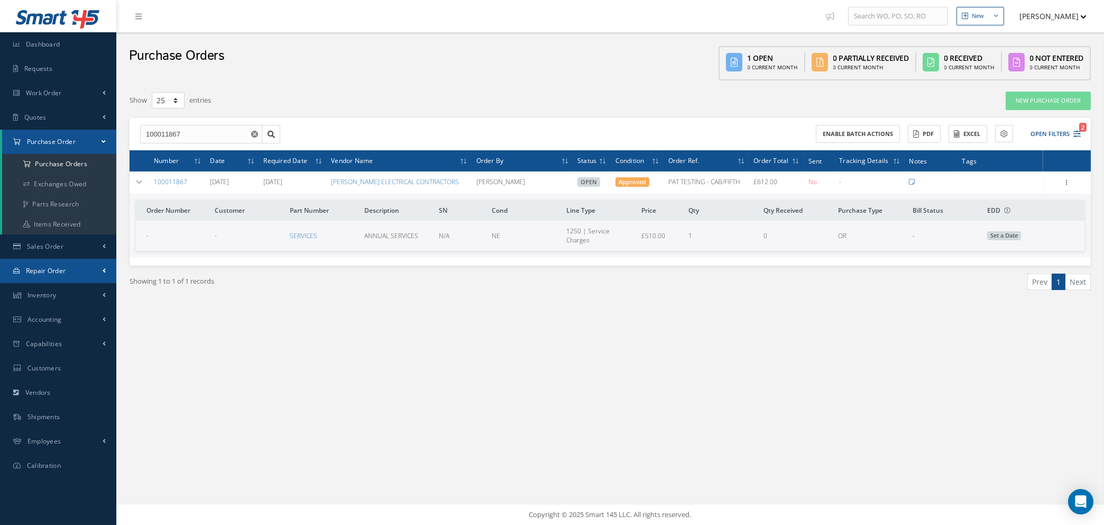
click at [70, 268] on link "Repair Order" at bounding box center [58, 271] width 116 height 24
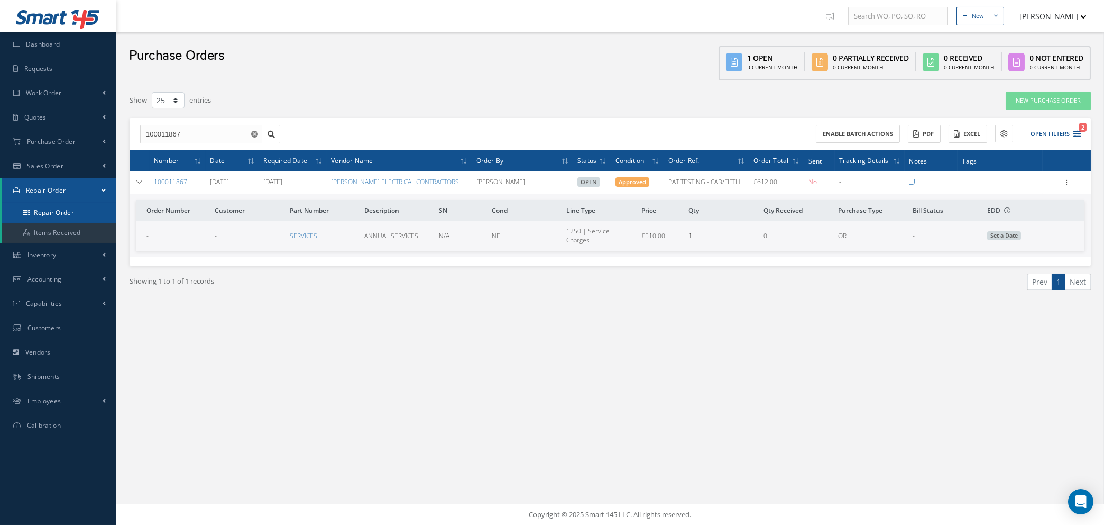
click at [73, 207] on link "Repair Order" at bounding box center [59, 213] width 114 height 20
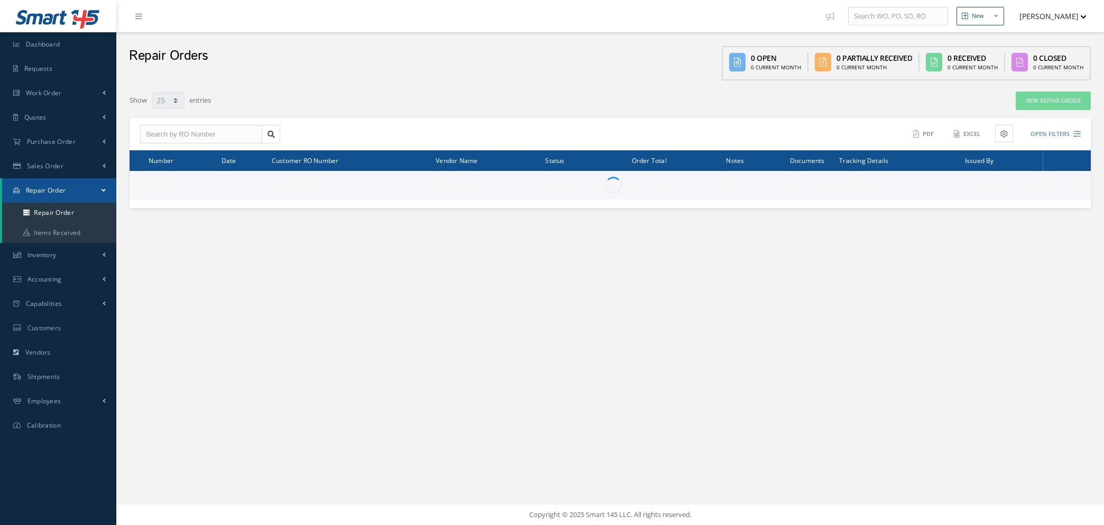
select select "25"
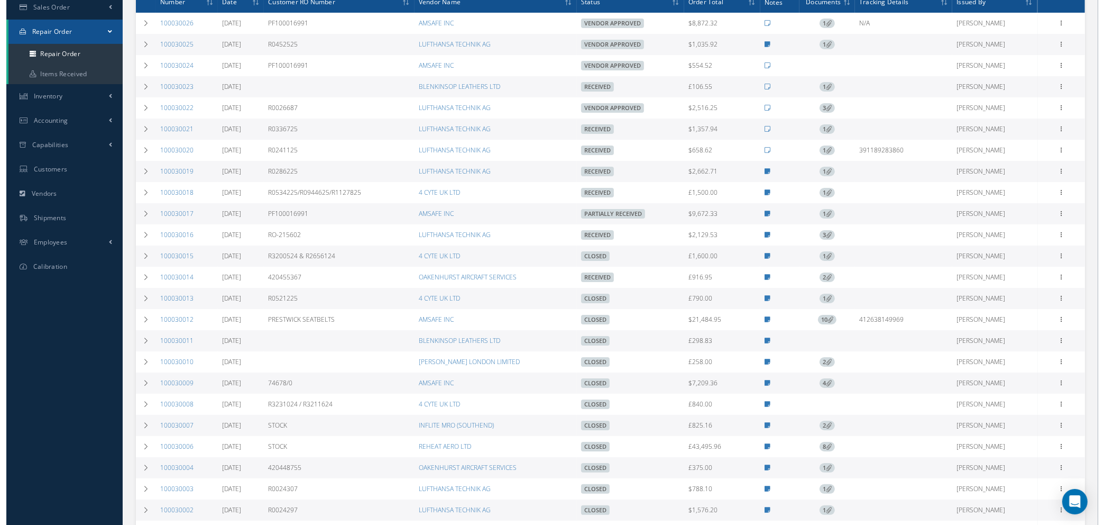
scroll to position [238, 0]
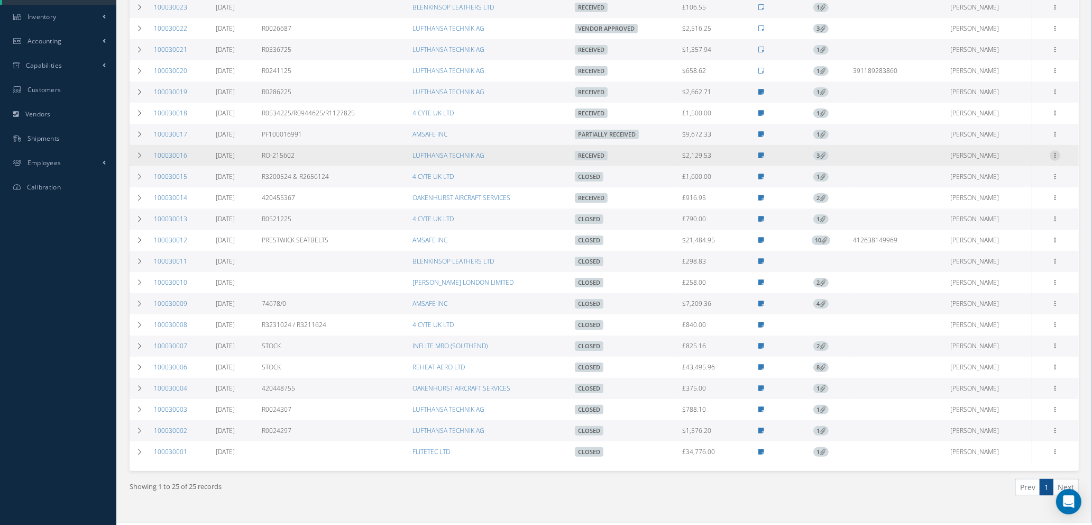
click at [1054, 156] on icon at bounding box center [1055, 154] width 11 height 8
click at [982, 256] on icon at bounding box center [978, 257] width 7 height 6
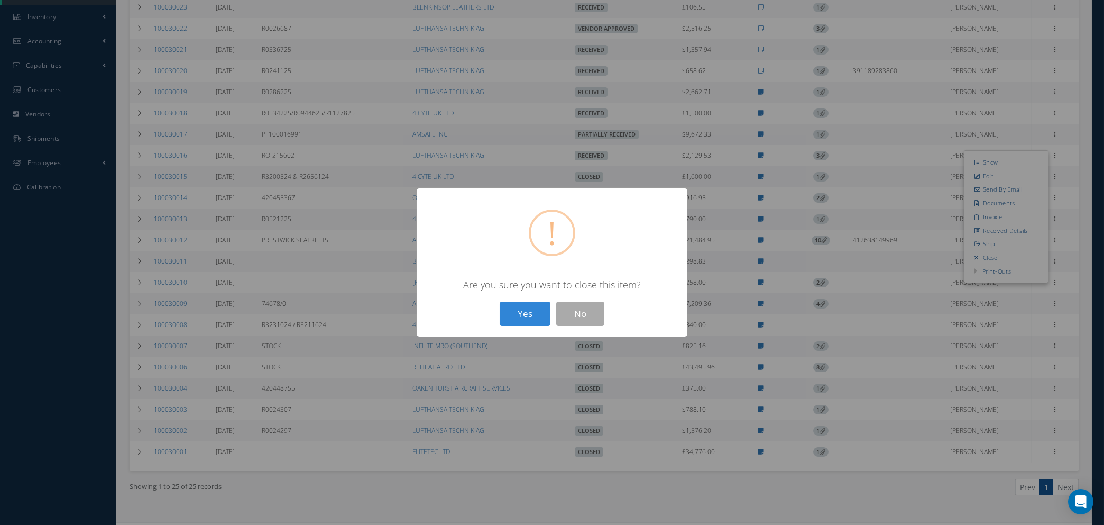
click at [525, 313] on button "Yes" at bounding box center [525, 314] width 51 height 25
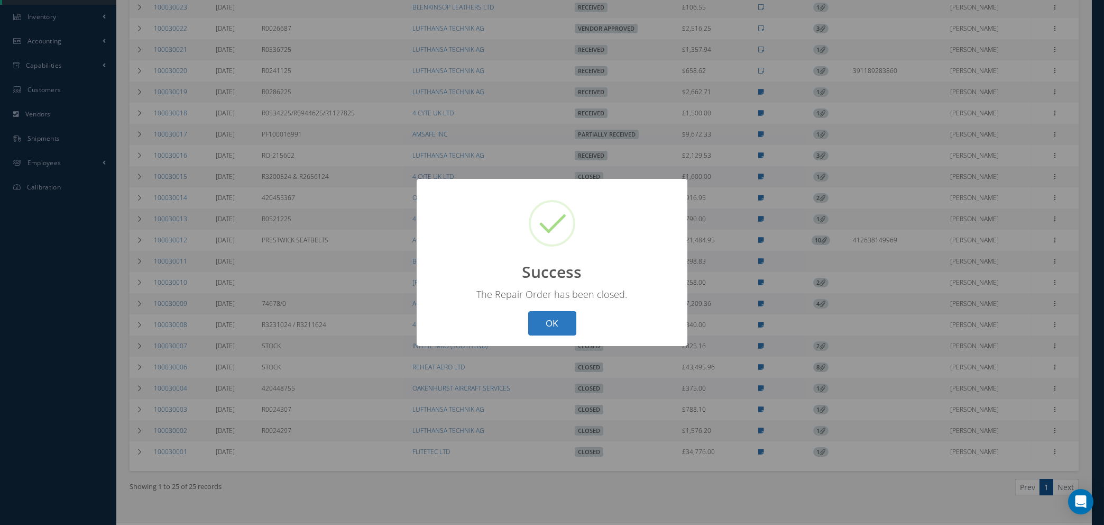
click at [565, 329] on button "OK" at bounding box center [552, 323] width 48 height 25
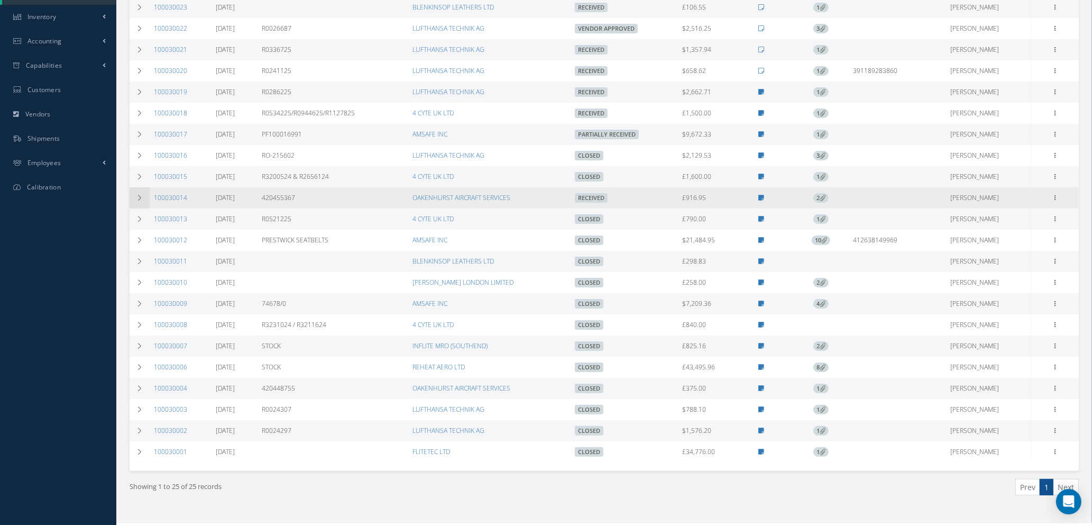
click at [142, 195] on icon at bounding box center [139, 198] width 7 height 6
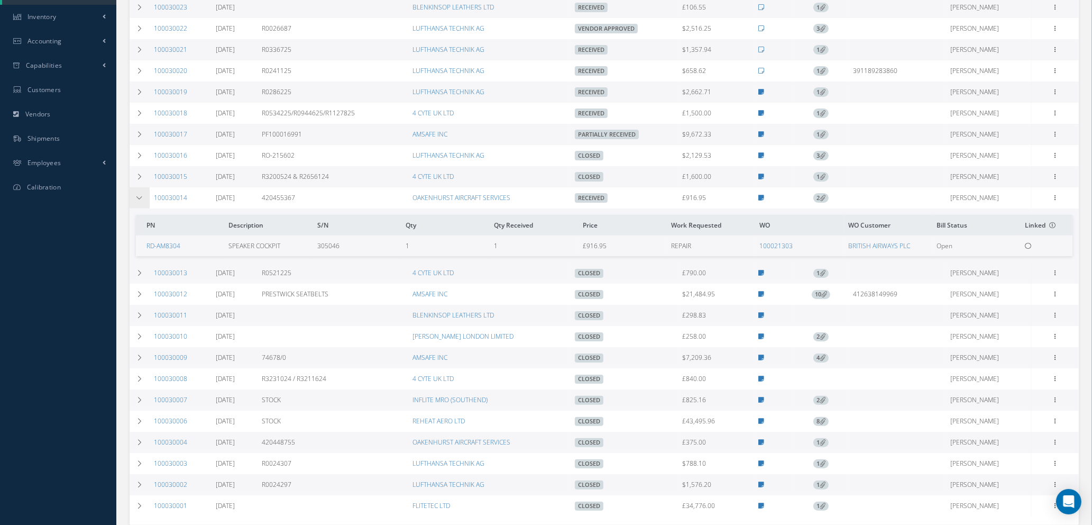
click at [142, 195] on icon at bounding box center [139, 198] width 7 height 6
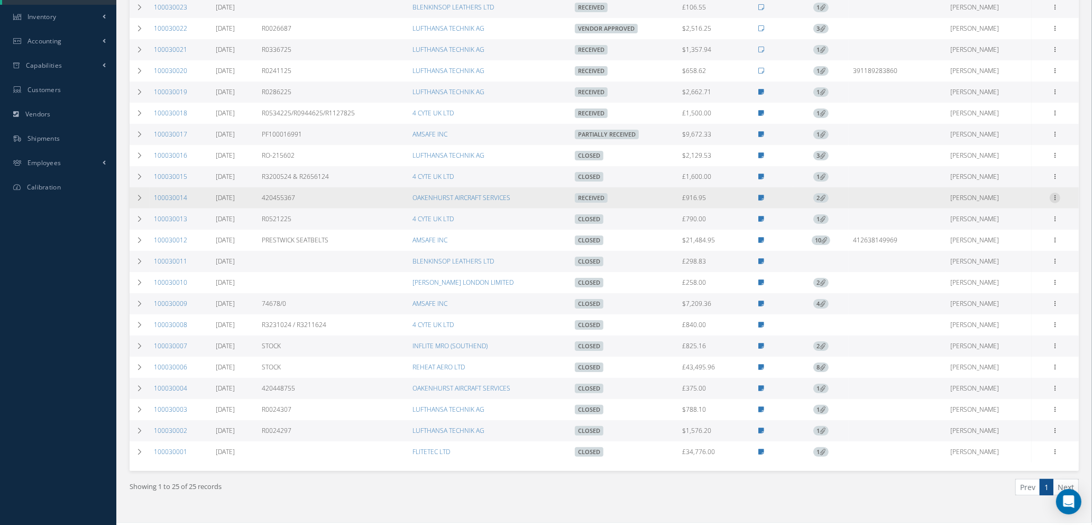
click at [1054, 197] on icon at bounding box center [1055, 197] width 11 height 8
click at [994, 297] on link "Close" at bounding box center [1007, 300] width 84 height 14
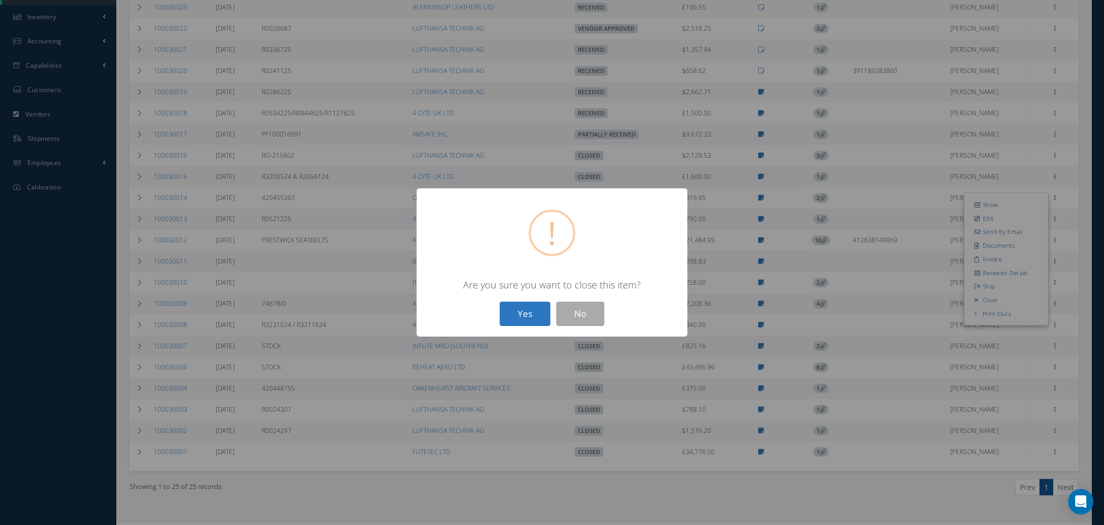
click at [510, 312] on button "Yes" at bounding box center [525, 314] width 51 height 25
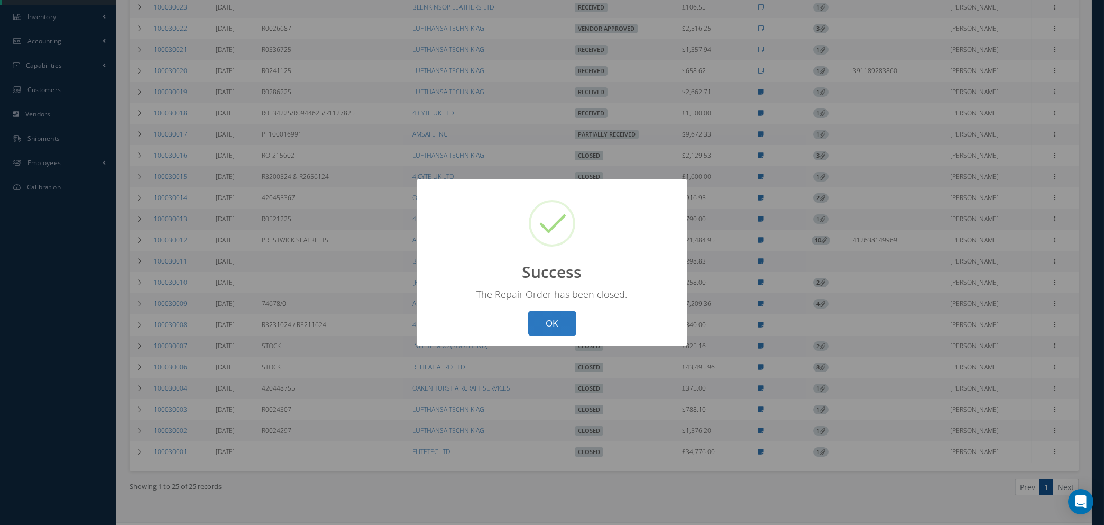
click at [560, 325] on button "OK" at bounding box center [552, 323] width 48 height 25
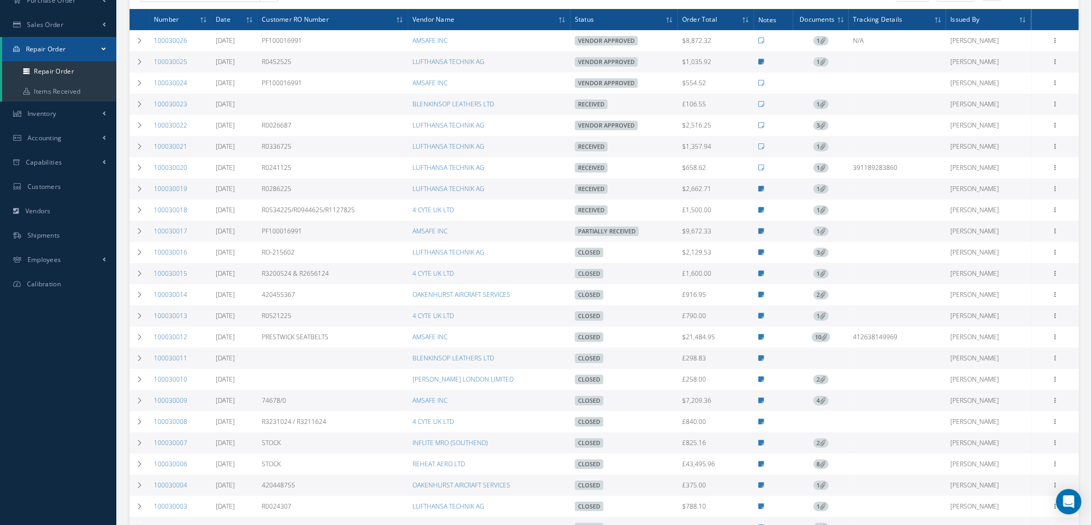
scroll to position [159, 0]
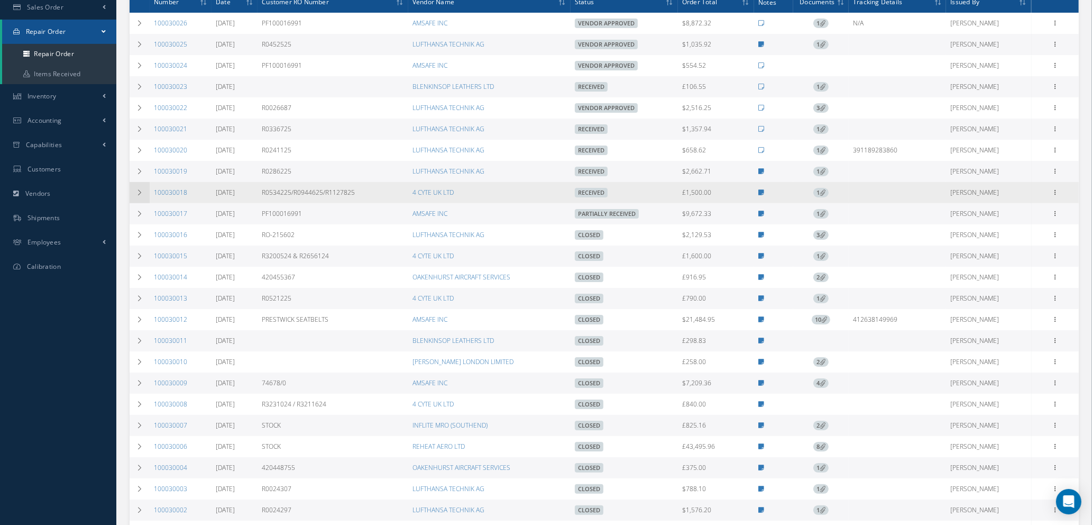
click at [134, 189] on td at bounding box center [140, 192] width 20 height 21
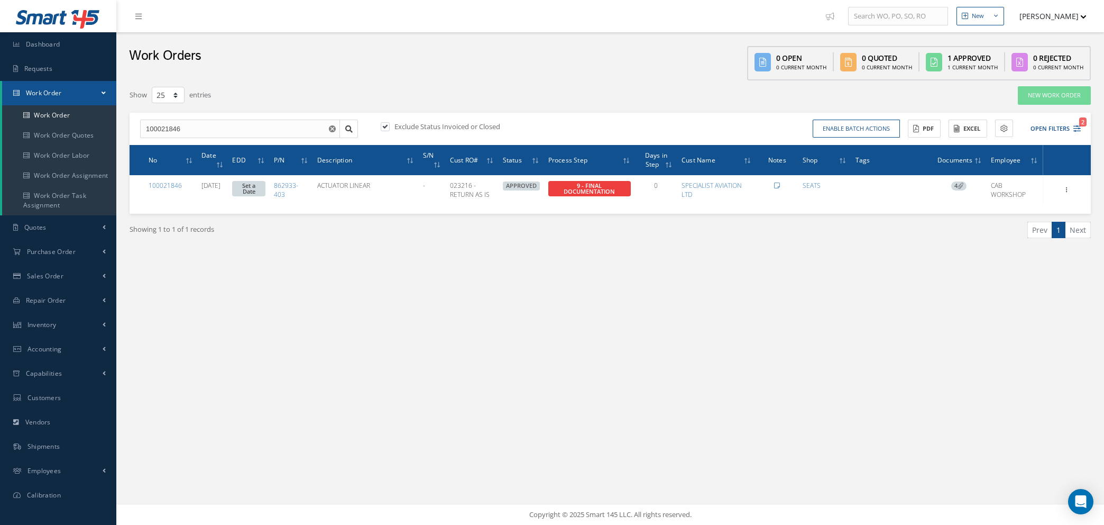
select select "25"
click at [49, 251] on span "Purchase Order" at bounding box center [51, 251] width 49 height 9
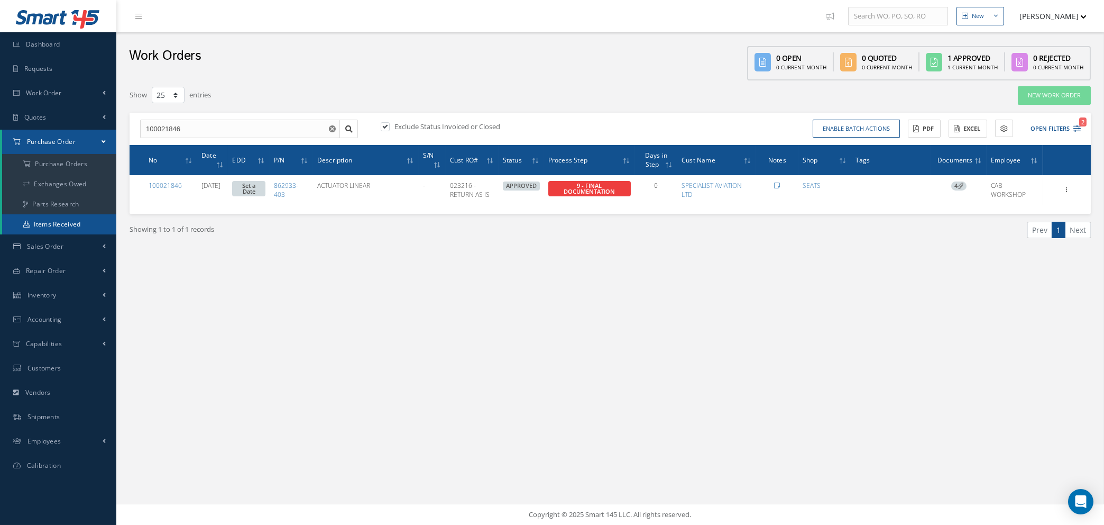
click at [48, 221] on link "Items Received" at bounding box center [59, 224] width 114 height 20
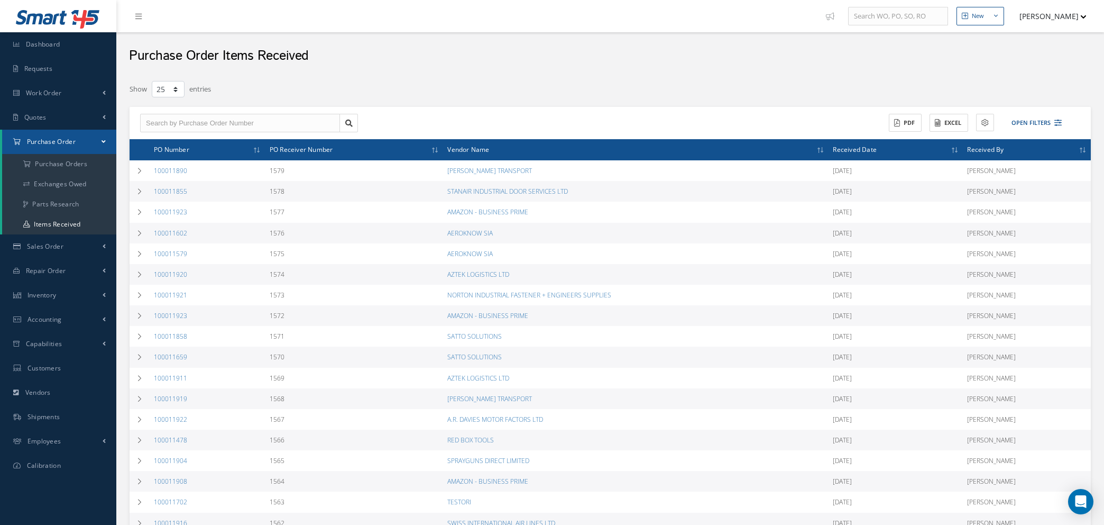
select select "25"
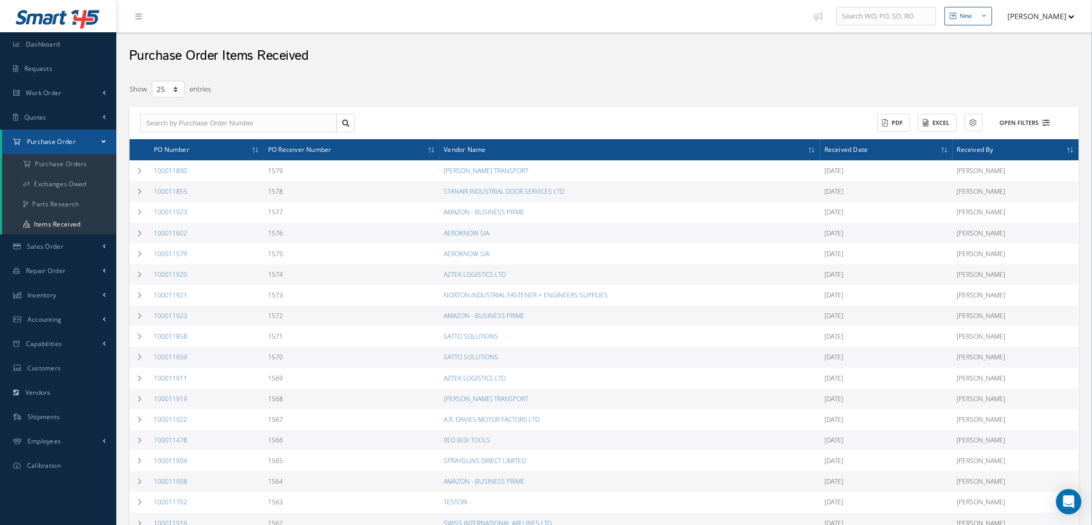
click at [1048, 120] on icon at bounding box center [1046, 122] width 7 height 7
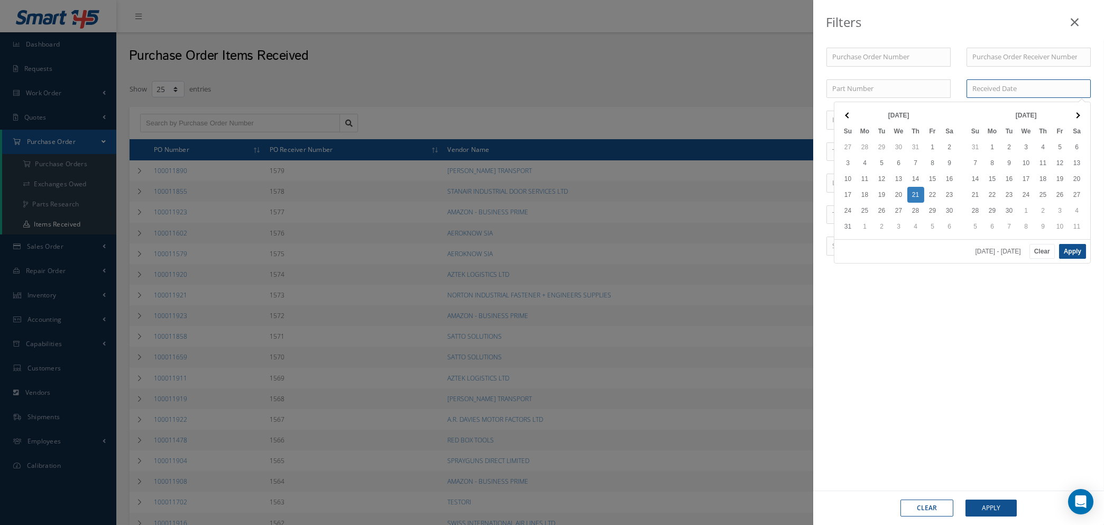
click at [984, 87] on input at bounding box center [1029, 88] width 124 height 19
click at [1070, 252] on button "Apply" at bounding box center [1073, 251] width 27 height 15
type input "08/15/2025 - 08/20/2025"
click at [976, 508] on button "Apply" at bounding box center [991, 507] width 51 height 17
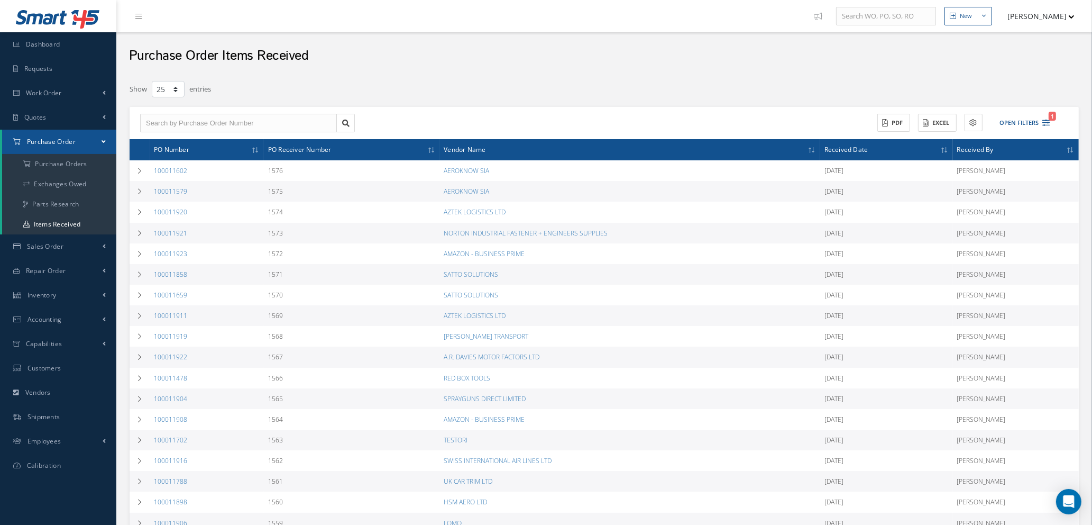
click at [945, 148] on icon at bounding box center [943, 150] width 3 height 6
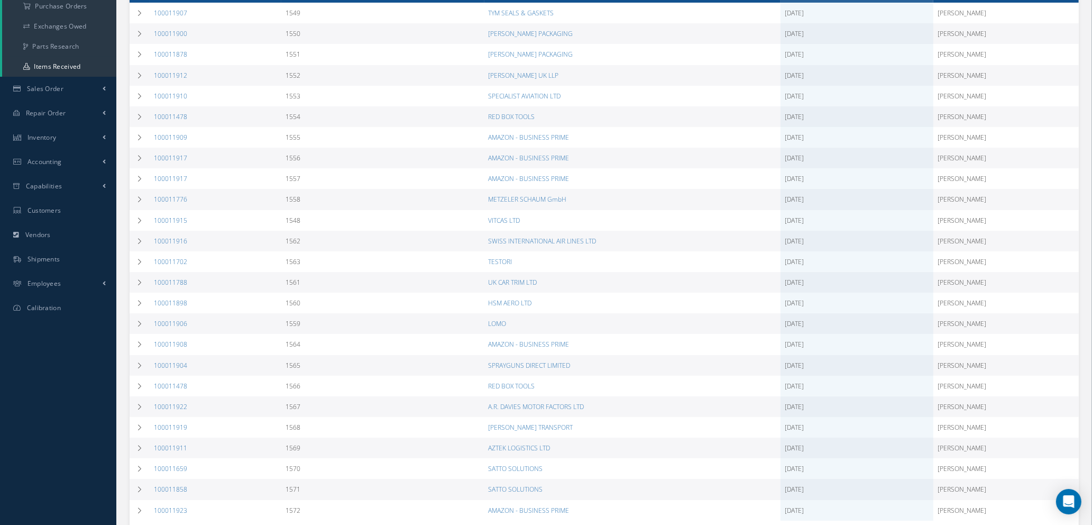
scroll to position [154, 0]
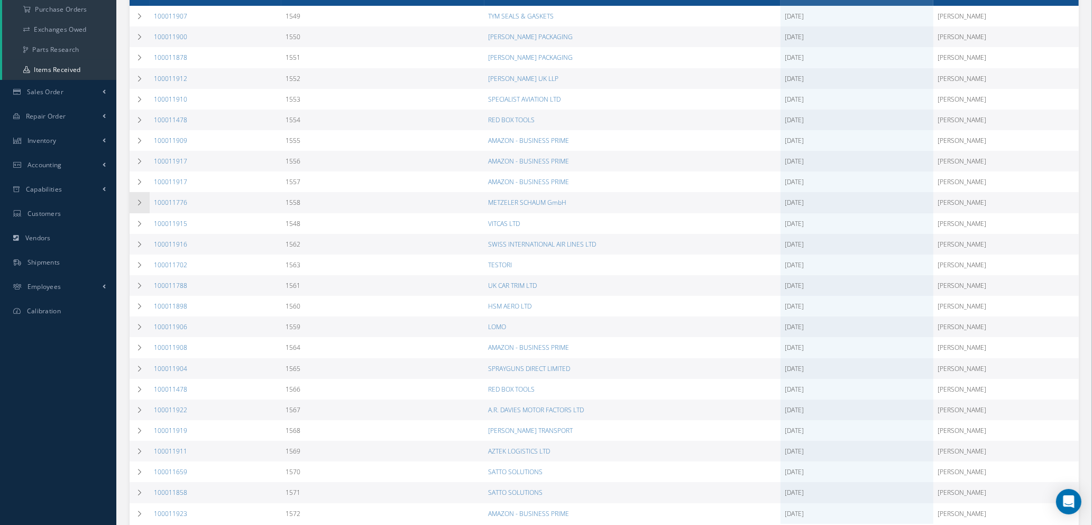
click at [140, 200] on icon at bounding box center [139, 202] width 7 height 6
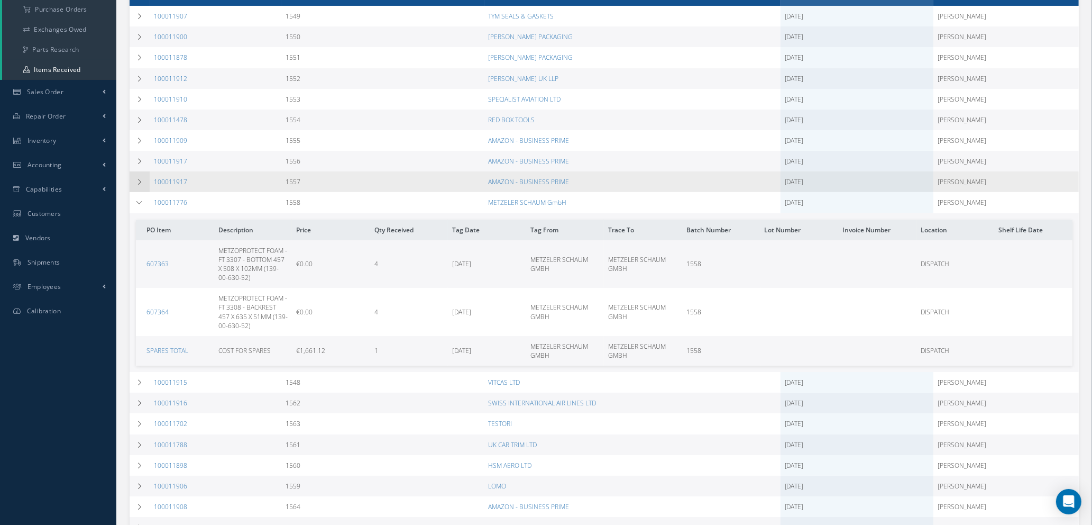
click at [139, 182] on icon at bounding box center [139, 182] width 7 height 6
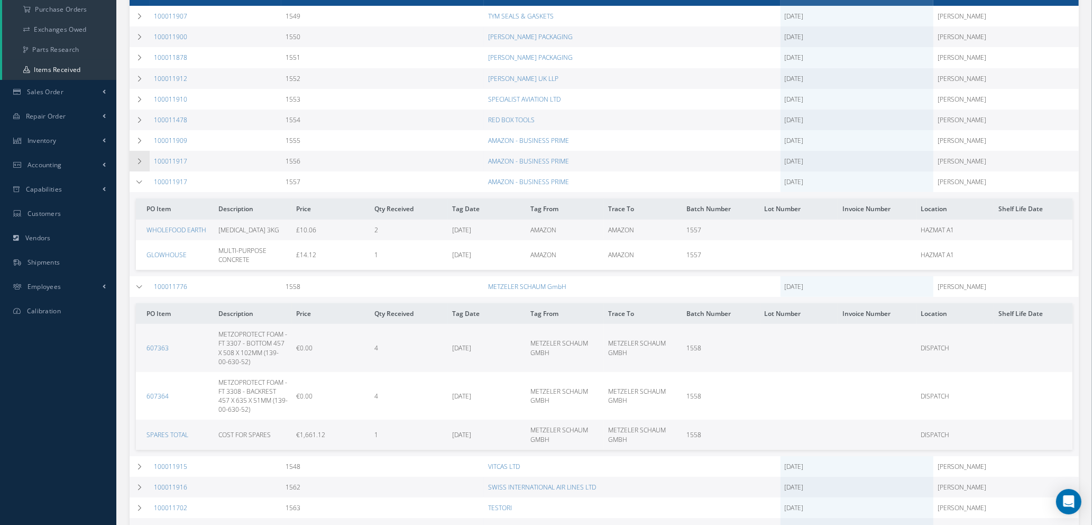
click at [139, 160] on icon at bounding box center [139, 161] width 7 height 6
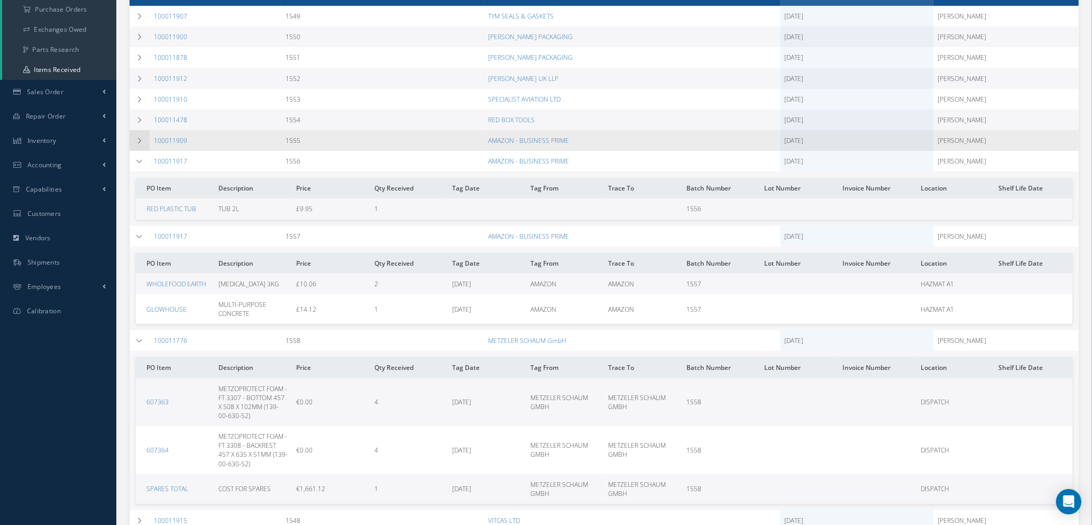
click at [139, 141] on icon at bounding box center [139, 141] width 7 height 6
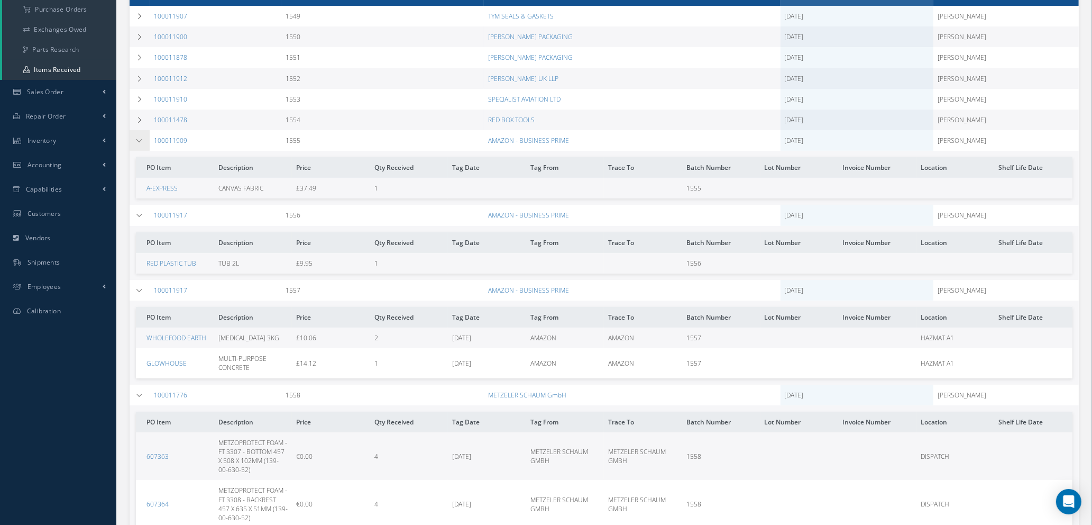
click at [139, 141] on icon at bounding box center [139, 141] width 7 height 6
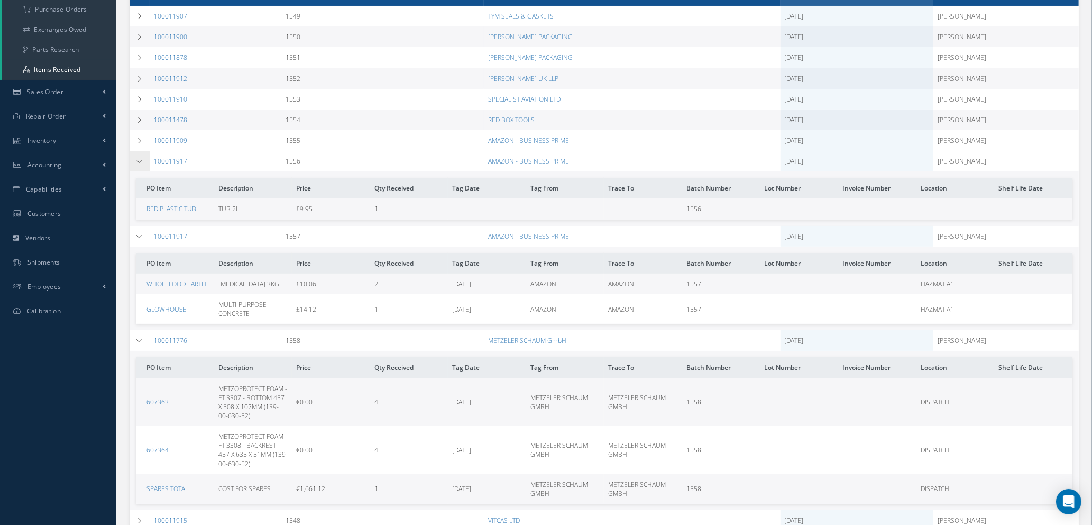
click at [140, 161] on icon at bounding box center [139, 161] width 7 height 6
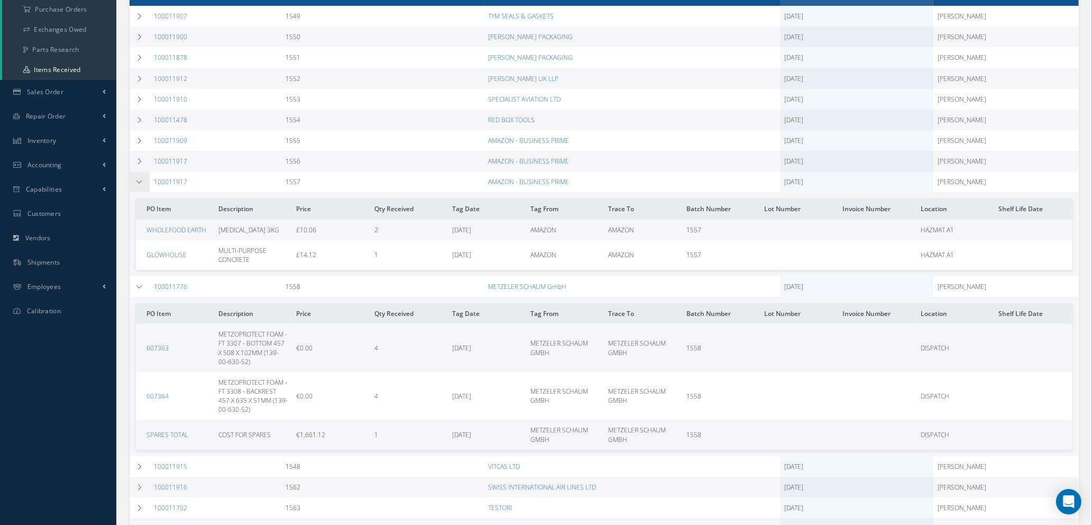
click at [140, 179] on icon at bounding box center [139, 182] width 7 height 6
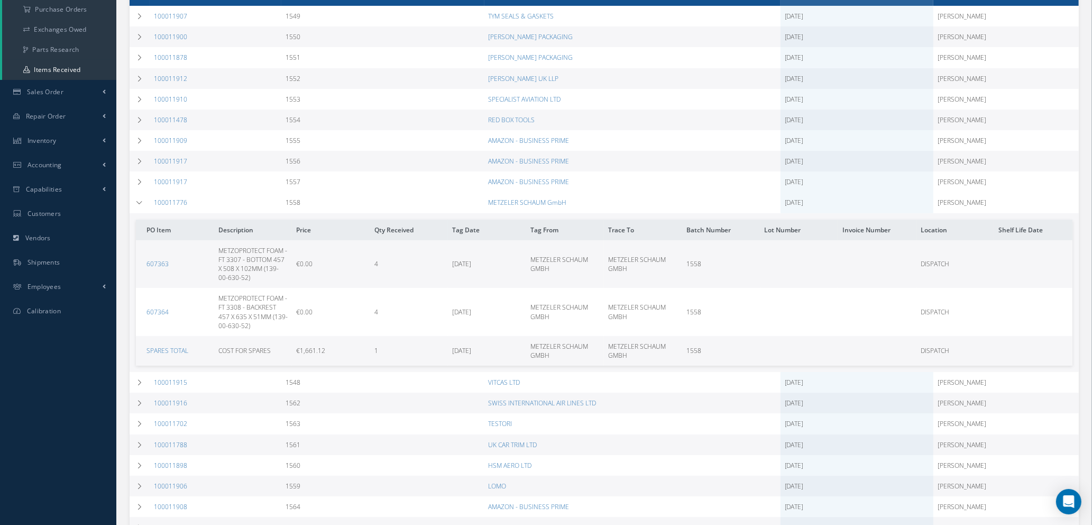
scroll to position [313, 0]
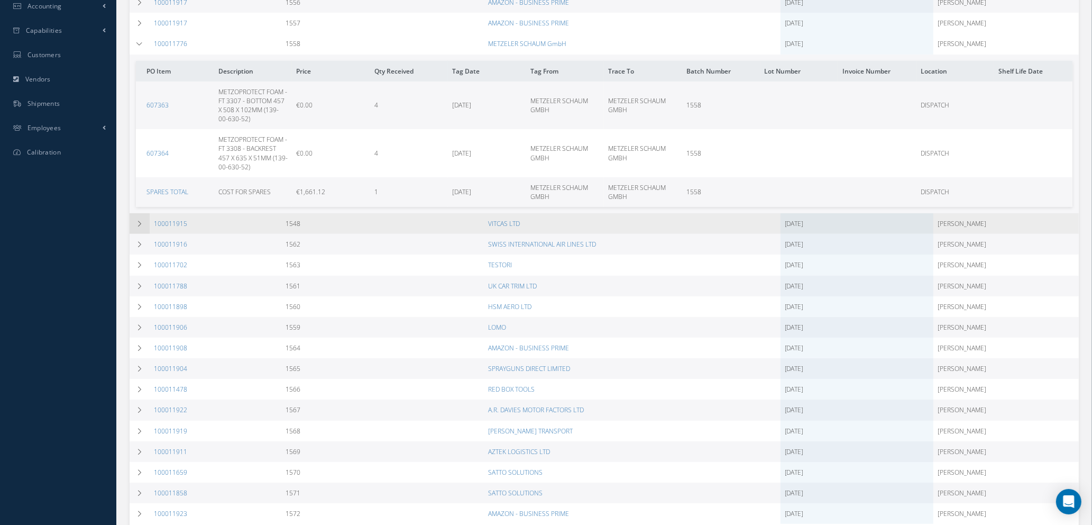
click at [139, 223] on icon at bounding box center [139, 224] width 7 height 6
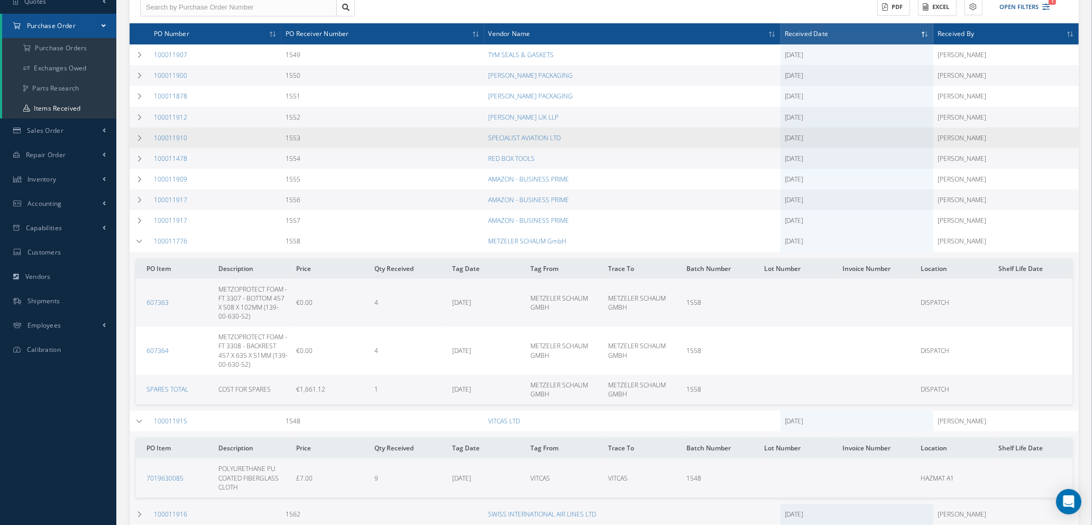
scroll to position [0, 0]
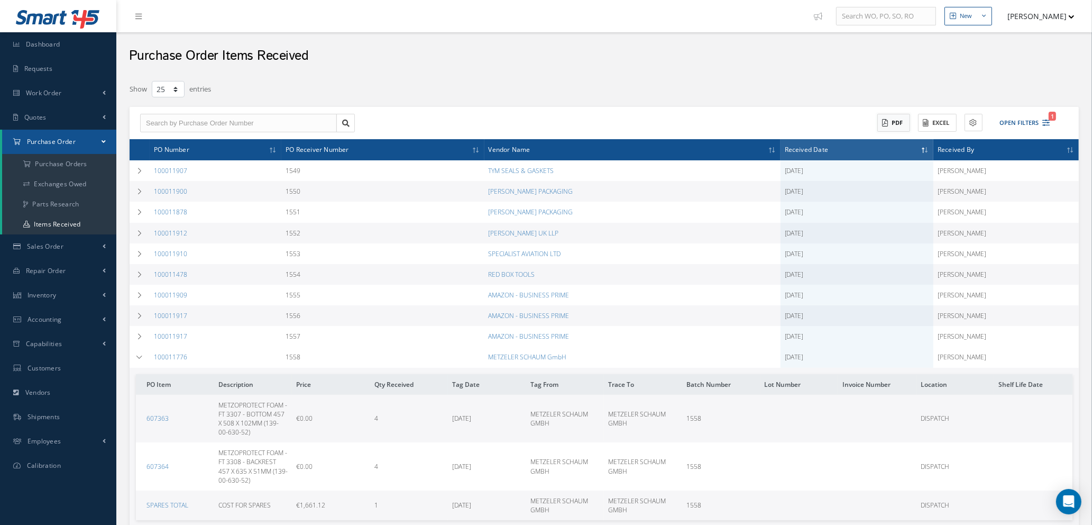
click at [898, 124] on button "PDF" at bounding box center [894, 123] width 33 height 19
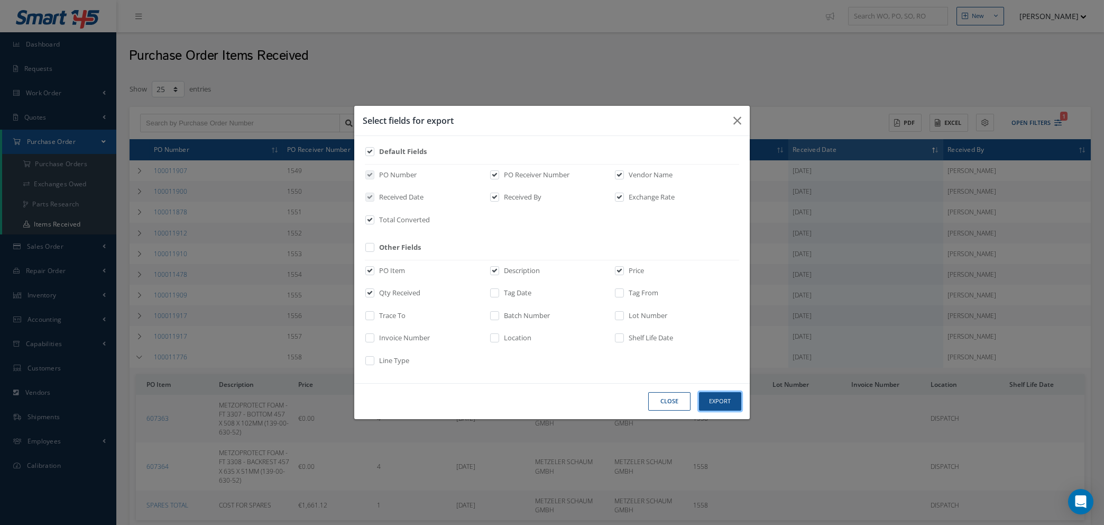
click at [717, 399] on button "Export" at bounding box center [720, 401] width 42 height 19
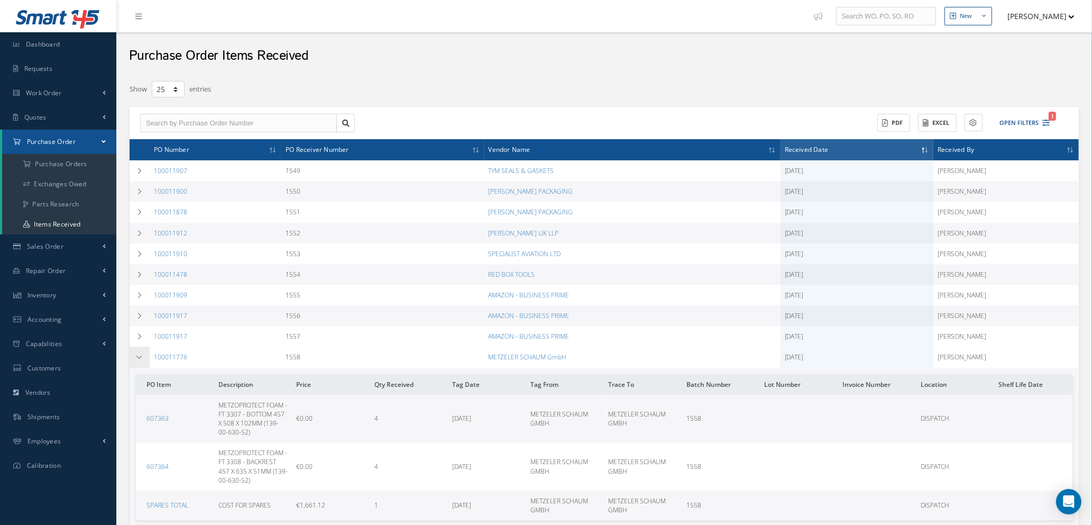
click at [142, 356] on icon at bounding box center [139, 357] width 7 height 6
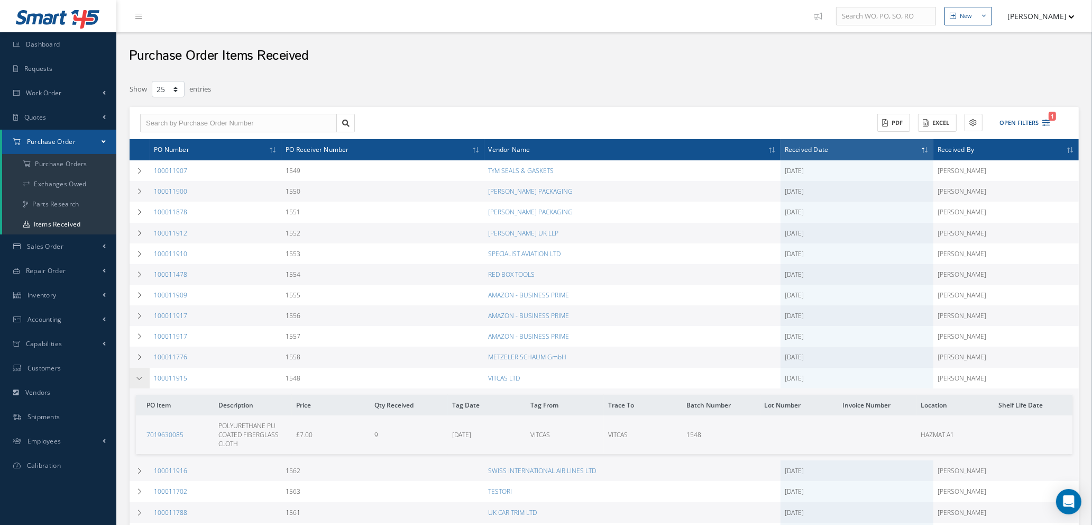
click at [138, 378] on icon at bounding box center [139, 378] width 7 height 6
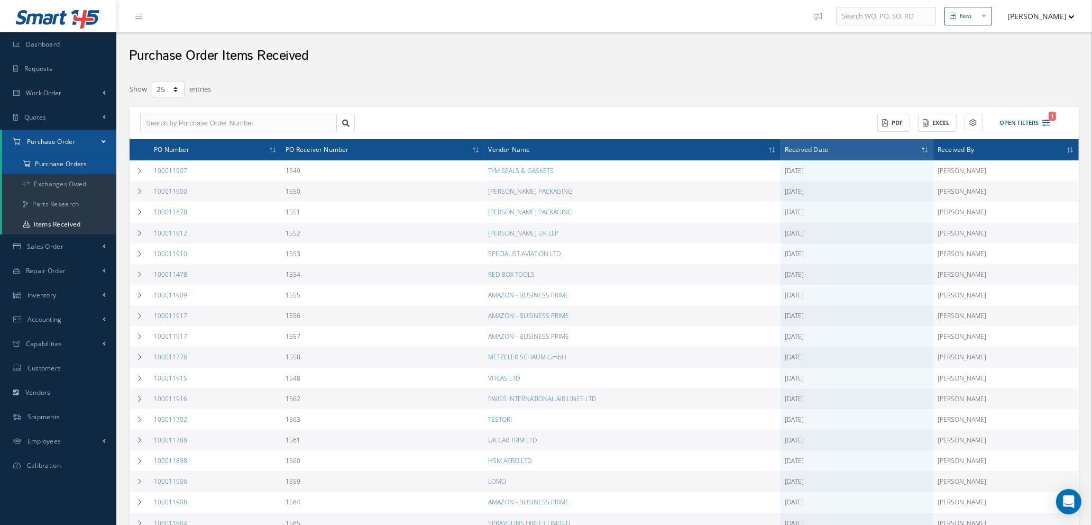
click at [56, 162] on a=1&status_id=2&status_id=3&status_id=5&collapsedFilters"] "Purchase Orders" at bounding box center [59, 164] width 114 height 20
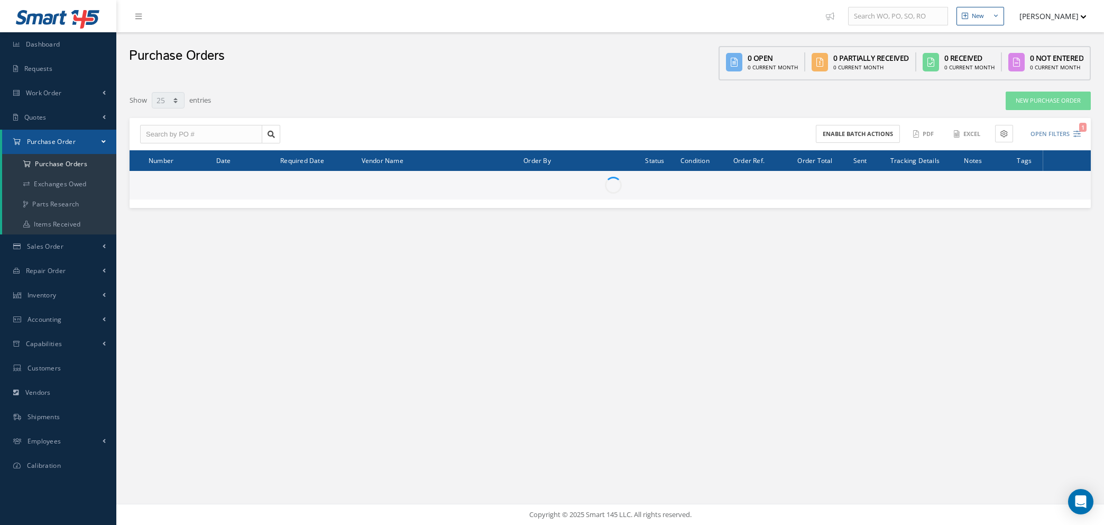
select select "25"
click at [217, 132] on input "text" at bounding box center [201, 134] width 122 height 19
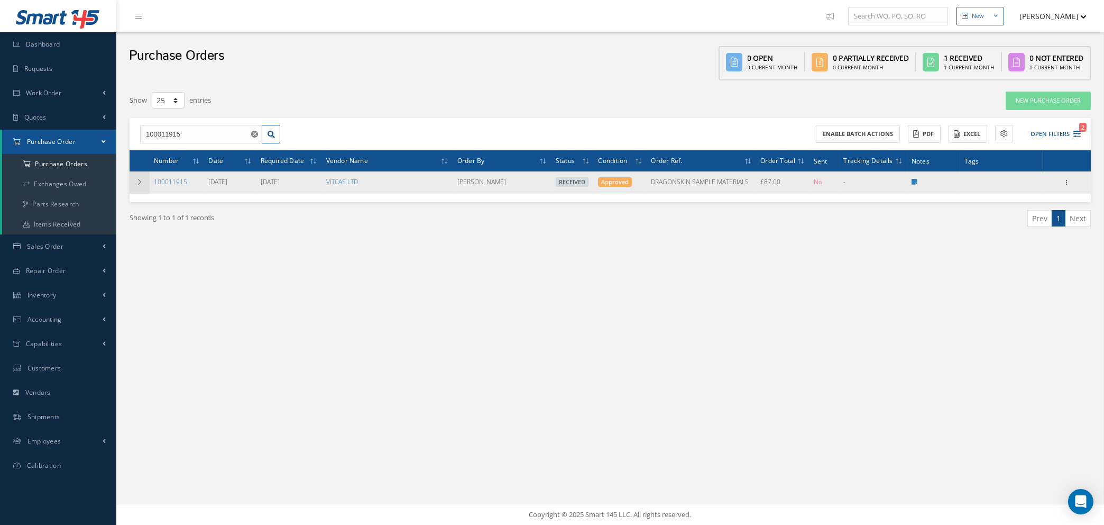
click at [136, 179] on icon at bounding box center [139, 182] width 7 height 6
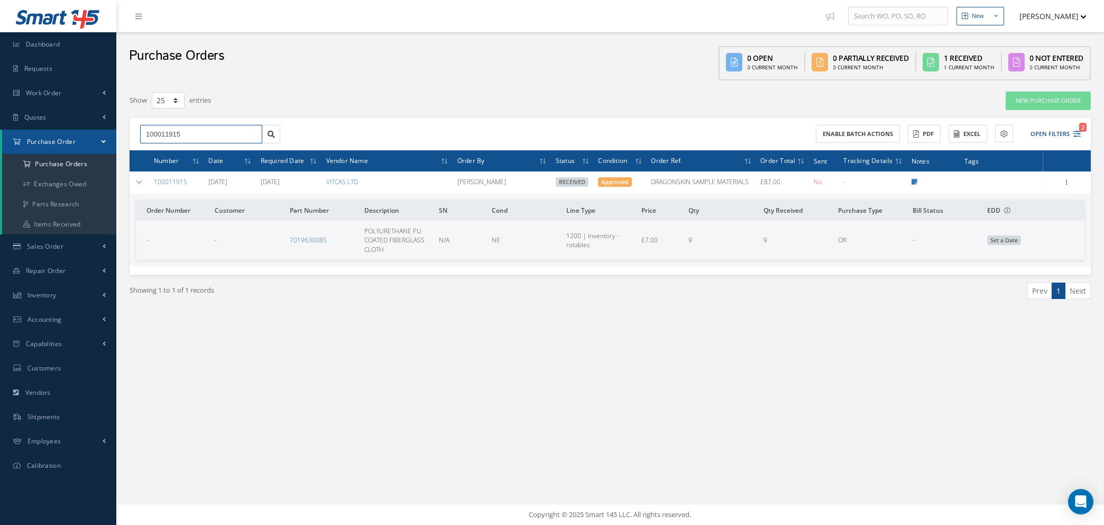
click at [199, 130] on input "100011915" at bounding box center [201, 134] width 122 height 19
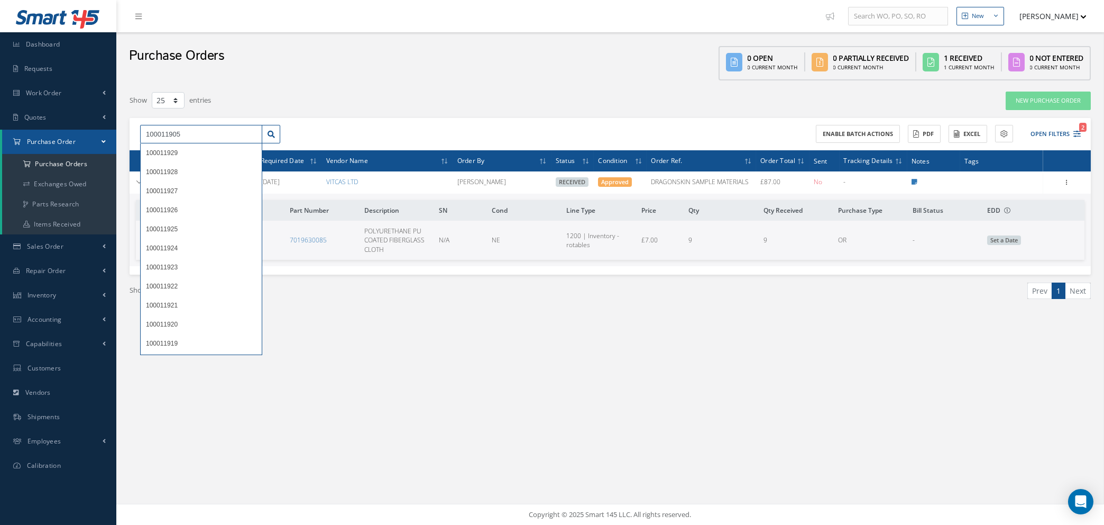
type input "100011905"
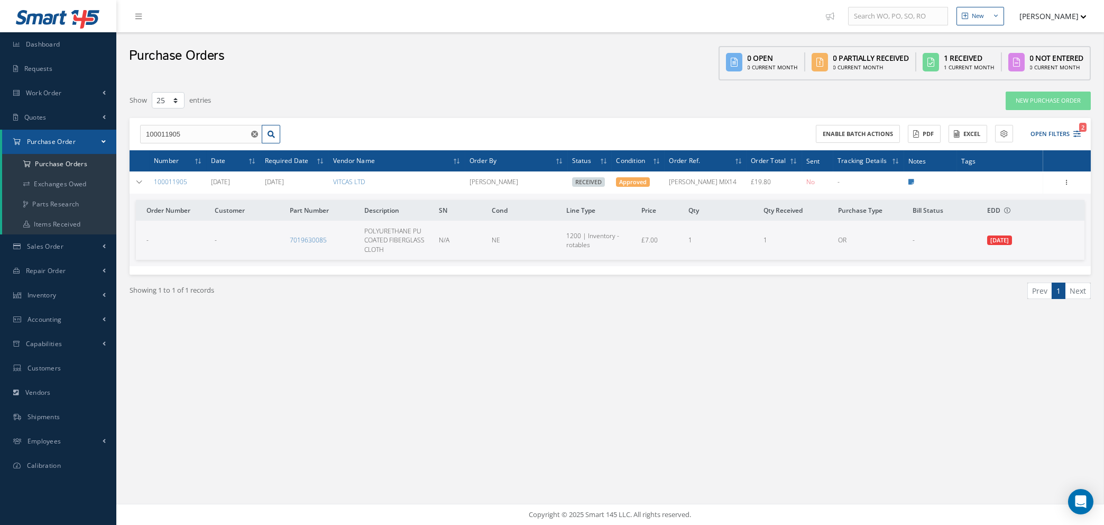
click at [103, 140] on span at bounding box center [104, 141] width 4 height 9
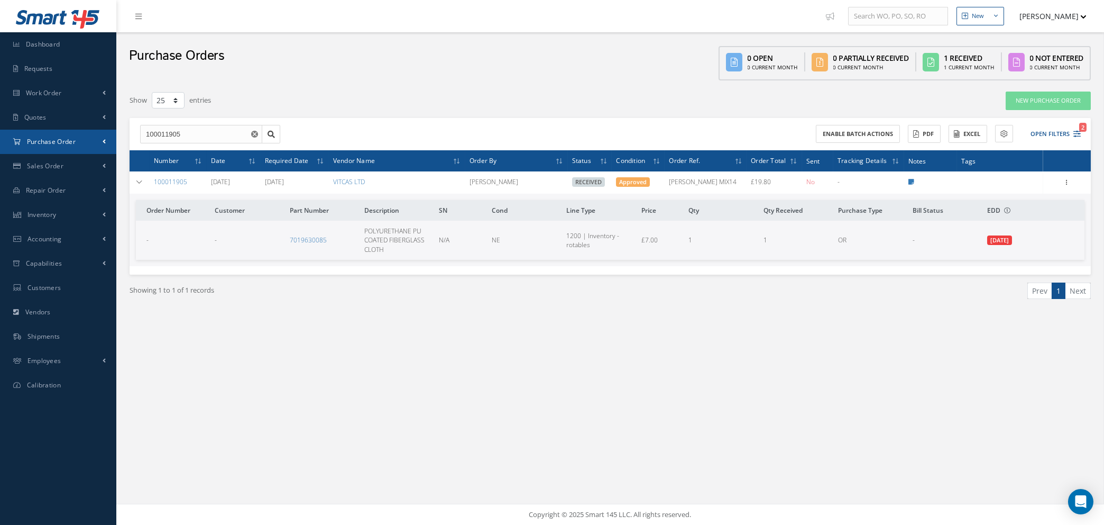
click at [102, 137] on link "Purchase Order" at bounding box center [58, 142] width 116 height 24
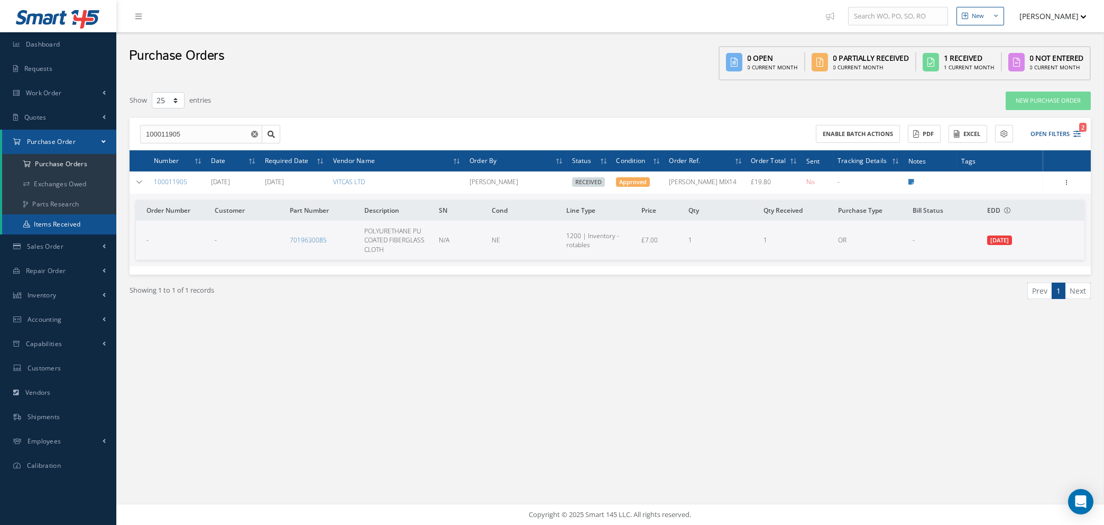
click at [54, 217] on link "Items Received" at bounding box center [59, 224] width 114 height 20
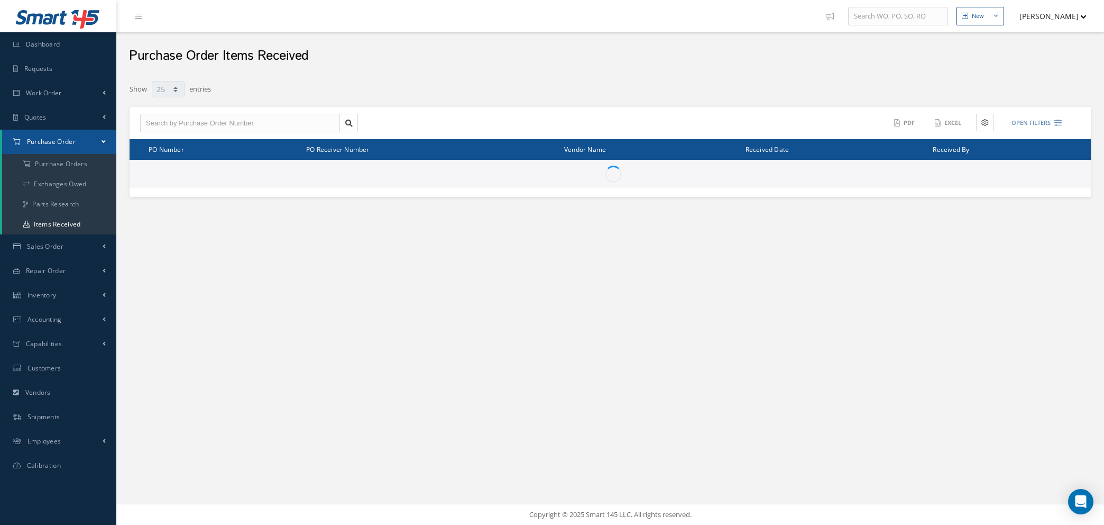
select select "25"
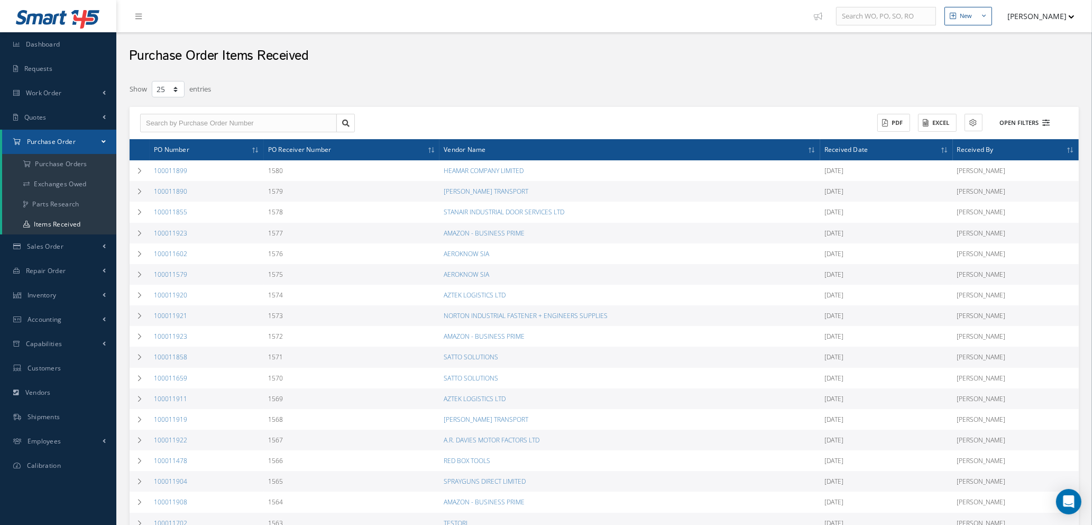
click at [1046, 122] on icon at bounding box center [1046, 122] width 7 height 7
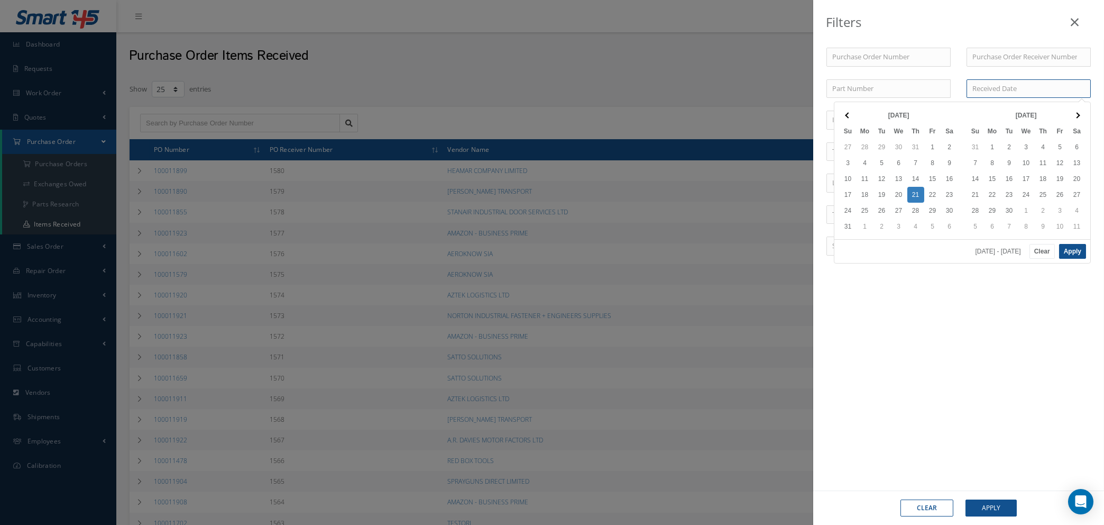
click at [976, 88] on input at bounding box center [1029, 88] width 124 height 19
click at [1071, 248] on button "Apply" at bounding box center [1073, 251] width 27 height 15
type input "[DATE] - [DATE]"
click at [980, 505] on button "Apply" at bounding box center [991, 507] width 51 height 17
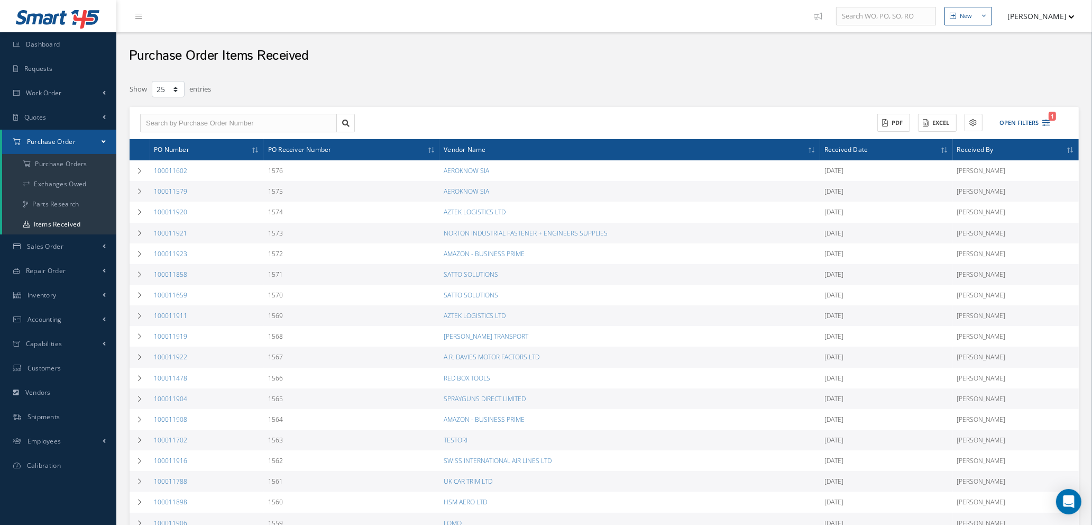
click at [895, 151] on th "Received Date" at bounding box center [886, 149] width 133 height 21
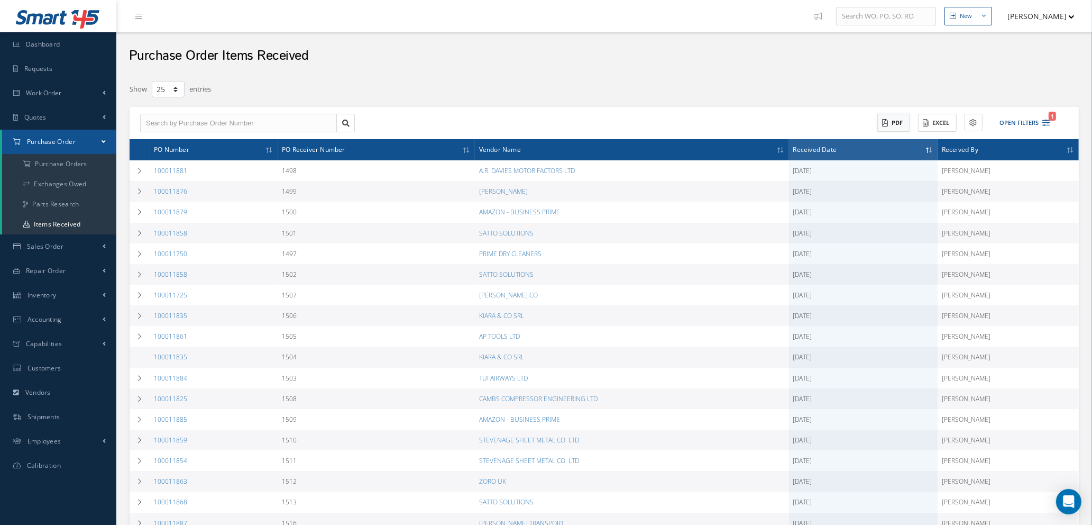
click at [900, 124] on button "PDF" at bounding box center [894, 123] width 33 height 19
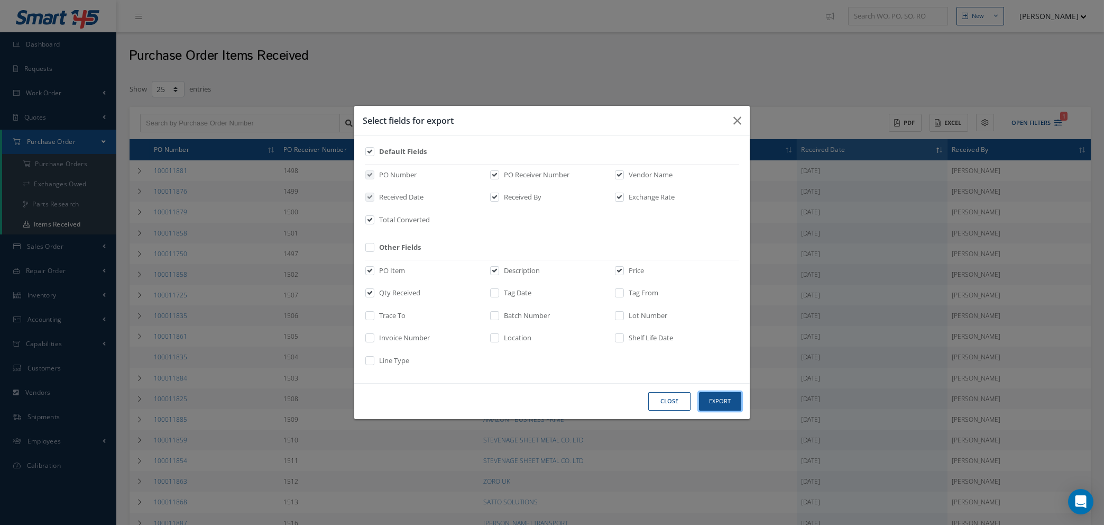
click at [727, 400] on button "Export" at bounding box center [720, 401] width 42 height 19
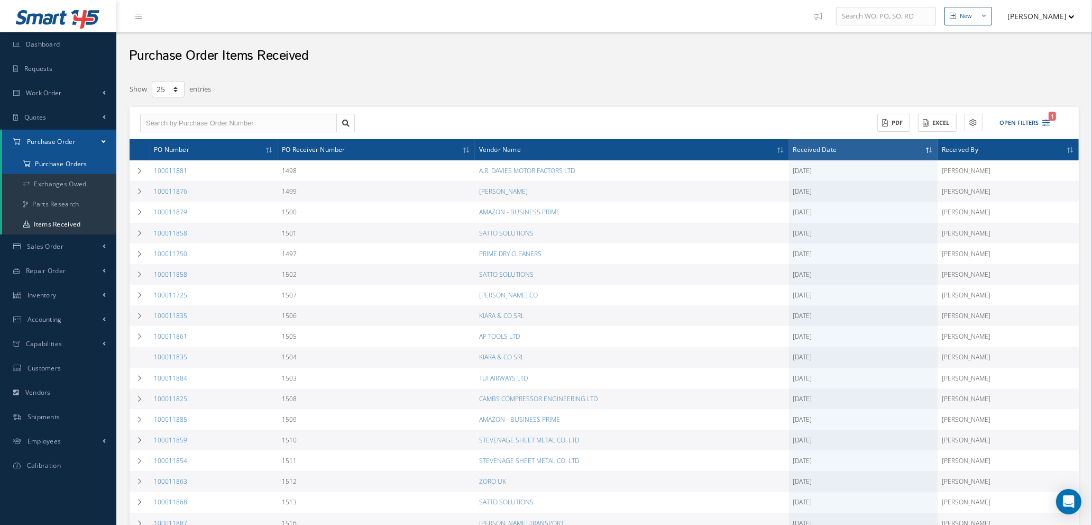
click at [65, 161] on a=1&status_id=2&status_id=3&status_id=5&collapsedFilters"] "Purchase Orders" at bounding box center [59, 164] width 114 height 20
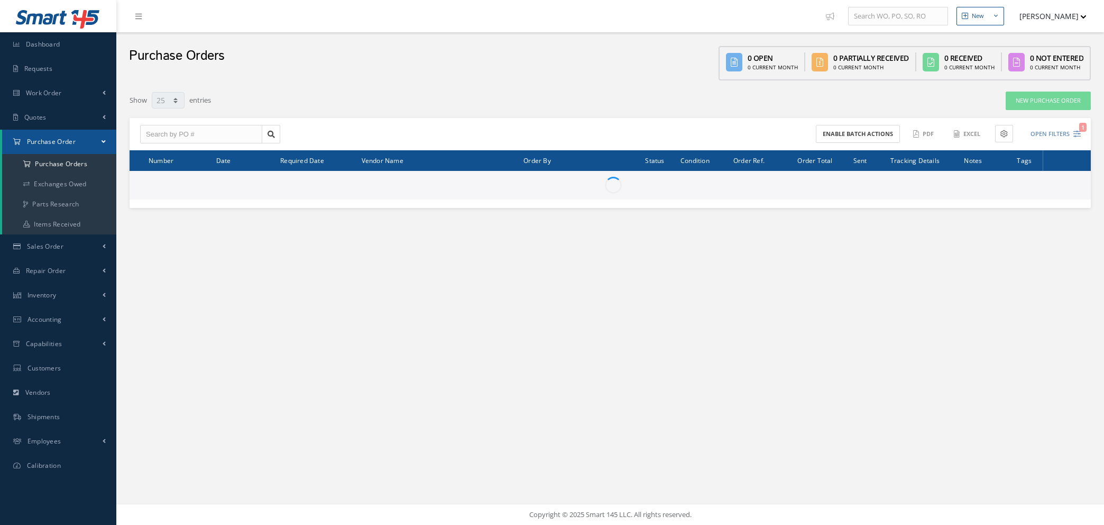
select select "25"
click at [181, 130] on input "text" at bounding box center [201, 134] width 122 height 19
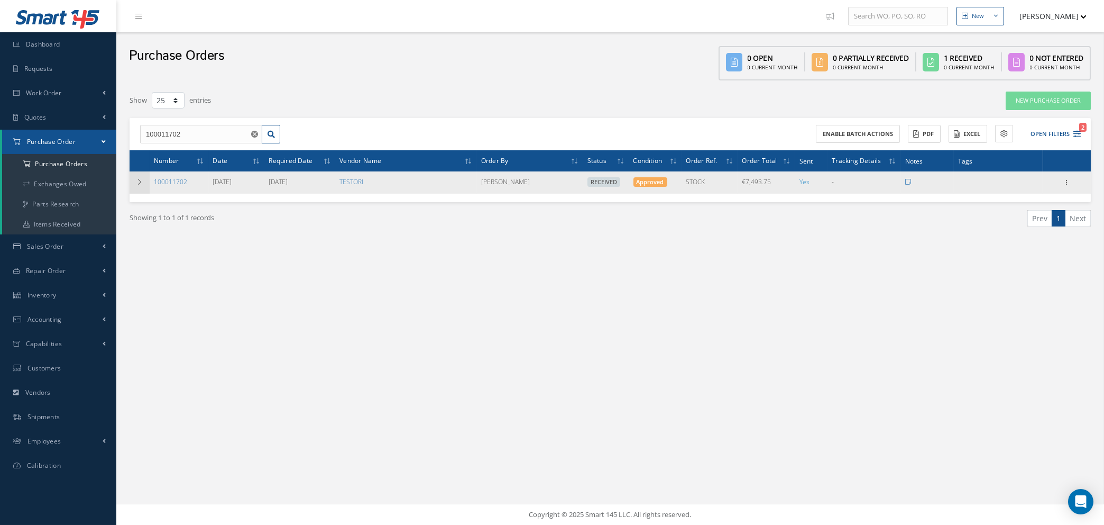
click at [135, 176] on td at bounding box center [140, 182] width 20 height 22
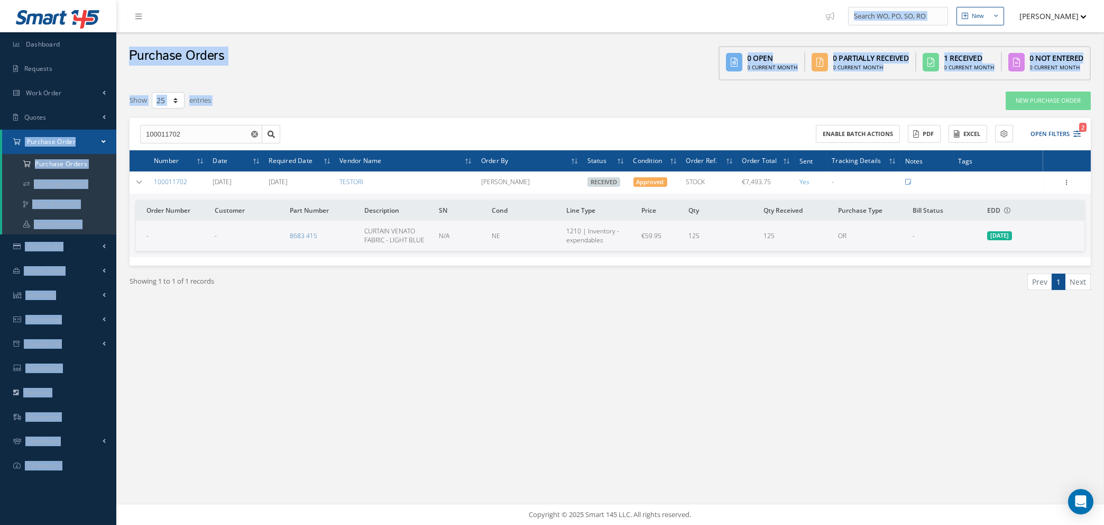
drag, startPoint x: 202, startPoint y: 143, endPoint x: 101, endPoint y: 132, distance: 101.6
click at [94, 128] on div "Smart 145 Dashboard Requests Work Order Work Order Work Order Quotes Work Order…" at bounding box center [552, 262] width 1104 height 525
click at [215, 130] on input "100011702" at bounding box center [201, 134] width 122 height 19
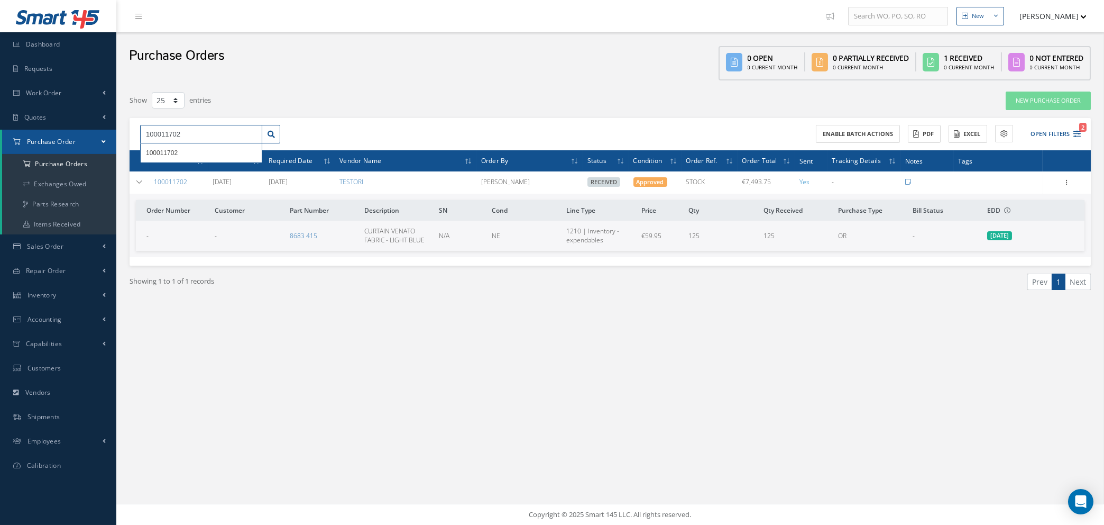
drag, startPoint x: 204, startPoint y: 131, endPoint x: 133, endPoint y: 127, distance: 71.0
click at [133, 127] on div "100011702 100011702" at bounding box center [210, 134] width 156 height 19
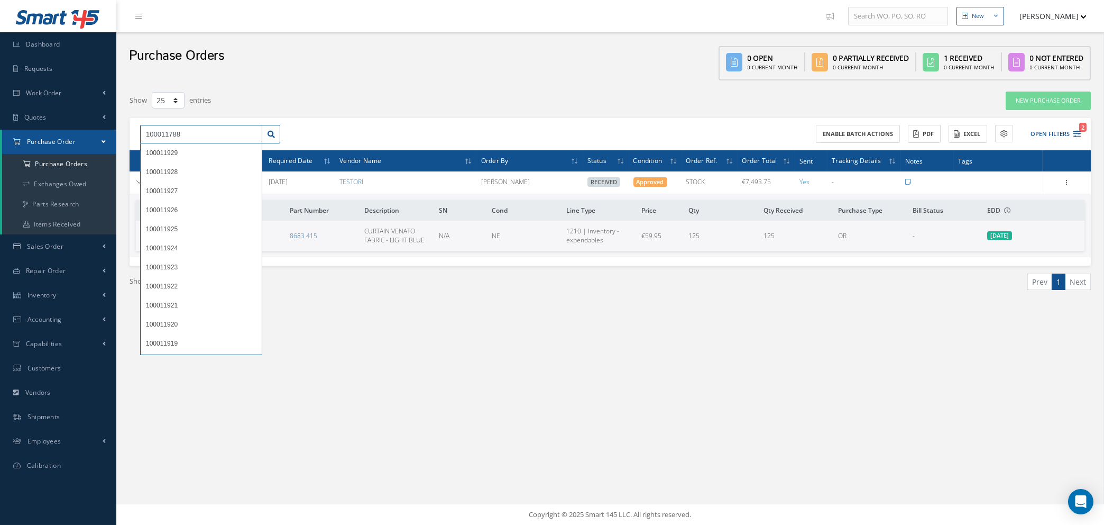
type input "100011788"
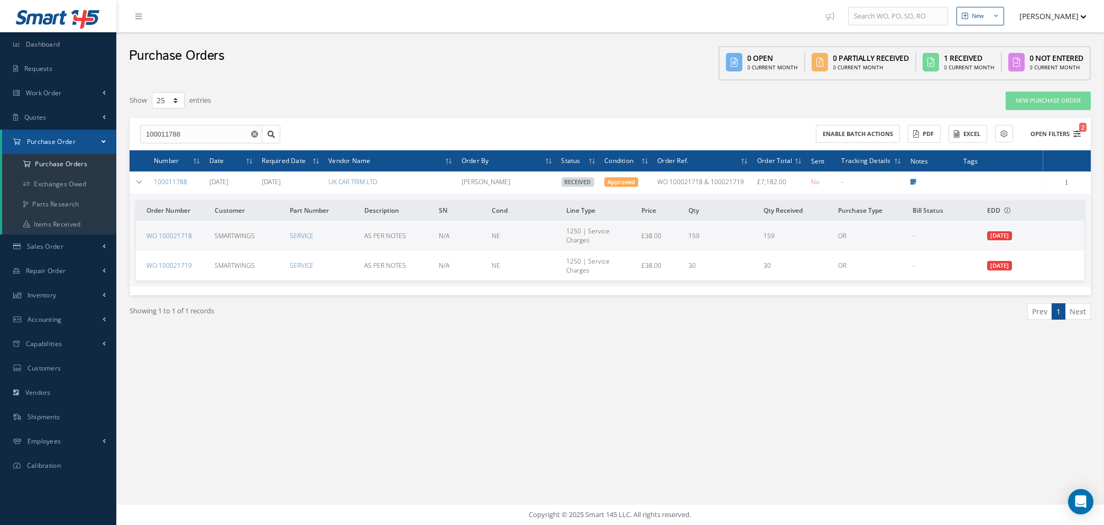
click at [1075, 131] on icon "2" at bounding box center [1077, 133] width 7 height 7
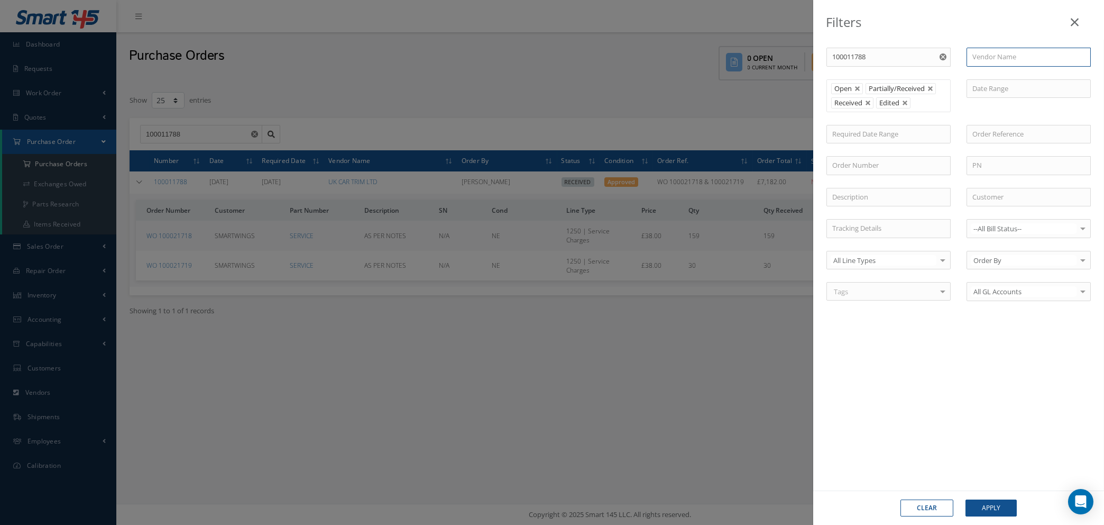
click at [1007, 55] on input "text" at bounding box center [1029, 57] width 124 height 19
type input ";ightning"
drag, startPoint x: 1006, startPoint y: 55, endPoint x: 933, endPoint y: 50, distance: 73.2
click at [923, 56] on div "PO # 100011788 Vendor Name ;ightning No Match Found Open Partially/Received Rec…" at bounding box center [959, 181] width 280 height 266
type input "lightning"
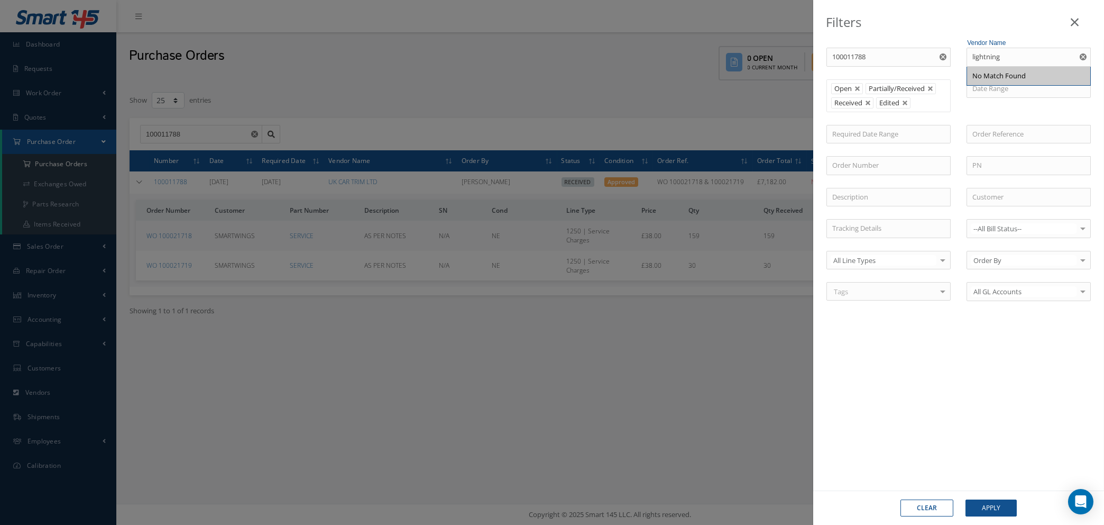
click at [944, 58] on use "Reset" at bounding box center [943, 56] width 7 height 7
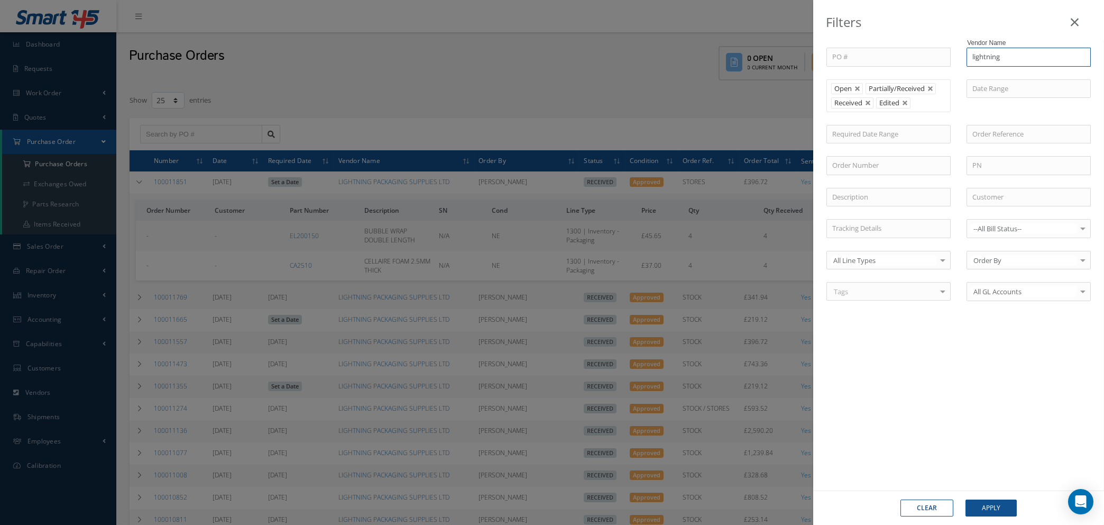
click at [1014, 54] on input "lightning" at bounding box center [1029, 57] width 124 height 19
click at [1012, 56] on input "lightning" at bounding box center [1029, 57] width 124 height 19
click at [1006, 81] on span "LIGHTNING PACKAGING SUPPLIES LTD" at bounding box center [1011, 81] width 77 height 20
type input "LIGHTNING PACKAGING SUPPLIES LTD"
click at [1001, 501] on button "Apply" at bounding box center [991, 507] width 51 height 17
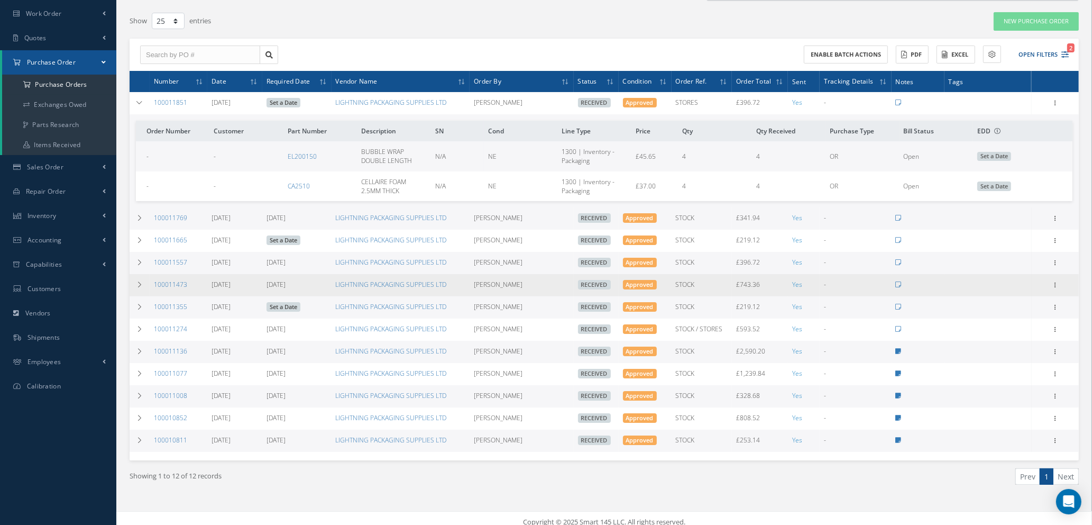
scroll to position [86, 0]
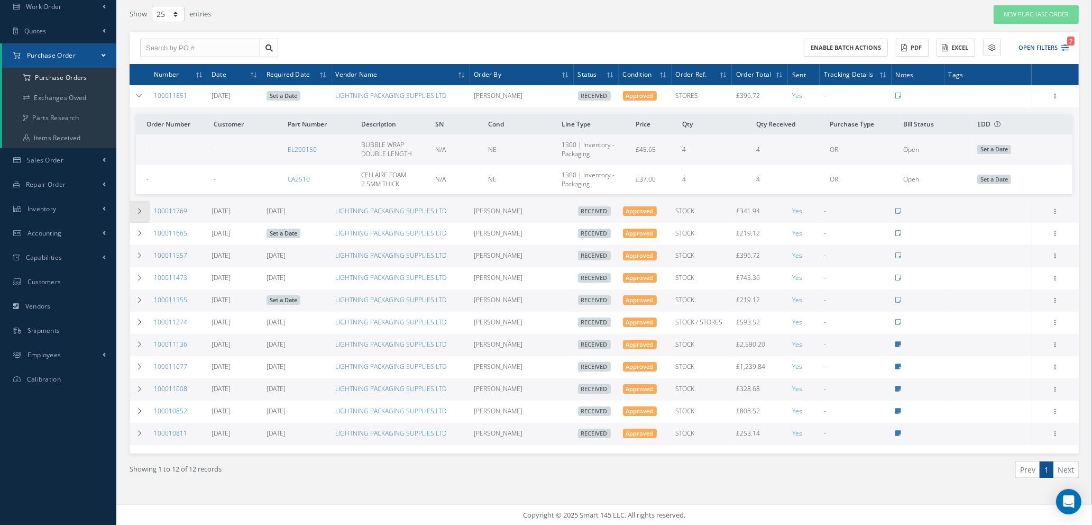
click at [140, 205] on td at bounding box center [140, 211] width 20 height 22
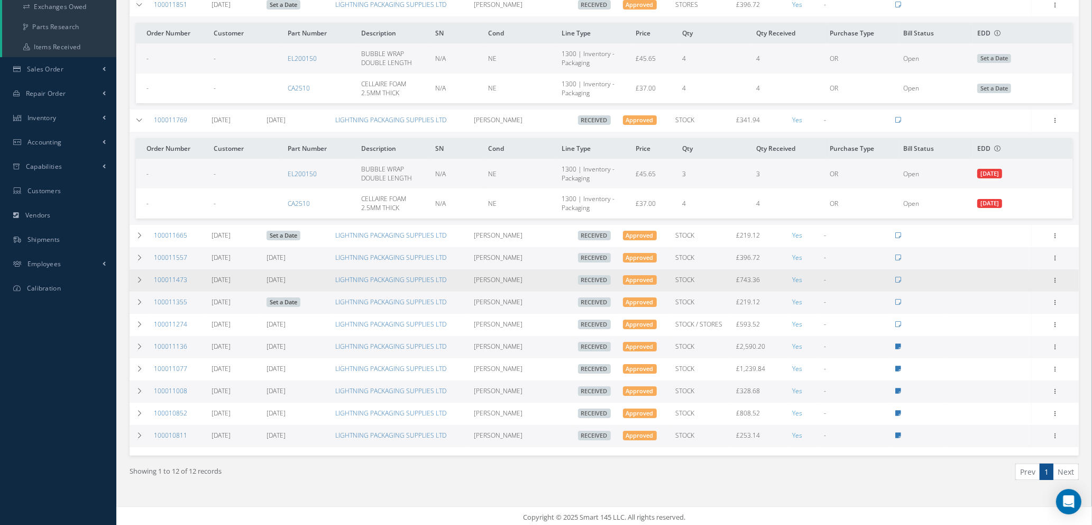
scroll to position [179, 0]
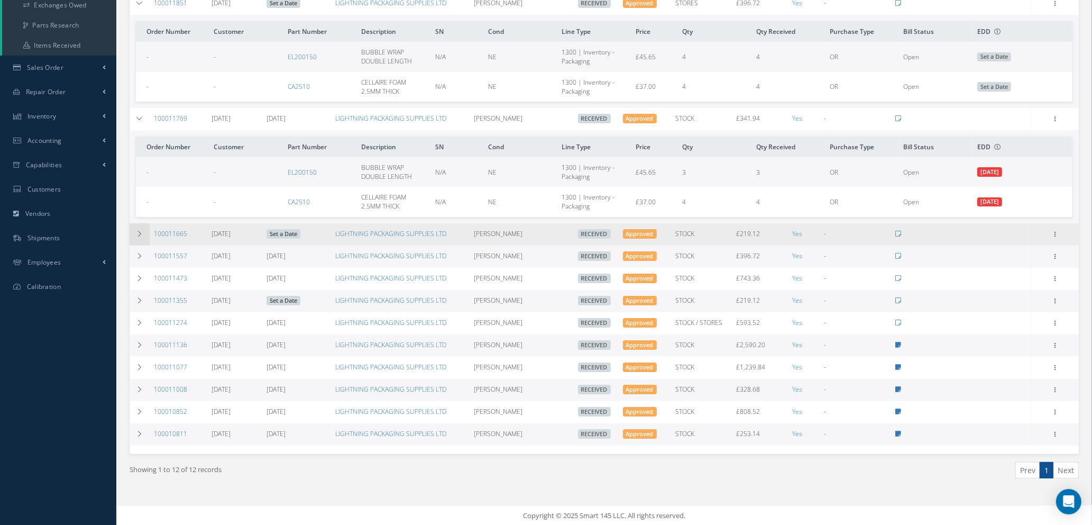
click at [142, 231] on icon at bounding box center [139, 234] width 7 height 6
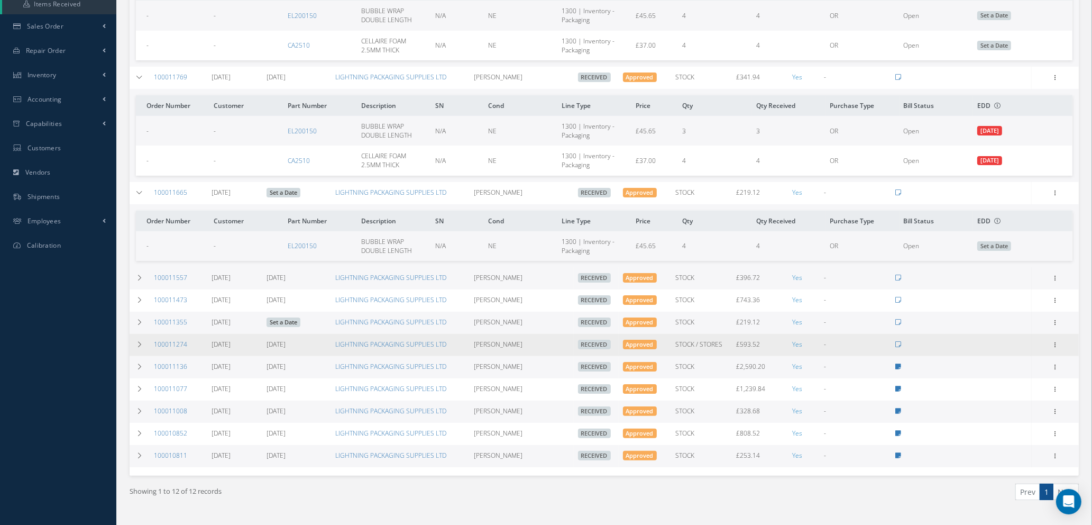
scroll to position [242, 0]
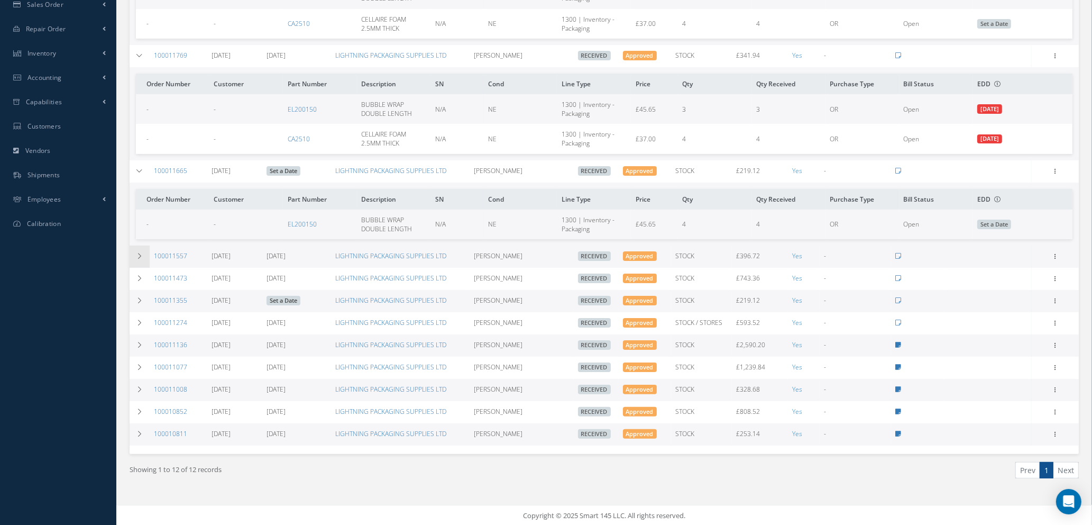
click at [138, 255] on icon at bounding box center [139, 256] width 7 height 6
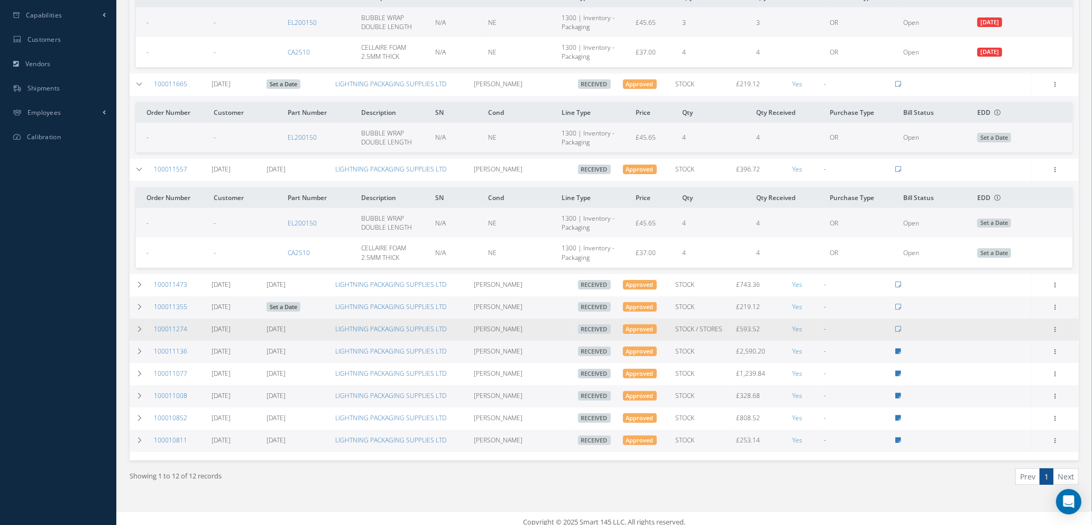
scroll to position [334, 0]
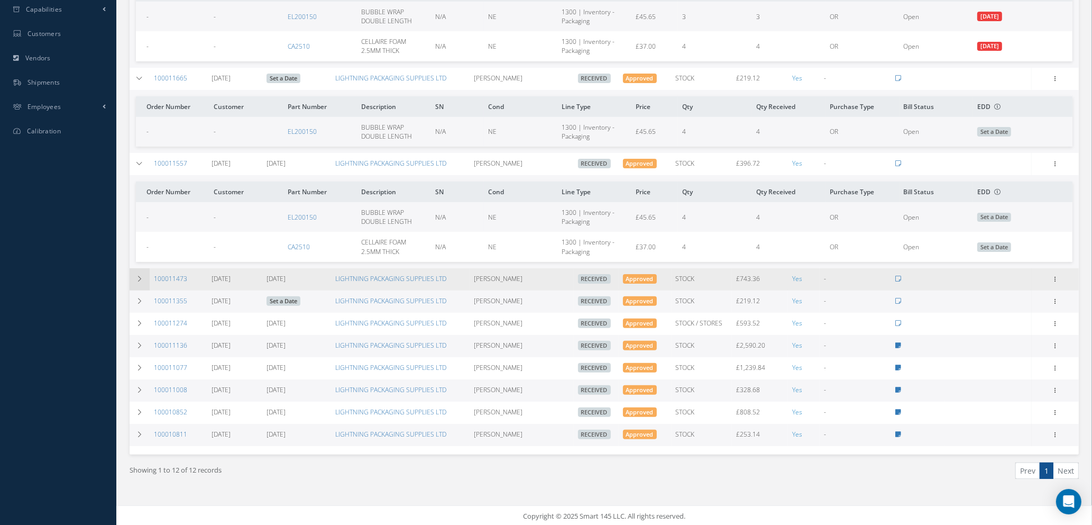
click at [137, 276] on icon at bounding box center [139, 279] width 7 height 6
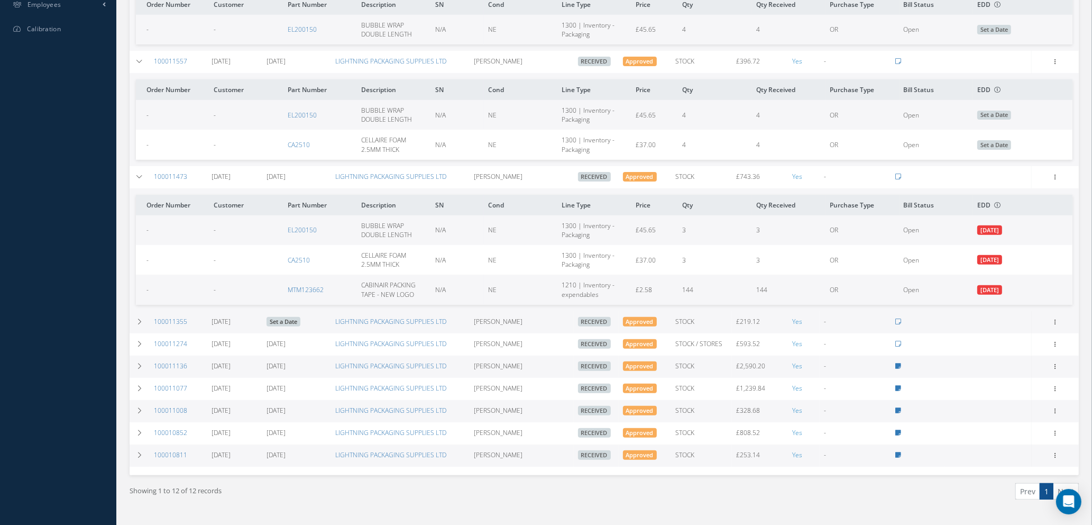
scroll to position [458, 0]
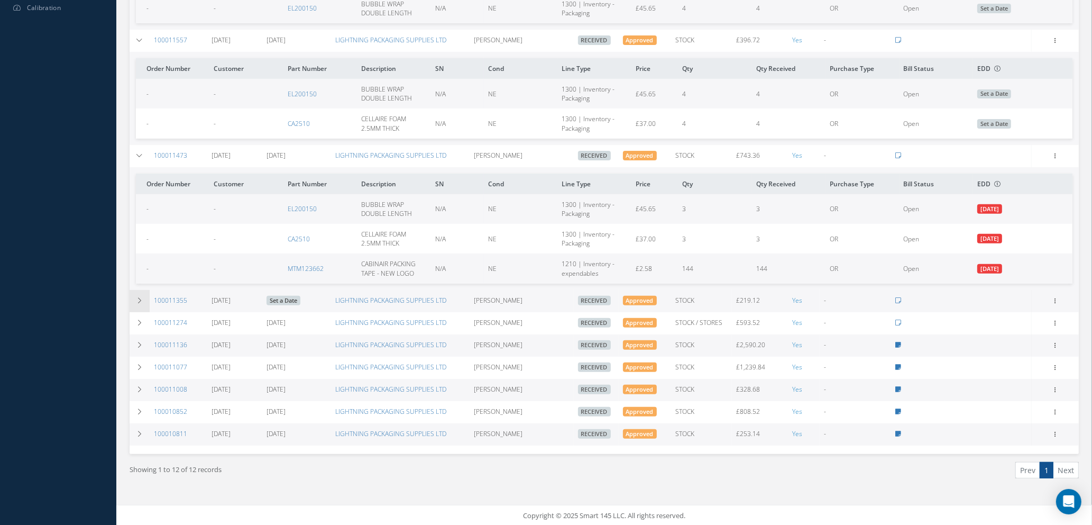
click at [138, 299] on icon at bounding box center [139, 300] width 7 height 6
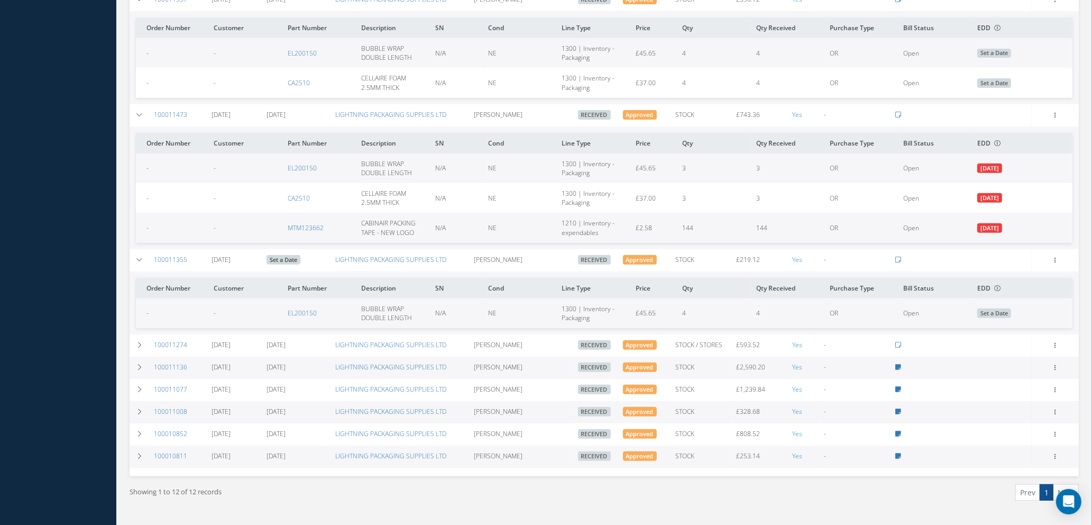
scroll to position [520, 0]
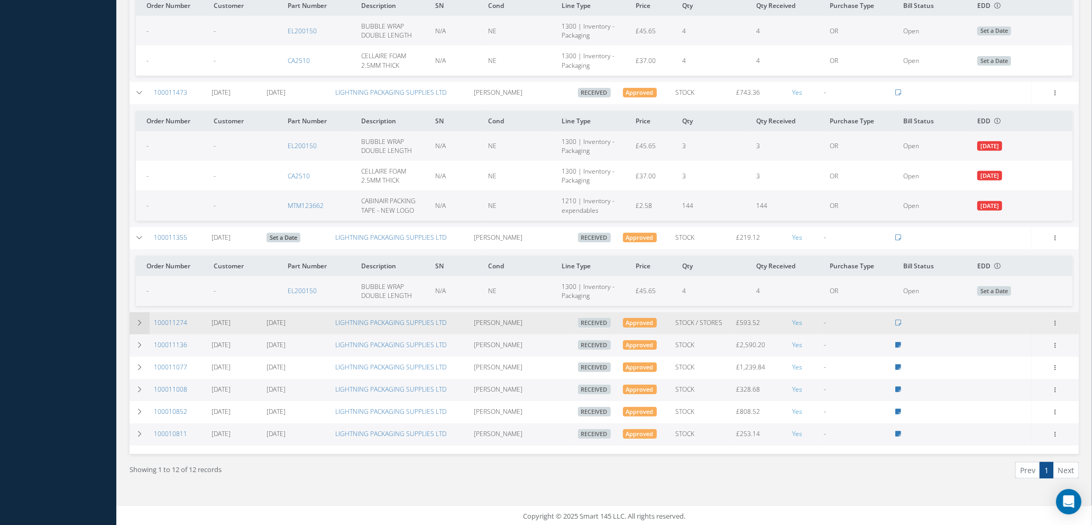
click at [138, 321] on icon at bounding box center [139, 322] width 7 height 6
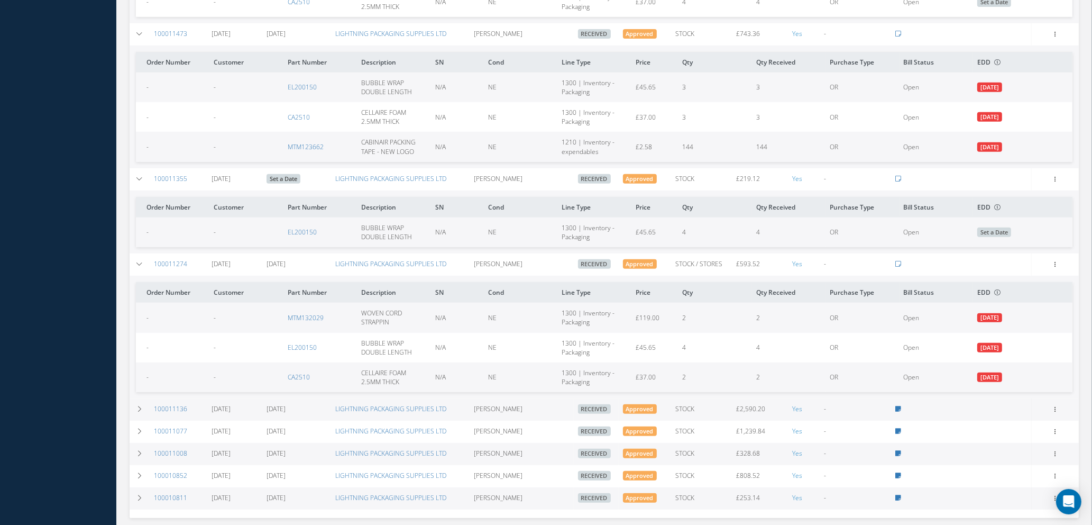
scroll to position [643, 0]
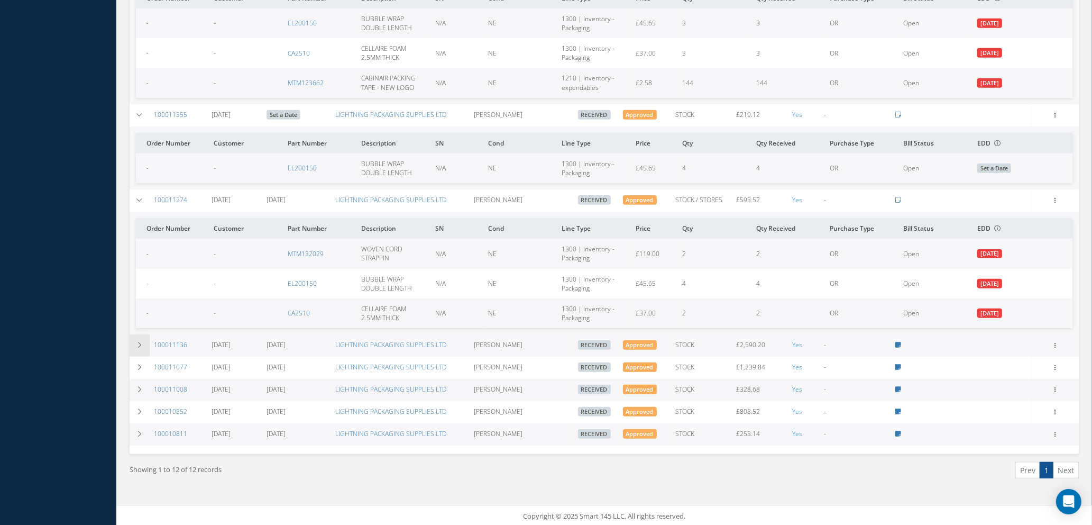
click at [140, 345] on icon at bounding box center [139, 345] width 7 height 6
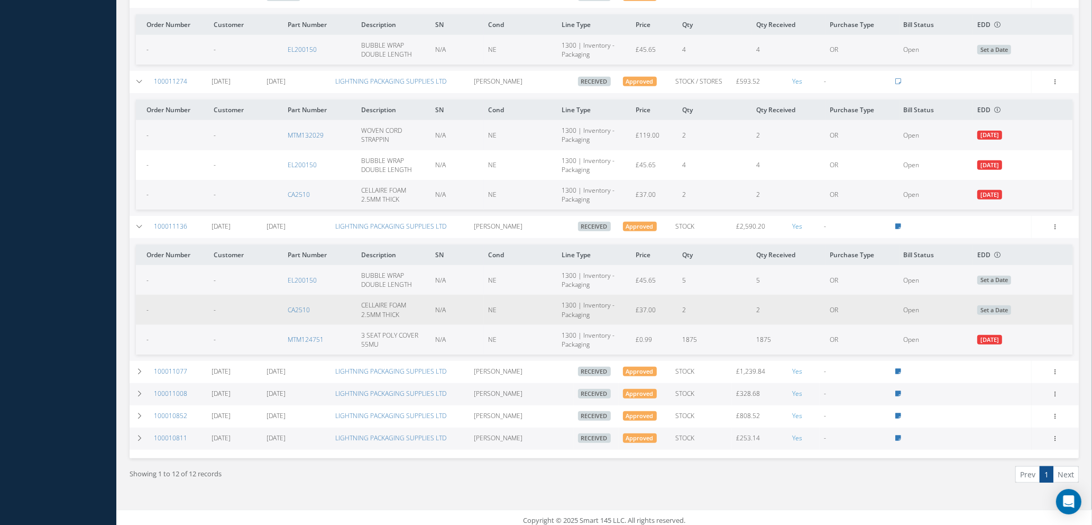
scroll to position [765, 0]
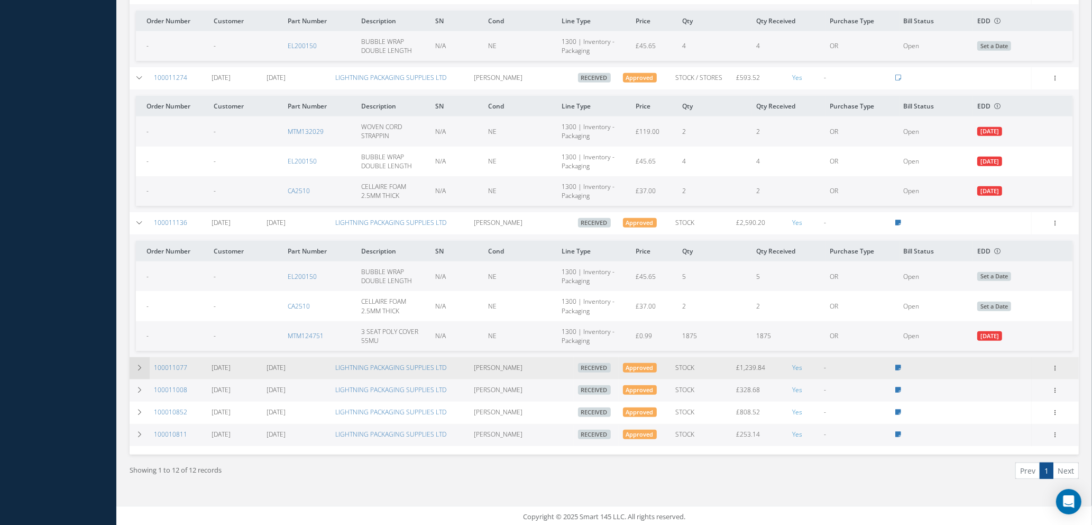
click at [136, 364] on icon at bounding box center [139, 367] width 7 height 6
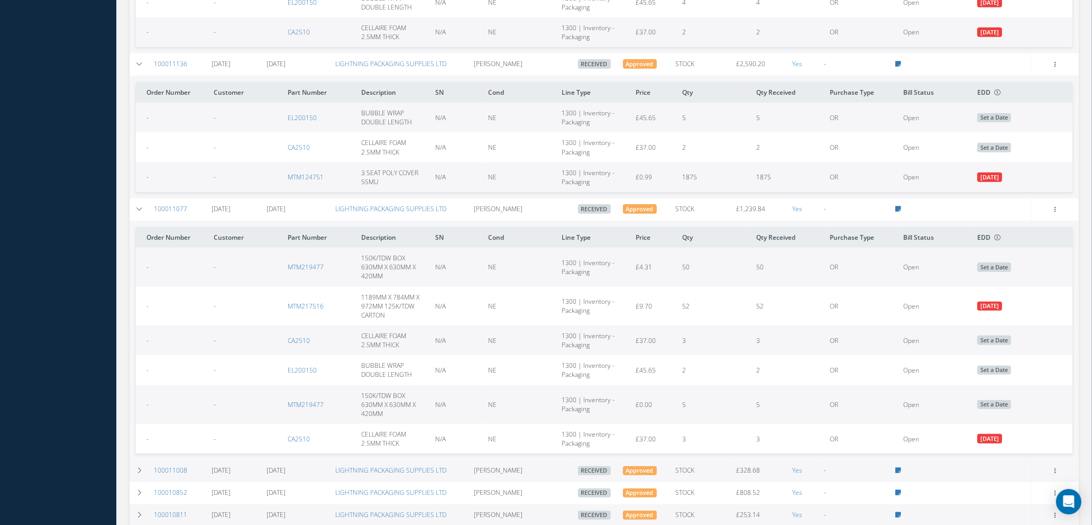
scroll to position [845, 0]
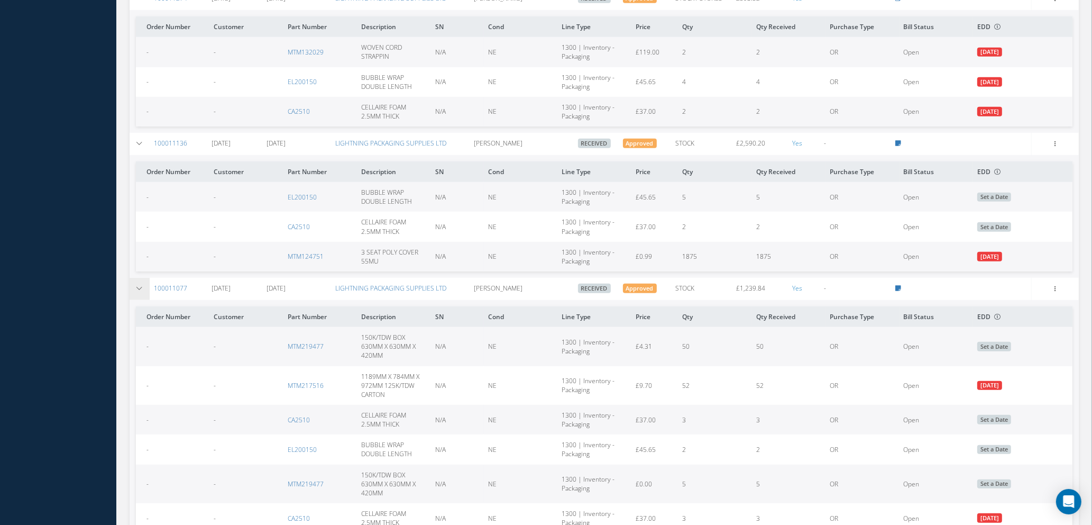
click at [140, 287] on icon at bounding box center [139, 288] width 7 height 6
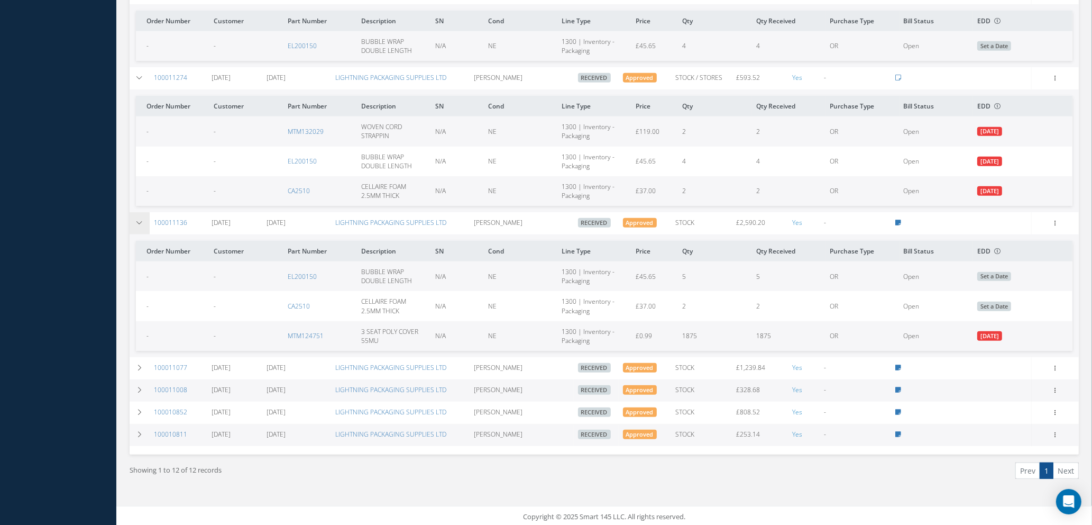
click at [138, 220] on icon at bounding box center [139, 223] width 7 height 6
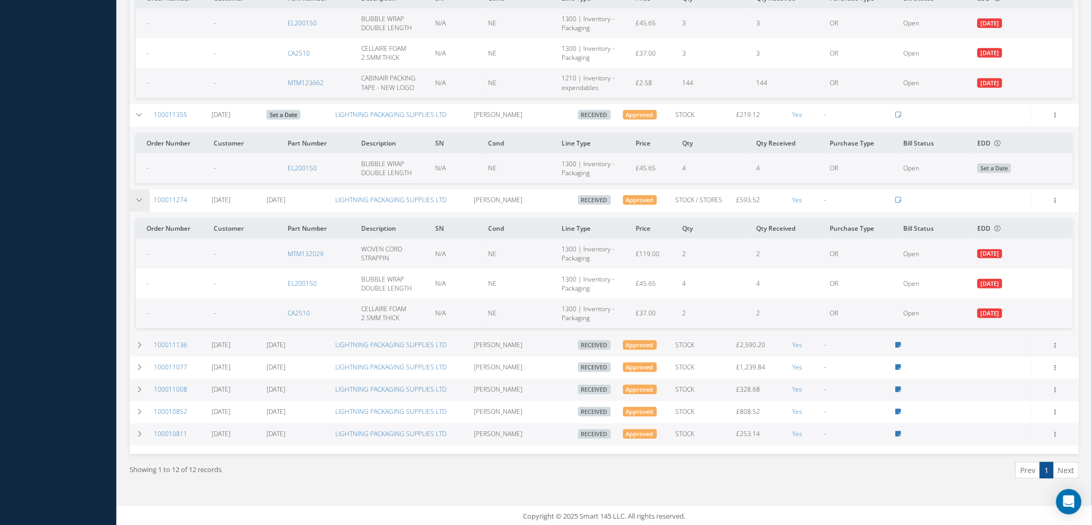
click at [139, 200] on icon at bounding box center [139, 200] width 7 height 6
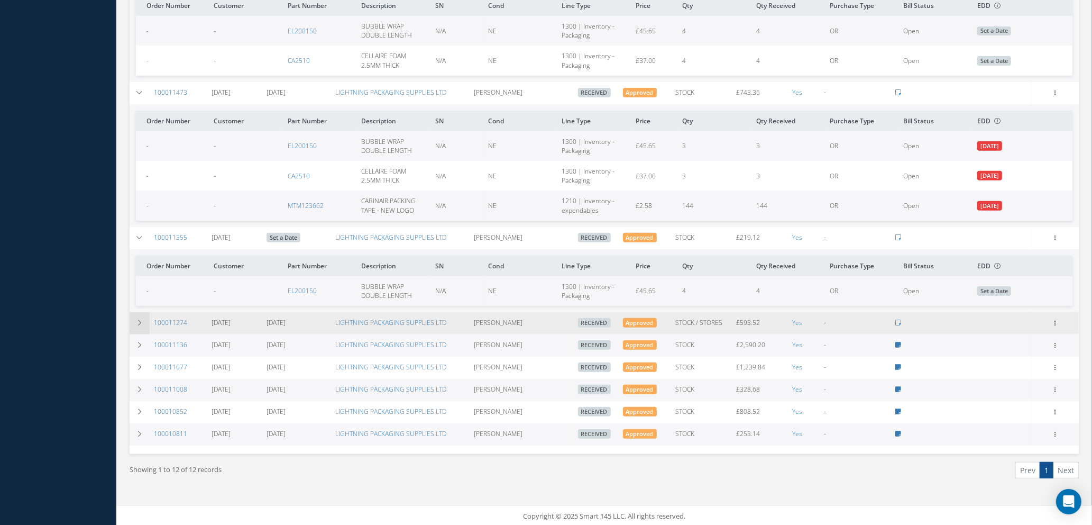
click at [136, 319] on icon at bounding box center [139, 322] width 7 height 6
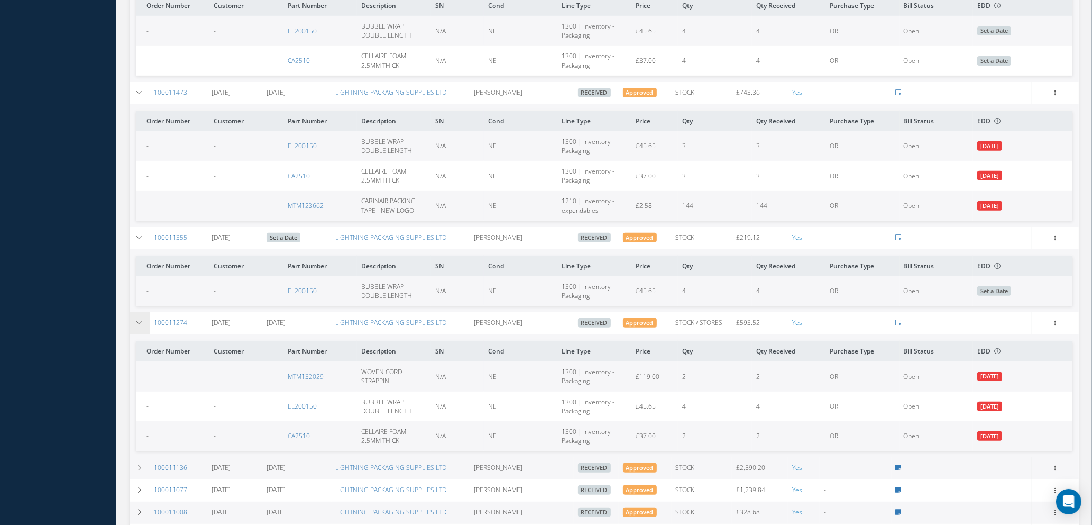
scroll to position [643, 0]
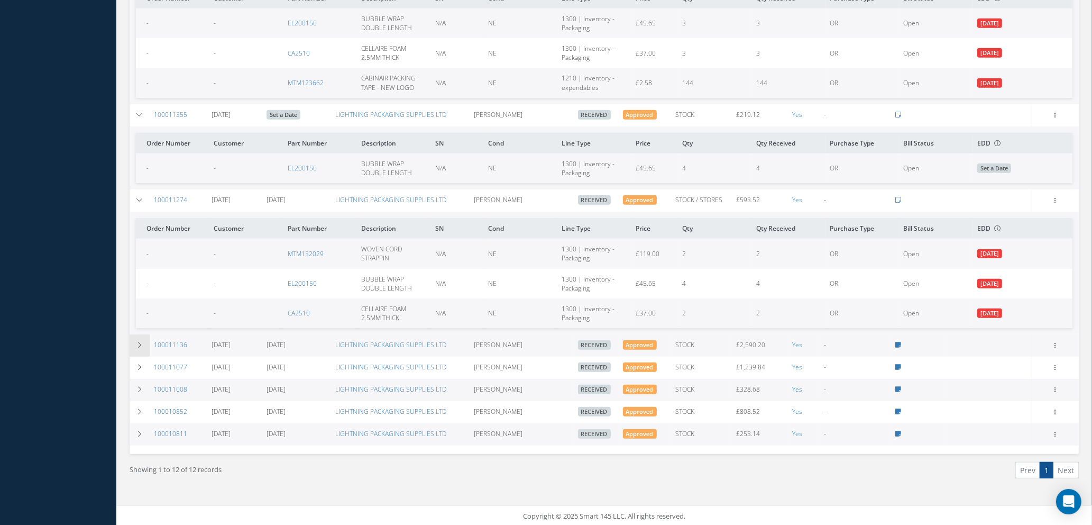
click at [138, 342] on icon at bounding box center [139, 345] width 7 height 6
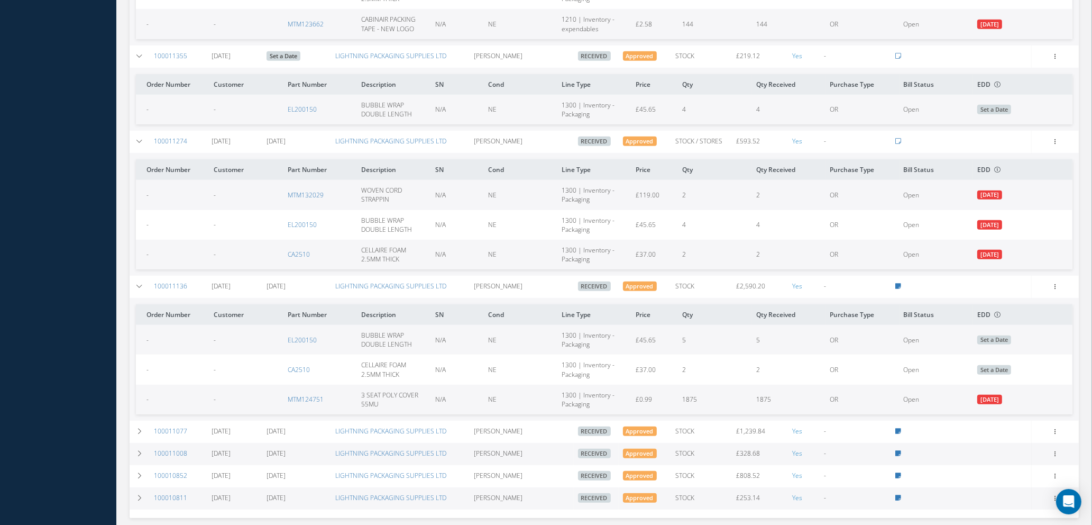
scroll to position [765, 0]
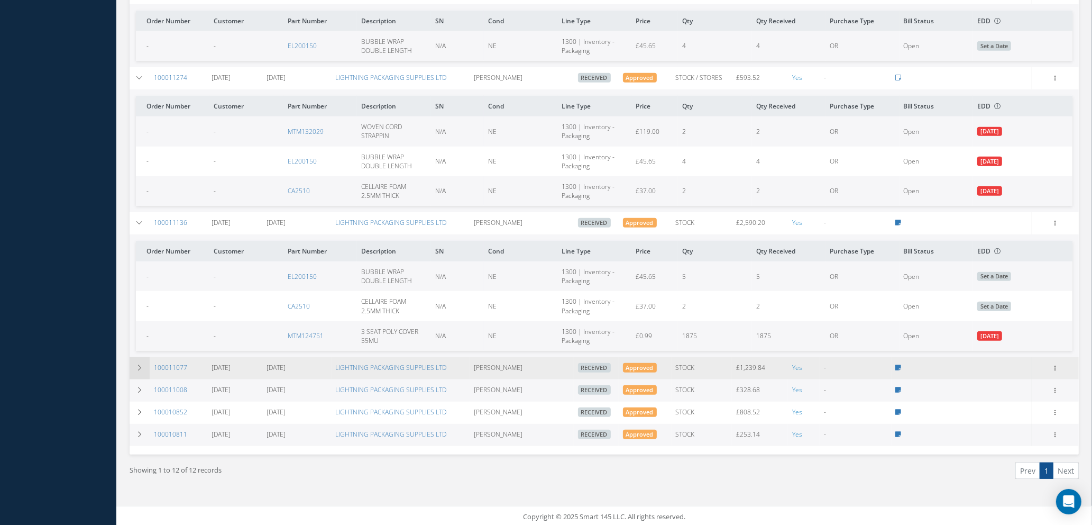
click at [141, 365] on icon at bounding box center [139, 367] width 7 height 6
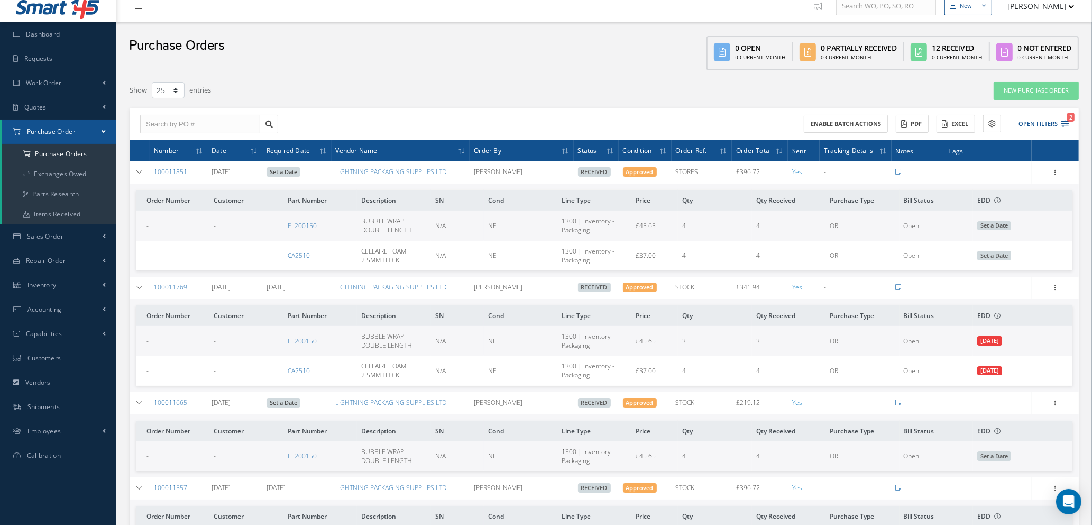
scroll to position [0, 0]
